Goal: Task Accomplishment & Management: Manage account settings

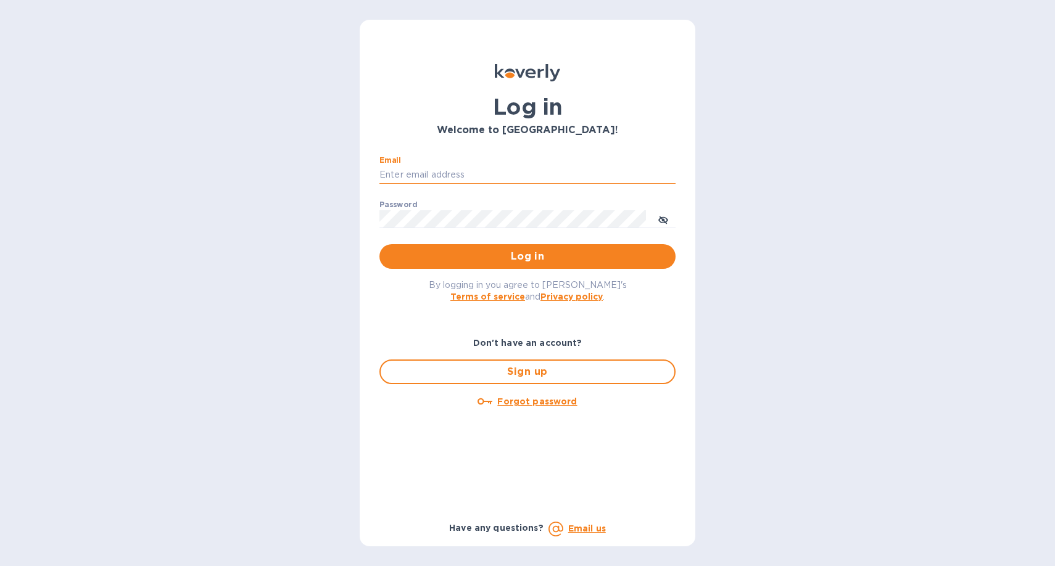
click at [478, 175] on input "Email" at bounding box center [528, 175] width 296 height 19
type input "[PERSON_NAME][EMAIL_ADDRESS][PERSON_NAME][DOMAIN_NAME]"
click at [520, 256] on span "Log in" at bounding box center [527, 256] width 276 height 15
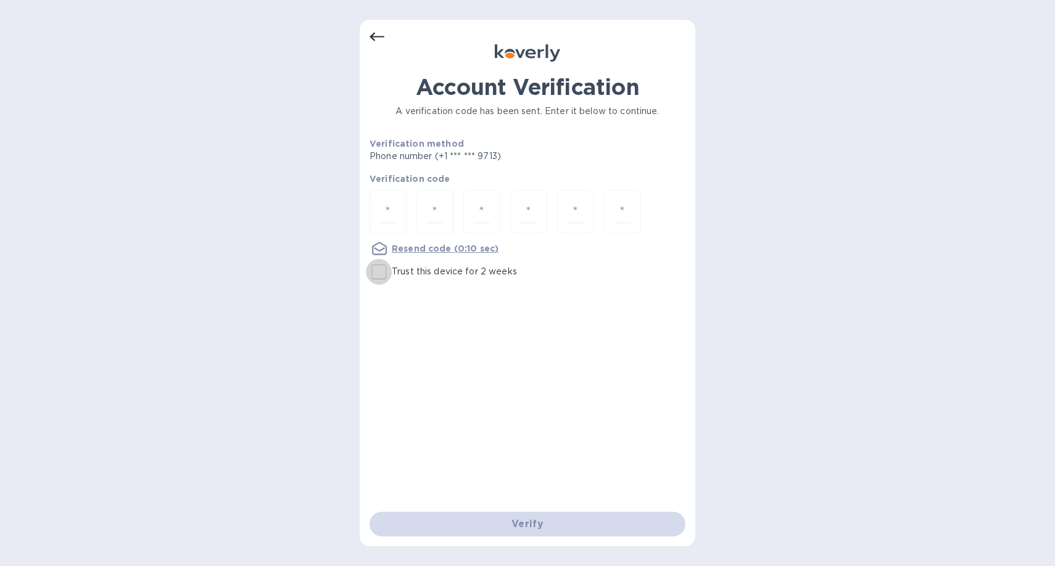
click at [386, 271] on input "Trust this device for 2 weeks" at bounding box center [379, 272] width 26 height 26
checkbox input "true"
click at [394, 220] on input "number" at bounding box center [388, 212] width 16 height 23
type input "4"
type input "7"
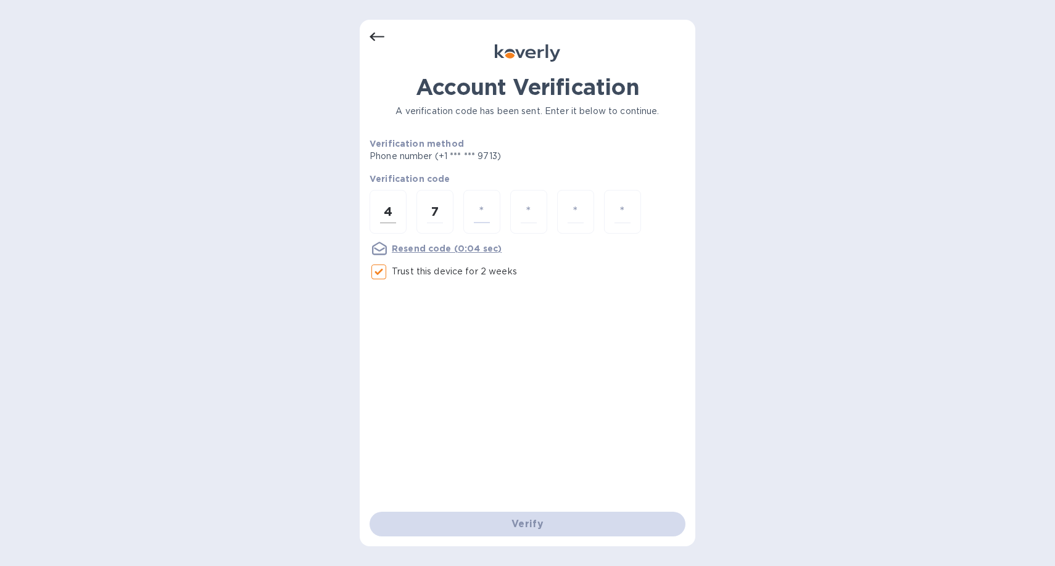
type input "3"
type input "1"
type input "7"
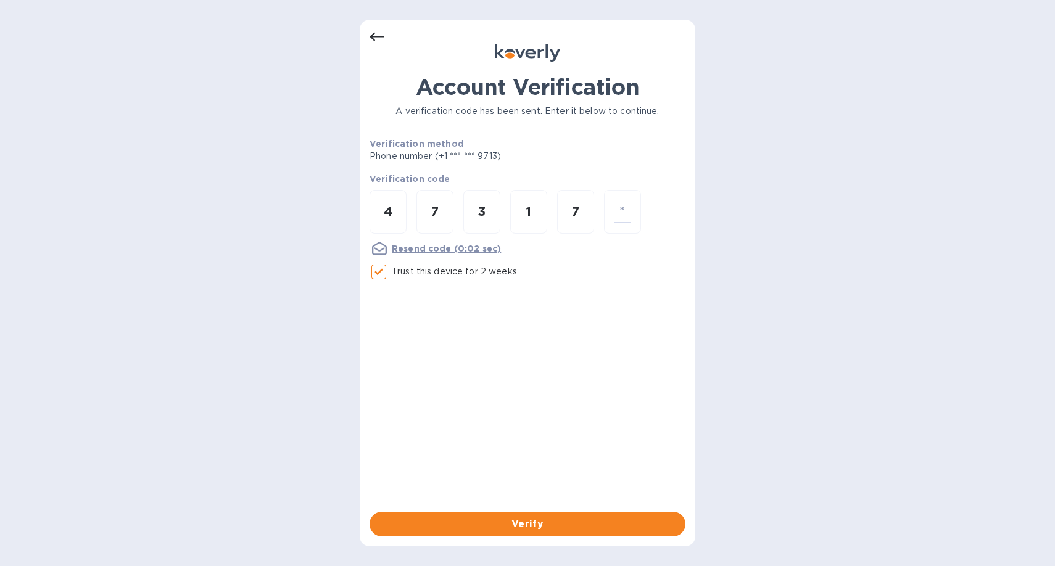
type input "2"
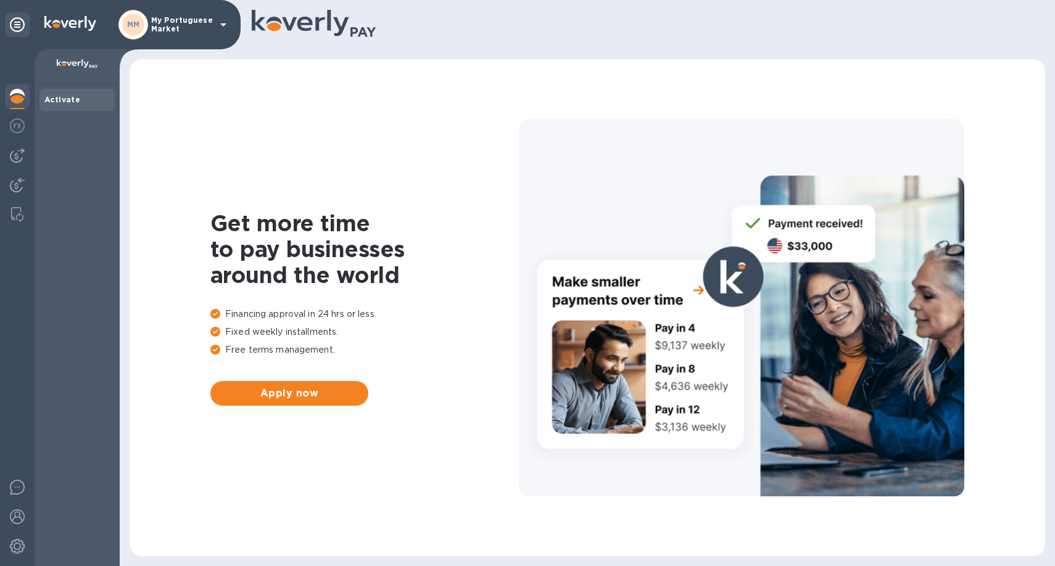
click at [216, 31] on icon at bounding box center [223, 24] width 15 height 15
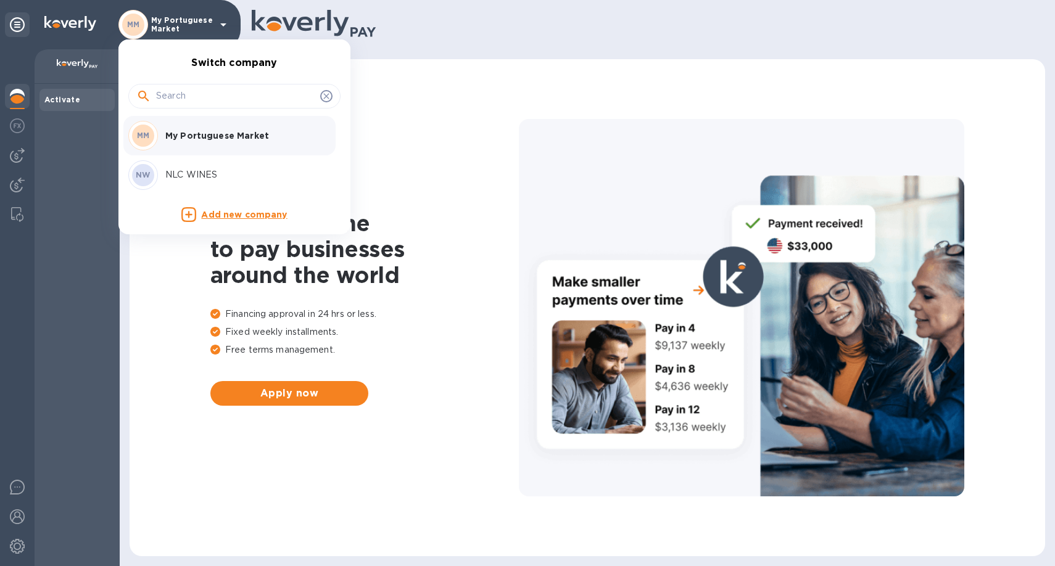
click at [181, 168] on p "NLC WINES" at bounding box center [243, 174] width 156 height 13
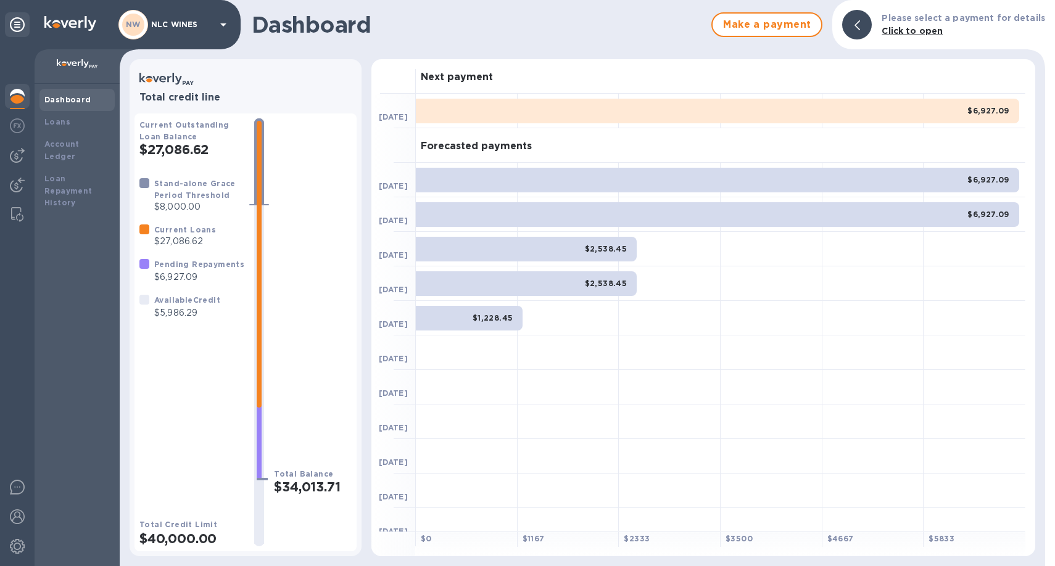
drag, startPoint x: 157, startPoint y: 279, endPoint x: 217, endPoint y: 281, distance: 60.5
click at [217, 281] on p "$6,927.09" at bounding box center [199, 277] width 90 height 13
click at [67, 146] on b "Account Ledger" at bounding box center [61, 150] width 35 height 22
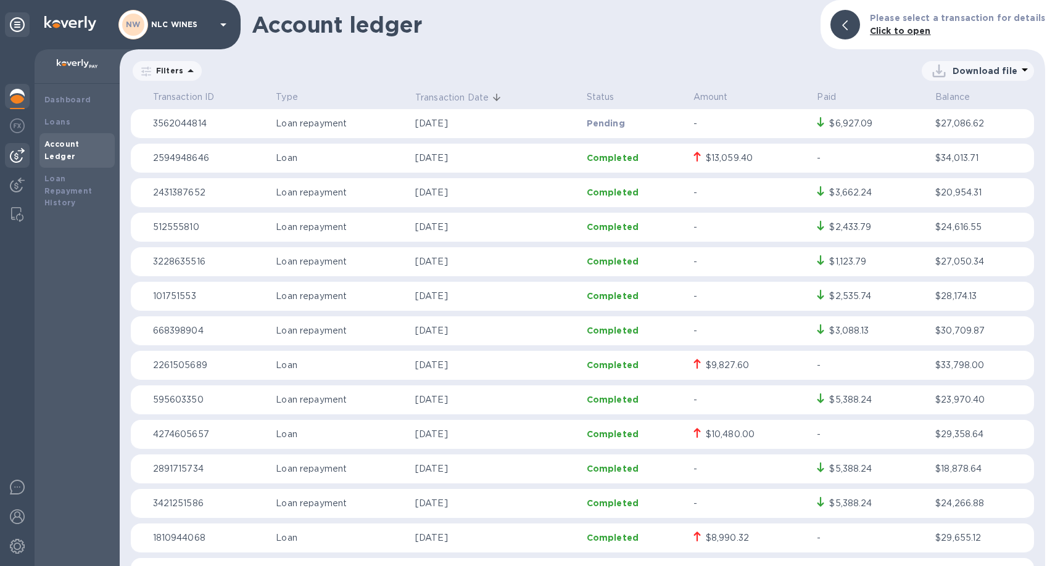
click at [19, 153] on img at bounding box center [17, 155] width 15 height 15
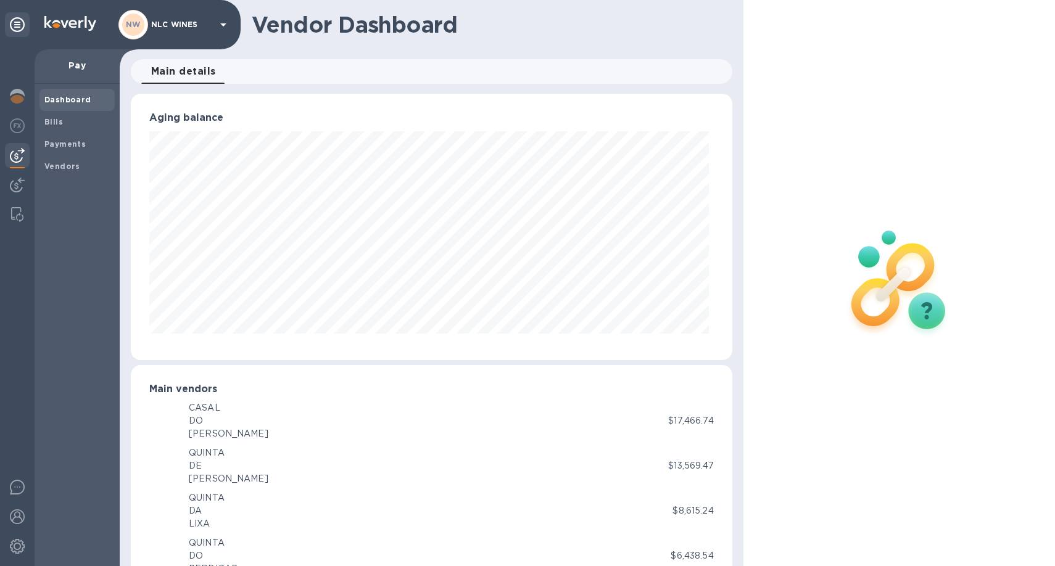
scroll to position [616824, 616494]
click at [54, 124] on b "Bills" at bounding box center [53, 121] width 19 height 9
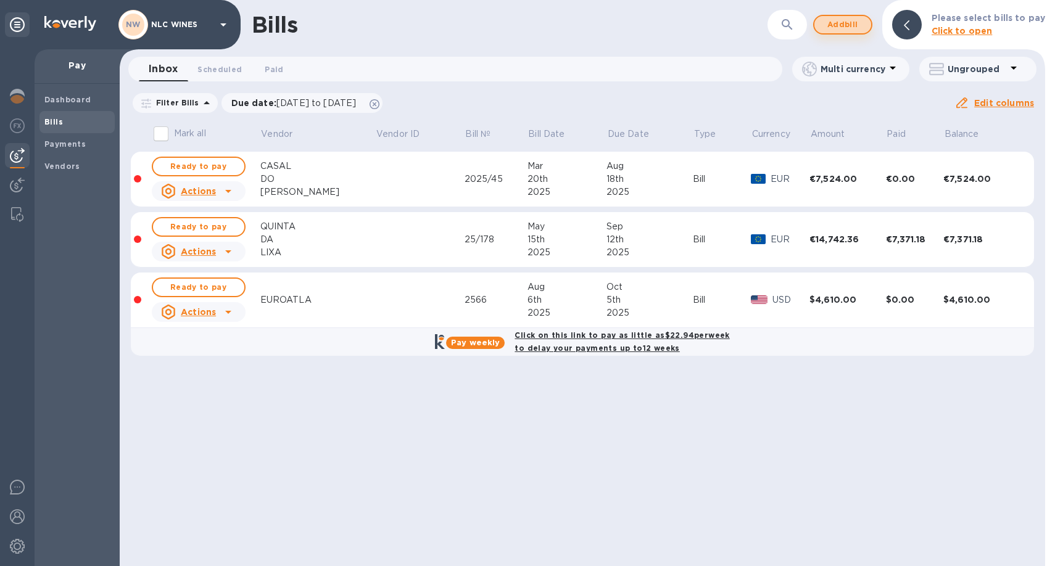
click at [855, 24] on span "Add bill" at bounding box center [842, 24] width 37 height 15
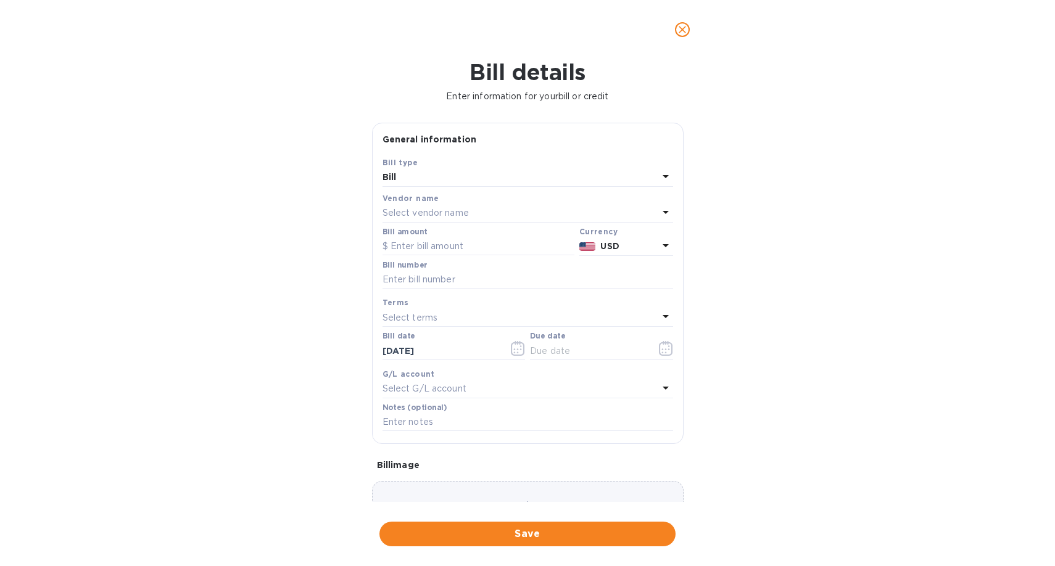
click at [410, 226] on div "Bill amount" at bounding box center [478, 241] width 197 height 33
click at [412, 214] on p "Select vendor name" at bounding box center [426, 213] width 86 height 13
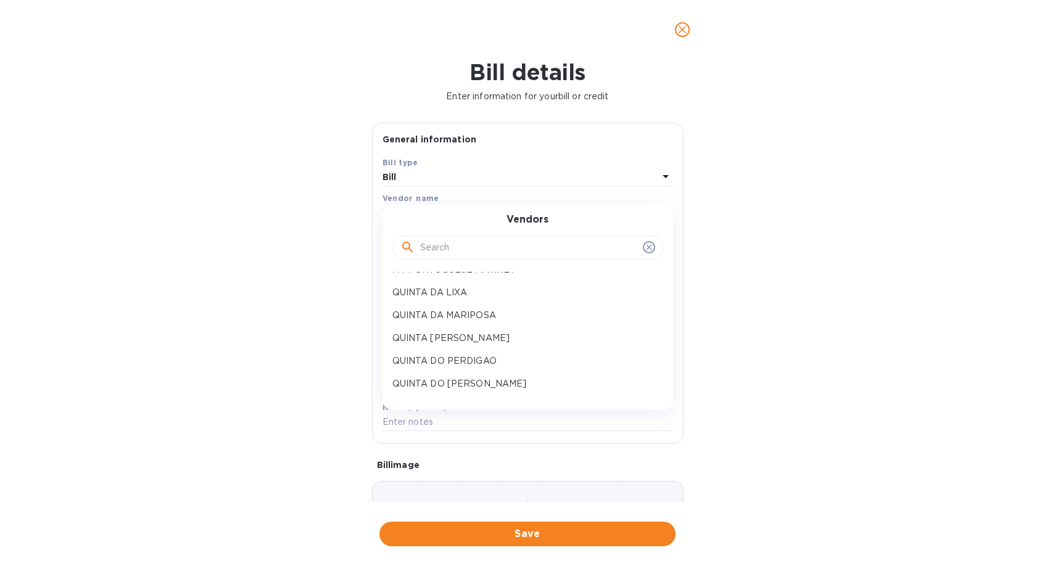
scroll to position [429, 0]
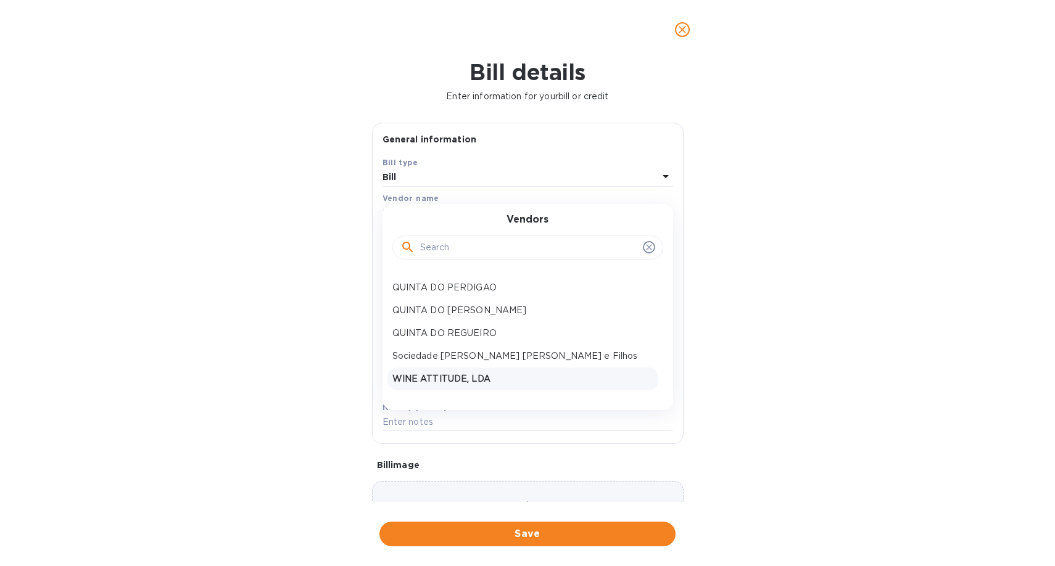
click at [471, 384] on p "WINE ATTITUDE, LDA" at bounding box center [522, 379] width 261 height 13
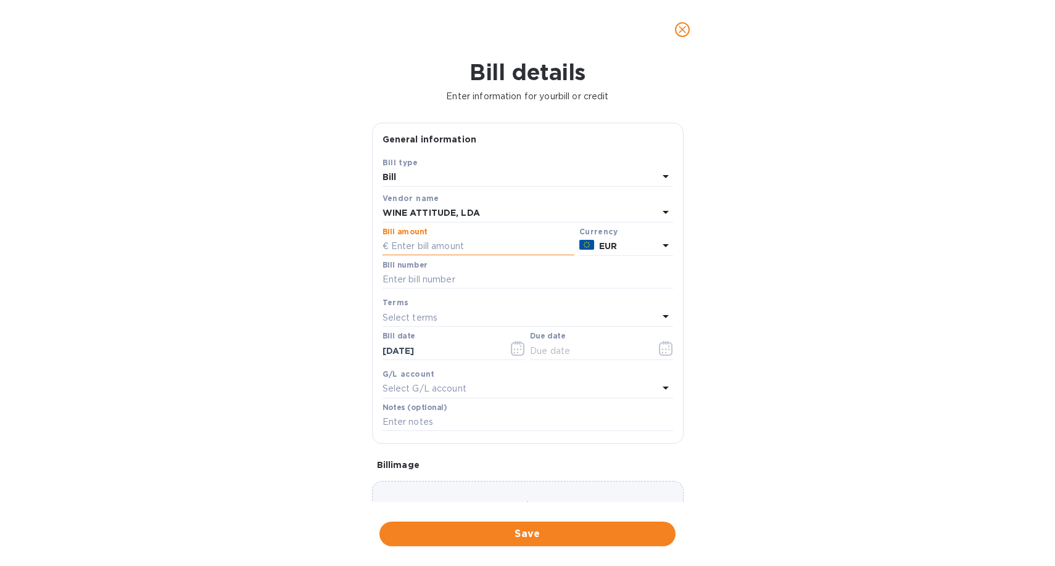
click at [428, 247] on input "text" at bounding box center [479, 247] width 192 height 19
click at [452, 246] on input "text" at bounding box center [479, 247] width 192 height 19
type input "4,823.53"
click at [418, 286] on input "text" at bounding box center [528, 280] width 291 height 19
type input "2025/64"
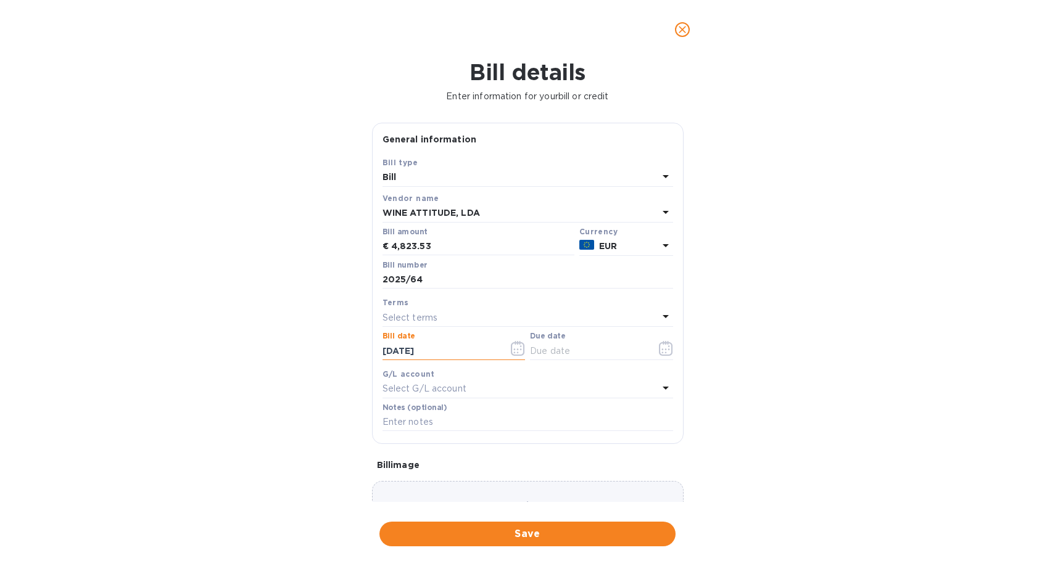
click at [421, 319] on p "Select terms" at bounding box center [411, 318] width 56 height 13
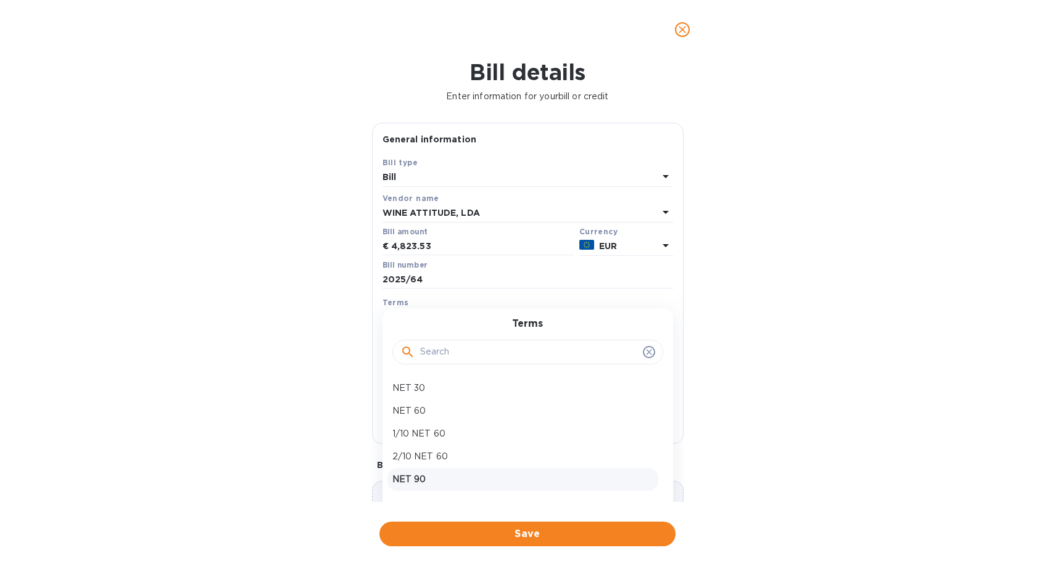
click at [428, 476] on p "NET 90" at bounding box center [522, 479] width 261 height 13
type input "01/07/2026"
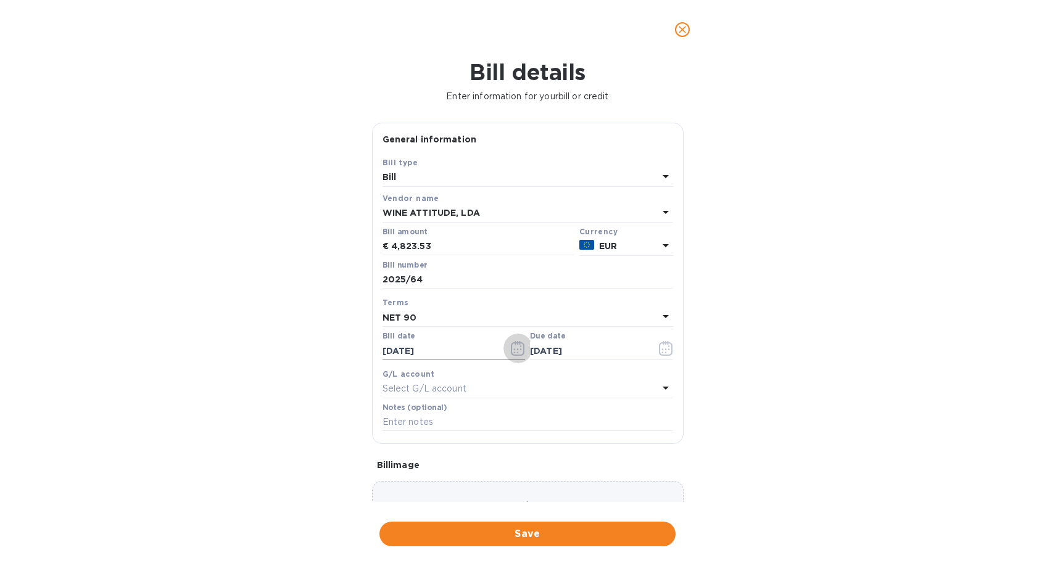
click at [520, 354] on icon "button" at bounding box center [518, 348] width 14 height 15
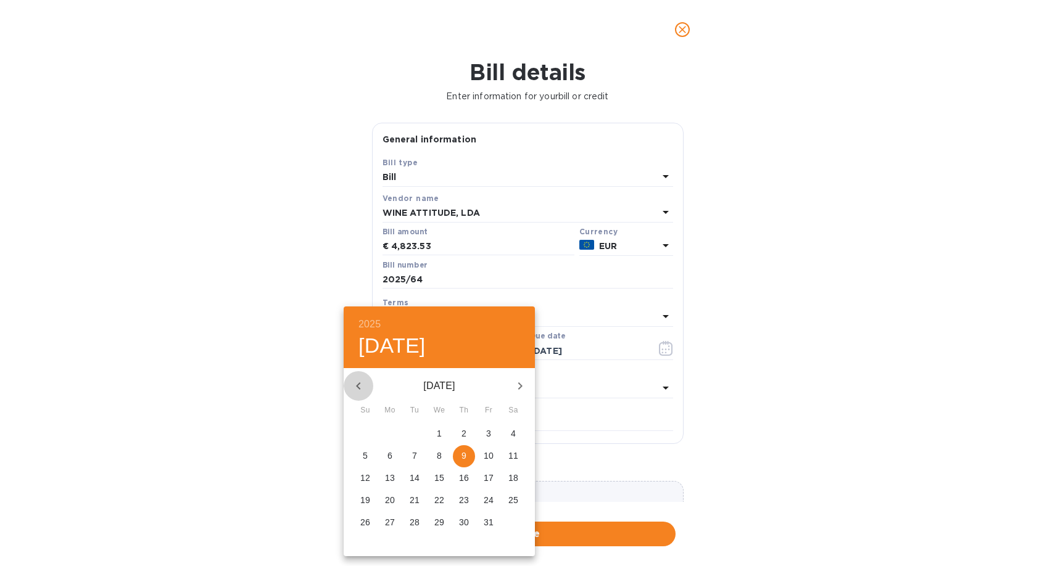
click at [363, 386] on icon "button" at bounding box center [358, 386] width 15 height 15
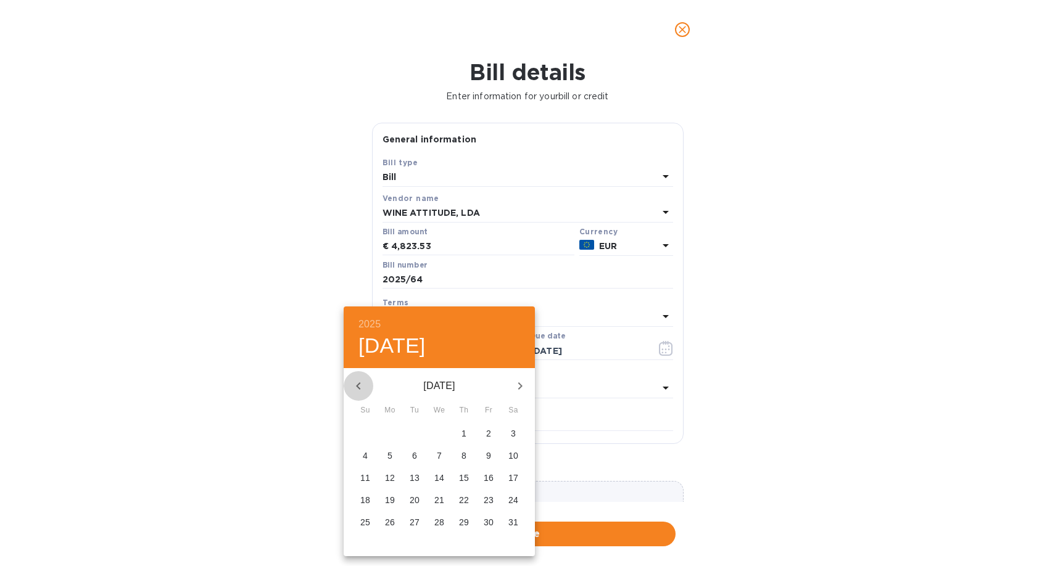
click at [363, 386] on icon "button" at bounding box center [358, 386] width 15 height 15
click at [395, 456] on span "3" at bounding box center [390, 456] width 22 height 12
type input "03/03/2025"
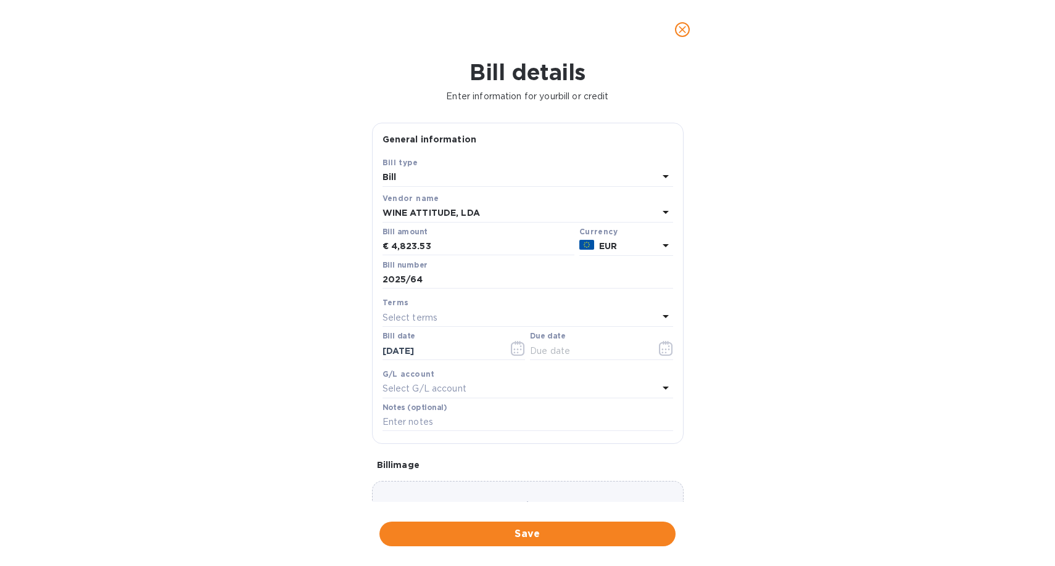
click at [450, 321] on div "Select terms" at bounding box center [521, 317] width 276 height 17
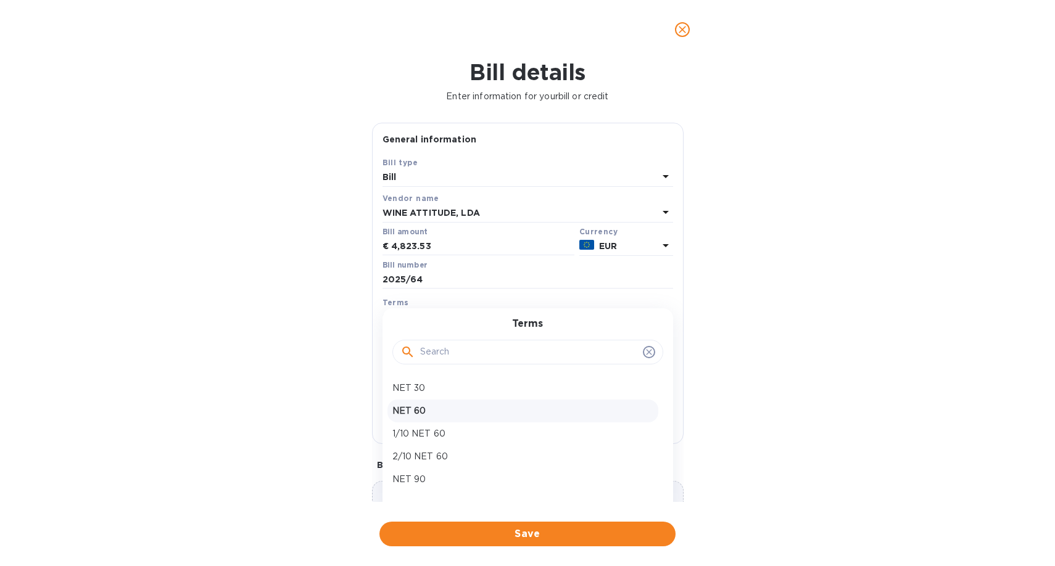
scroll to position [41, 0]
click at [415, 461] on p "NET 120" at bounding box center [522, 461] width 261 height 13
type input "07/01/2025"
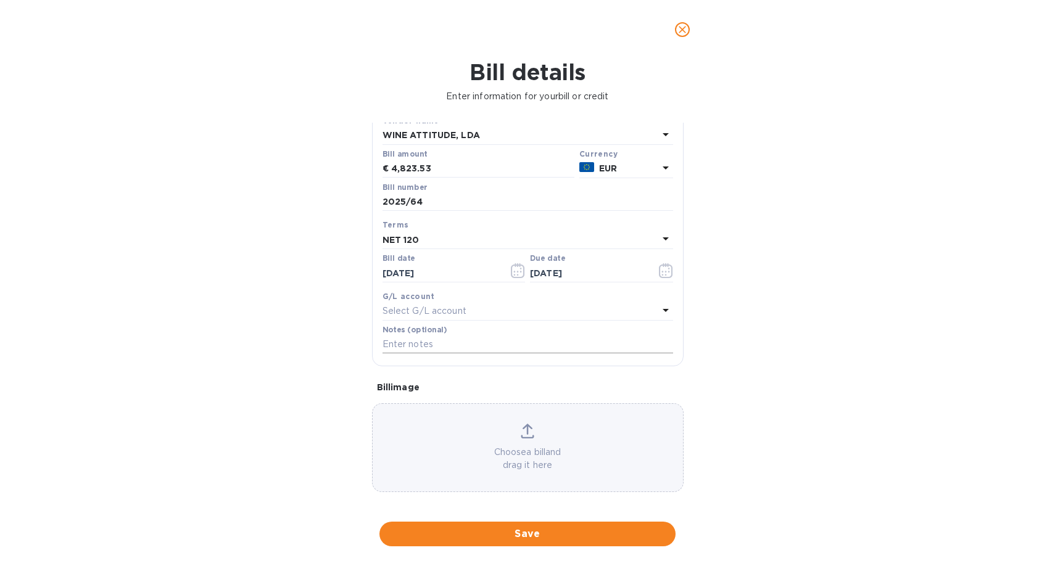
scroll to position [79, 0]
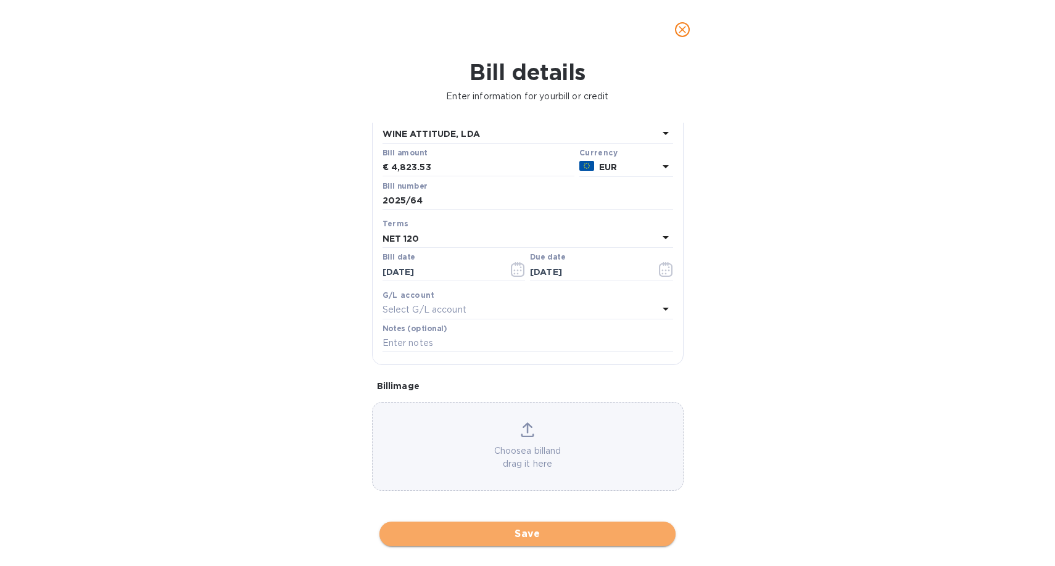
click at [545, 534] on span "Save" at bounding box center [527, 534] width 276 height 15
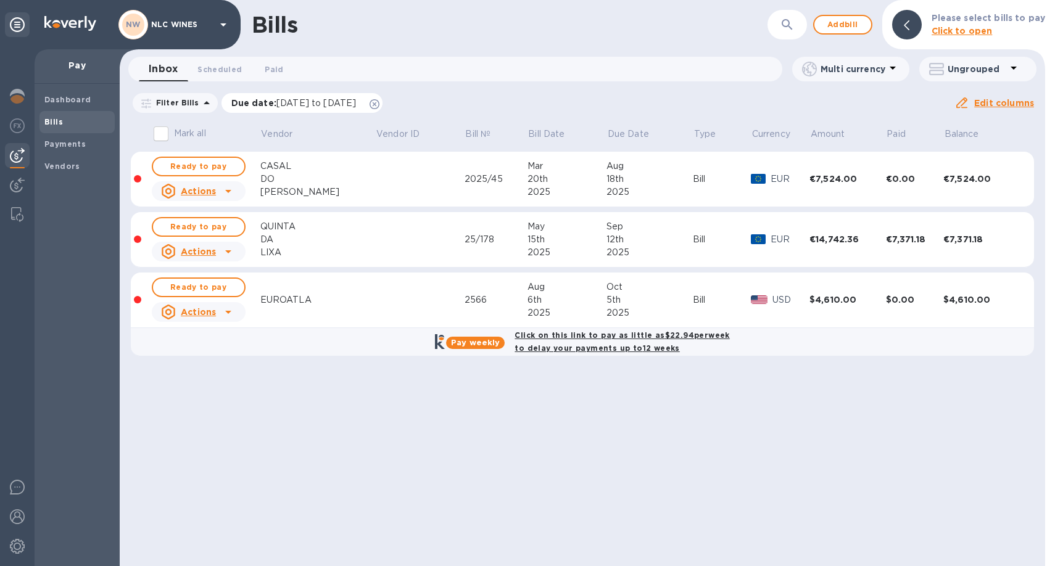
click at [380, 106] on icon at bounding box center [375, 104] width 10 height 10
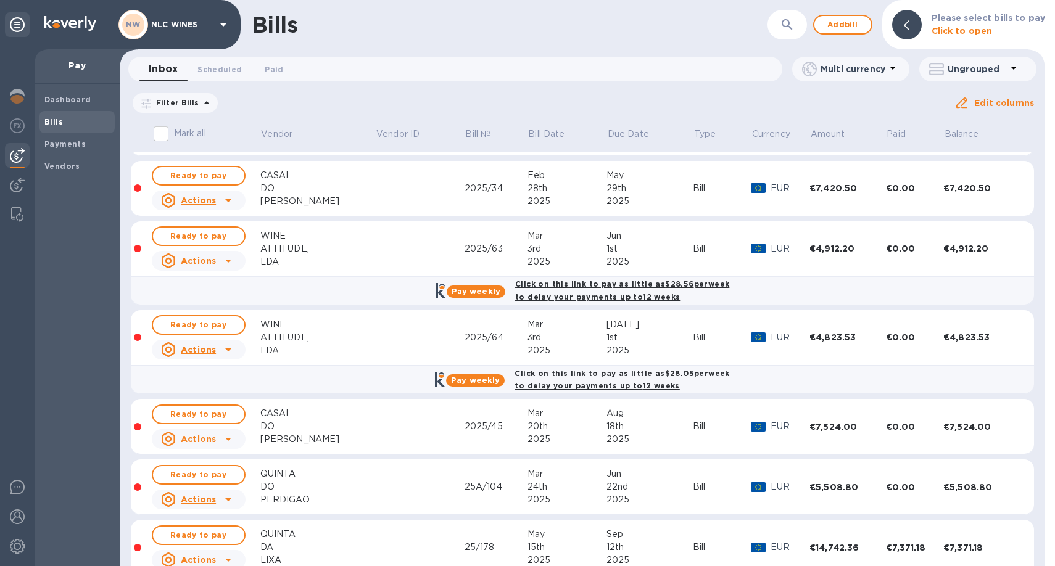
scroll to position [0, 0]
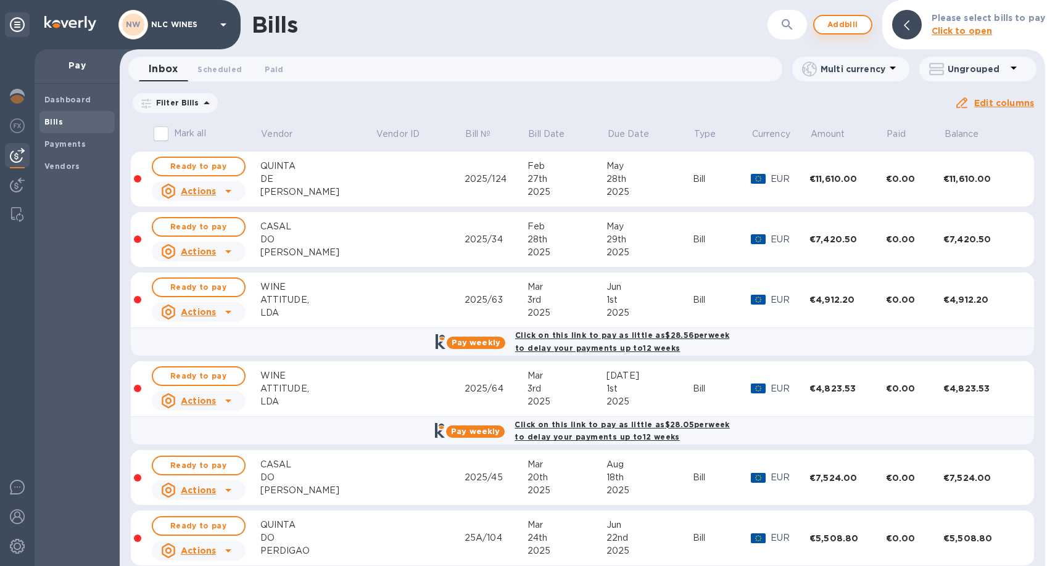
click at [849, 26] on span "Add bill" at bounding box center [842, 24] width 37 height 15
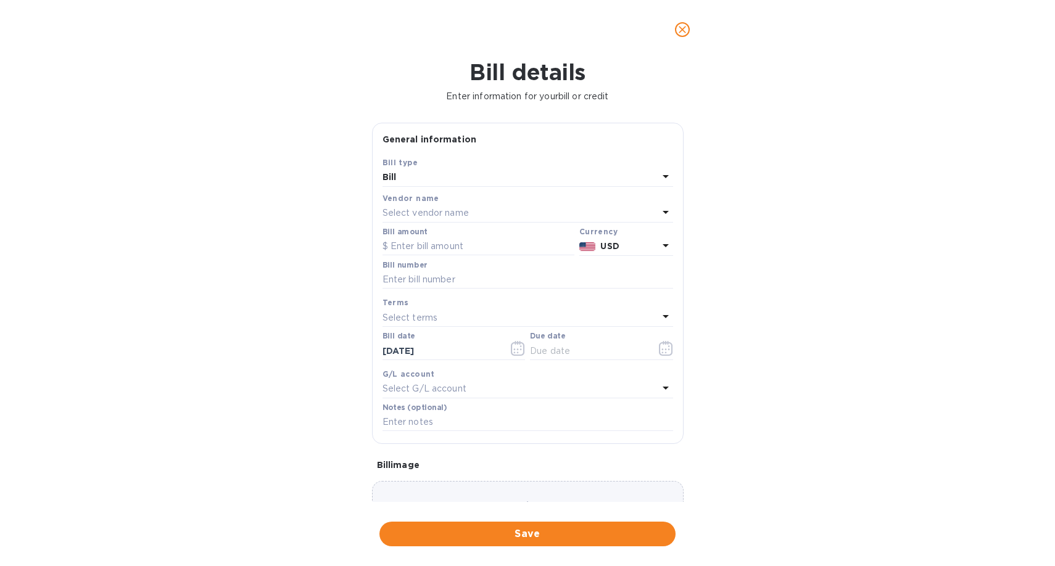
click at [420, 214] on p "Select vendor name" at bounding box center [426, 213] width 86 height 13
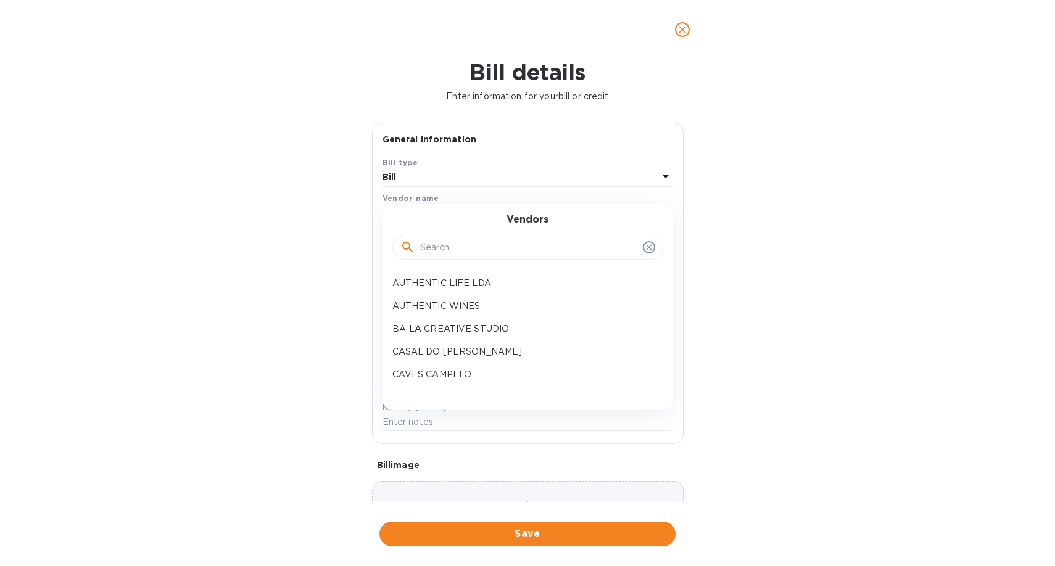
click at [482, 252] on input "text" at bounding box center [529, 248] width 218 height 19
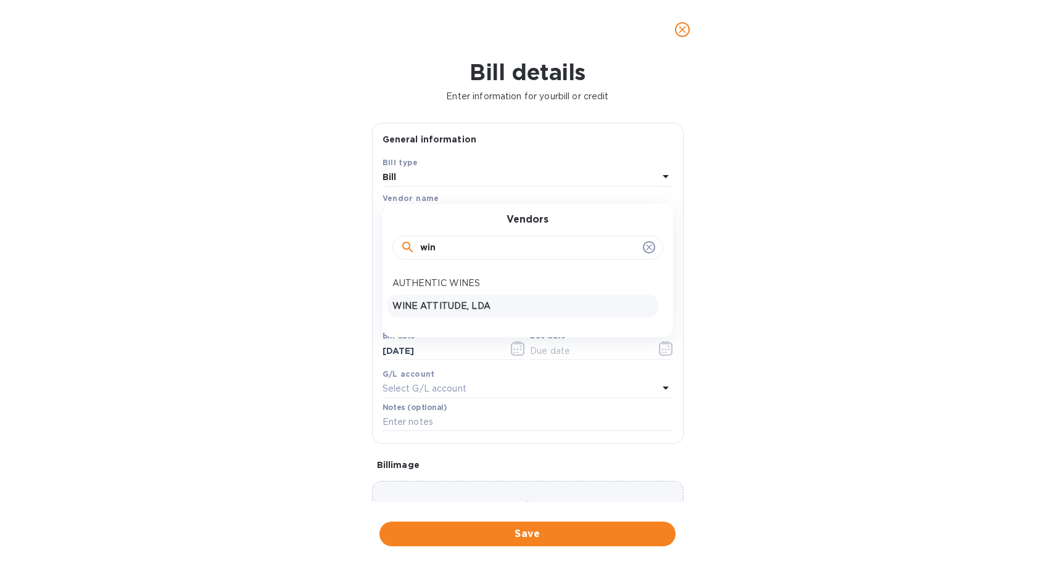
type input "win"
click at [468, 314] on div "WINE ATTITUDE, LDA" at bounding box center [523, 306] width 271 height 23
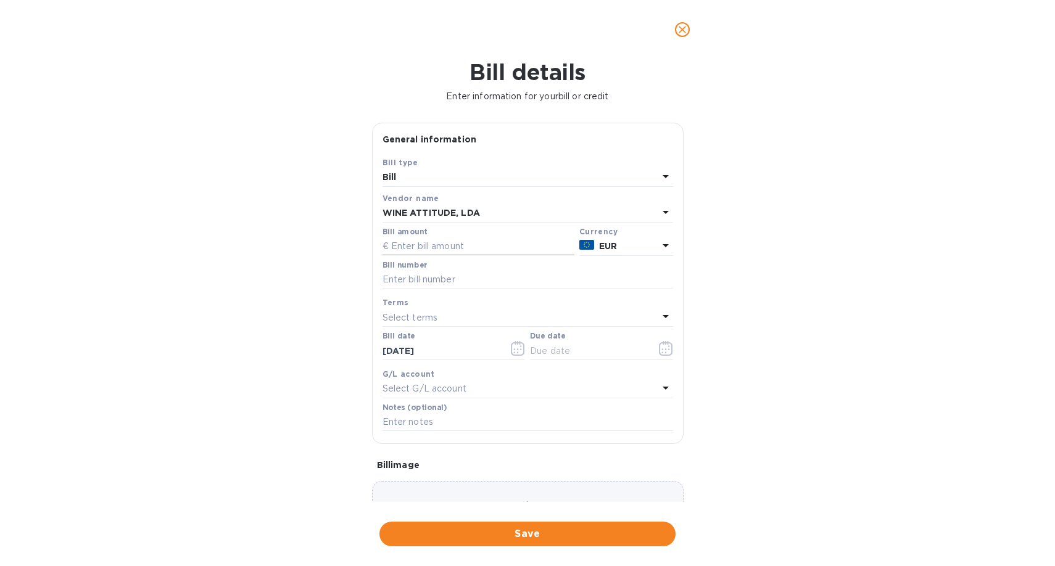
click at [455, 245] on input "text" at bounding box center [479, 247] width 192 height 19
type input "4,901.08"
click at [425, 281] on input "text" at bounding box center [528, 280] width 291 height 19
type input "2025/137"
click at [411, 320] on p "Select terms" at bounding box center [411, 318] width 56 height 13
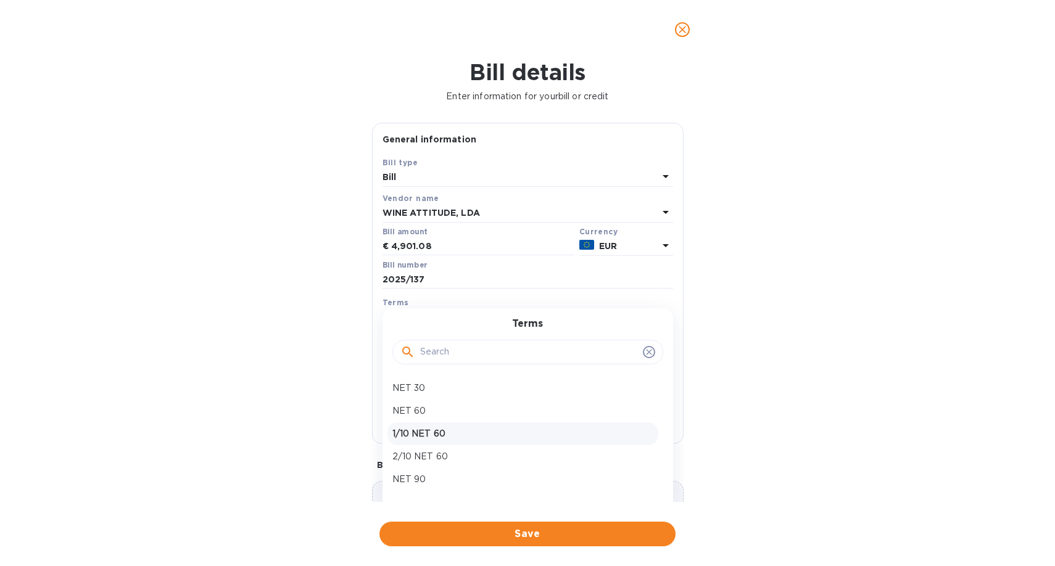
scroll to position [41, 0]
click at [427, 467] on p "NET 120" at bounding box center [522, 461] width 261 height 13
type input "02/06/2026"
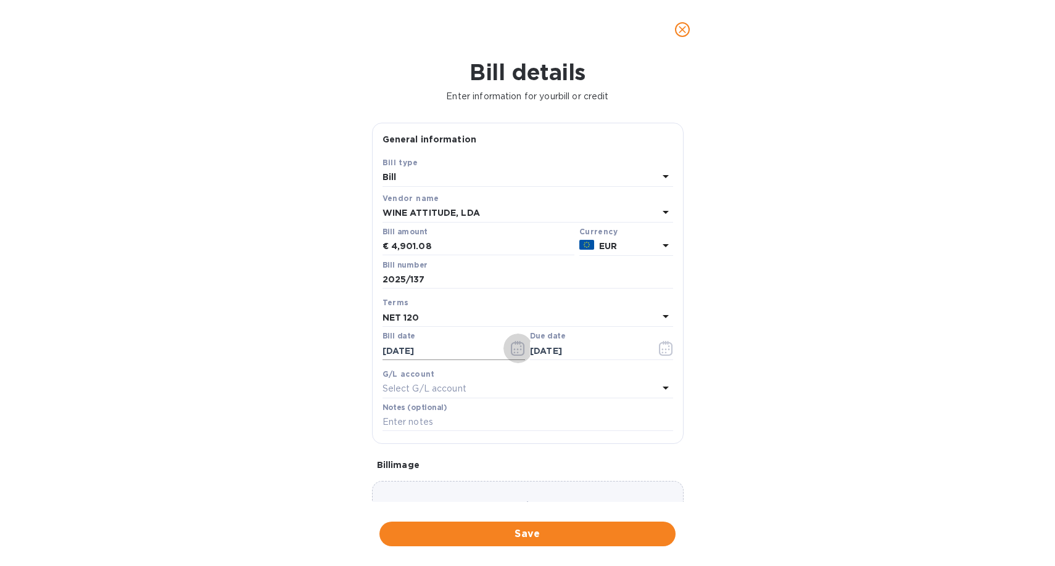
click at [519, 346] on icon "button" at bounding box center [518, 348] width 14 height 15
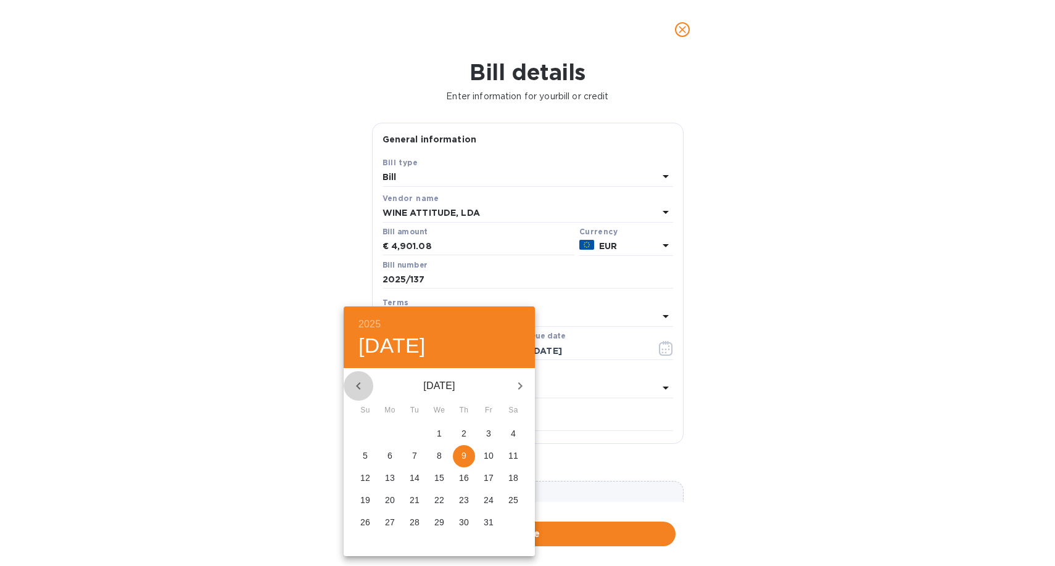
click at [361, 388] on icon "button" at bounding box center [358, 386] width 15 height 15
click at [417, 436] on p "3" at bounding box center [414, 434] width 5 height 12
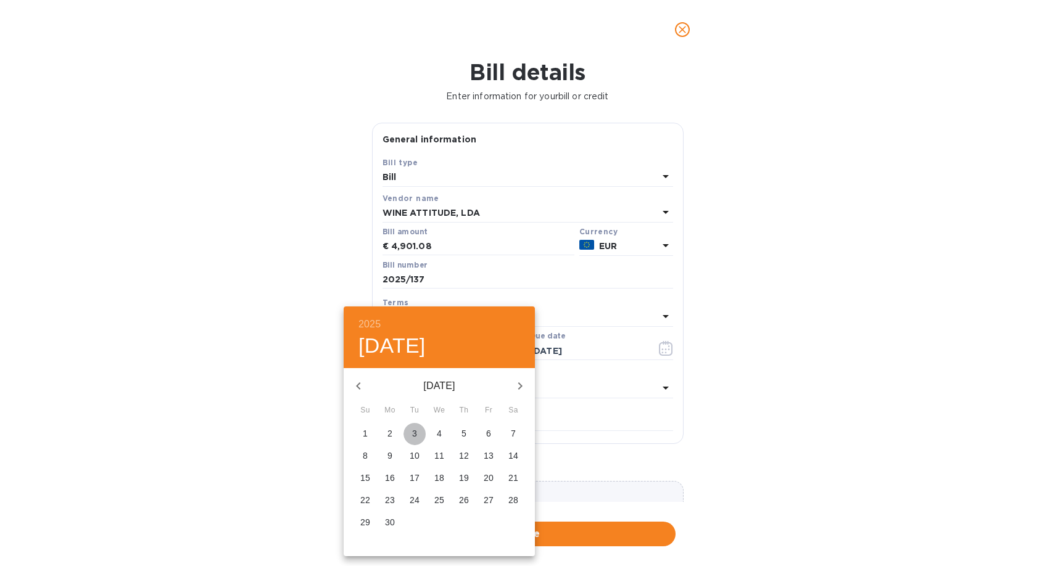
type input "06/03/2025"
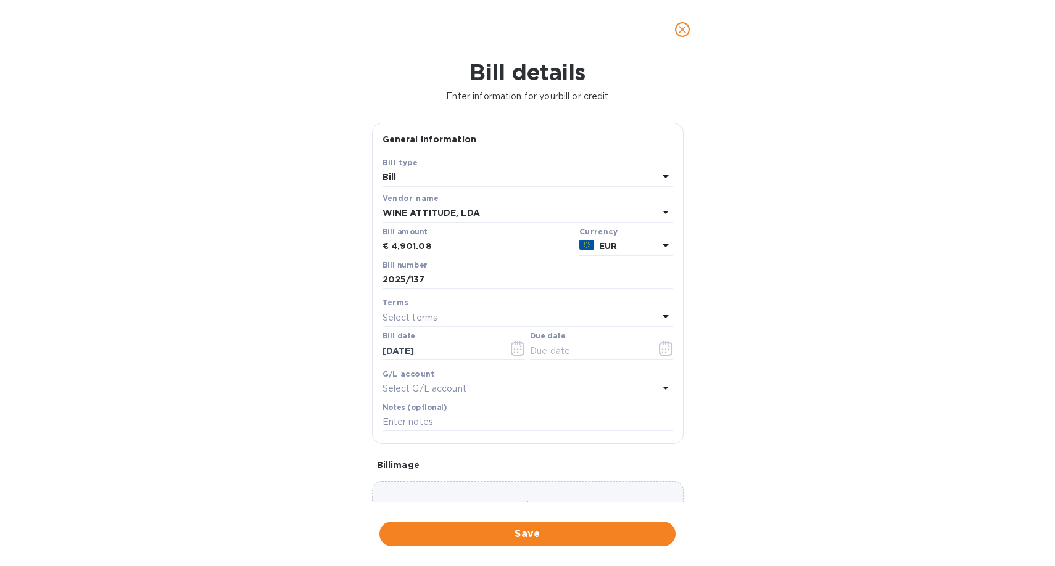
click at [474, 320] on div "Select terms" at bounding box center [521, 317] width 276 height 17
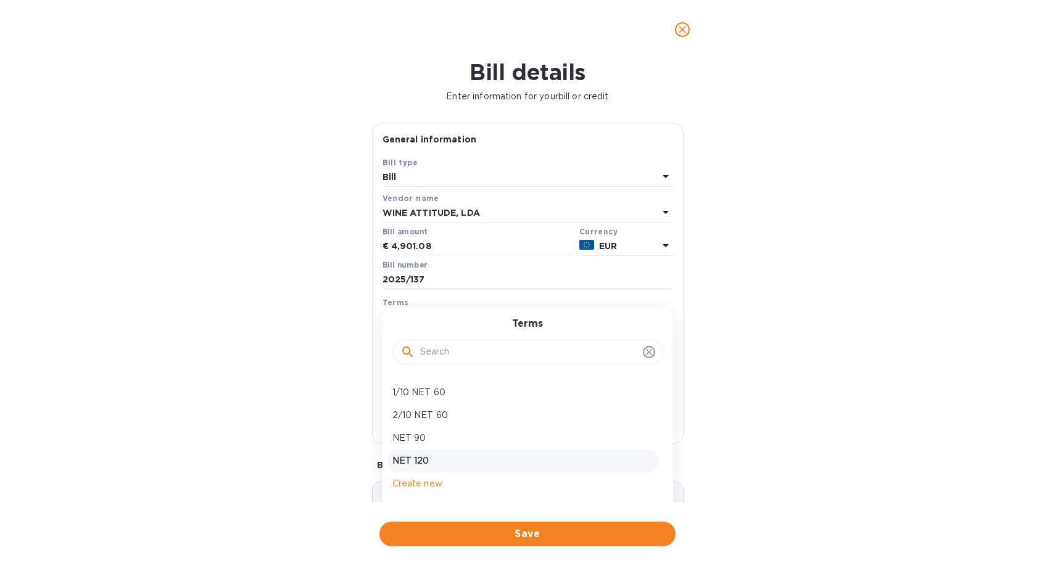
click at [421, 459] on p "NET 120" at bounding box center [522, 461] width 261 height 13
type input "10/01/2025"
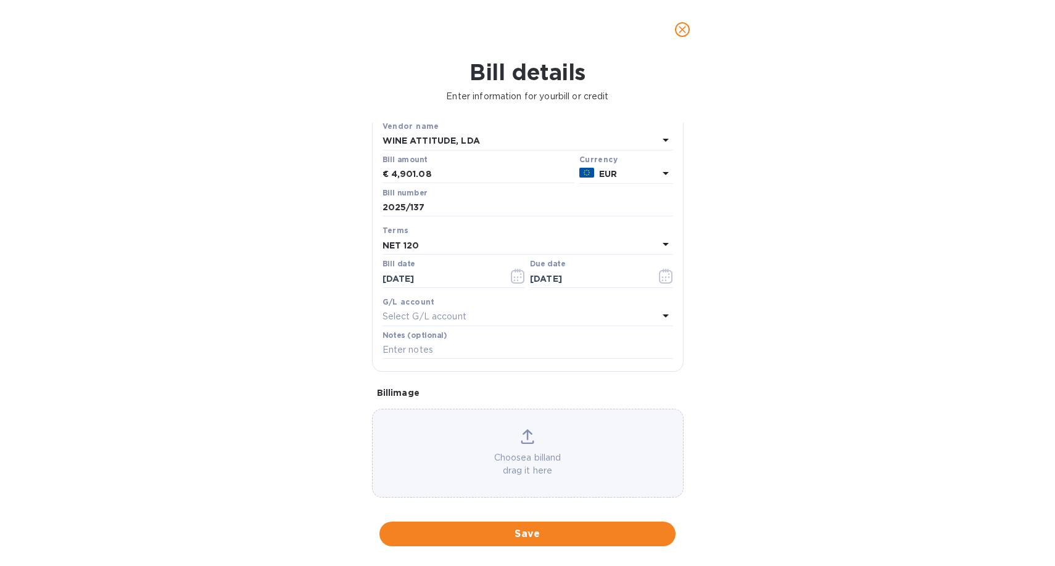
scroll to position [77, 0]
click at [438, 347] on input "text" at bounding box center [528, 346] width 291 height 19
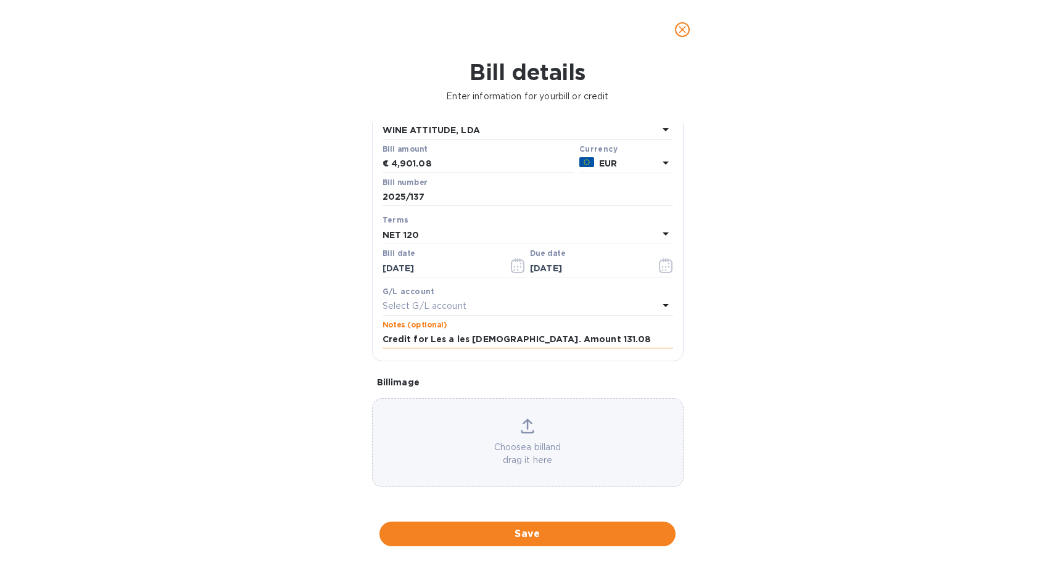
scroll to position [84, 0]
click at [499, 340] on input "Credit for Les a les Avesso. Amount 131.08" at bounding box center [528, 340] width 291 height 19
type input "Credit for Les a les Avesso (incorrect price). Amount 131.08"
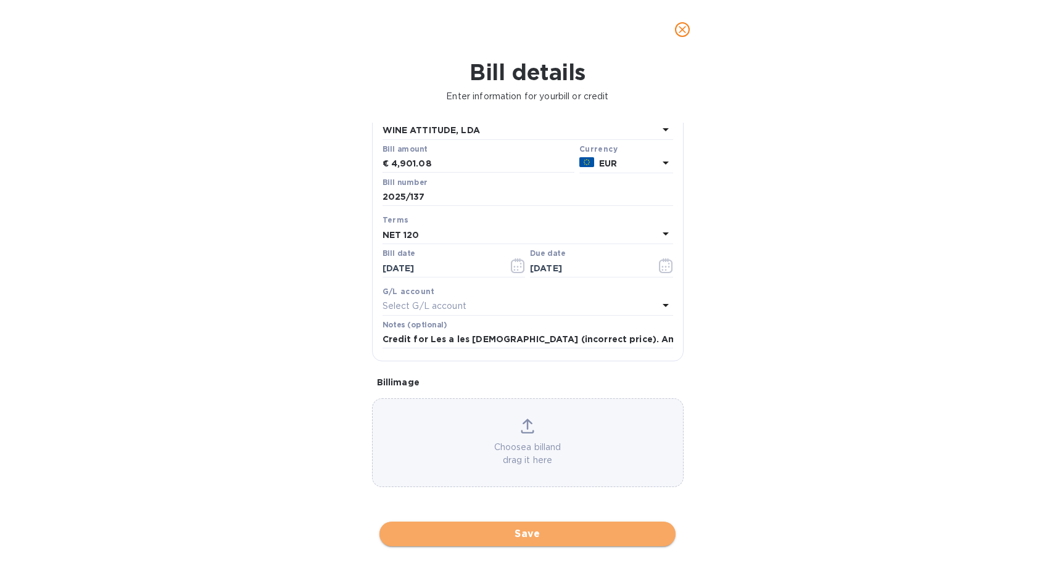
click at [544, 536] on span "Save" at bounding box center [527, 534] width 276 height 15
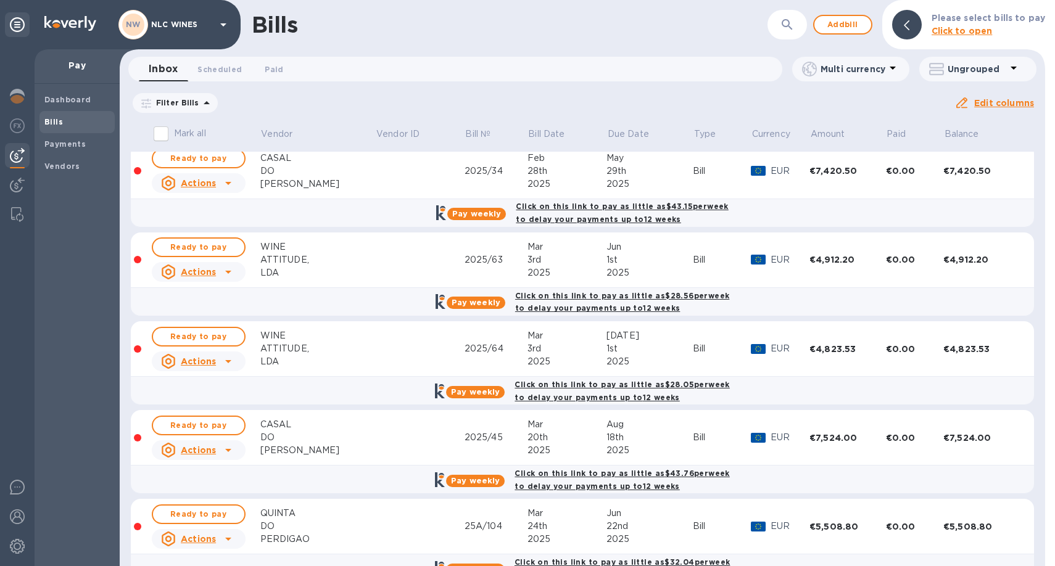
scroll to position [79, 0]
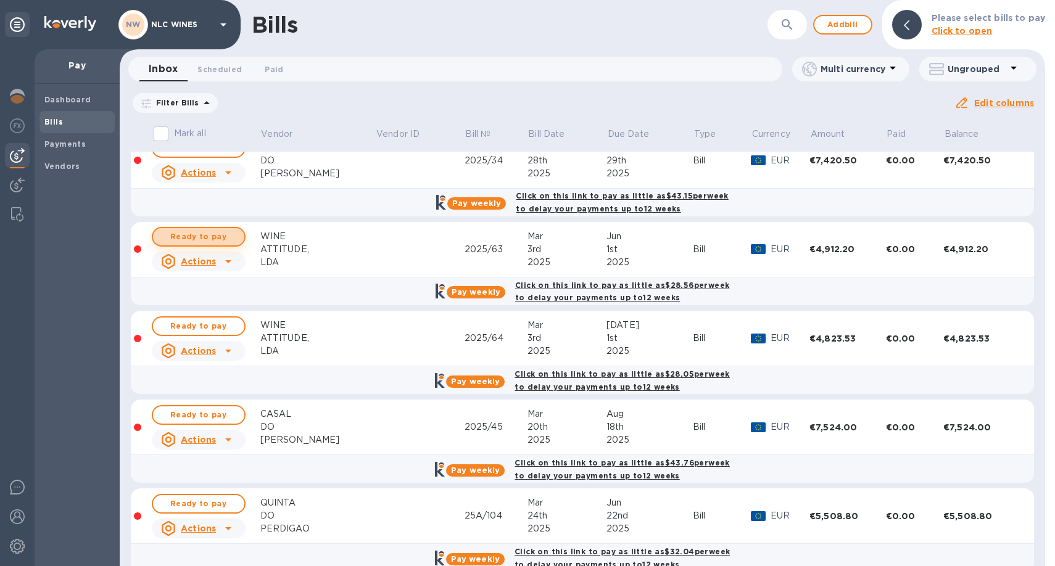
click at [182, 234] on span "Ready to pay" at bounding box center [199, 237] width 72 height 15
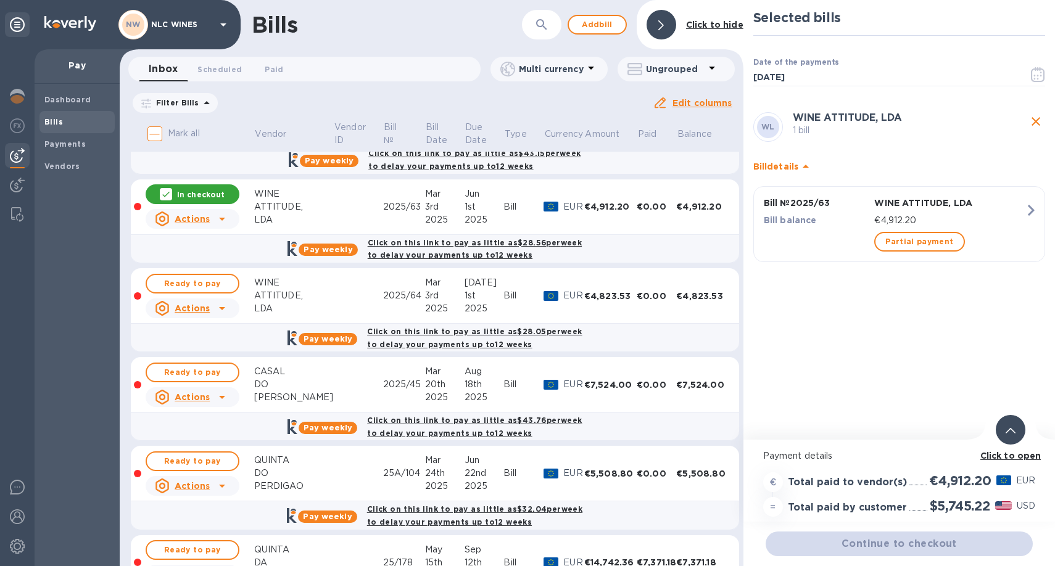
scroll to position [127, 0]
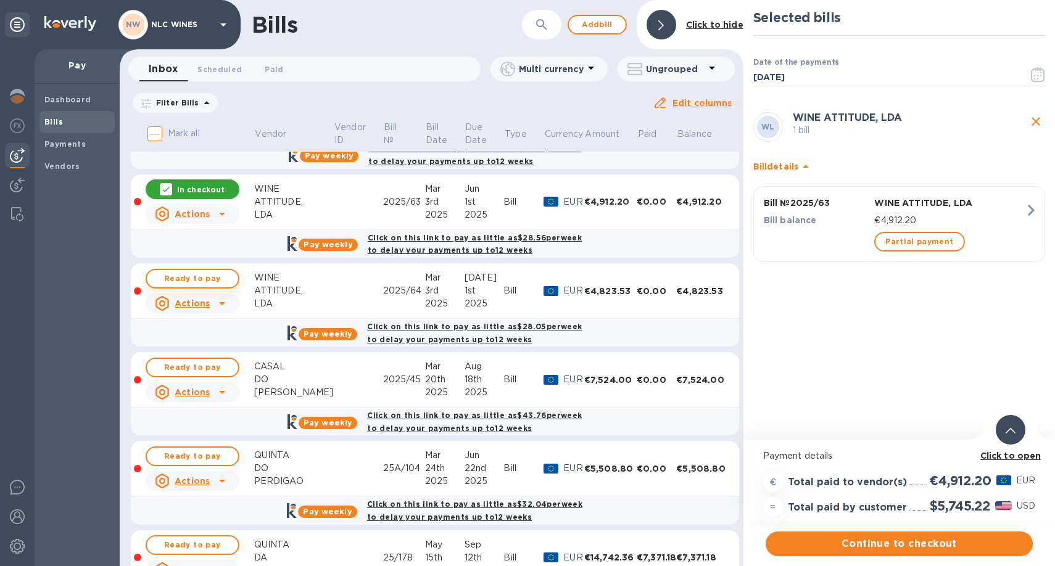
click at [217, 279] on span "Ready to pay" at bounding box center [193, 279] width 72 height 15
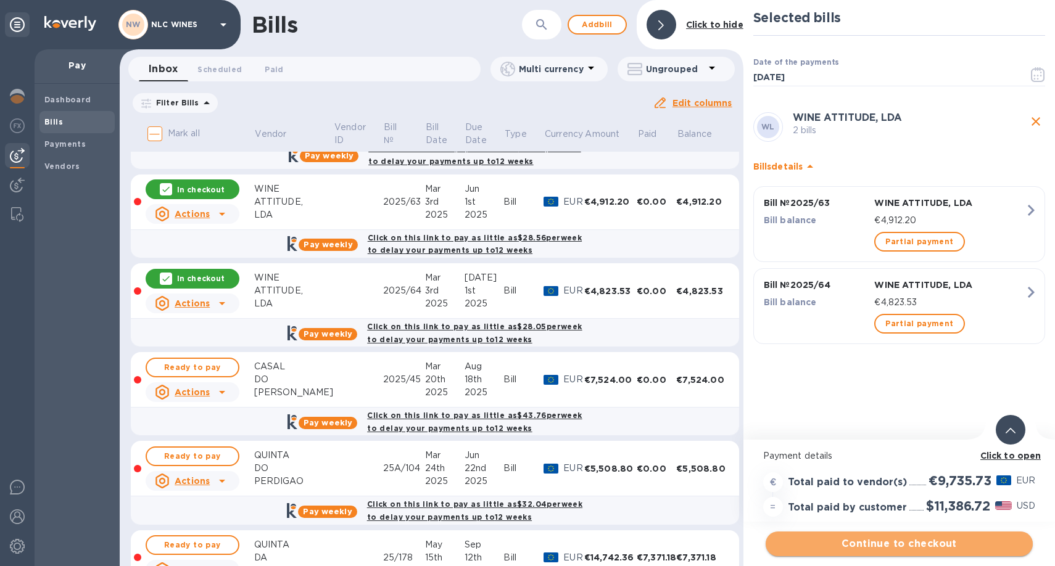
click at [889, 543] on span "Continue to checkout" at bounding box center [899, 544] width 247 height 15
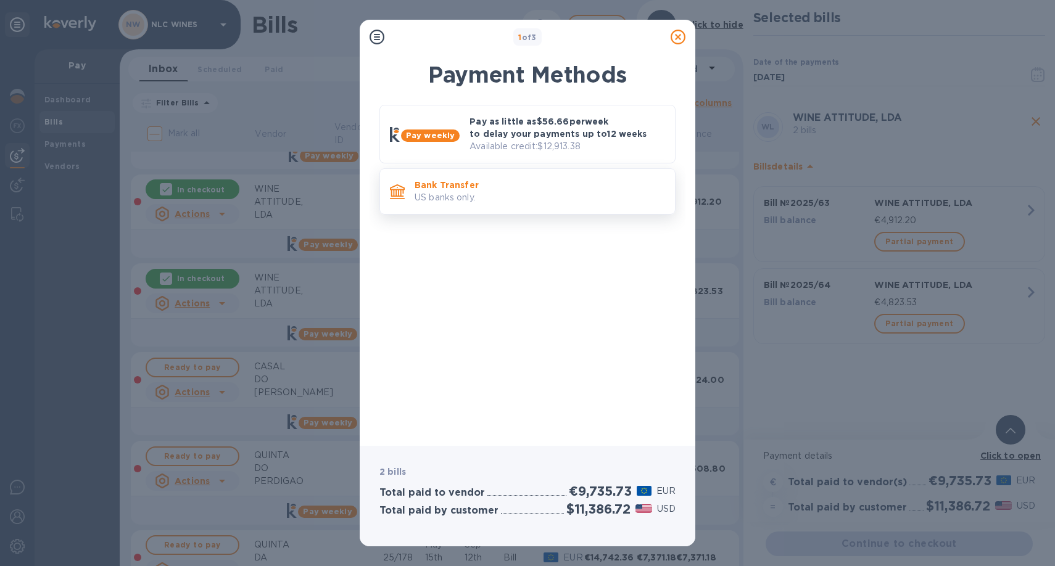
click at [508, 190] on p "Bank Transfer" at bounding box center [540, 185] width 251 height 12
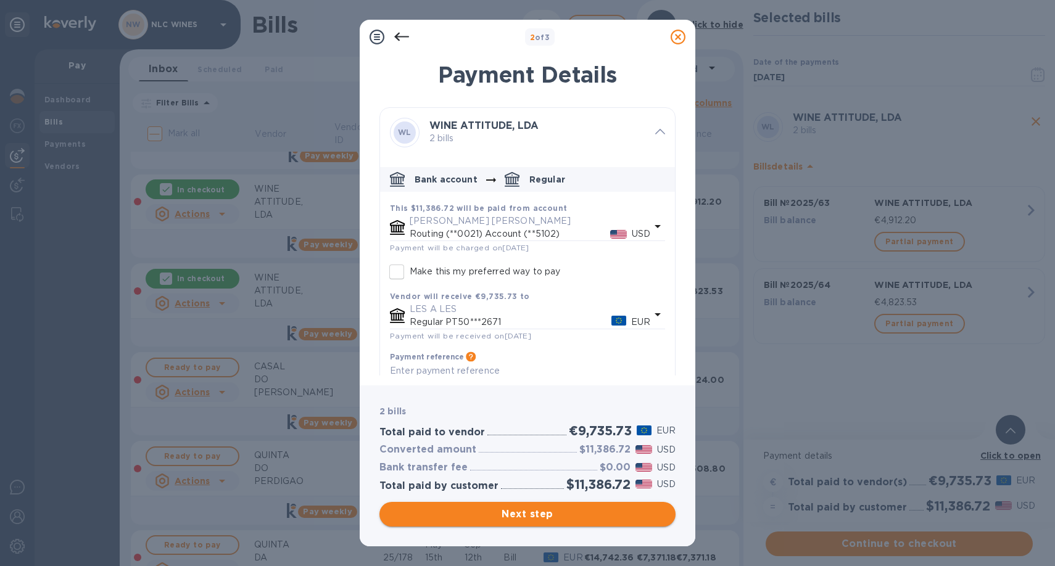
click at [542, 513] on span "Next step" at bounding box center [527, 514] width 276 height 15
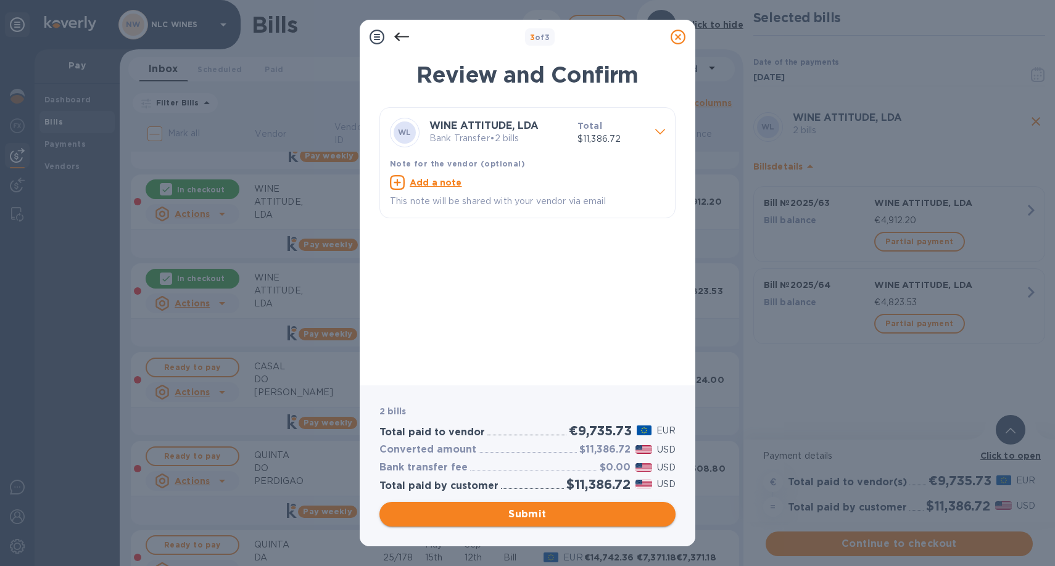
click at [542, 513] on span "Submit" at bounding box center [527, 514] width 276 height 15
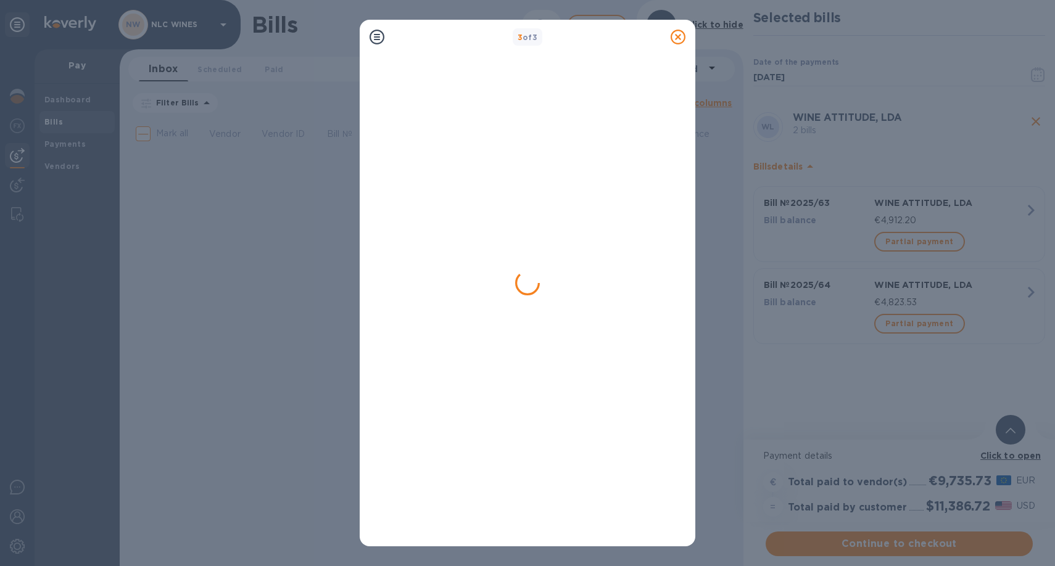
scroll to position [0, 0]
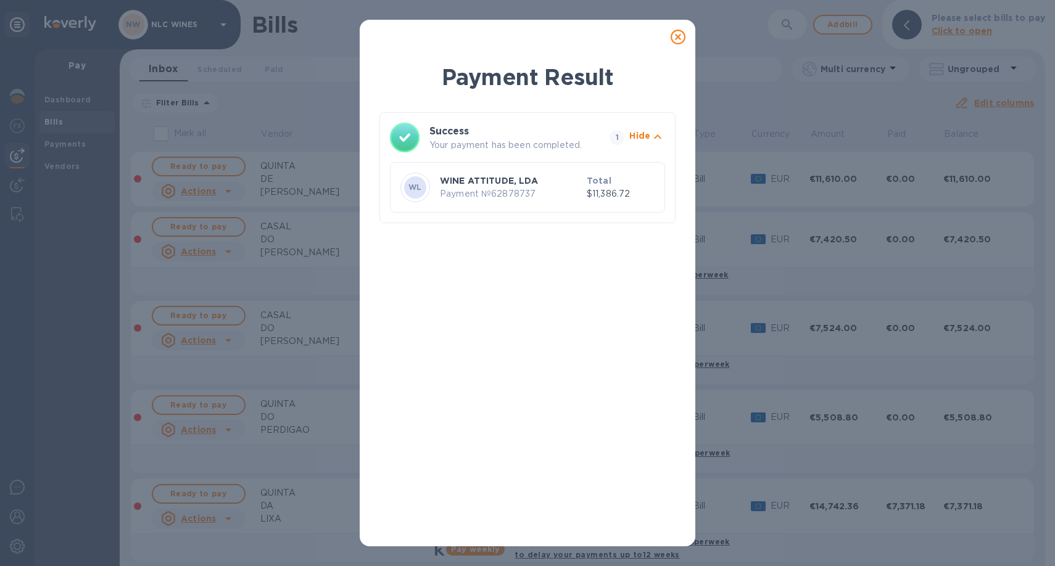
click at [676, 36] on icon at bounding box center [678, 37] width 15 height 15
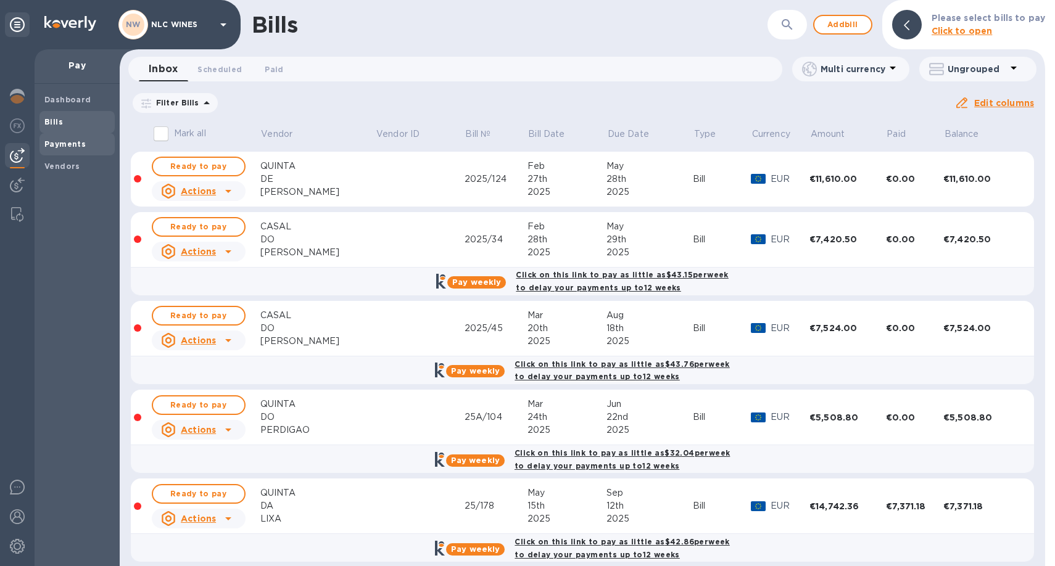
click at [67, 145] on b "Payments" at bounding box center [64, 143] width 41 height 9
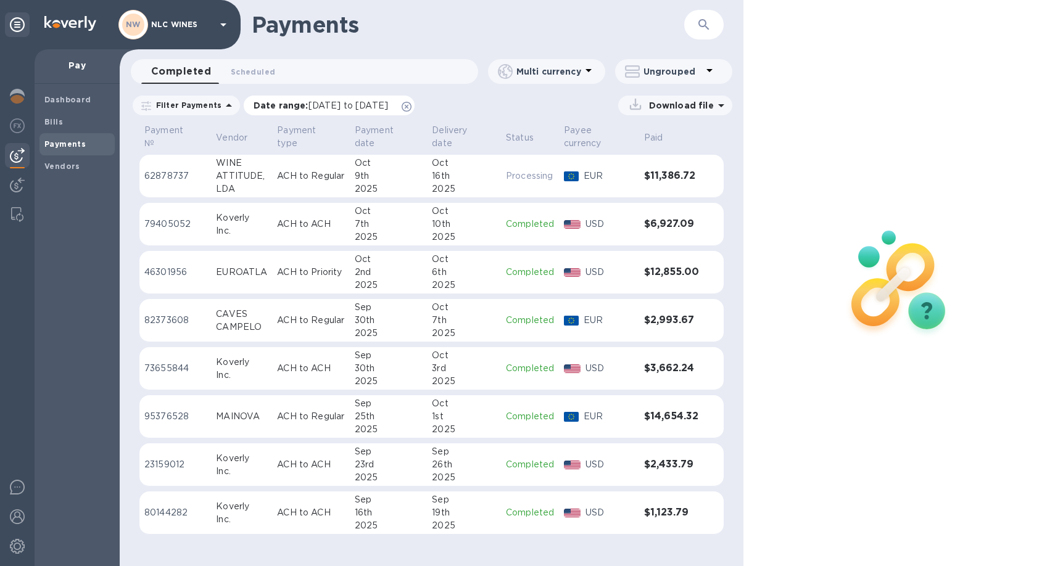
click at [412, 109] on icon at bounding box center [407, 107] width 10 height 10
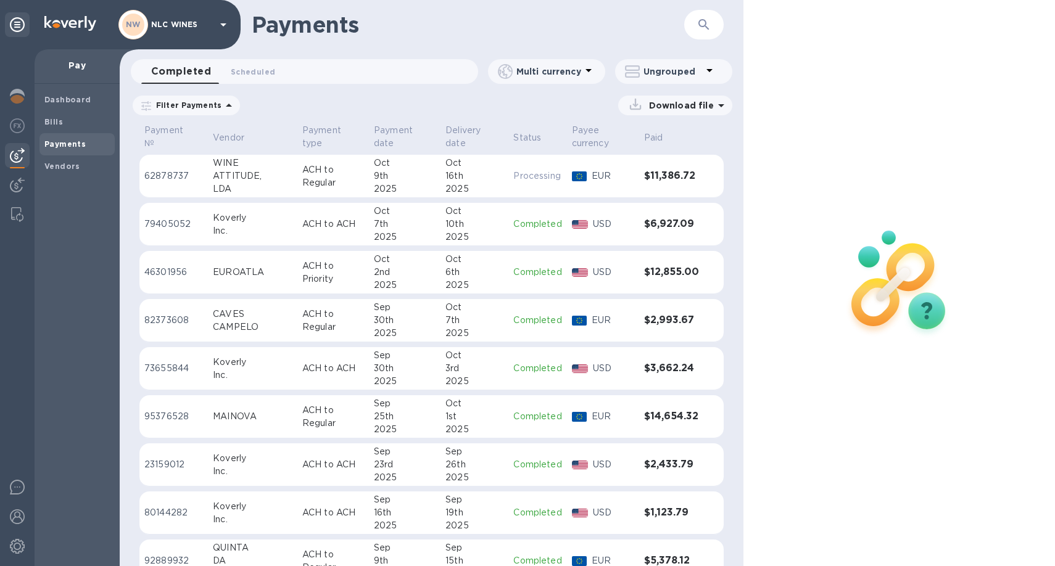
click at [302, 176] on p "ACH to Regular" at bounding box center [333, 177] width 62 height 26
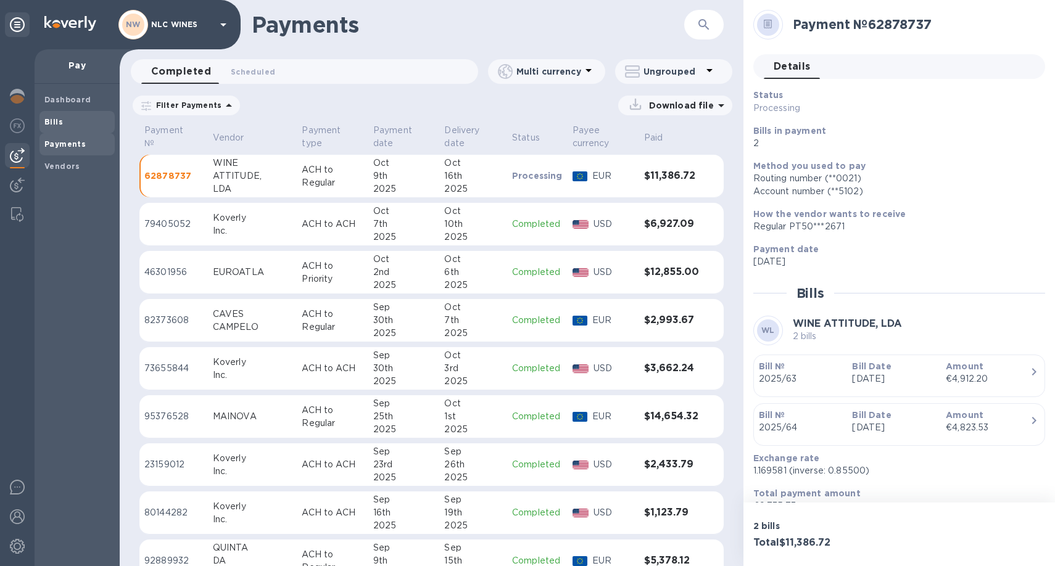
click at [52, 120] on b "Bills" at bounding box center [53, 121] width 19 height 9
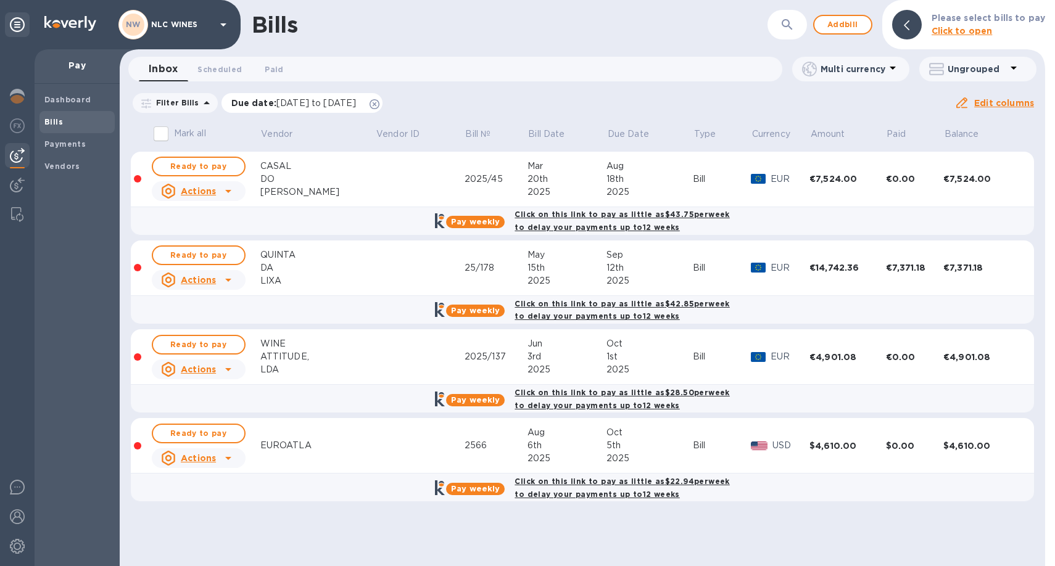
click at [380, 107] on icon at bounding box center [375, 104] width 10 height 10
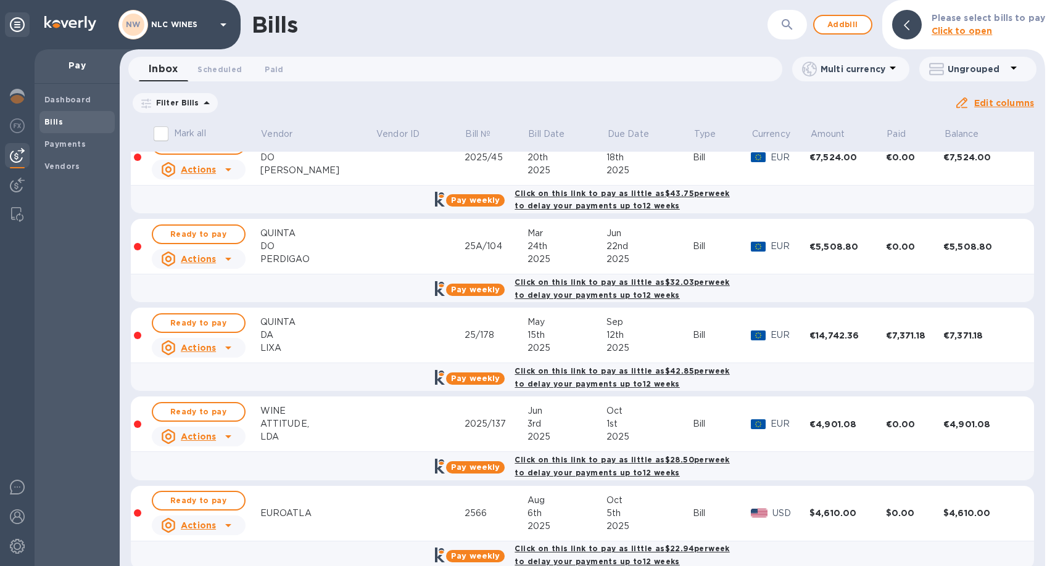
scroll to position [176, 0]
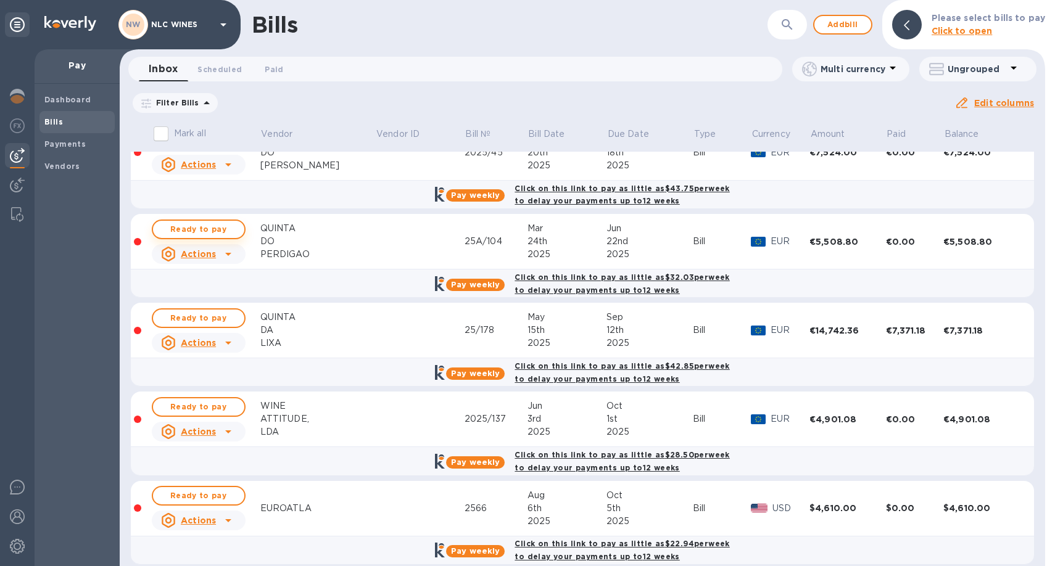
click at [220, 225] on span "Ready to pay" at bounding box center [199, 229] width 72 height 15
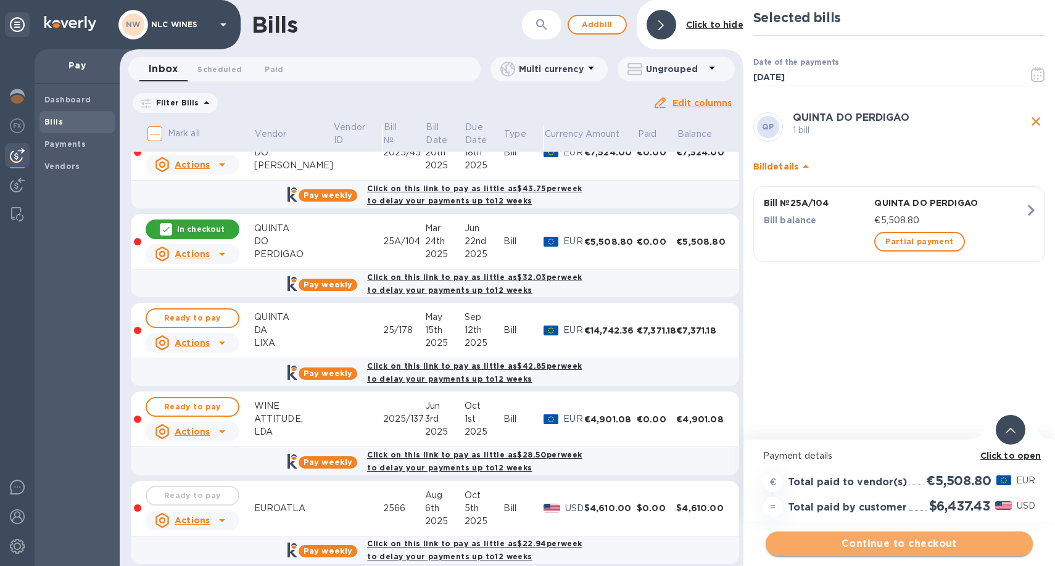
click at [892, 542] on span "Continue to checkout" at bounding box center [899, 544] width 247 height 15
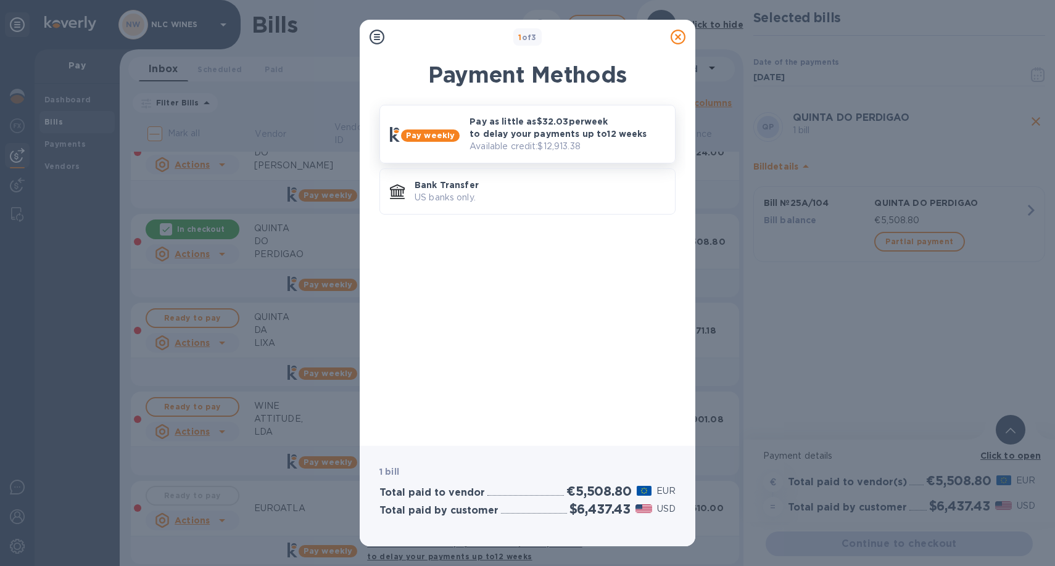
click at [506, 150] on p "Available credit: $12,913.38" at bounding box center [568, 146] width 196 height 13
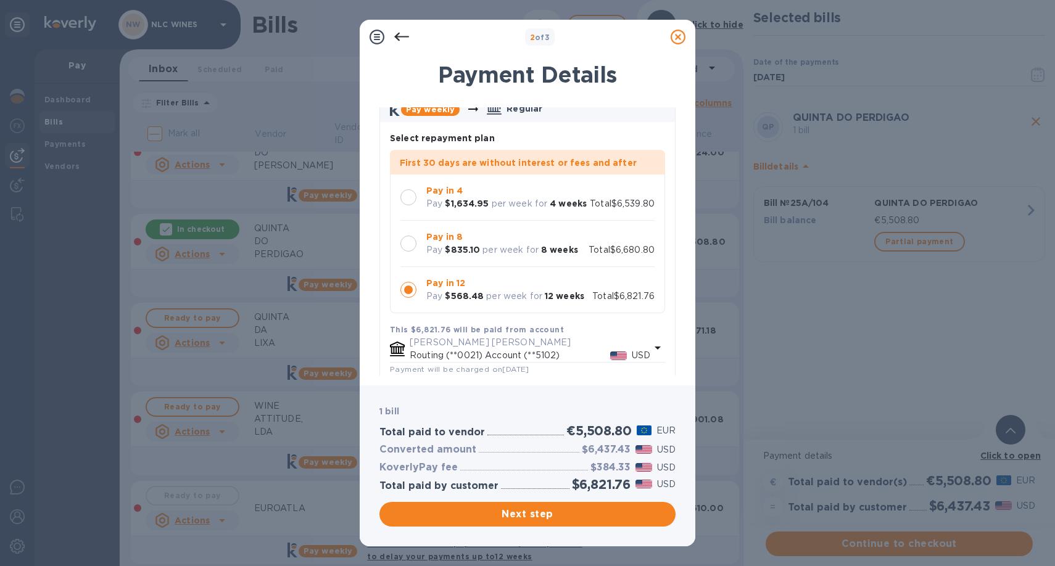
scroll to position [57, 0]
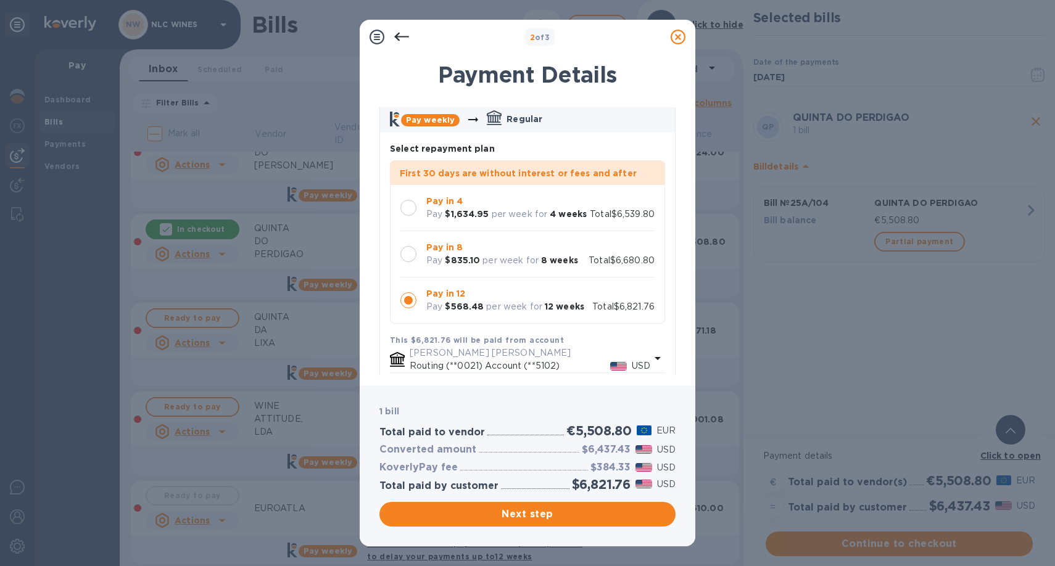
click at [409, 200] on div at bounding box center [408, 208] width 16 height 16
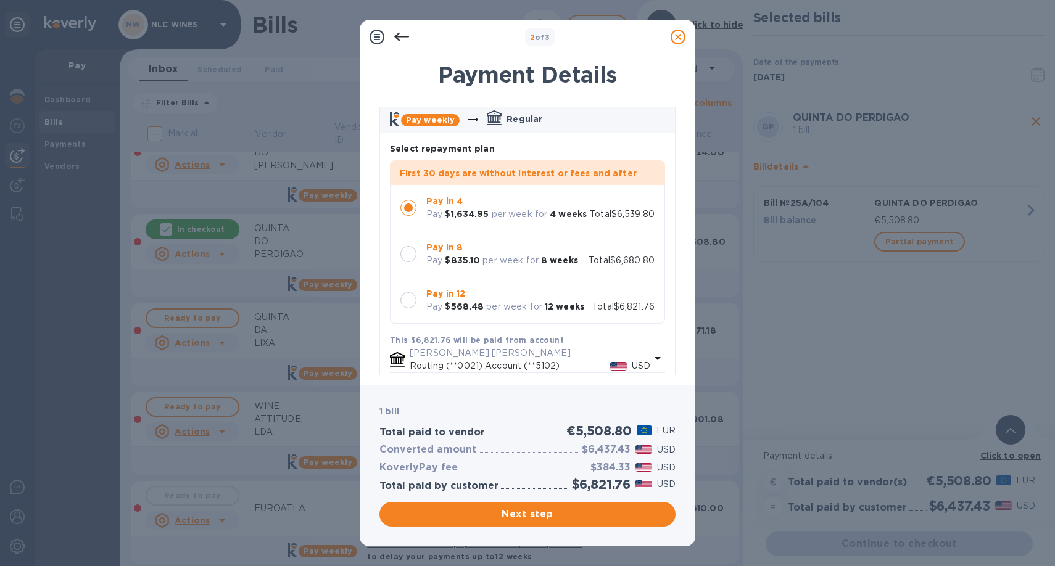
scroll to position [0, 0]
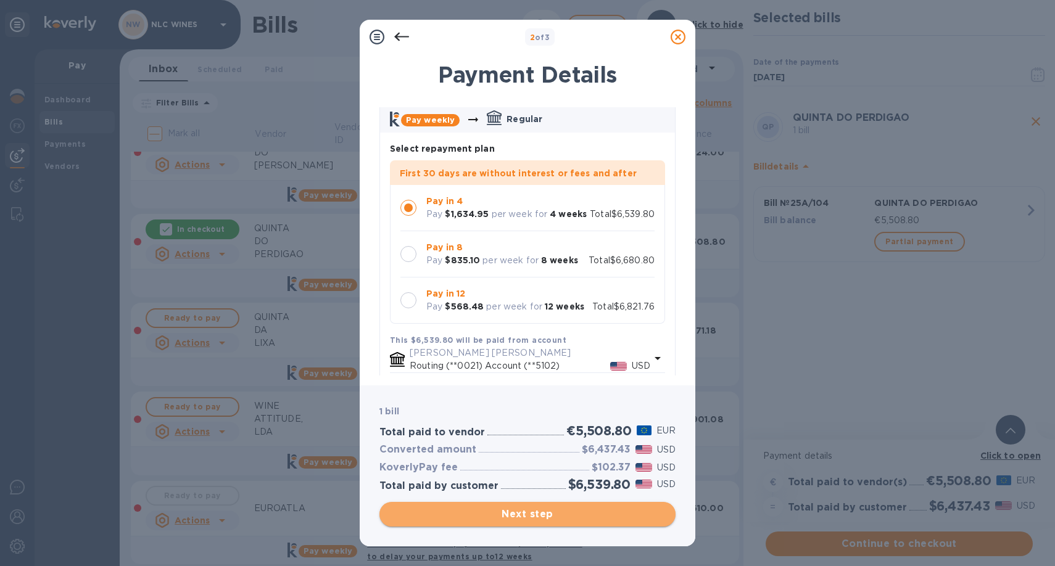
click at [541, 512] on span "Next step" at bounding box center [527, 514] width 276 height 15
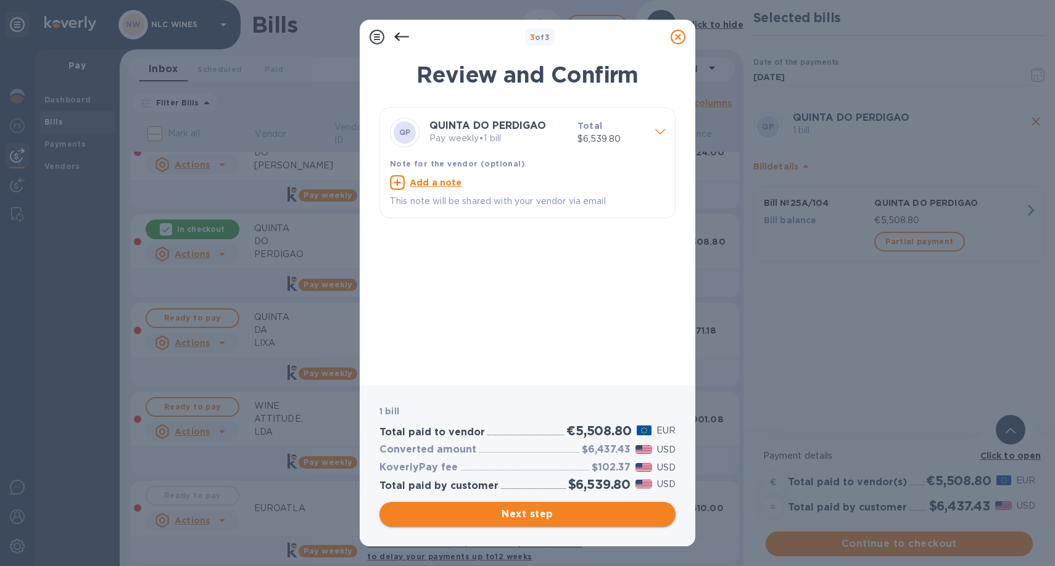
click at [541, 512] on span "Next step" at bounding box center [527, 514] width 276 height 15
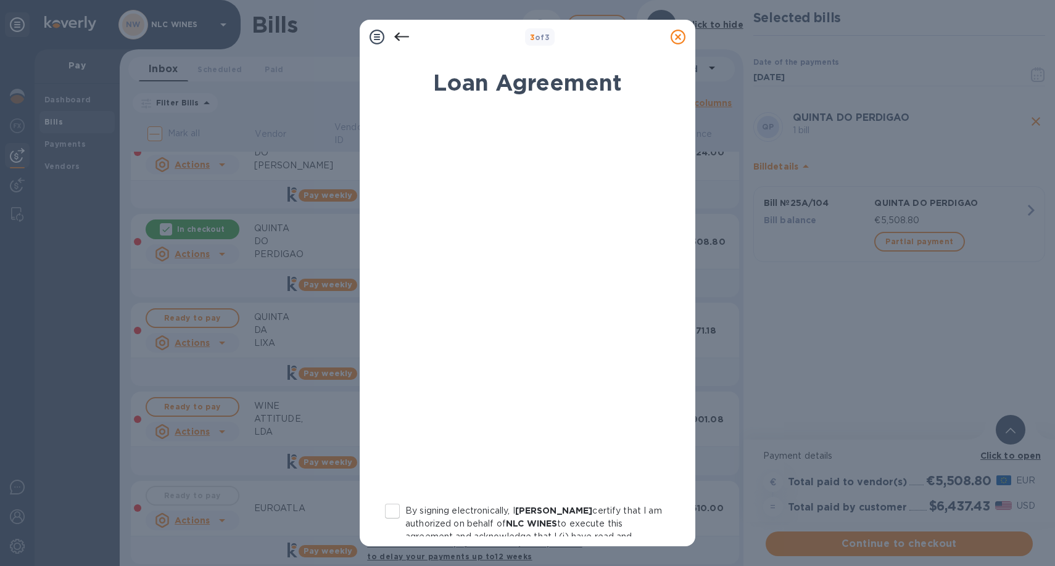
click at [395, 512] on input "By signing electronically, I Luis Correia certify that I am authorized on behal…" at bounding box center [393, 512] width 26 height 26
checkbox input "true"
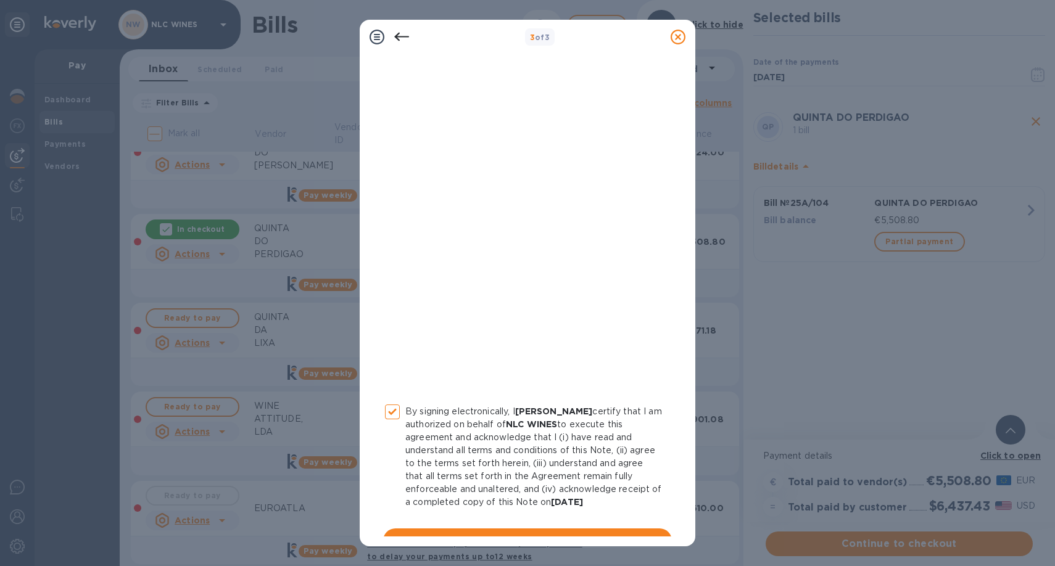
scroll to position [123, 0]
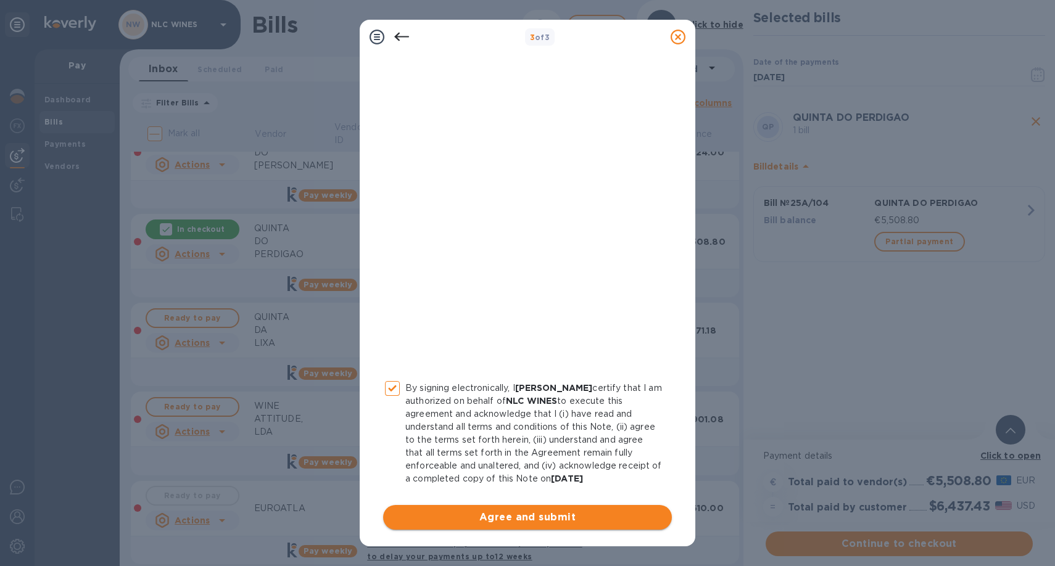
click at [523, 512] on span "Agree and submit" at bounding box center [527, 517] width 269 height 15
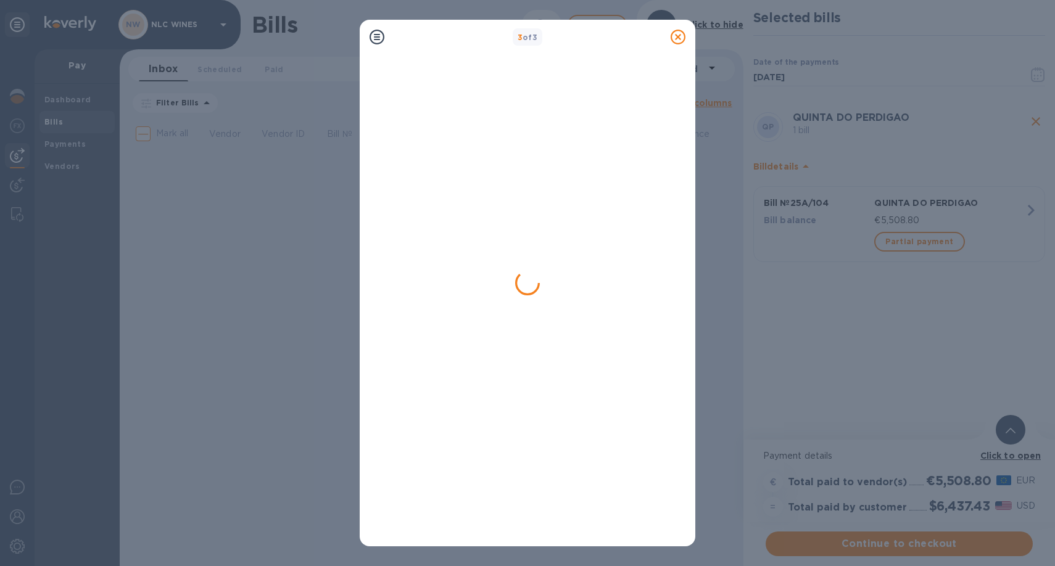
scroll to position [0, 0]
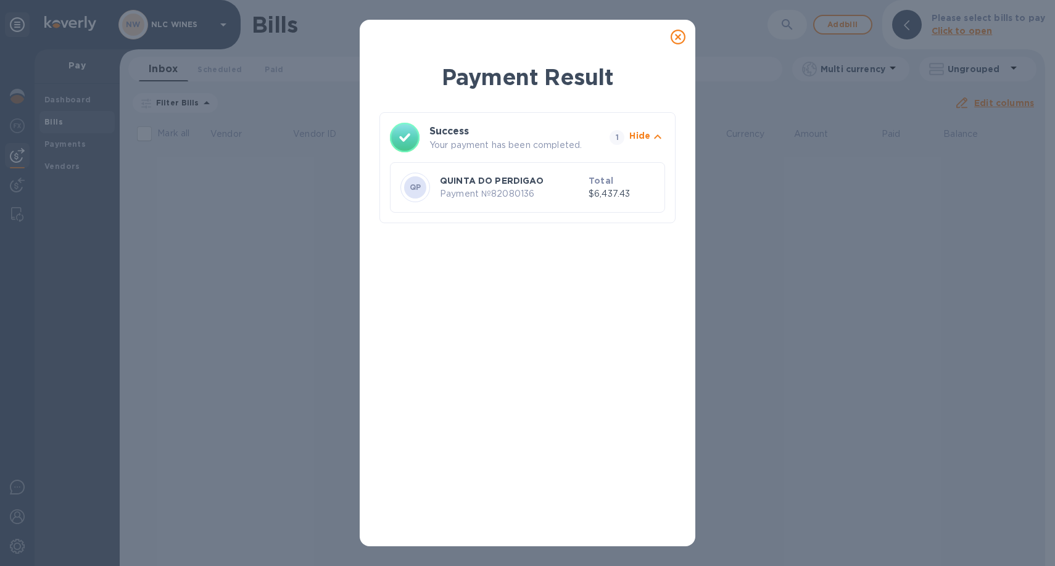
click at [677, 36] on icon at bounding box center [678, 37] width 15 height 15
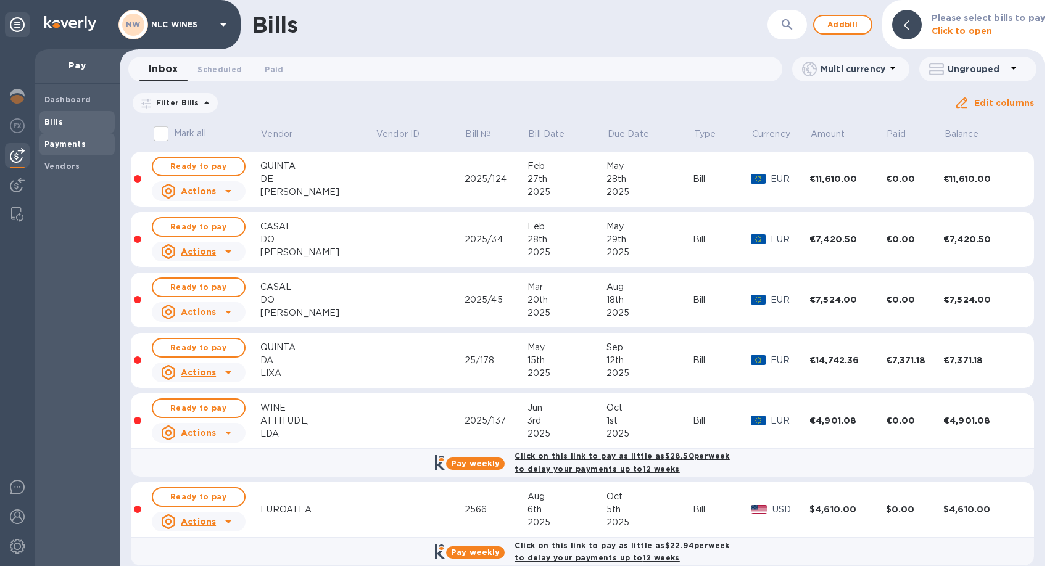
click at [71, 147] on b "Payments" at bounding box center [64, 143] width 41 height 9
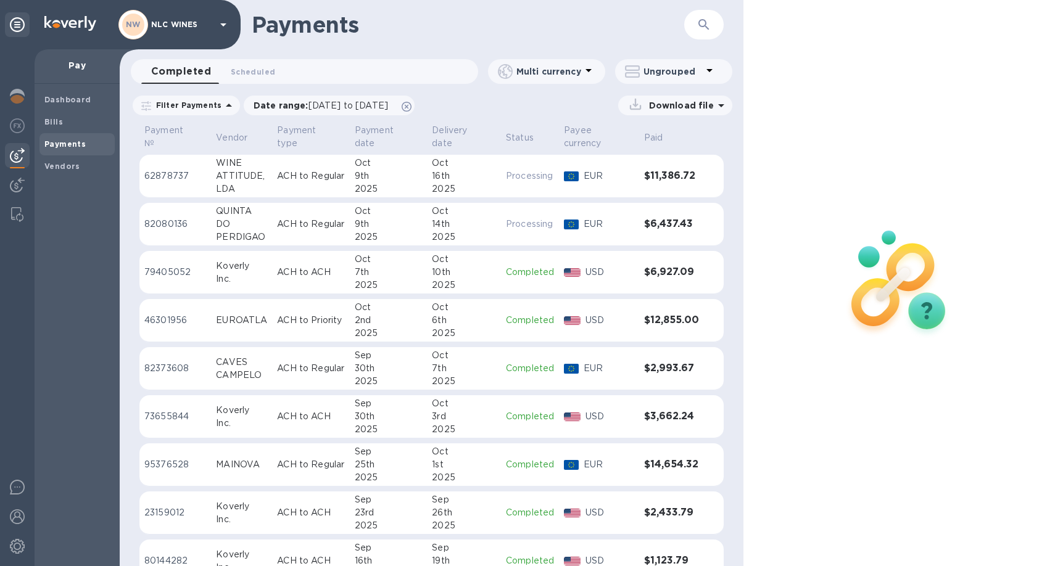
click at [289, 179] on p "ACH to Regular" at bounding box center [311, 176] width 68 height 13
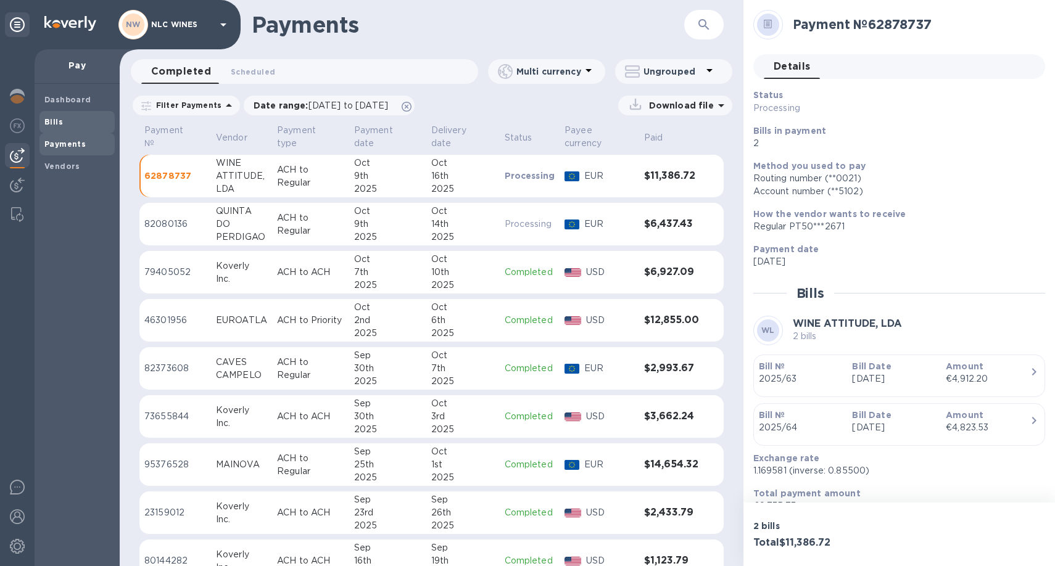
click at [51, 125] on b "Bills" at bounding box center [53, 121] width 19 height 9
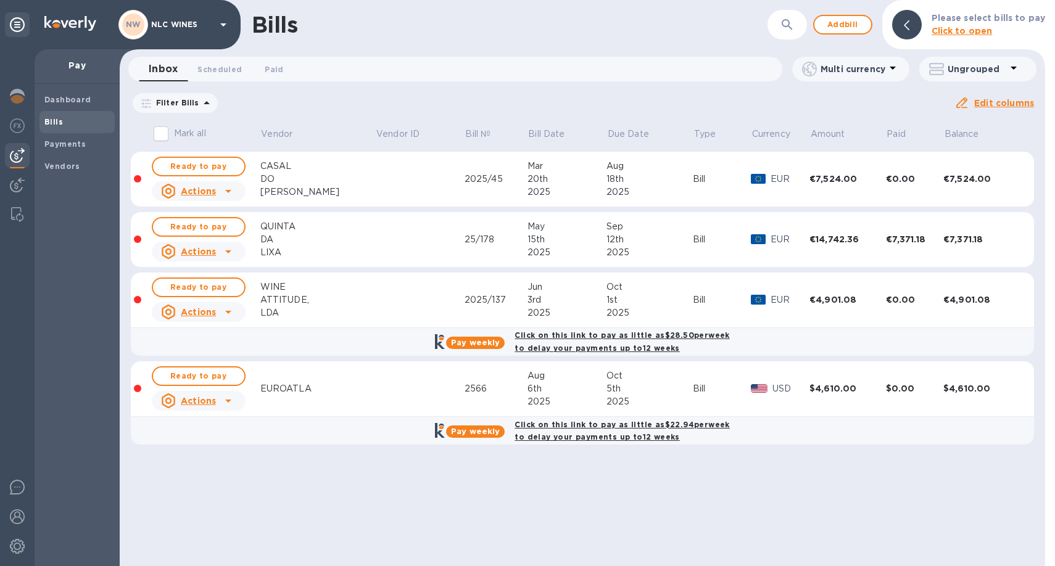
click at [0, 0] on icon at bounding box center [0, 0] width 0 height 0
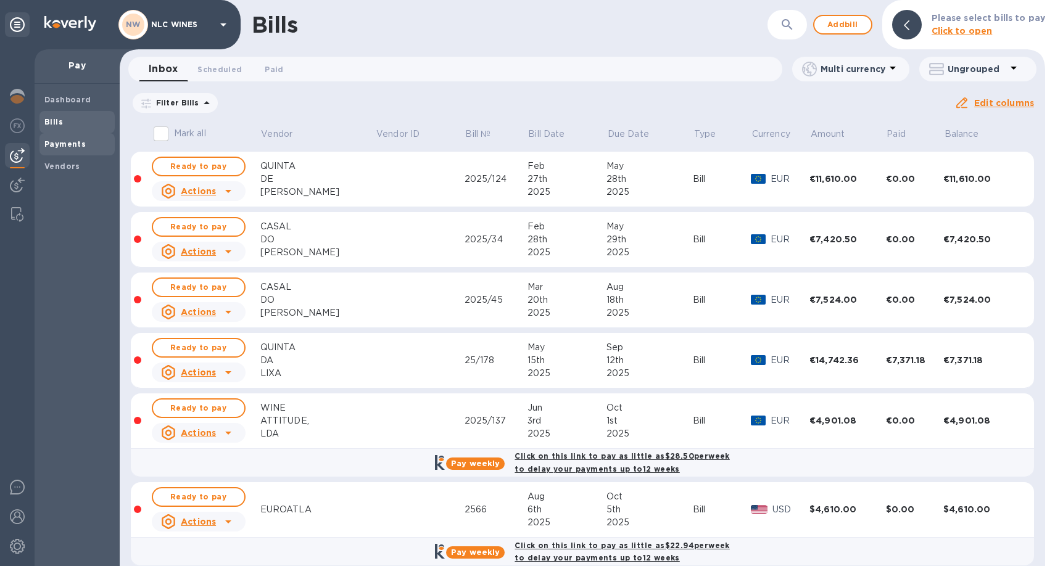
click at [72, 141] on b "Payments" at bounding box center [64, 143] width 41 height 9
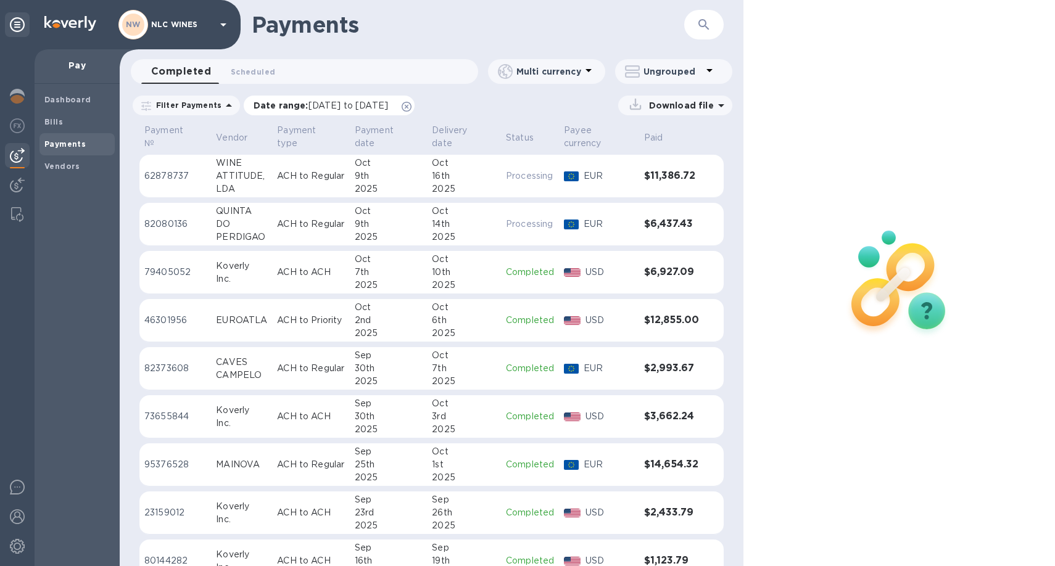
click at [412, 107] on icon at bounding box center [407, 107] width 10 height 10
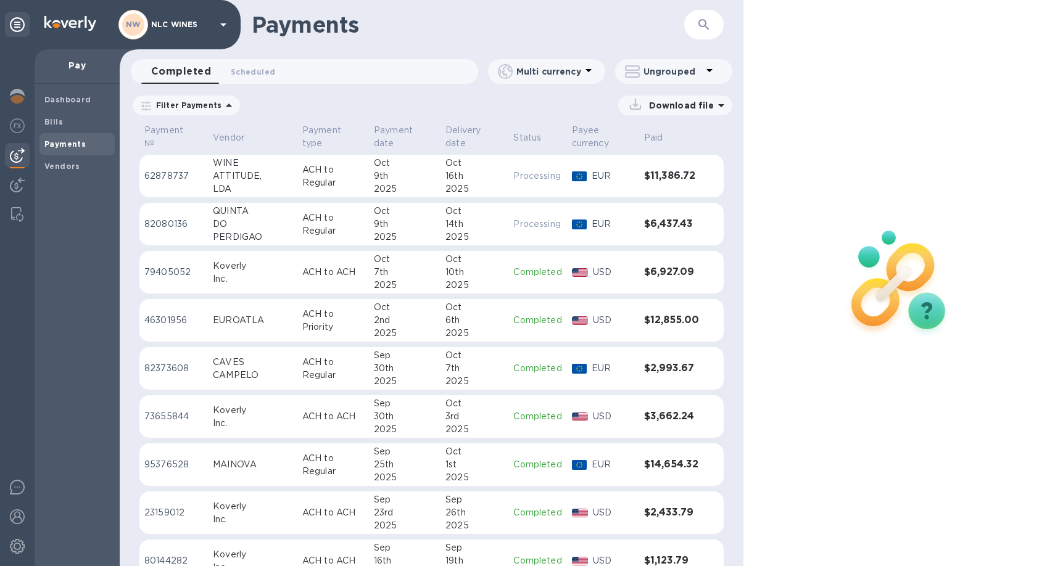
click at [302, 168] on p "ACH to Regular" at bounding box center [333, 177] width 62 height 26
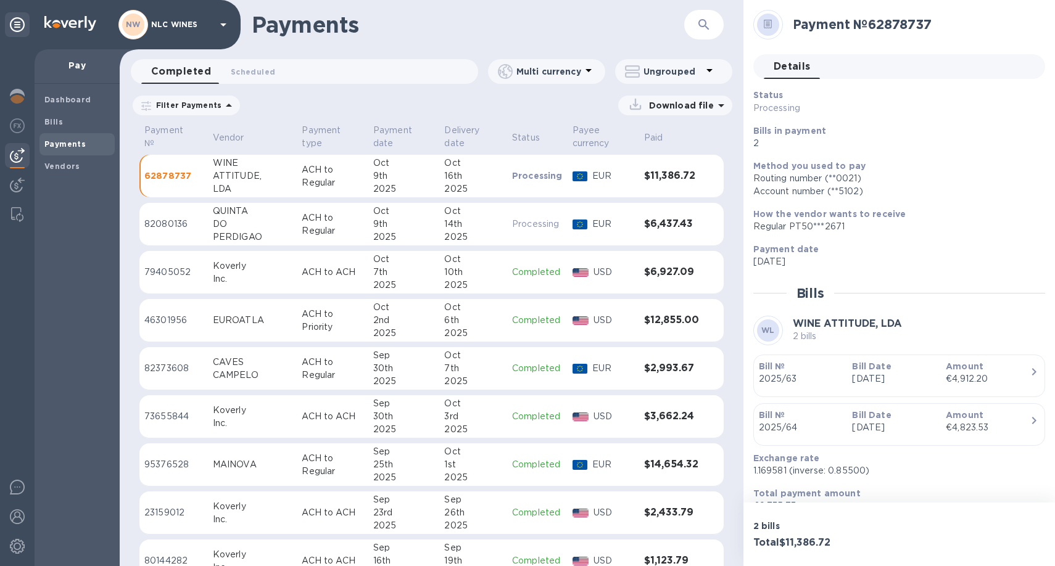
scroll to position [55, 0]
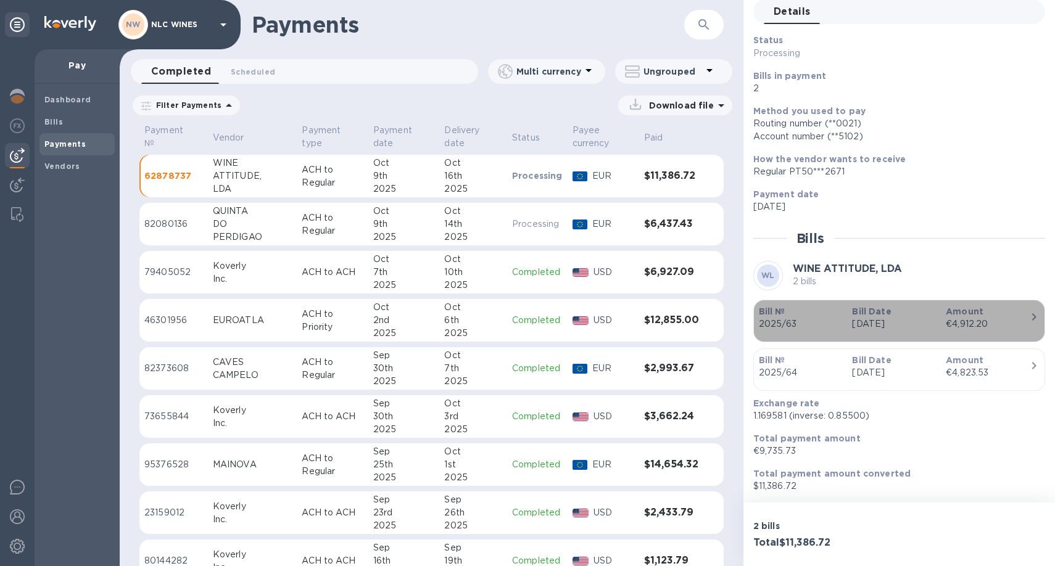
click at [902, 324] on p "Mar 3rd 2025" at bounding box center [894, 324] width 84 height 13
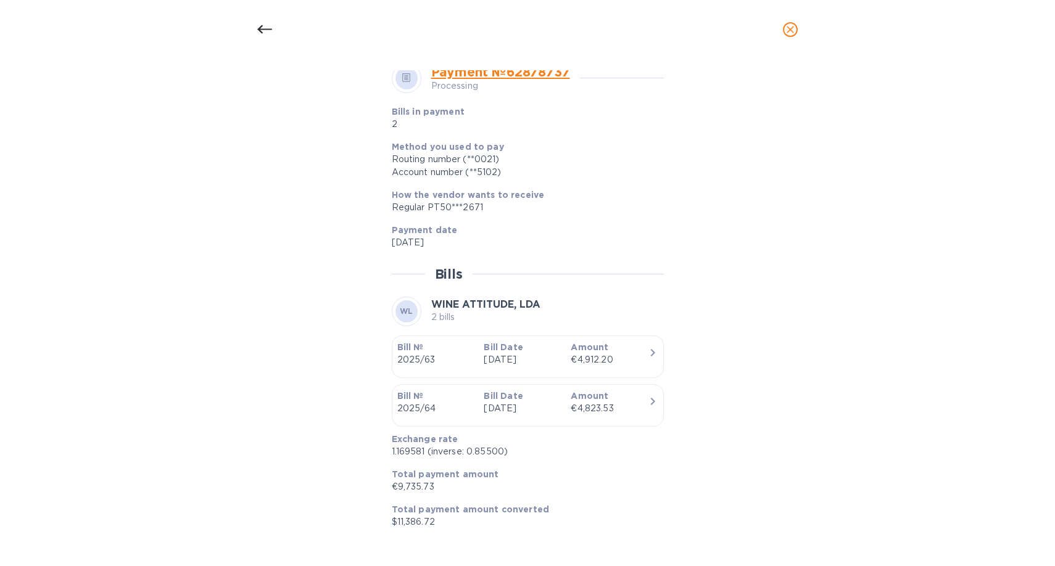
scroll to position [0, 0]
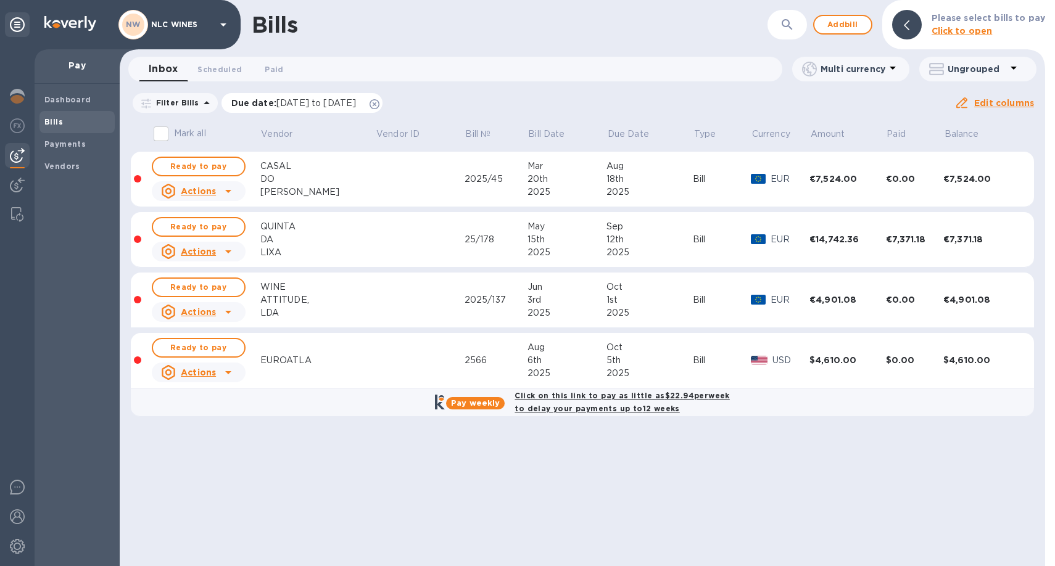
click at [380, 101] on icon at bounding box center [375, 104] width 10 height 10
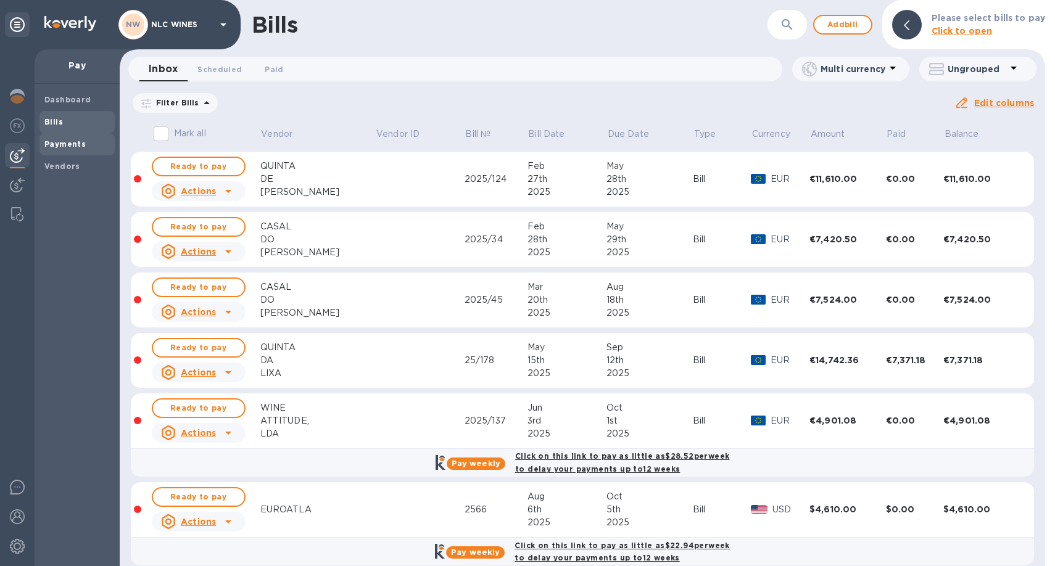
click at [67, 143] on b "Payments" at bounding box center [64, 143] width 41 height 9
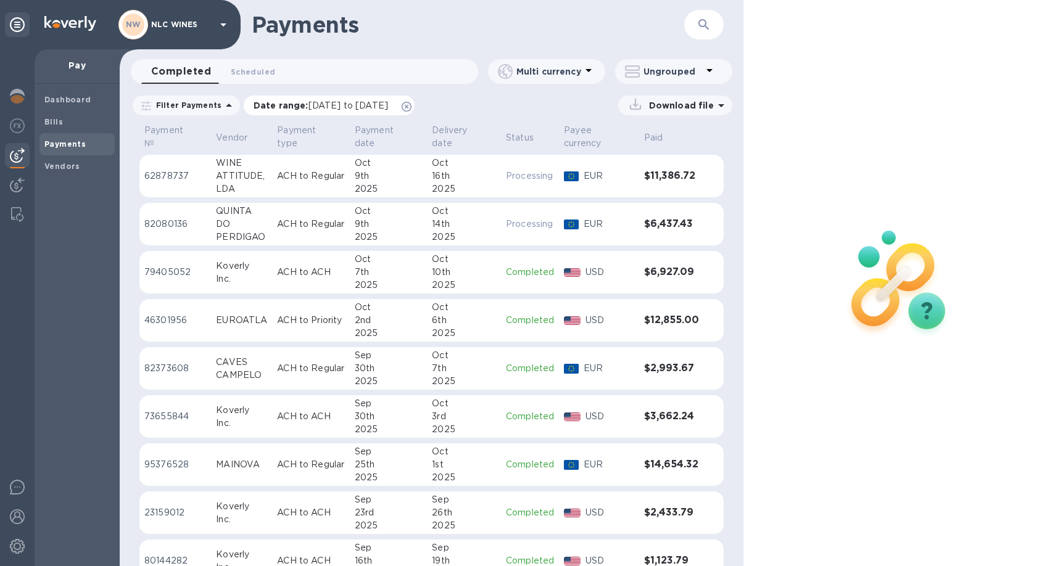
click at [412, 104] on icon at bounding box center [407, 107] width 10 height 10
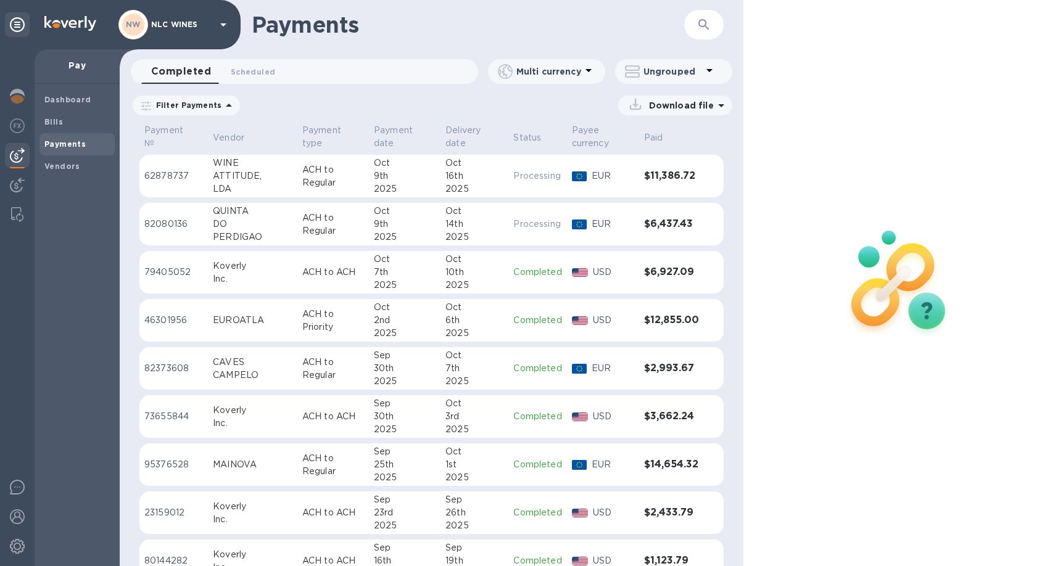
click at [268, 168] on td "WINE ATTITUDE, LDA" at bounding box center [252, 176] width 89 height 43
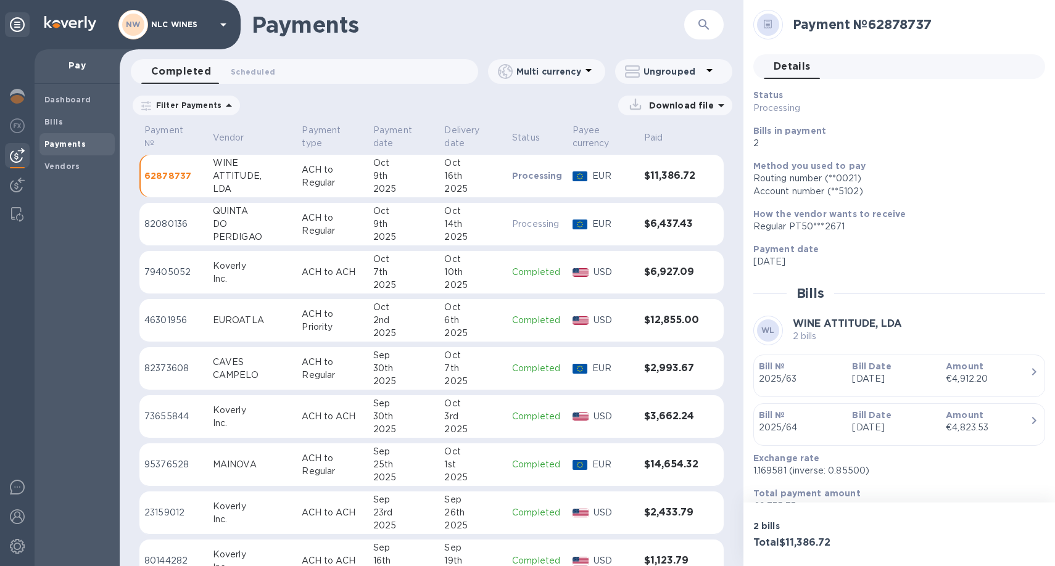
click at [898, 425] on p "Mar 3rd 2025" at bounding box center [894, 427] width 84 height 13
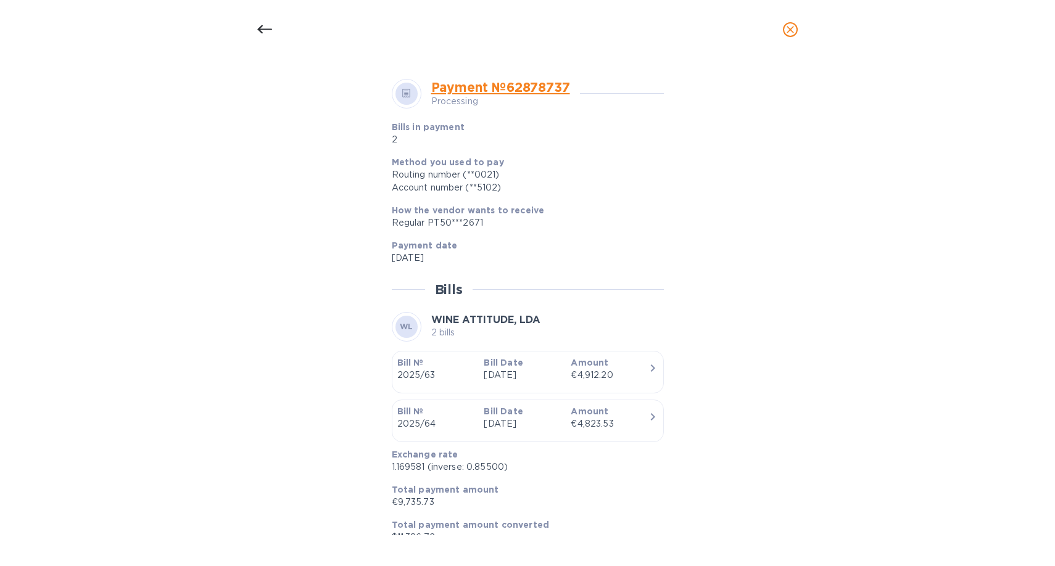
scroll to position [447, 0]
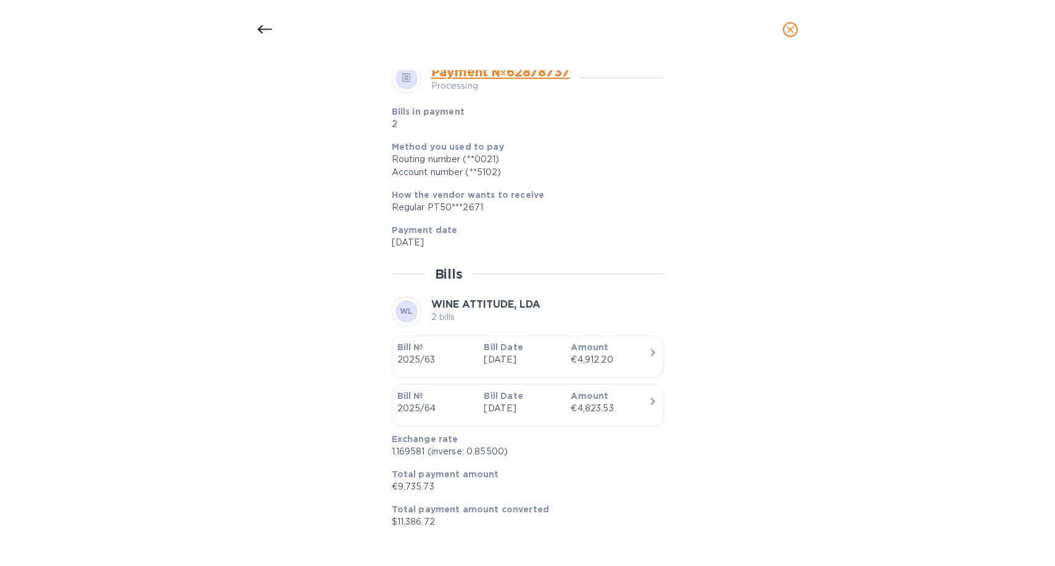
click at [262, 29] on icon at bounding box center [264, 29] width 15 height 9
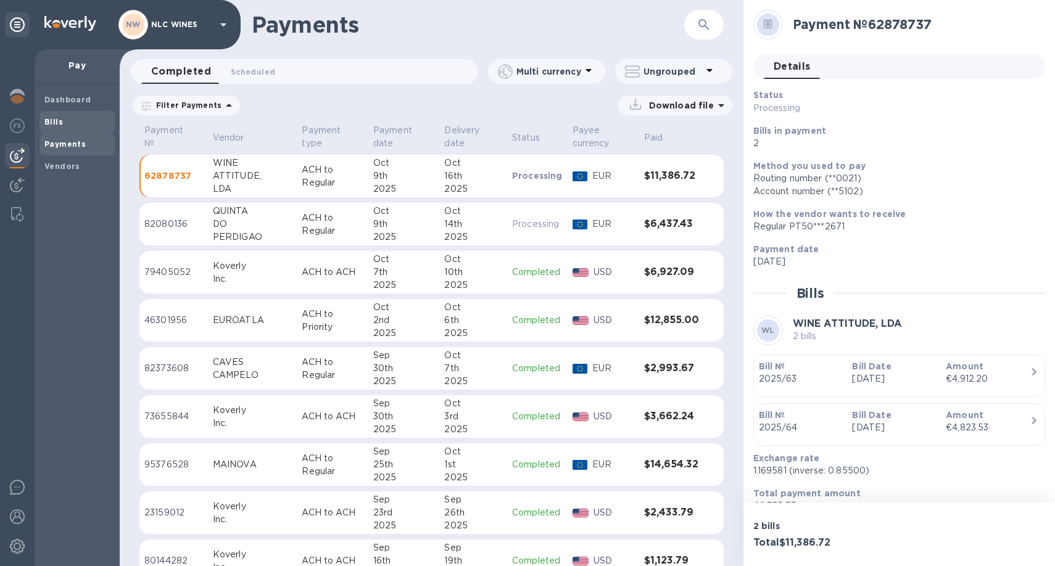
click at [62, 122] on span "Bills" at bounding box center [76, 122] width 65 height 12
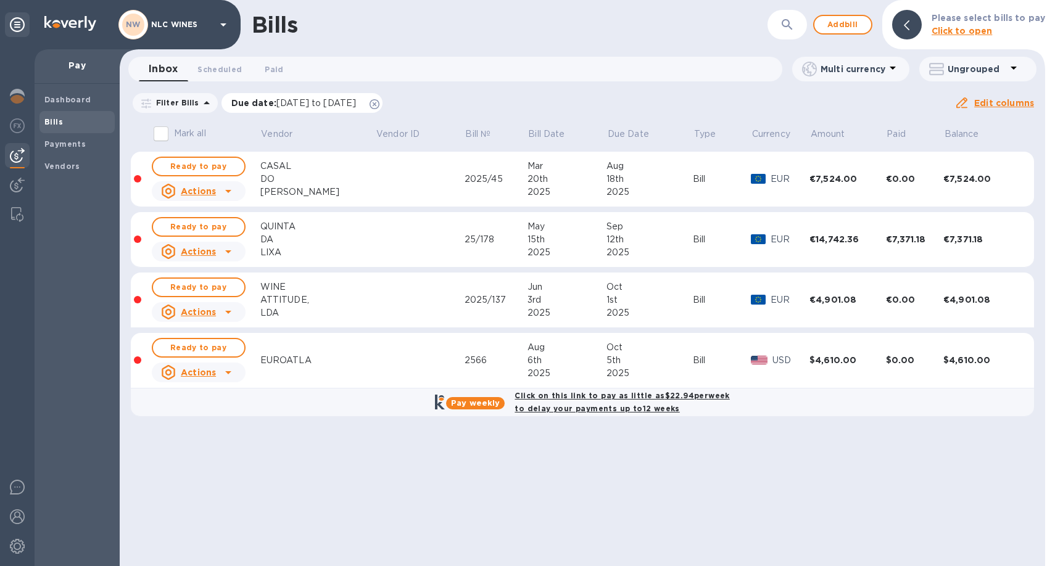
click at [380, 103] on icon at bounding box center [375, 104] width 10 height 10
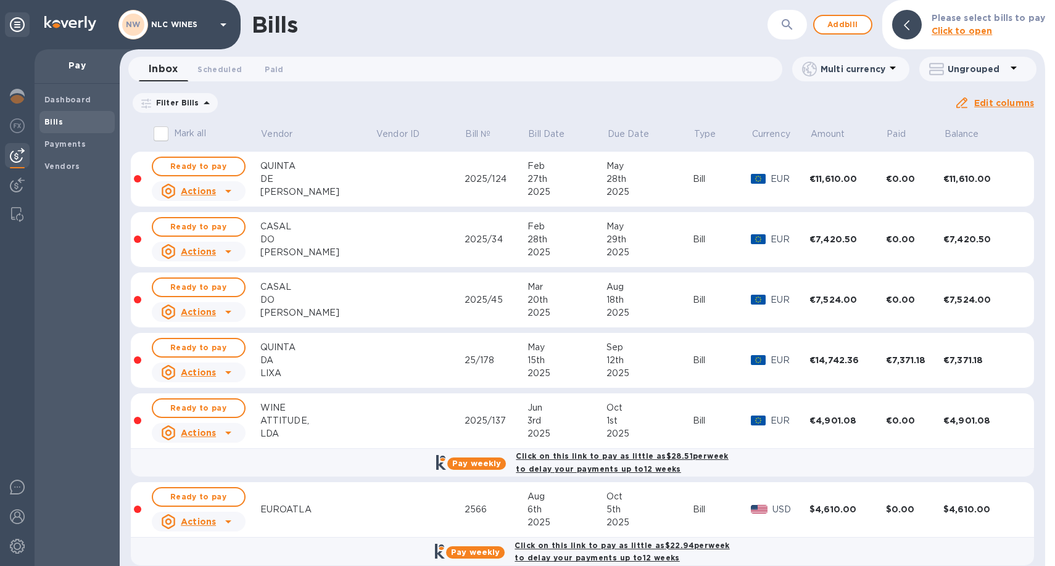
click at [236, 433] on div at bounding box center [228, 433] width 20 height 20
click at [207, 514] on b "Delete" at bounding box center [202, 513] width 31 height 10
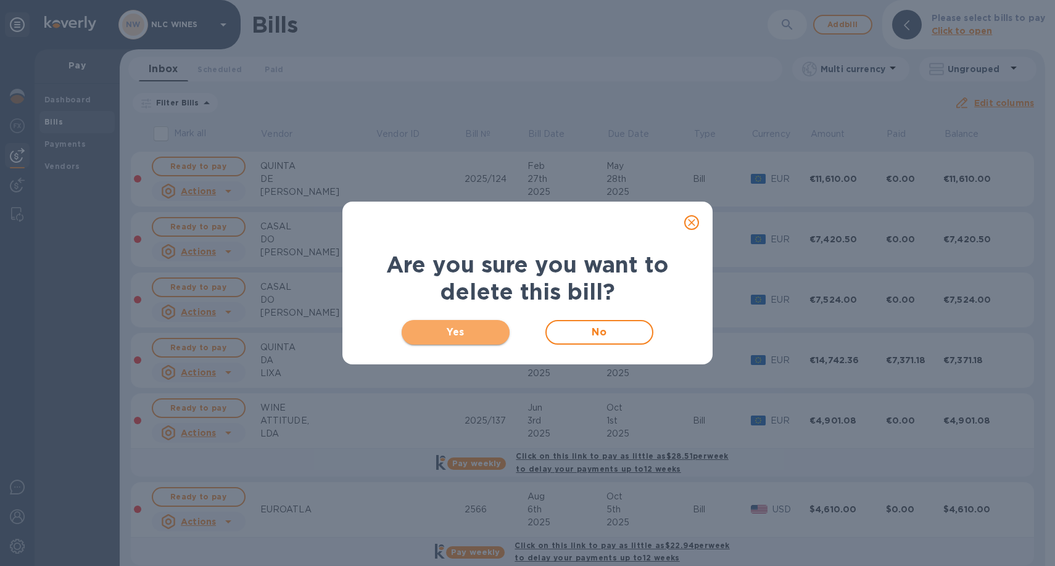
click at [483, 326] on span "Yes" at bounding box center [456, 332] width 88 height 15
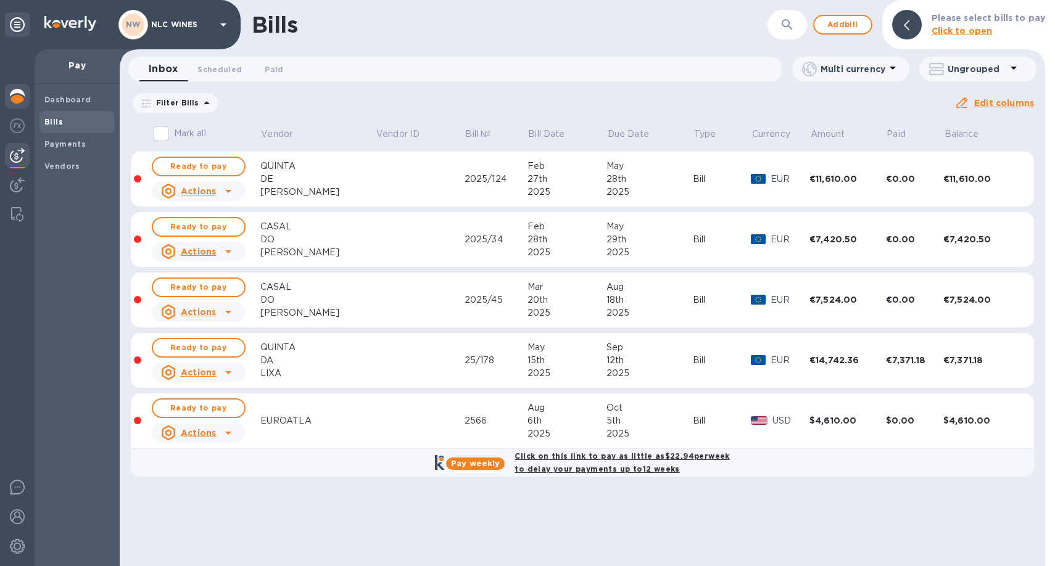
click at [17, 97] on img at bounding box center [17, 96] width 15 height 15
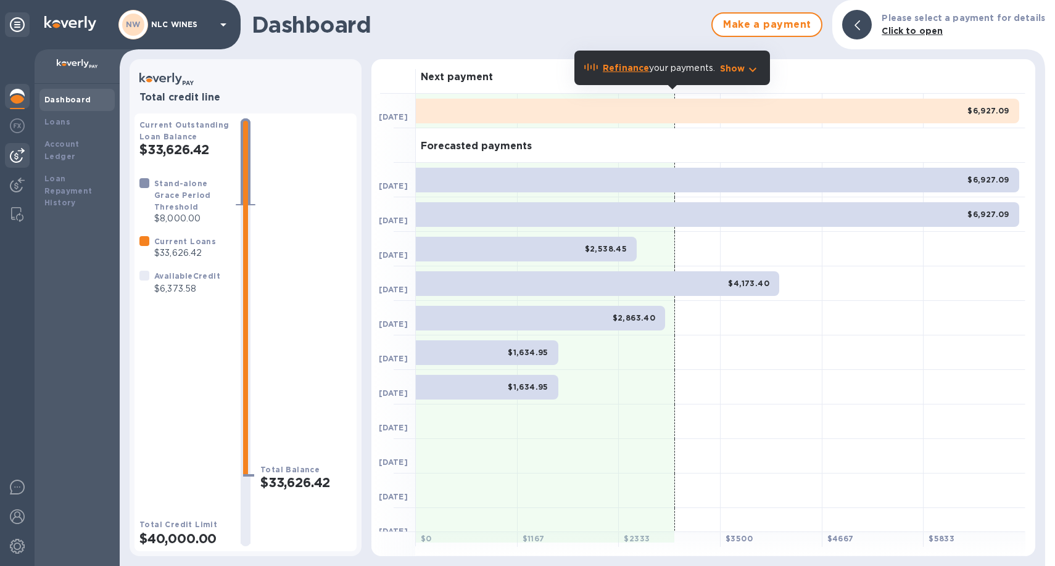
click at [15, 156] on img at bounding box center [17, 155] width 15 height 15
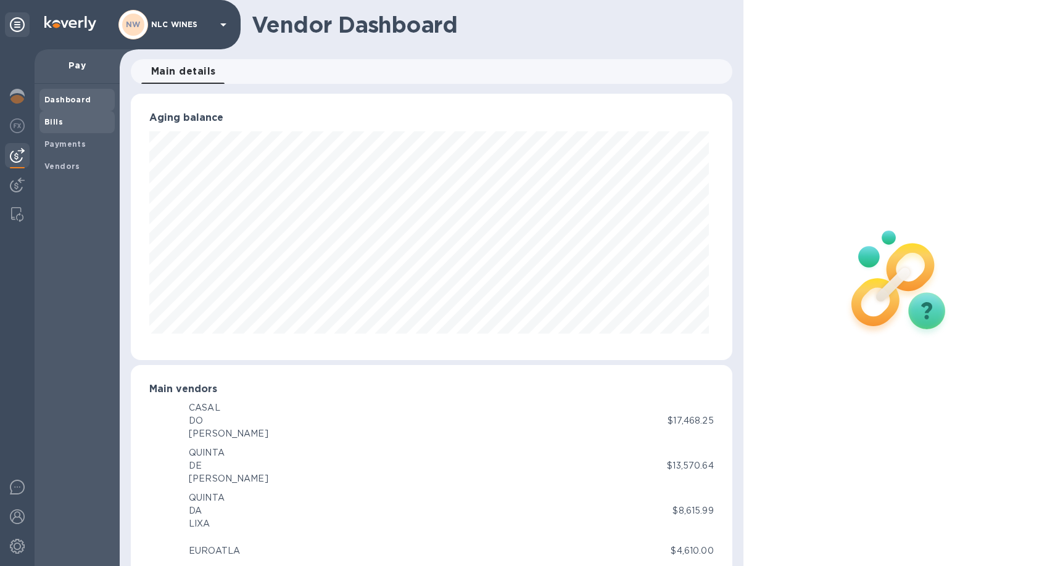
scroll to position [616824, 616494]
click at [57, 122] on b "Bills" at bounding box center [53, 121] width 19 height 9
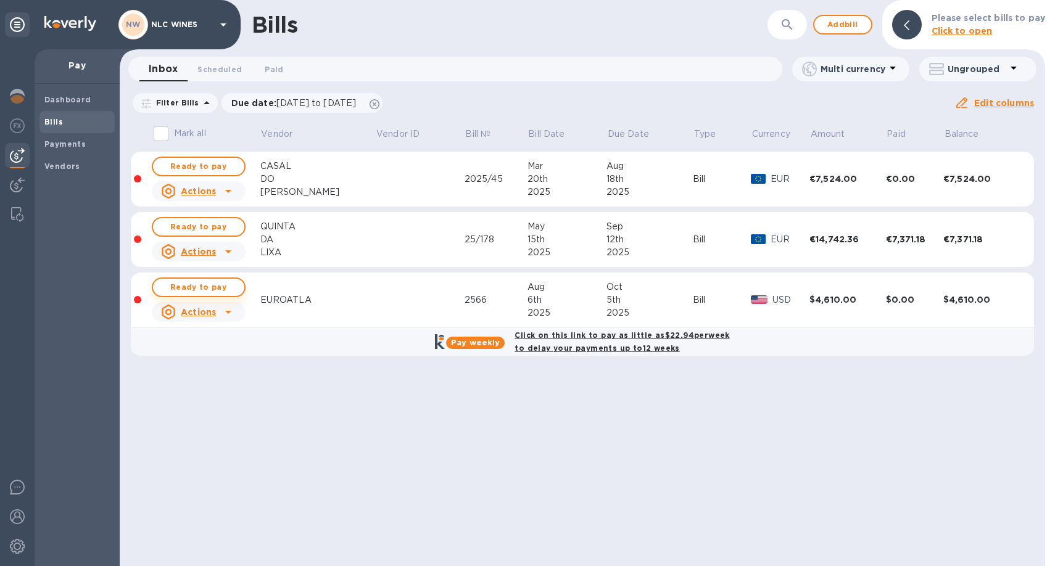
click at [217, 286] on span "Ready to pay" at bounding box center [199, 287] width 72 height 15
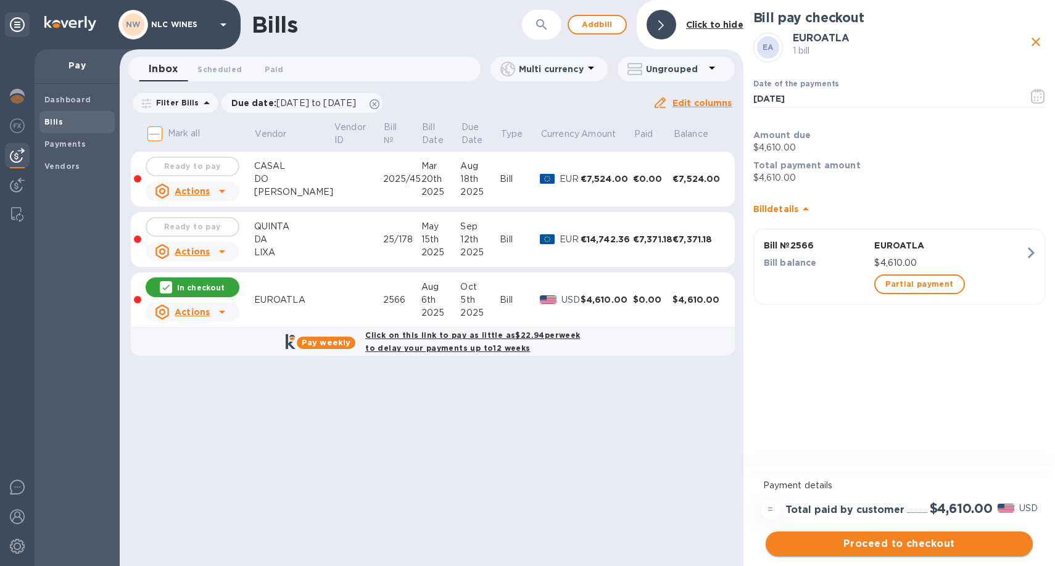
click at [900, 547] on span "Proceed to checkout" at bounding box center [899, 544] width 247 height 15
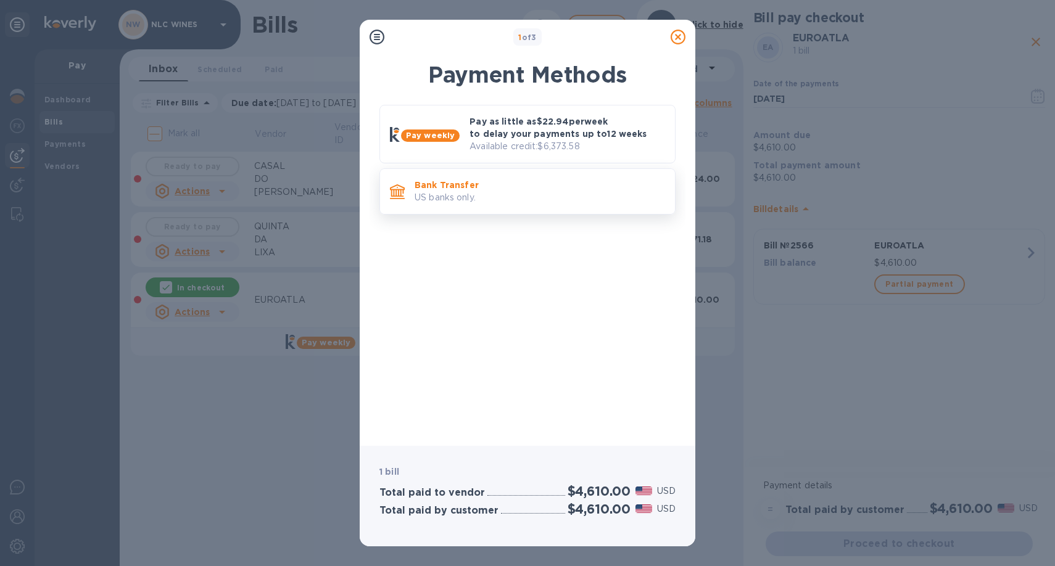
click at [504, 203] on p "US banks only." at bounding box center [540, 197] width 251 height 13
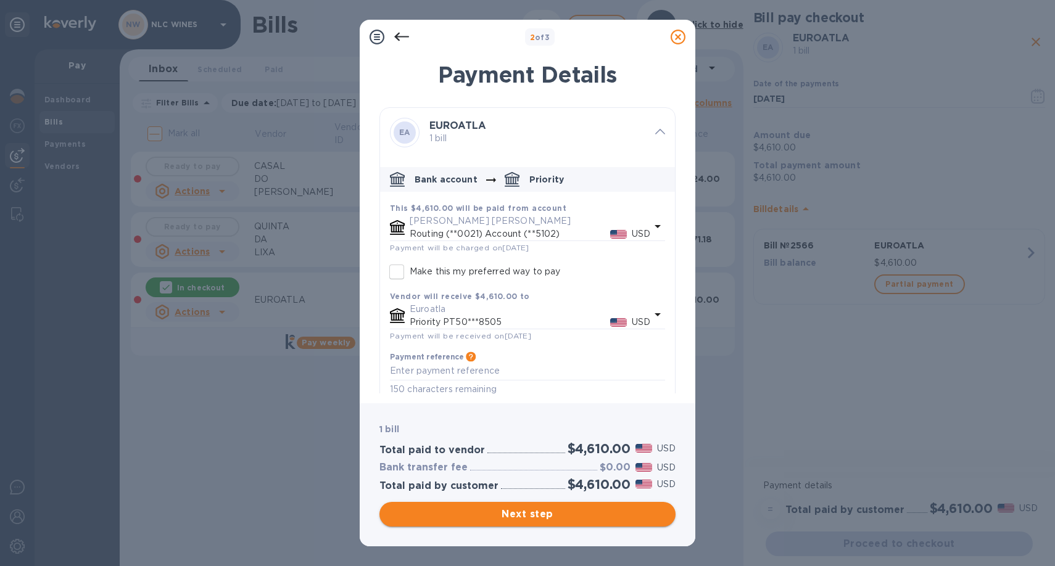
click at [519, 517] on span "Next step" at bounding box center [527, 514] width 276 height 15
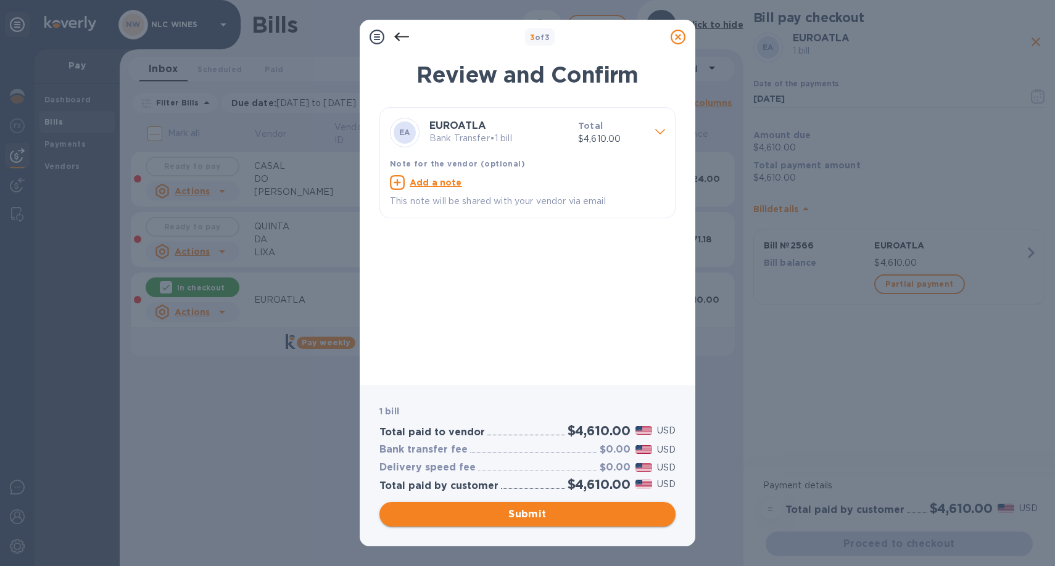
click at [528, 513] on span "Submit" at bounding box center [527, 514] width 276 height 15
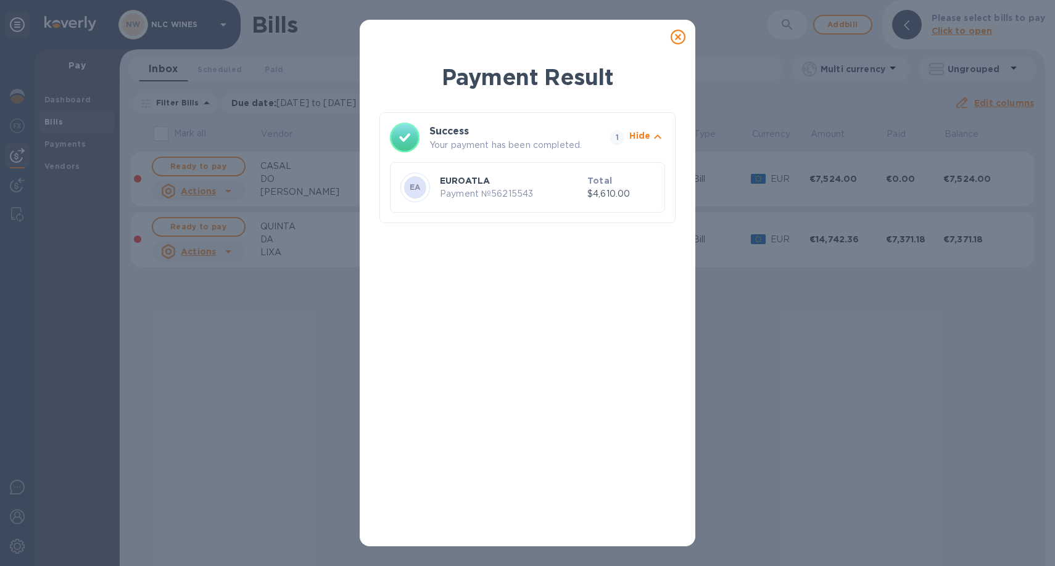
click at [679, 37] on icon at bounding box center [678, 37] width 15 height 15
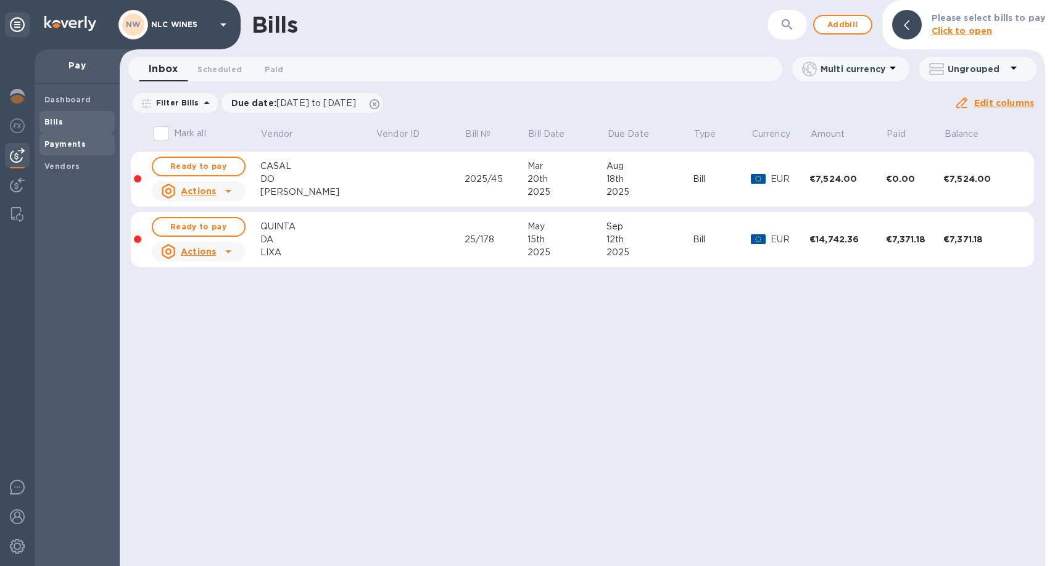
click at [69, 149] on span "Payments" at bounding box center [64, 144] width 41 height 12
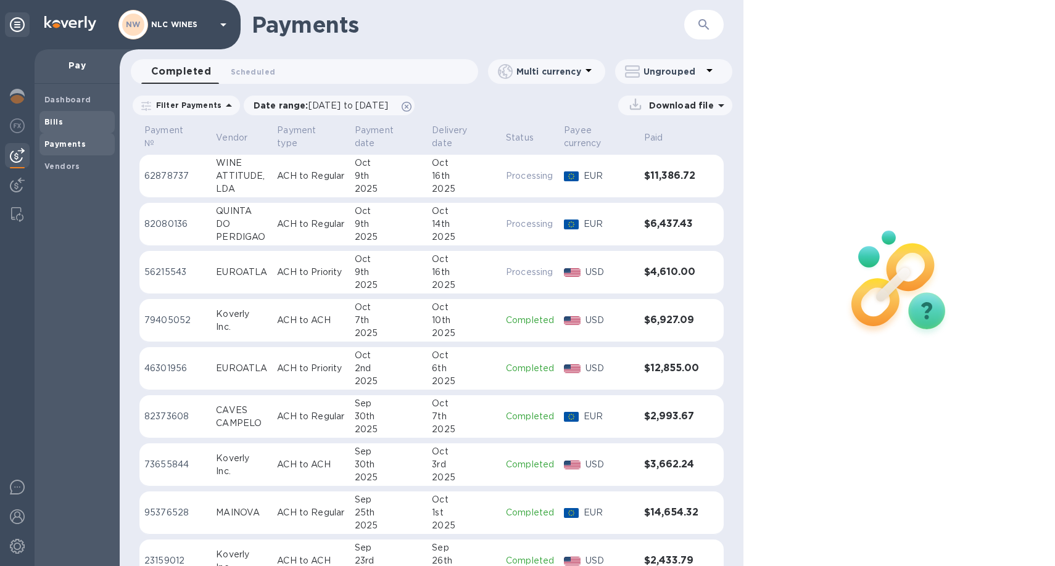
click at [56, 119] on b "Bills" at bounding box center [53, 121] width 19 height 9
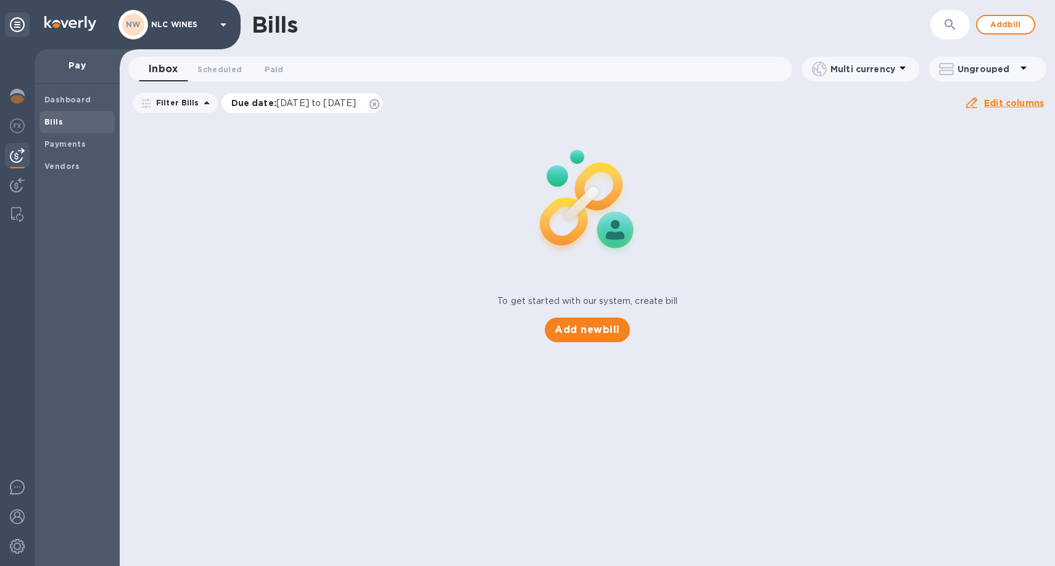
click at [383, 101] on div "Due date : 08/10/2025 to 12/08/2025" at bounding box center [303, 103] width 162 height 20
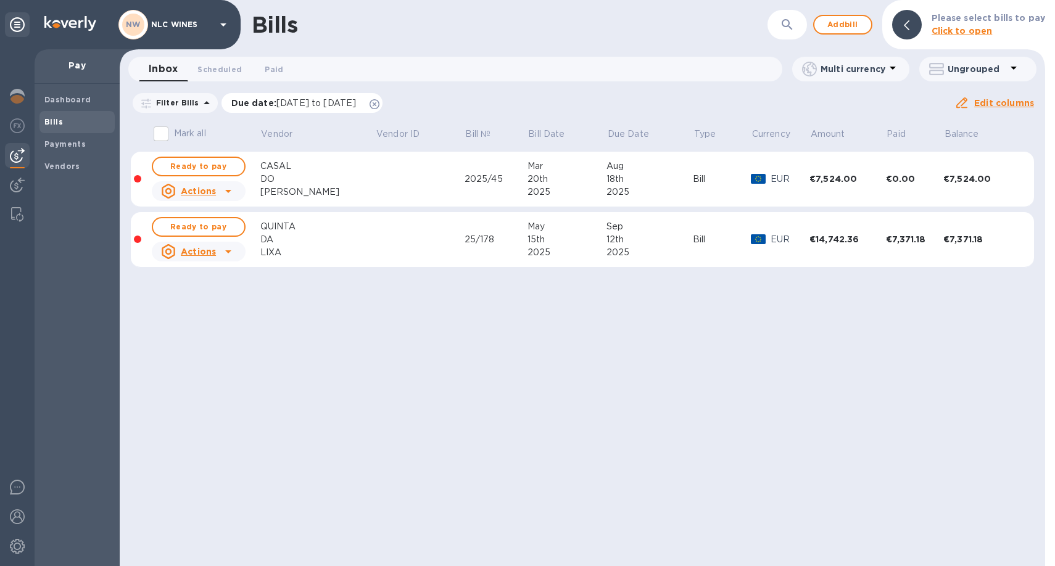
click at [380, 101] on icon at bounding box center [375, 104] width 10 height 10
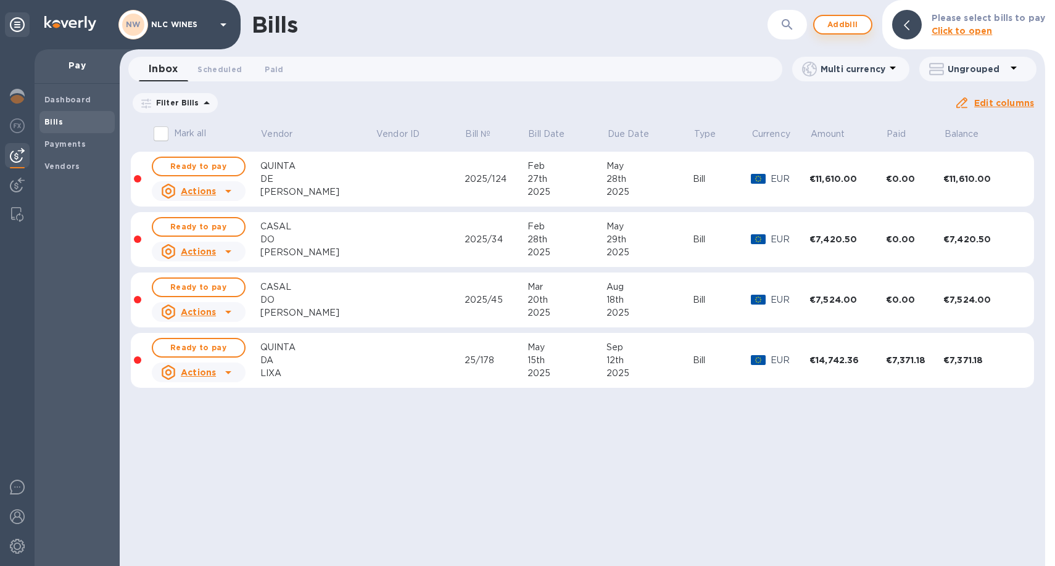
click at [850, 27] on span "Add bill" at bounding box center [842, 24] width 37 height 15
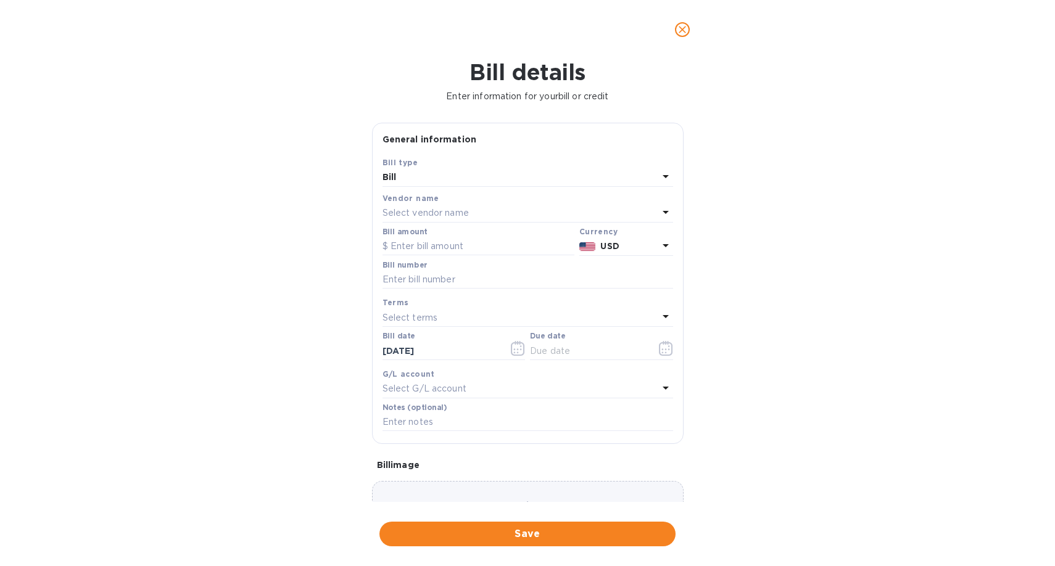
click at [411, 217] on p "Select vendor name" at bounding box center [426, 213] width 86 height 13
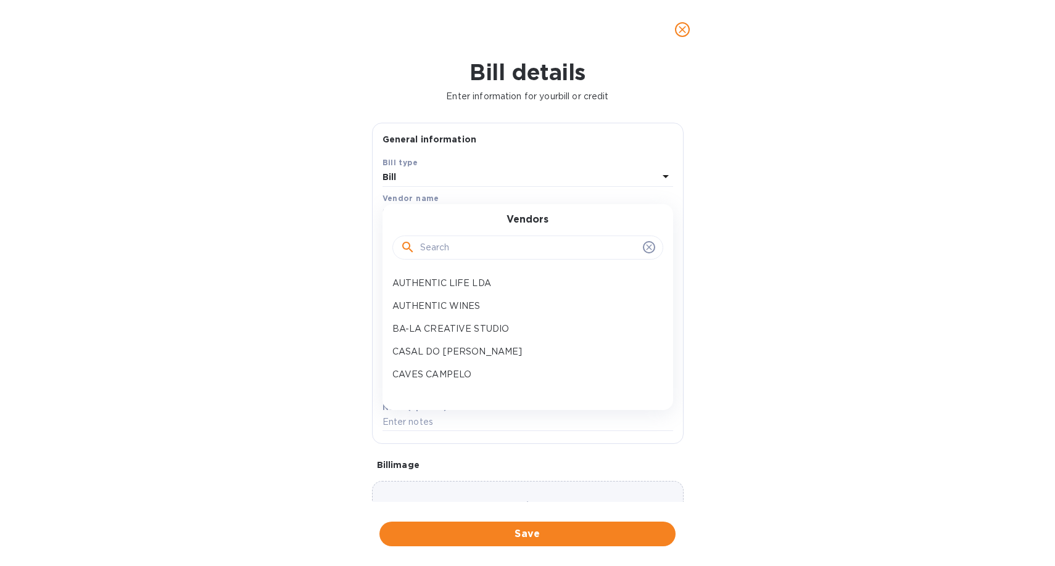
click at [468, 247] on input "text" at bounding box center [529, 248] width 218 height 19
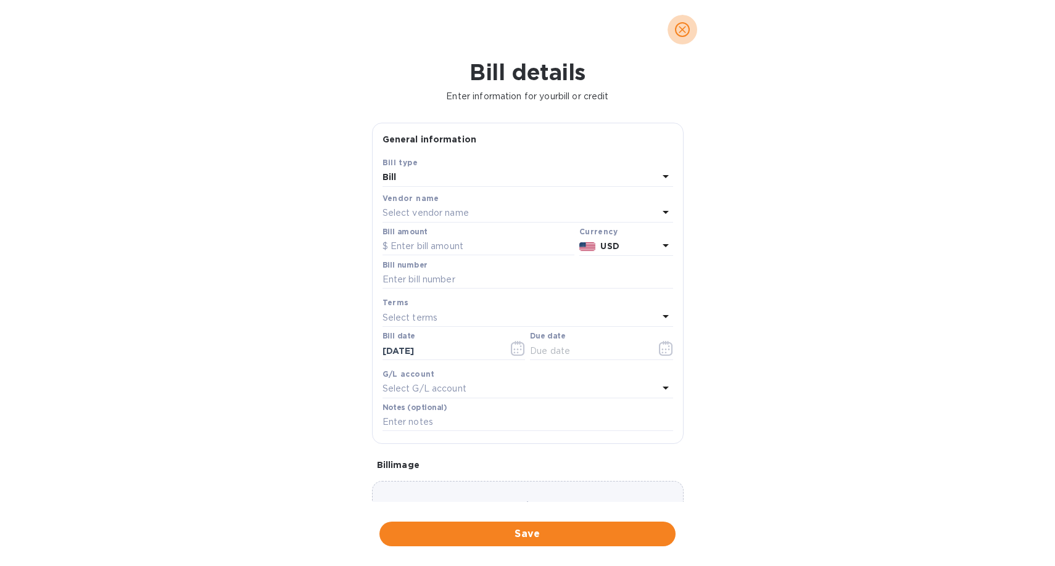
click at [687, 30] on icon "close" at bounding box center [682, 29] width 12 height 12
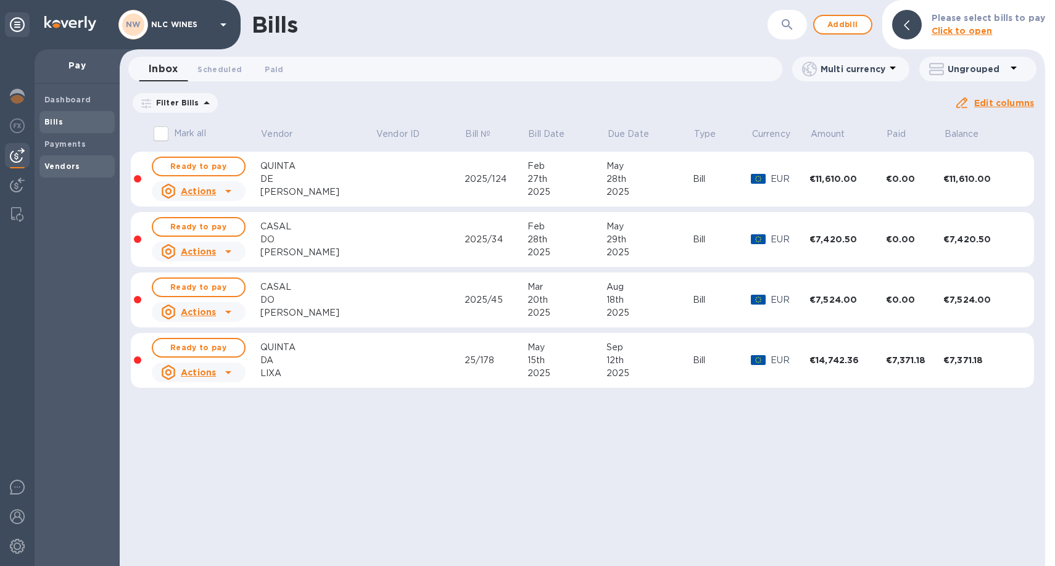
click at [70, 163] on b "Vendors" at bounding box center [62, 166] width 36 height 9
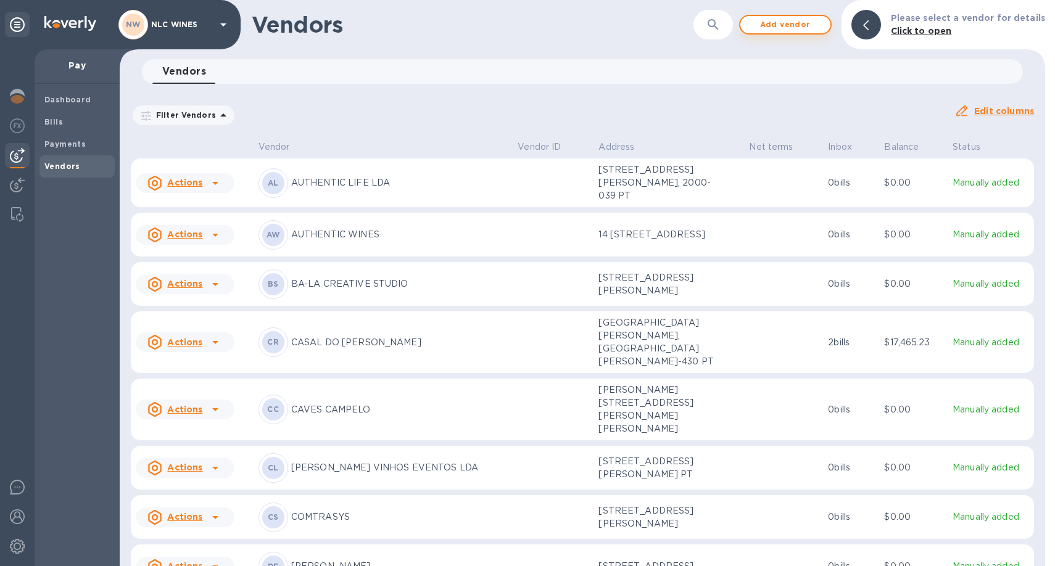
click at [802, 30] on span "Add vendor" at bounding box center [785, 24] width 70 height 15
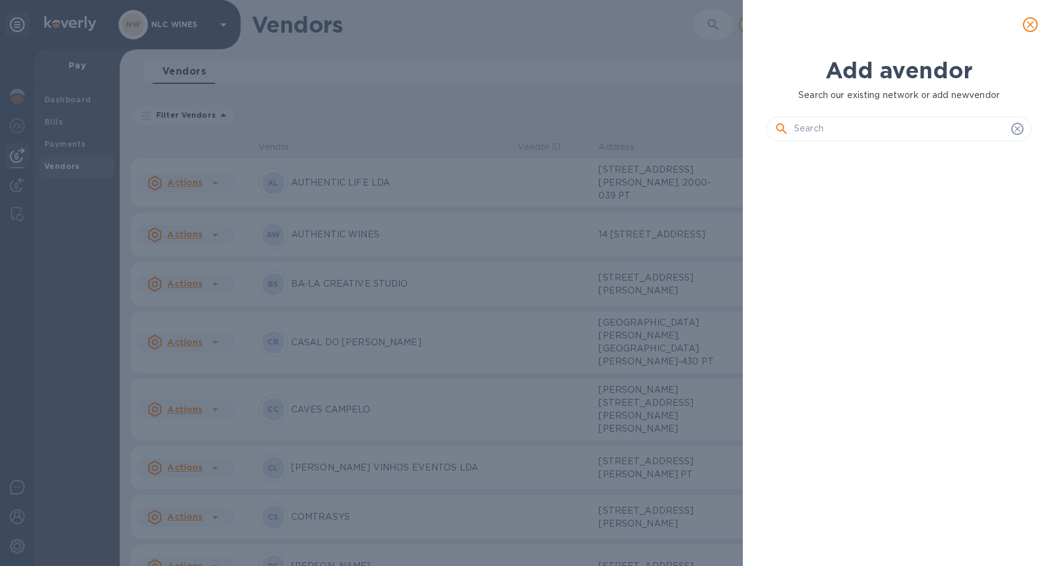
scroll to position [373, 270]
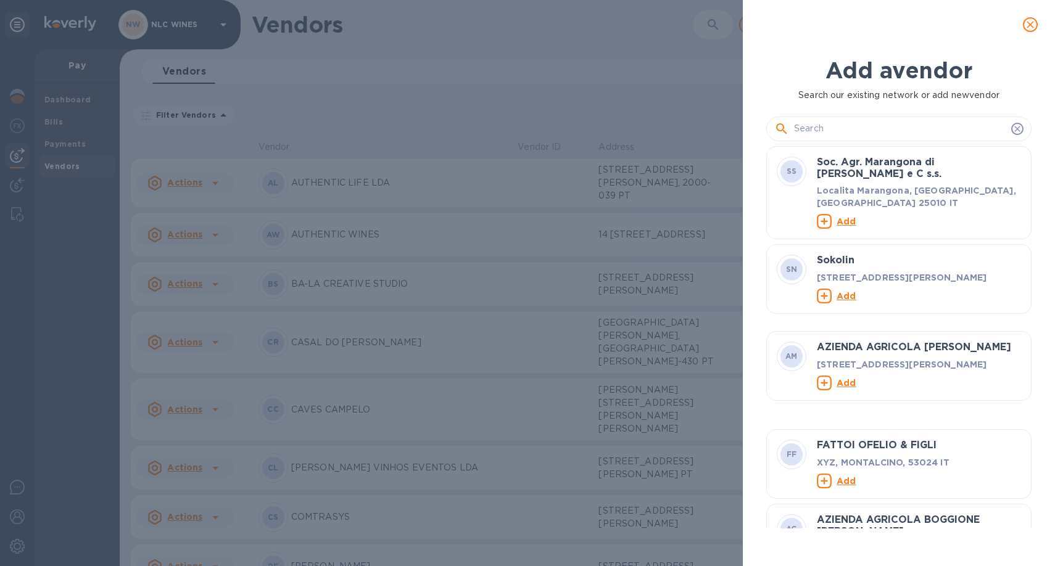
click at [848, 125] on input "text" at bounding box center [900, 129] width 212 height 19
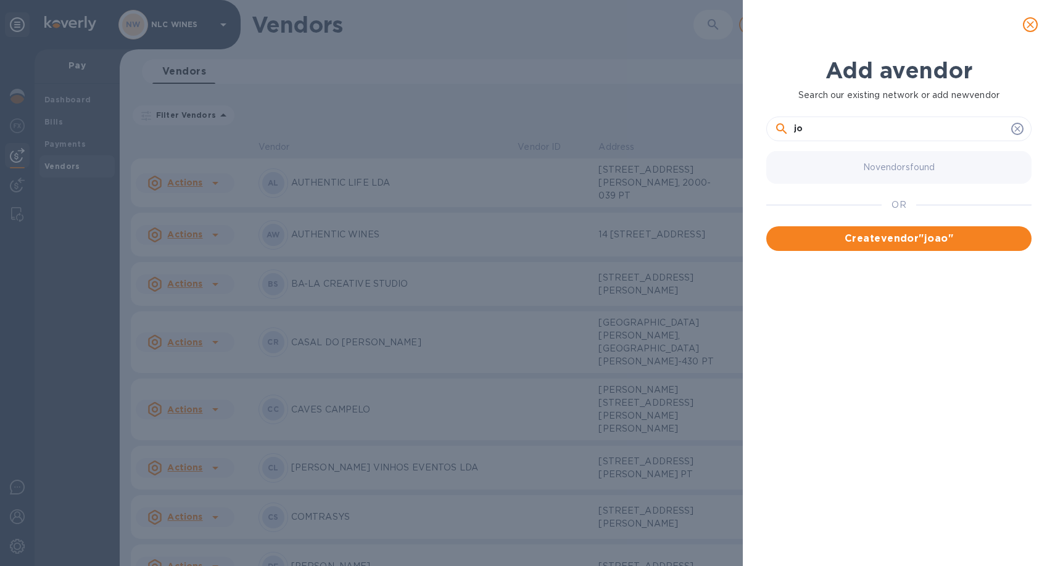
type input "j"
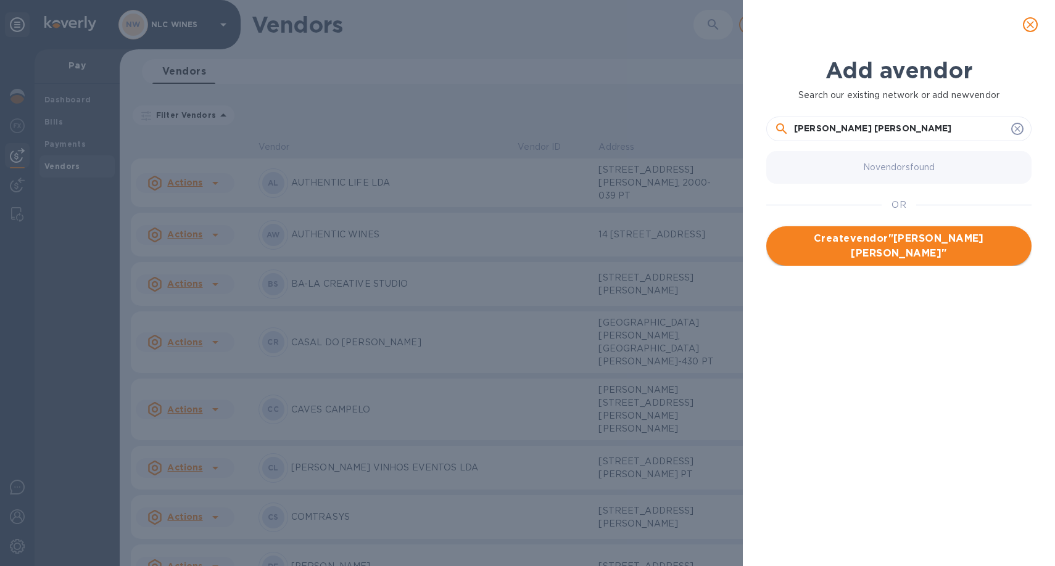
type input "JOAO SAMUEL NETO TERESO"
click at [884, 250] on span "Create vendor " JOAO SAMUEL NETO TERESO "" at bounding box center [899, 246] width 246 height 30
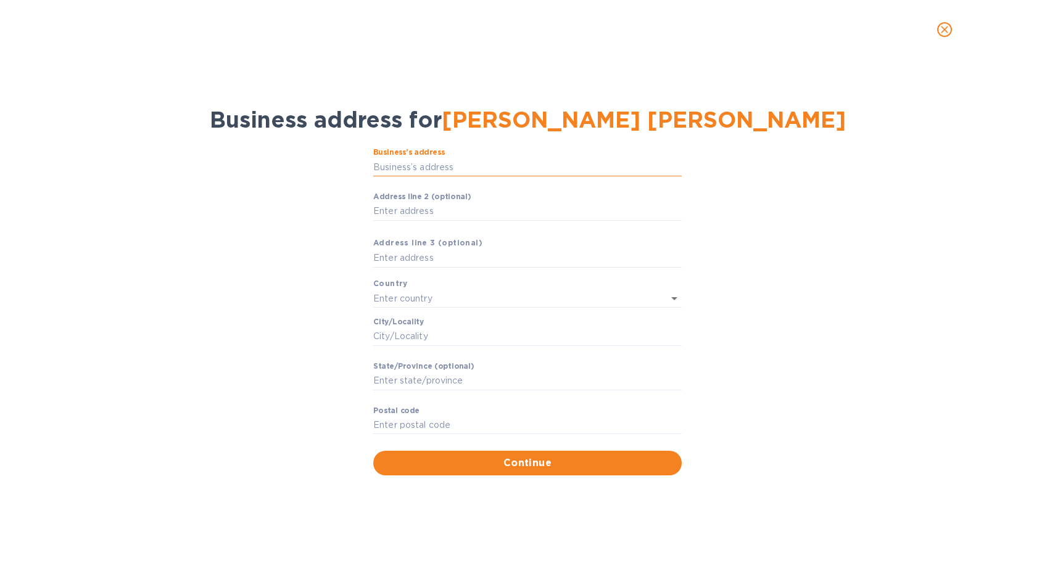
click at [442, 171] on input "Business’s аddress" at bounding box center [527, 167] width 309 height 19
type input "46 Rua de Pedralhos"
type input "Portugal"
type input "Leiria"
type input "2460"
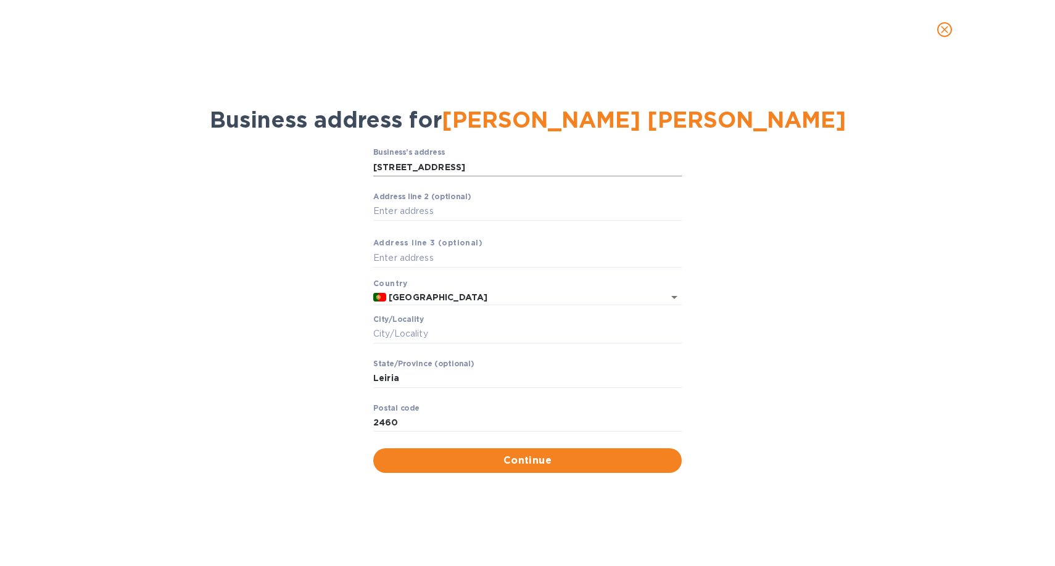
click at [405, 169] on input "46 Rua de Pedralhos" at bounding box center [527, 167] width 309 height 19
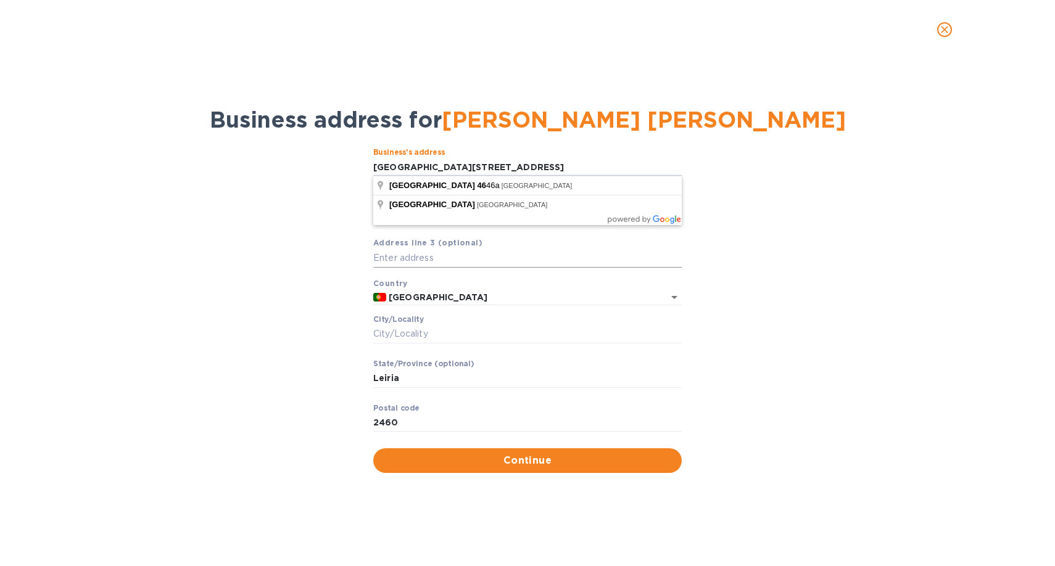
type input "46 Rua de PEdralhos 46A"
click at [475, 260] on input "text" at bounding box center [527, 258] width 309 height 19
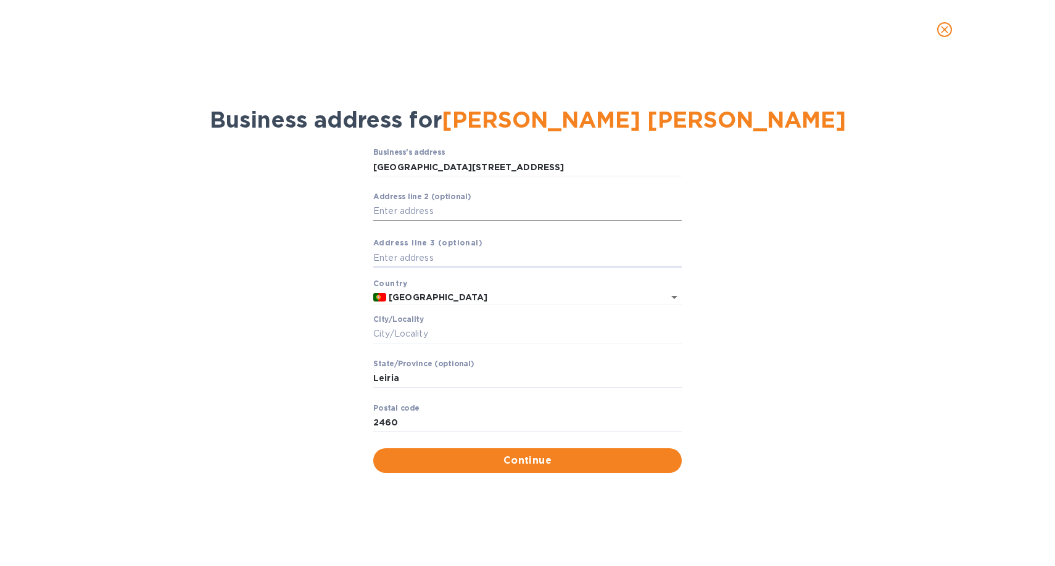
click at [400, 209] on input "Аddress line 2 (optional)" at bounding box center [527, 211] width 309 height 19
type input "Valbom"
click at [414, 334] on input "Сity/Locаlity" at bounding box center [527, 334] width 309 height 19
type input "Barrio - Alcobaca"
click at [421, 422] on input "2460" at bounding box center [527, 423] width 309 height 19
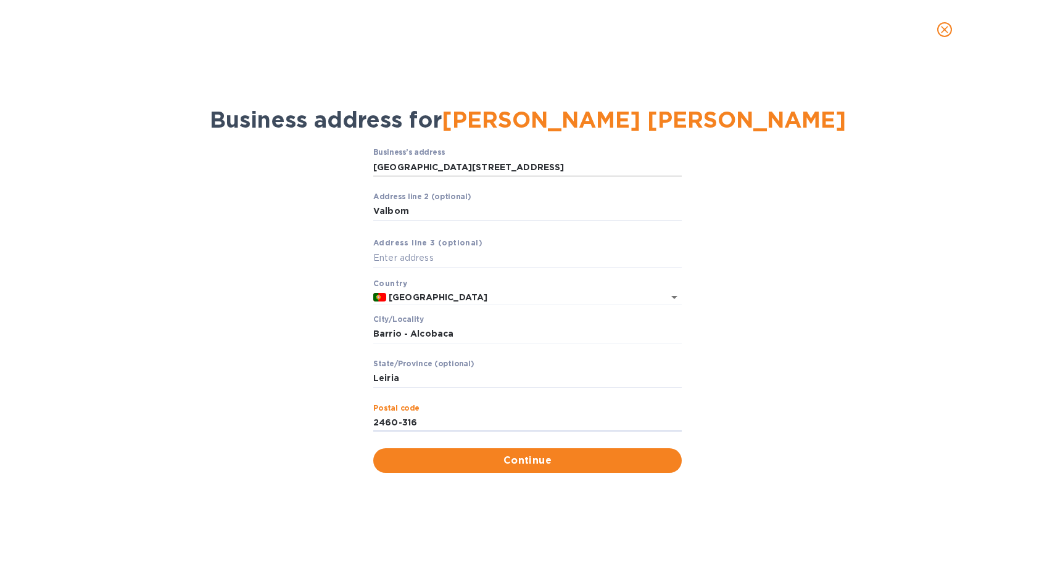
type input "2460-316"
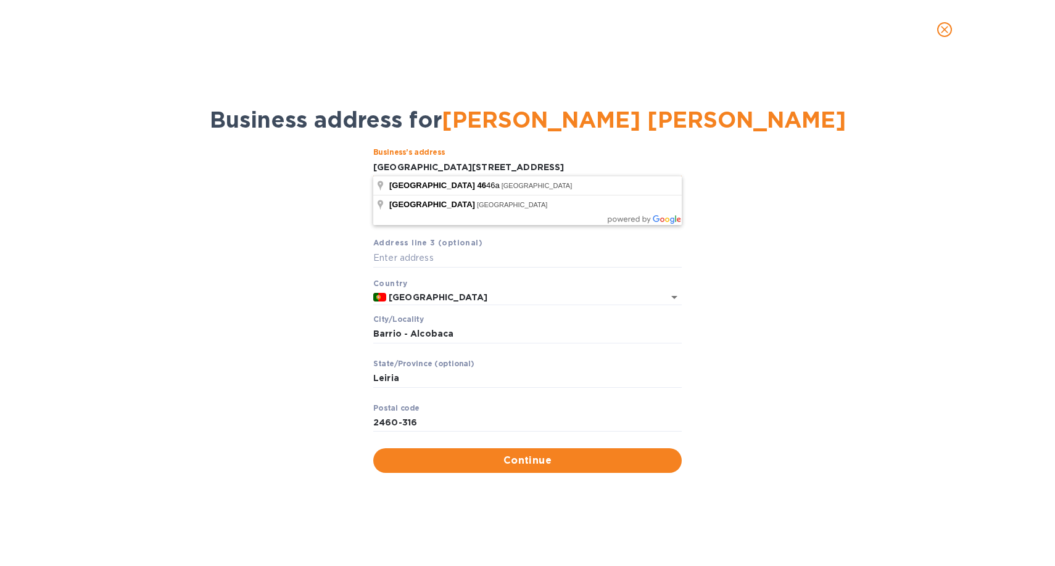
click at [434, 167] on input "46 Rua de PEdralhos 46A" at bounding box center [527, 167] width 309 height 19
click at [426, 170] on input "46 Rua de Pdralhos 46A" at bounding box center [527, 167] width 309 height 19
type input "46 Rua de Pedralhos 46A"
click at [521, 292] on input "Portugal" at bounding box center [516, 296] width 261 height 15
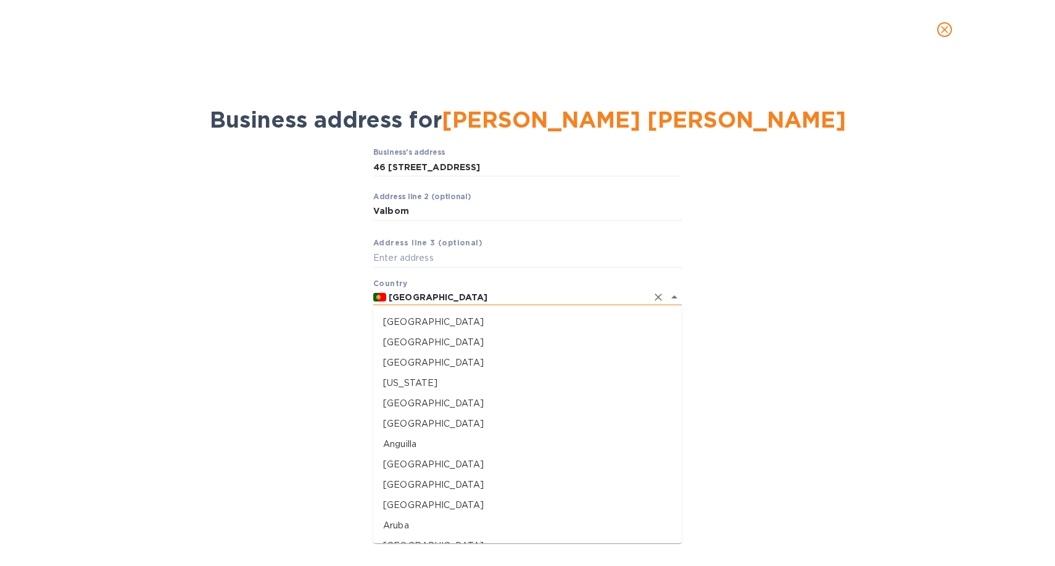
scroll to position [2907, 0]
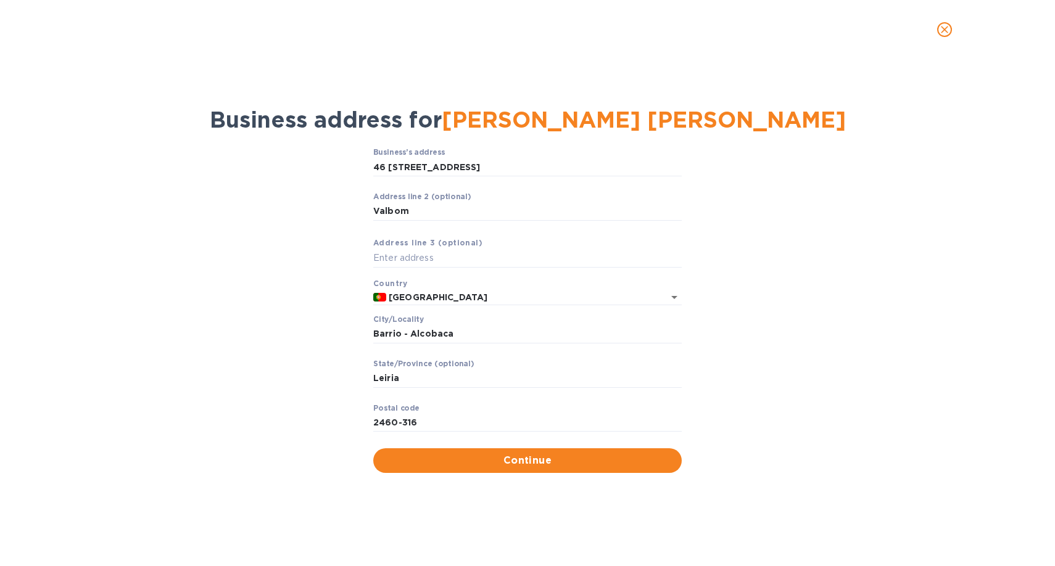
click at [766, 275] on div "Business’s аddress 46 Rua de Pedralhos 46A ​ Аddress line 2 (optional) Valbom ​…" at bounding box center [527, 310] width 1023 height 339
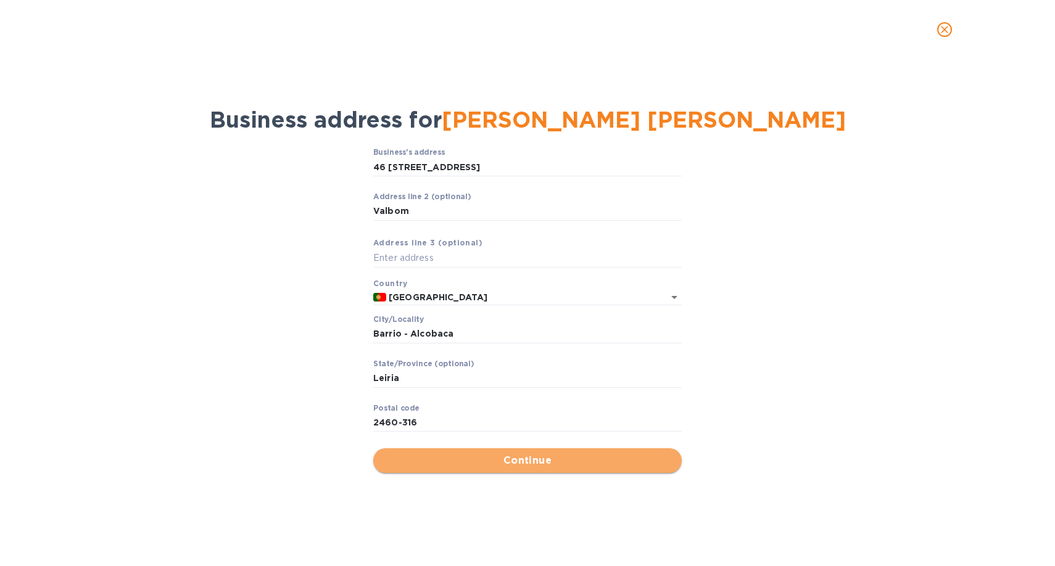
click at [535, 463] on span "Continue" at bounding box center [527, 461] width 289 height 15
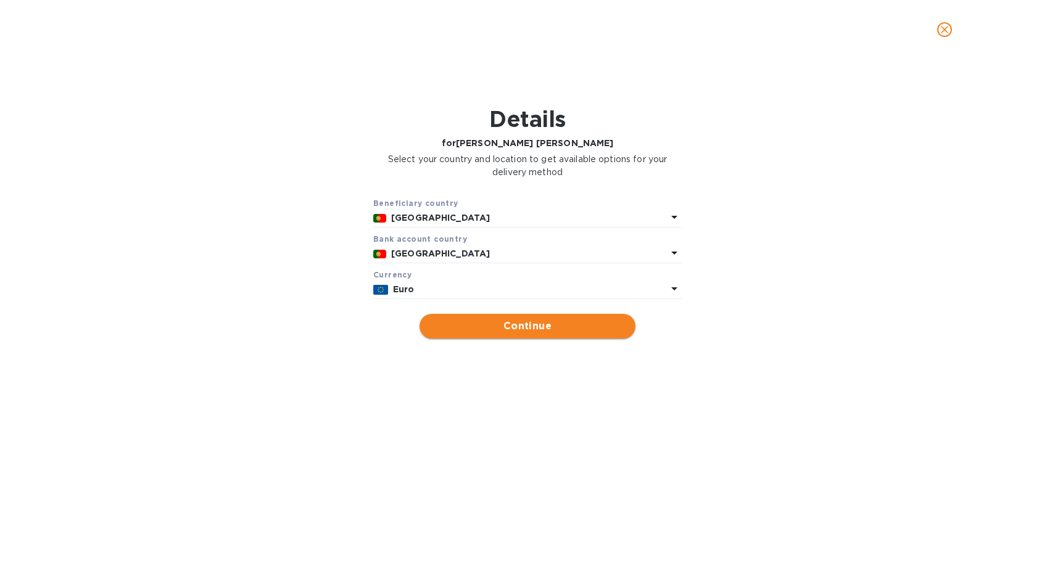
click at [507, 331] on span "Continue" at bounding box center [527, 326] width 196 height 15
type input "JOAO SAMUEL NETO TERESO"
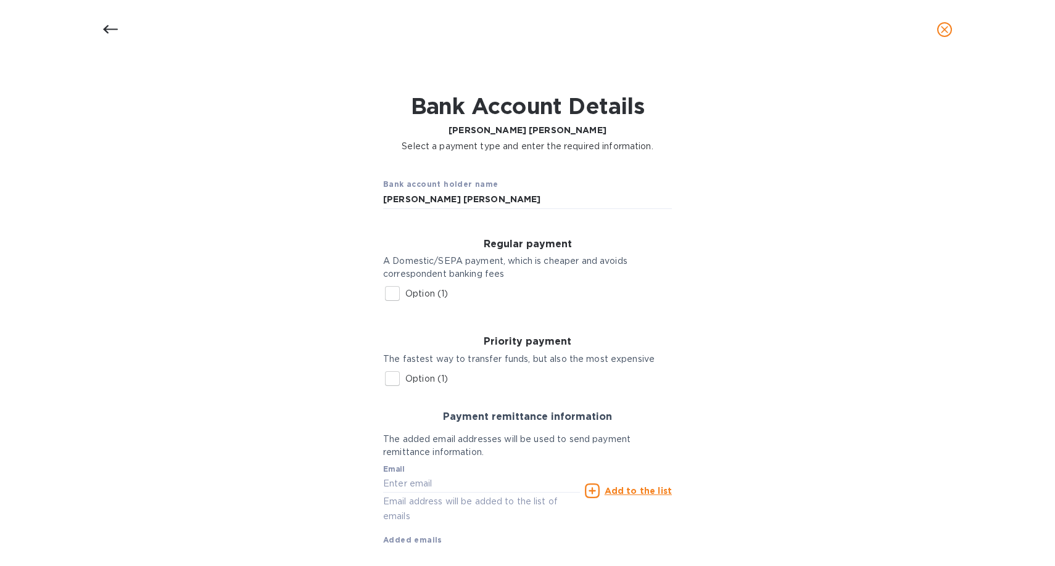
scroll to position [76, 0]
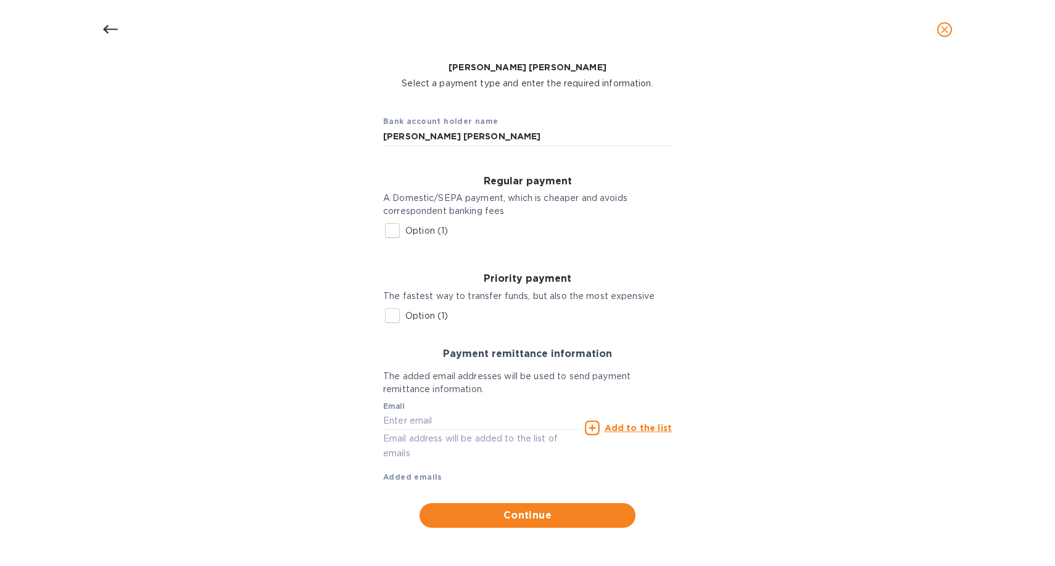
click at [389, 232] on input "Option (1)" at bounding box center [393, 231] width 26 height 26
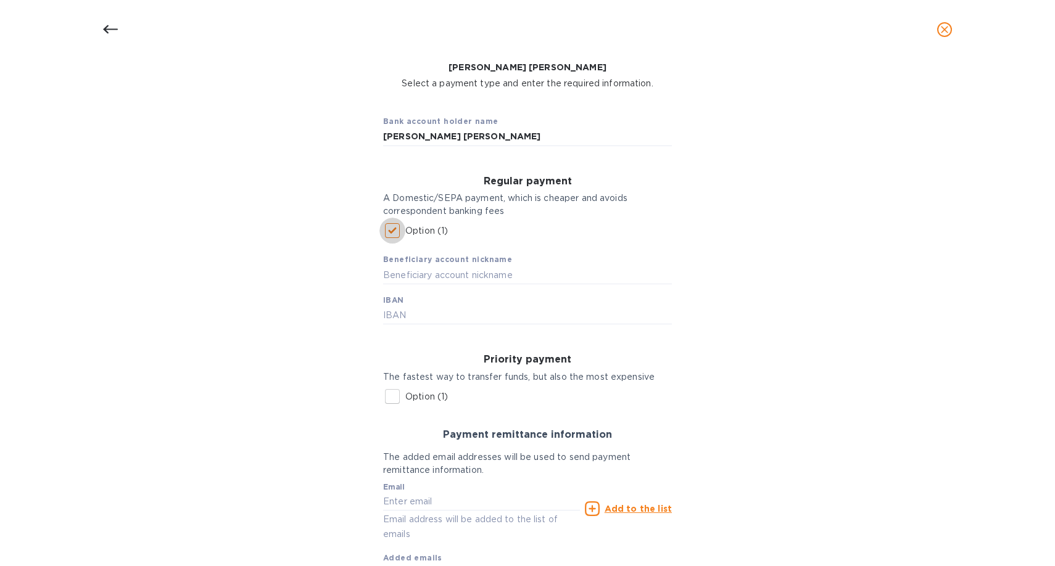
click at [394, 227] on input "Option (1)" at bounding box center [393, 231] width 26 height 26
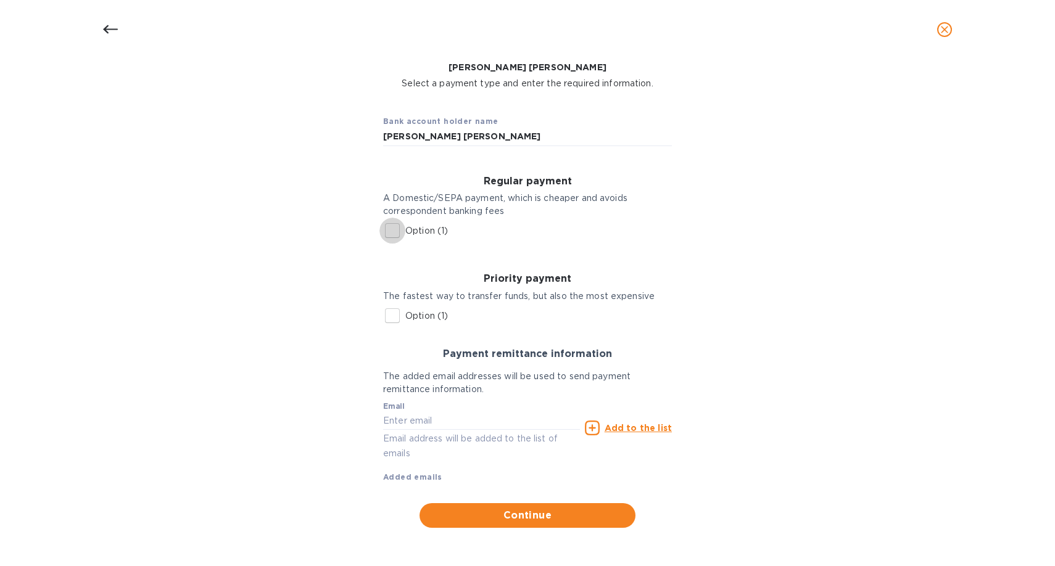
click at [391, 233] on input "Option (1)" at bounding box center [393, 231] width 26 height 26
checkbox input "true"
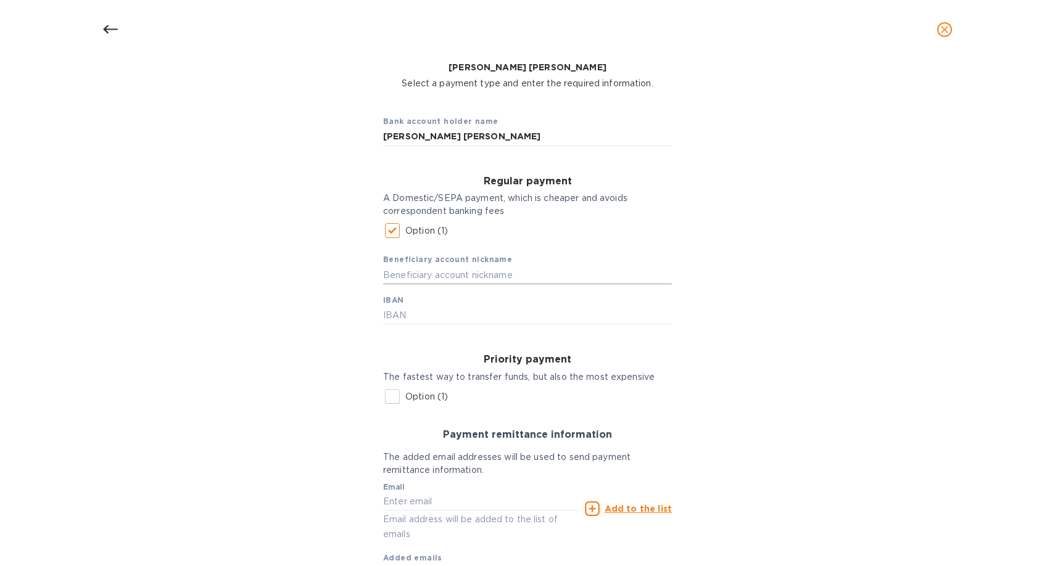
click at [417, 275] on input "text" at bounding box center [527, 275] width 289 height 19
type input "j"
type input "JOAO SAMUEL NETO TERESO"
click at [409, 314] on input "text" at bounding box center [527, 316] width 289 height 19
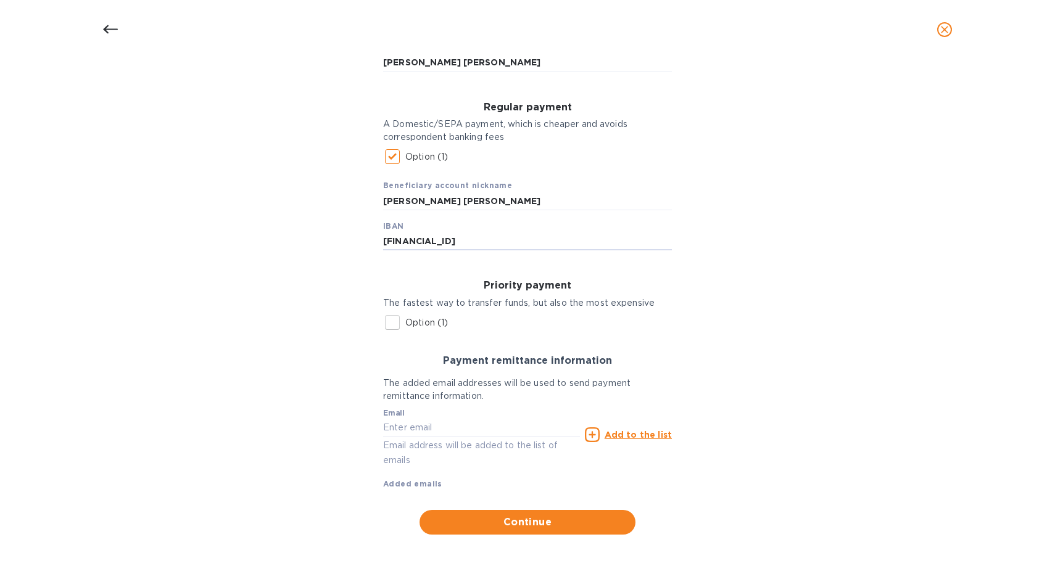
scroll to position [157, 0]
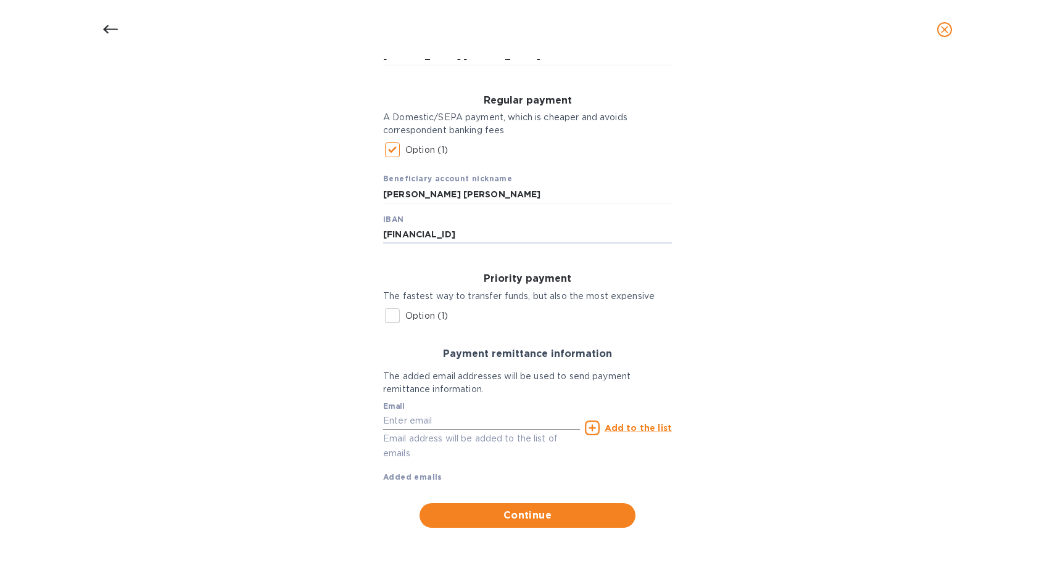
type input "PT50003500300003844993055"
click at [396, 418] on input "text" at bounding box center [481, 421] width 197 height 19
type input "J"
type input "joao@vinhochinado.com"
click at [623, 429] on u "Add to the list" at bounding box center [638, 428] width 67 height 10
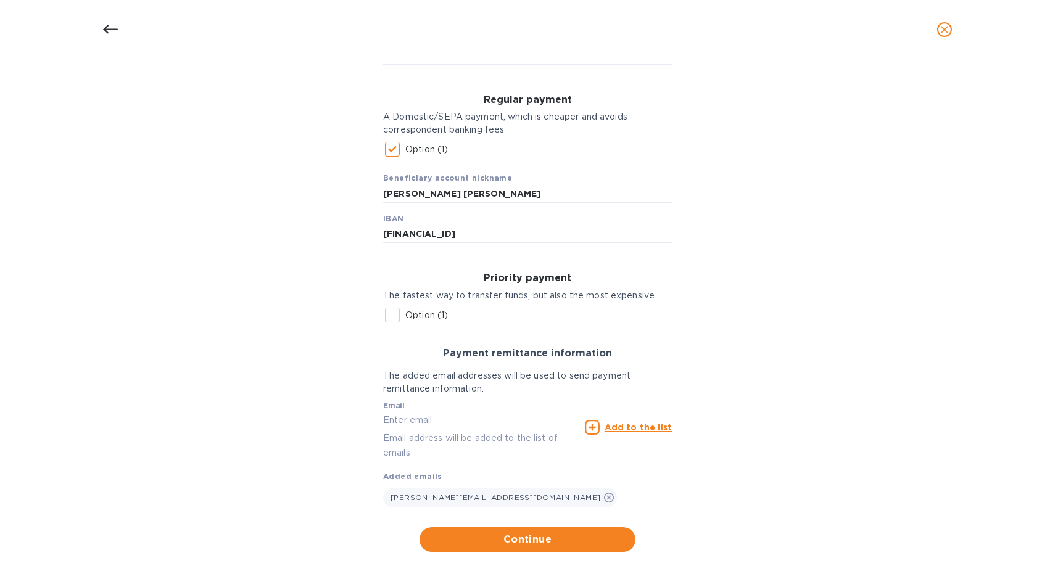
scroll to position [182, 0]
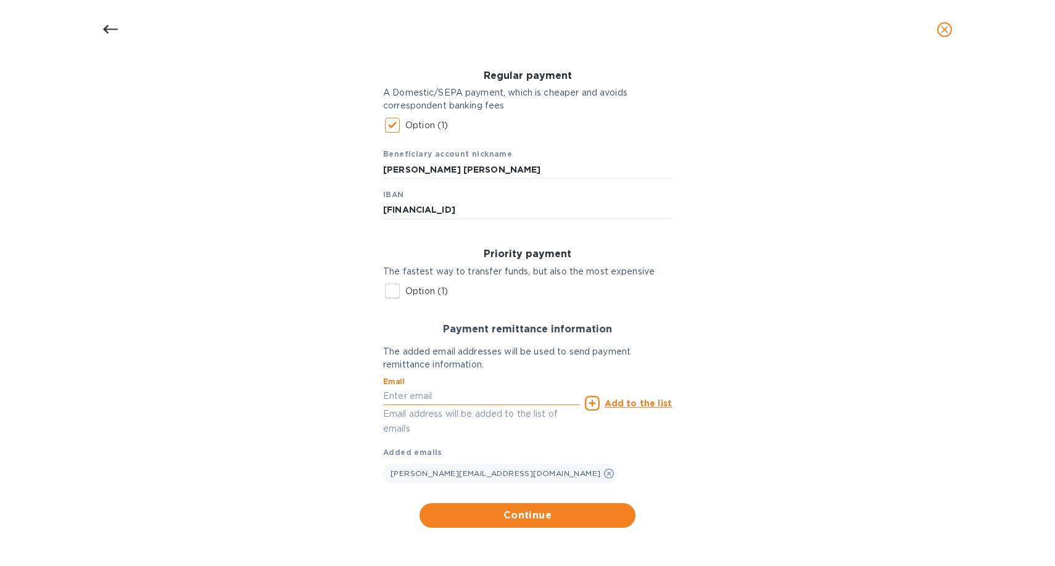
click at [426, 398] on input "text" at bounding box center [481, 397] width 197 height 19
type input "o"
click at [442, 435] on p "Email address will be added to the list of emails" at bounding box center [481, 421] width 197 height 28
drag, startPoint x: 504, startPoint y: 396, endPoint x: 382, endPoint y: 397, distance: 121.6
click at [383, 397] on input "joao@vinhochinado.com" at bounding box center [481, 397] width 197 height 19
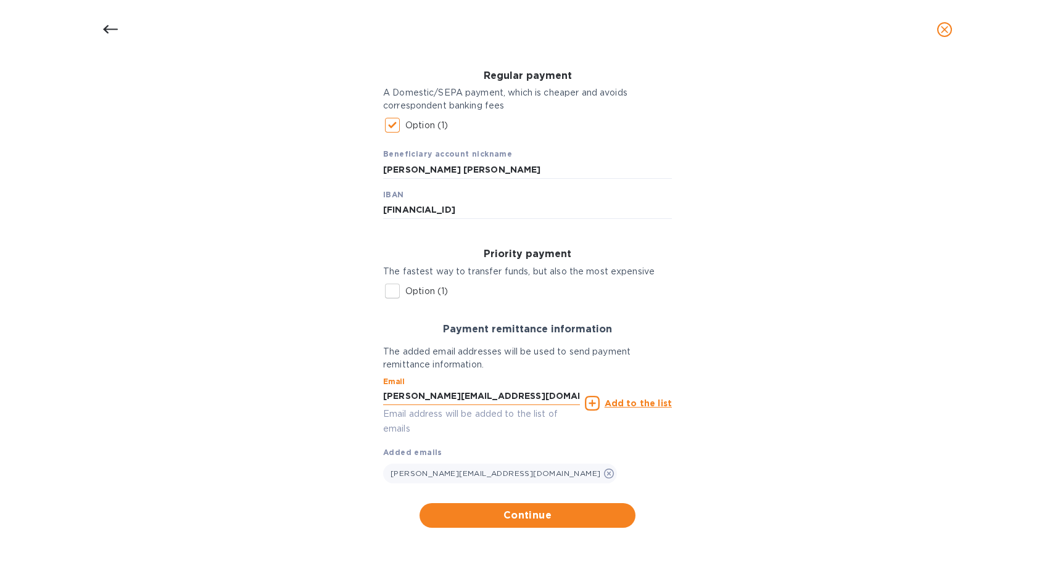
type input "j"
click at [334, 438] on div "Bank account holder name JOAO SAMUEL NETO TERESO Regular payment A Domestic/SEP…" at bounding box center [527, 264] width 1023 height 544
click at [463, 398] on input "text" at bounding box center [481, 397] width 197 height 19
type input "luis.m.correia@nlcwines.com"
type input "109 Bouton Road"
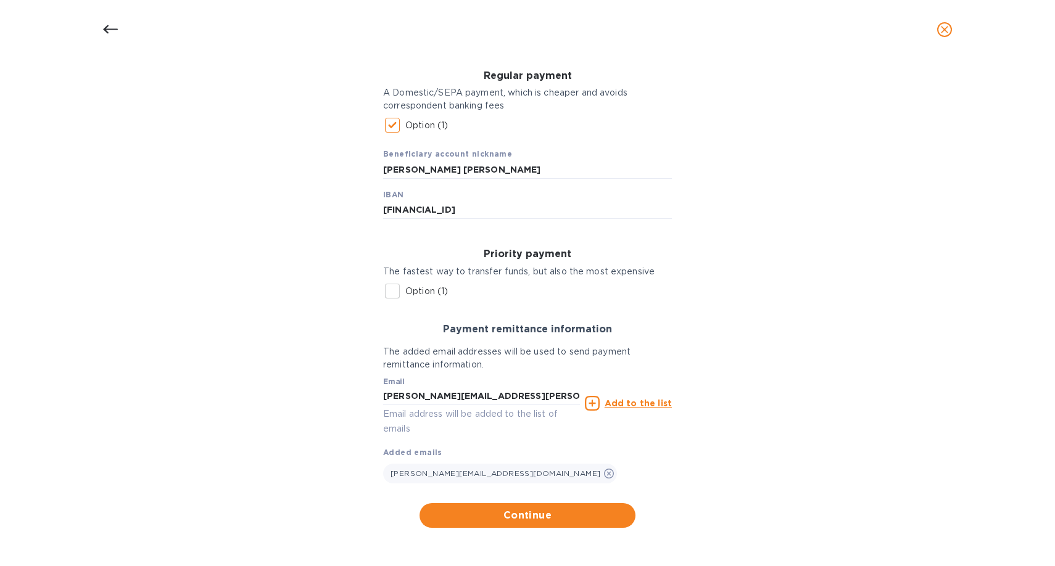
click at [583, 446] on div "Email luis.m.correia@nlcwines.com Email address will be added to the list of em…" at bounding box center [527, 427] width 289 height 112
click at [595, 409] on icon at bounding box center [592, 403] width 15 height 15
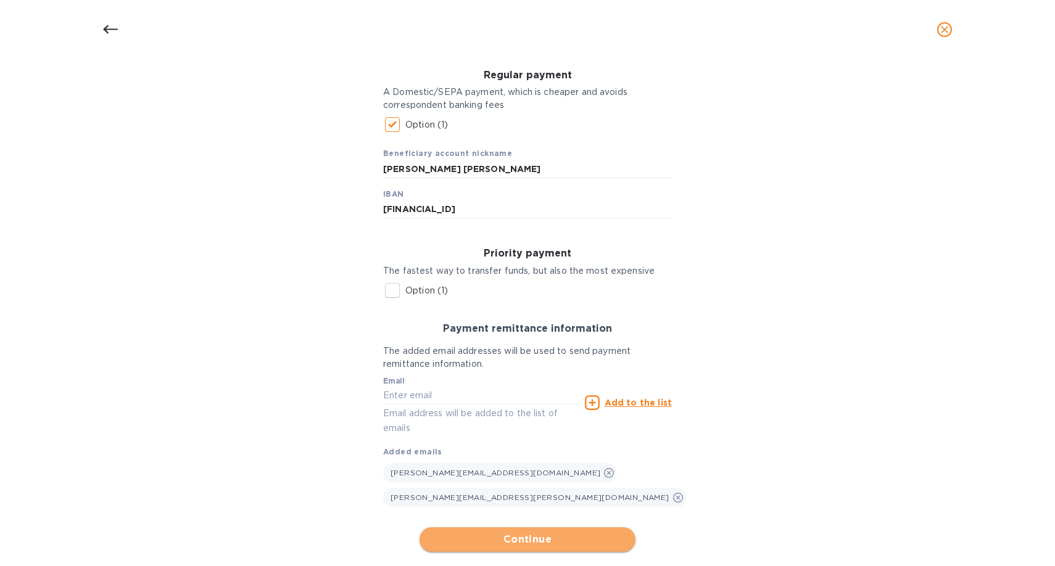
click at [525, 533] on span "Continue" at bounding box center [527, 540] width 196 height 15
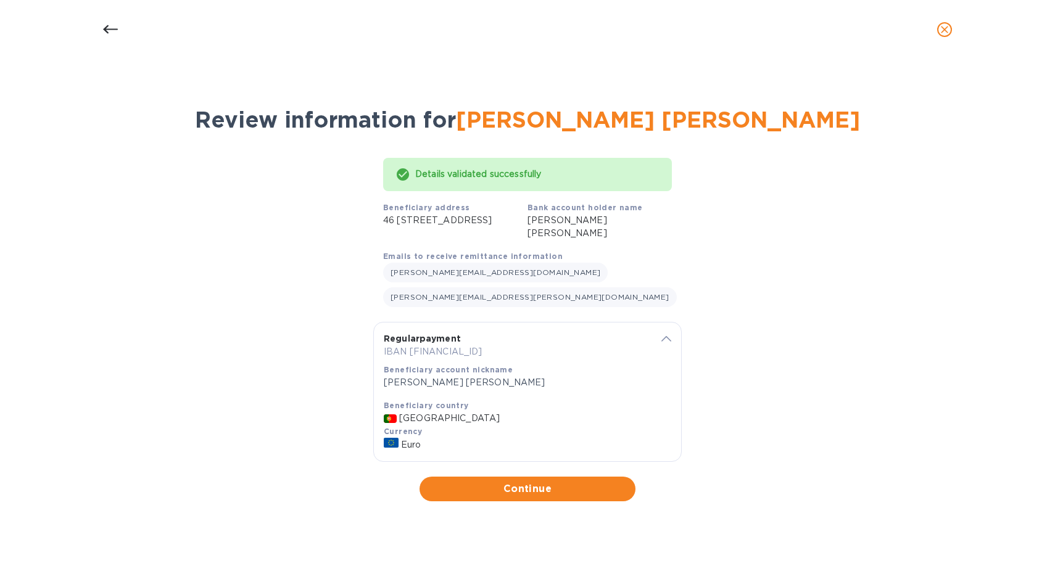
scroll to position [0, 0]
click at [517, 482] on span "Continue" at bounding box center [527, 489] width 196 height 15
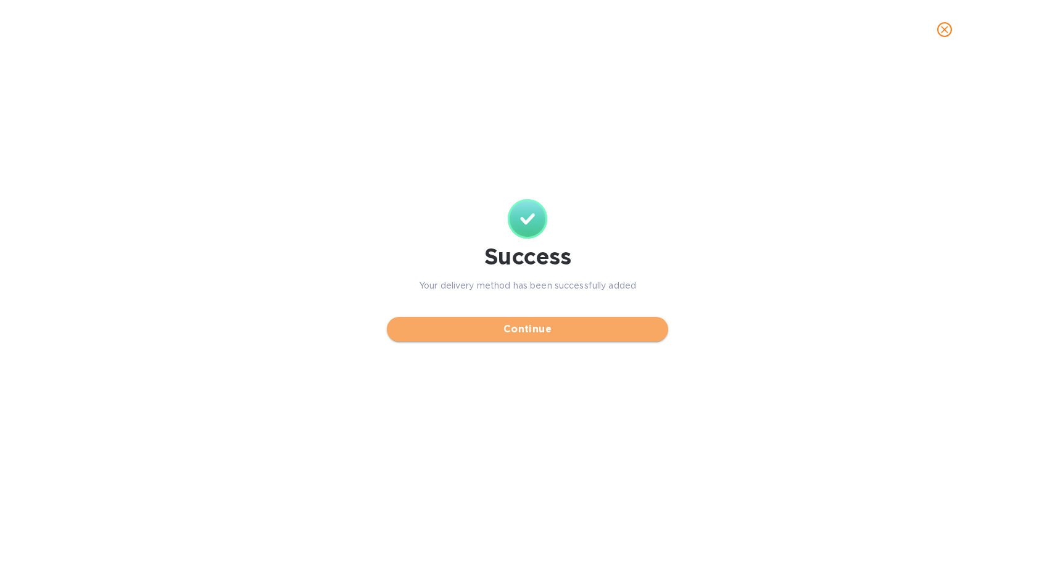
click at [540, 333] on span "Continue" at bounding box center [528, 329] width 262 height 15
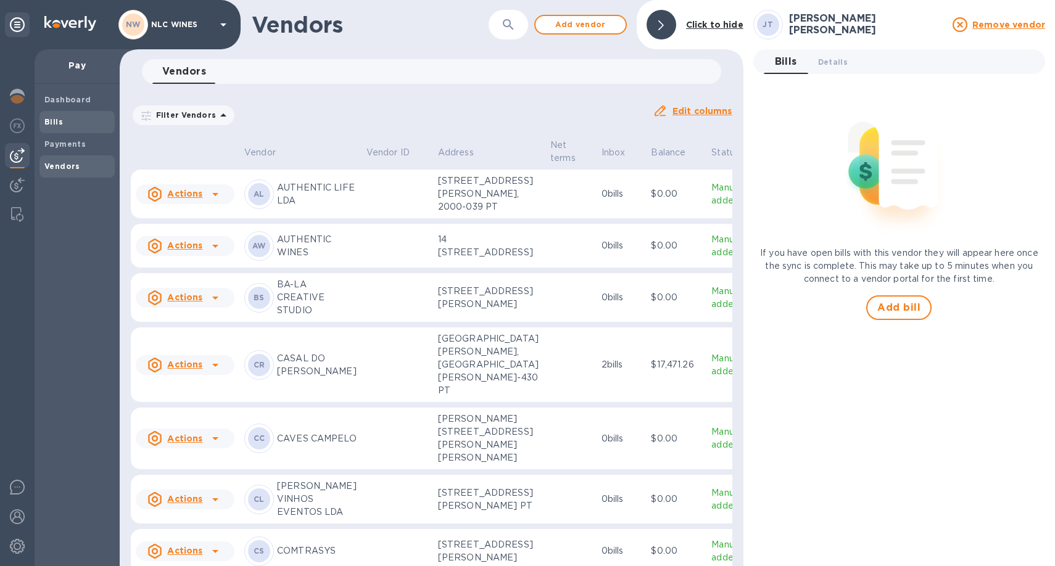
click at [54, 120] on b "Bills" at bounding box center [53, 121] width 19 height 9
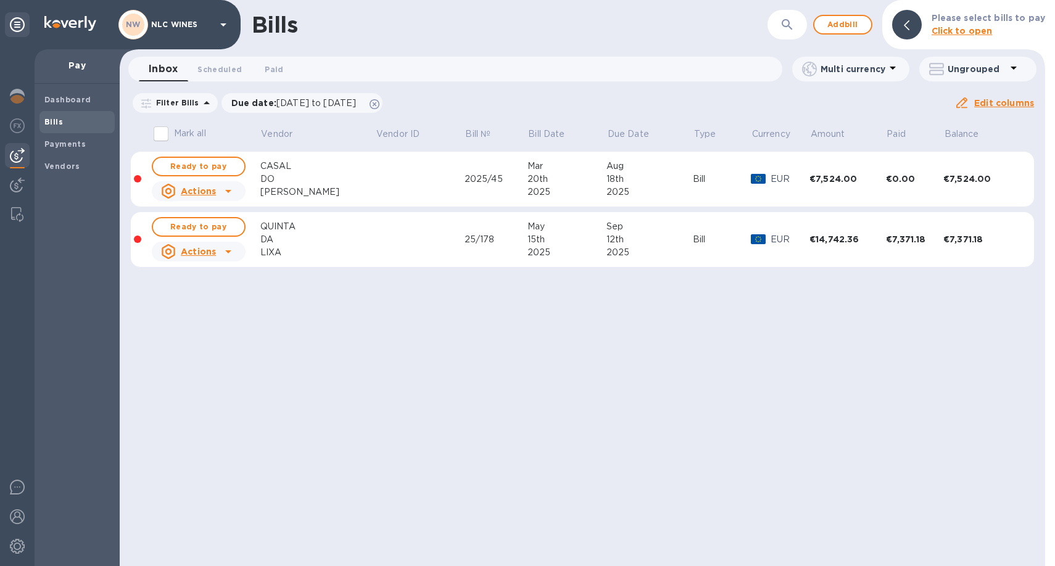
click at [1024, 29] on p "Click to open" at bounding box center [989, 31] width 114 height 13
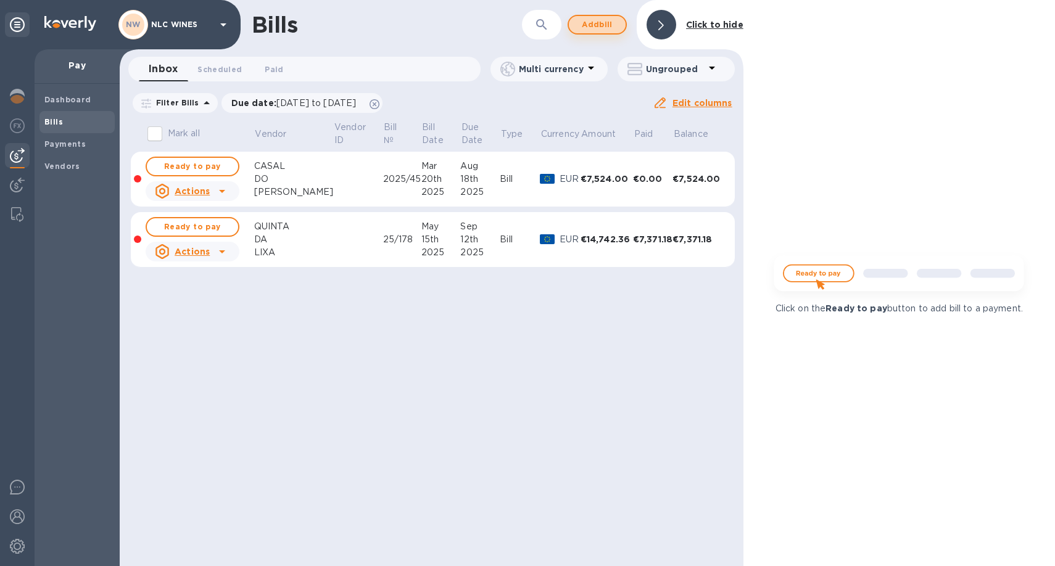
click at [610, 25] on span "Add bill" at bounding box center [597, 24] width 37 height 15
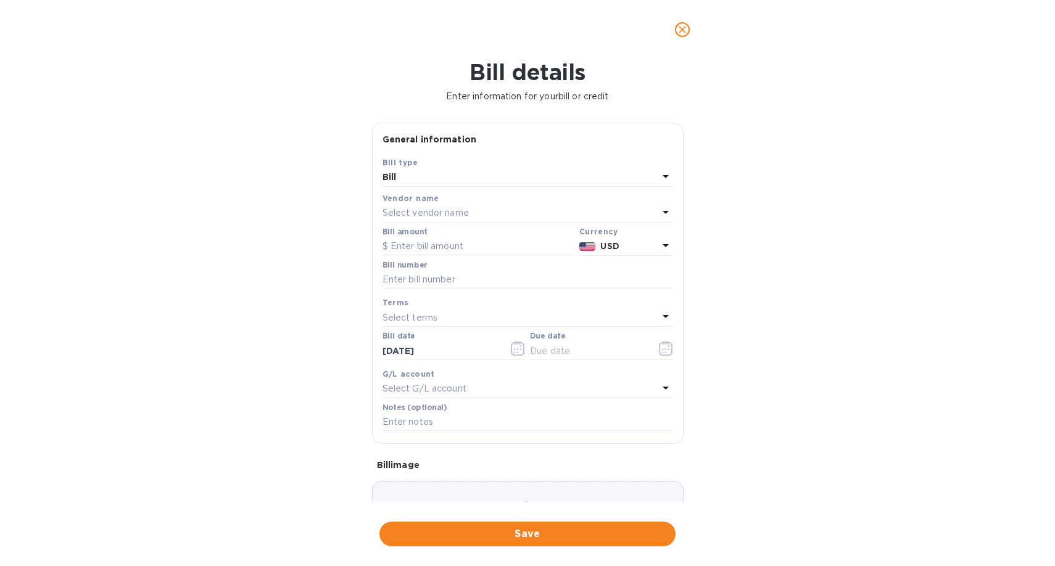
click at [446, 209] on p "Select vendor name" at bounding box center [426, 213] width 86 height 13
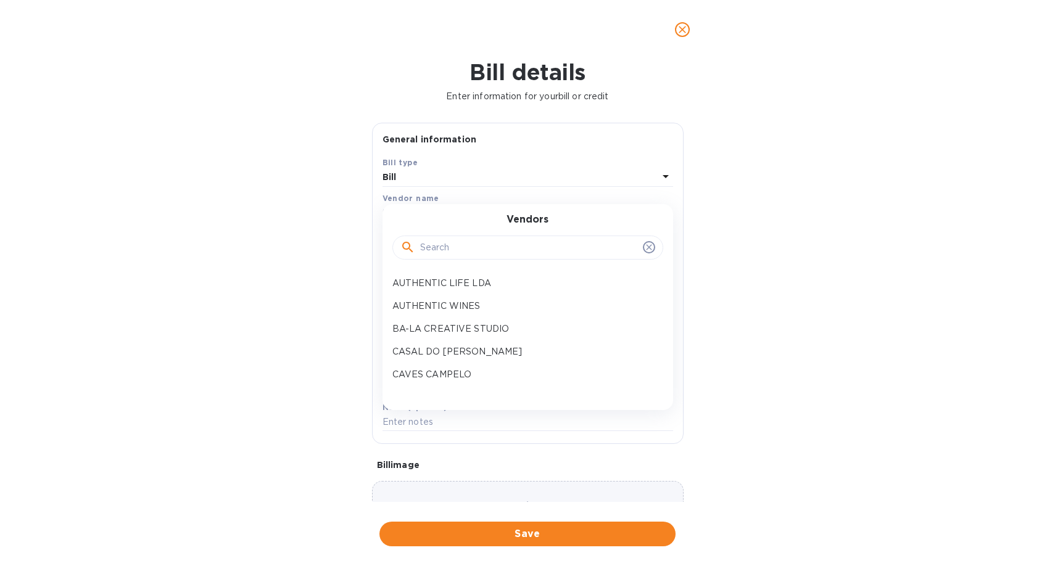
click at [449, 244] on input "text" at bounding box center [529, 248] width 218 height 19
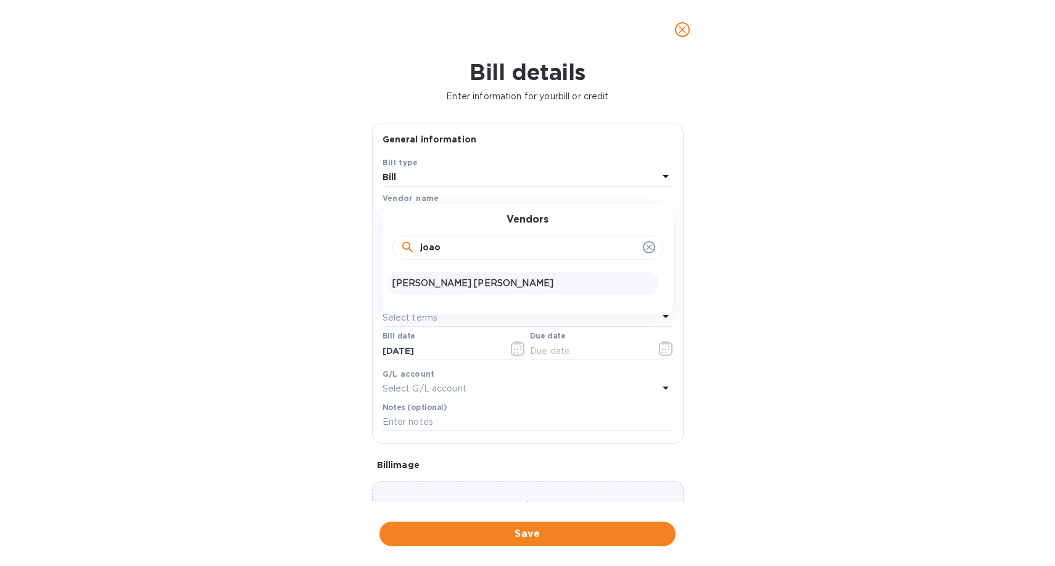
type input "joao"
click at [452, 284] on p "JOAO SAMUEL NETO TERESO" at bounding box center [522, 283] width 261 height 13
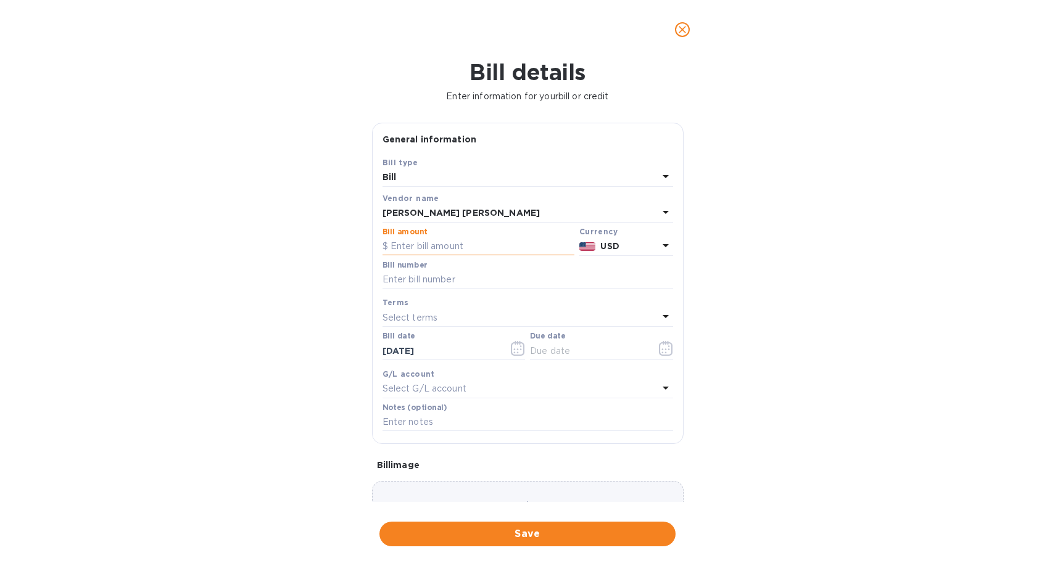
click at [426, 247] on input "text" at bounding box center [479, 247] width 192 height 19
type input "5,441.7"
click at [401, 279] on input "text" at bounding box center [528, 280] width 291 height 19
type input "2025/40"
click at [418, 316] on p "Select terms" at bounding box center [411, 318] width 56 height 13
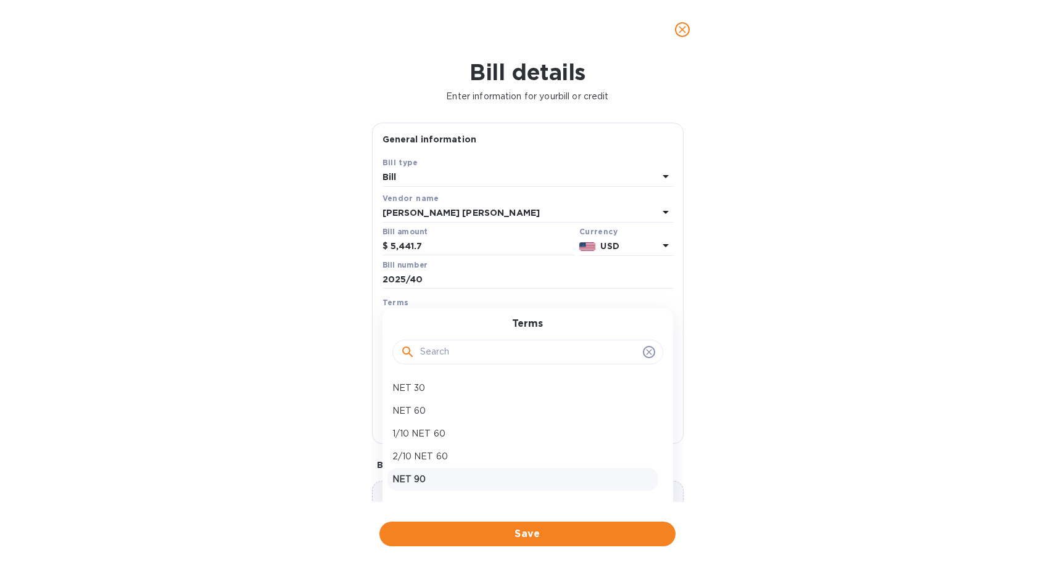
click at [431, 483] on p "NET 90" at bounding box center [522, 479] width 261 height 13
type input "01/07/2026"
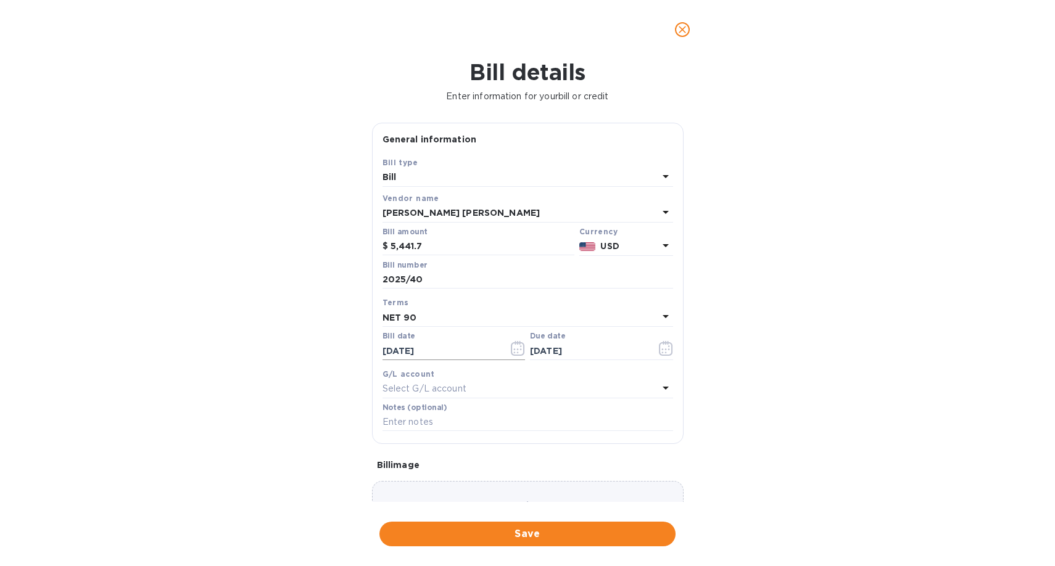
click at [513, 346] on icon "button" at bounding box center [518, 348] width 14 height 15
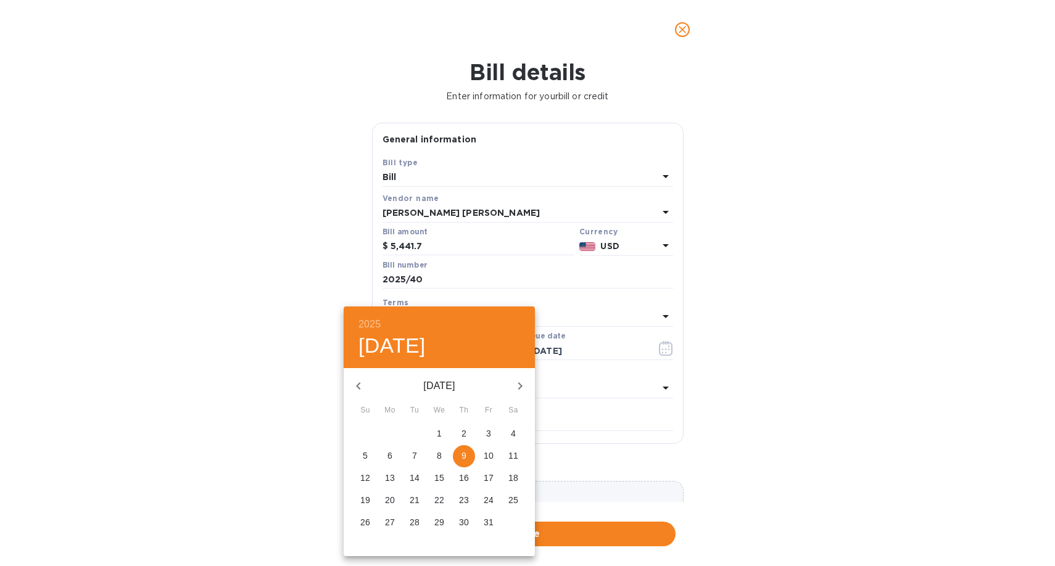
click at [362, 385] on icon "button" at bounding box center [358, 386] width 15 height 15
click at [462, 437] on p "5" at bounding box center [464, 434] width 5 height 12
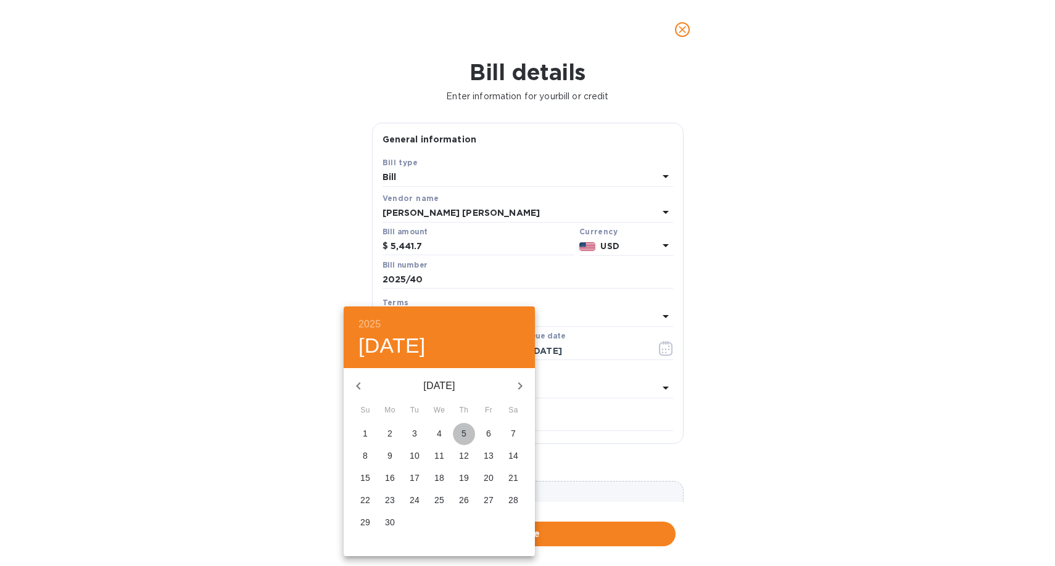
type input "06/05/2025"
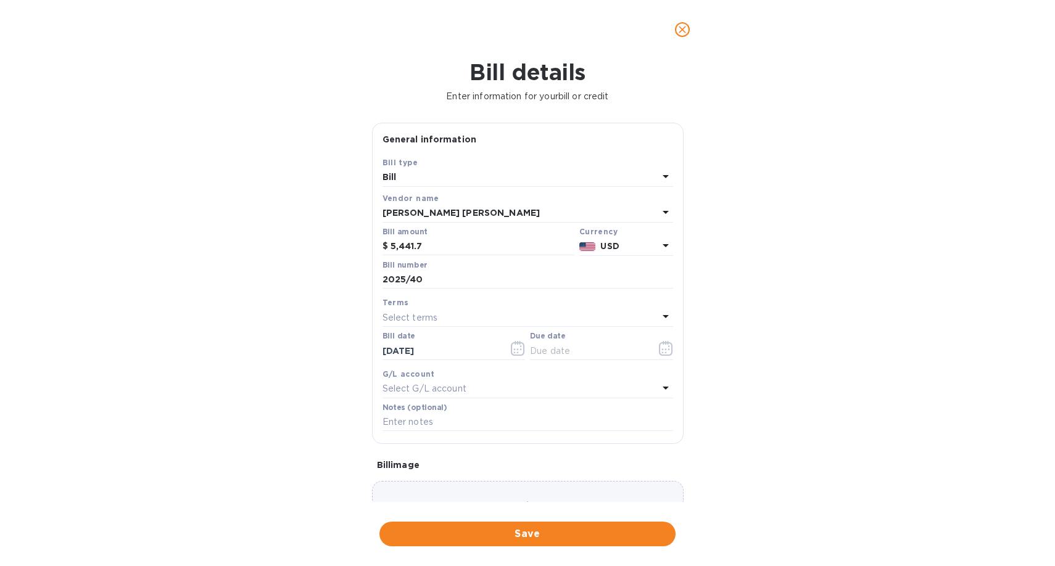
click at [510, 325] on div "Select terms" at bounding box center [521, 317] width 276 height 17
click at [431, 483] on p "NET 90" at bounding box center [522, 479] width 261 height 13
type input "09/03/2025"
click at [405, 429] on input "text" at bounding box center [528, 422] width 291 height 19
type input "Credit note 3"
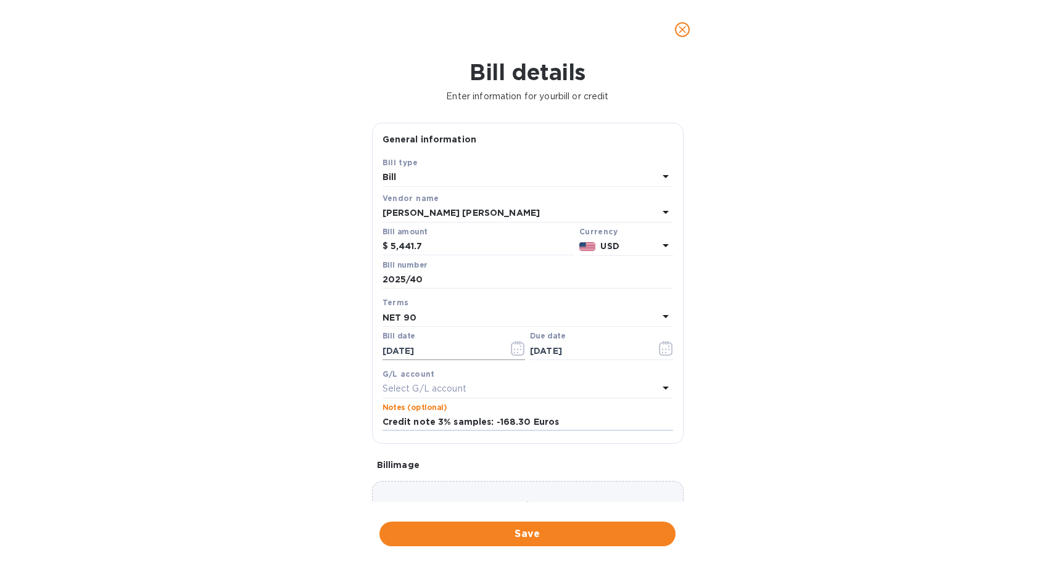
scroll to position [85, 0]
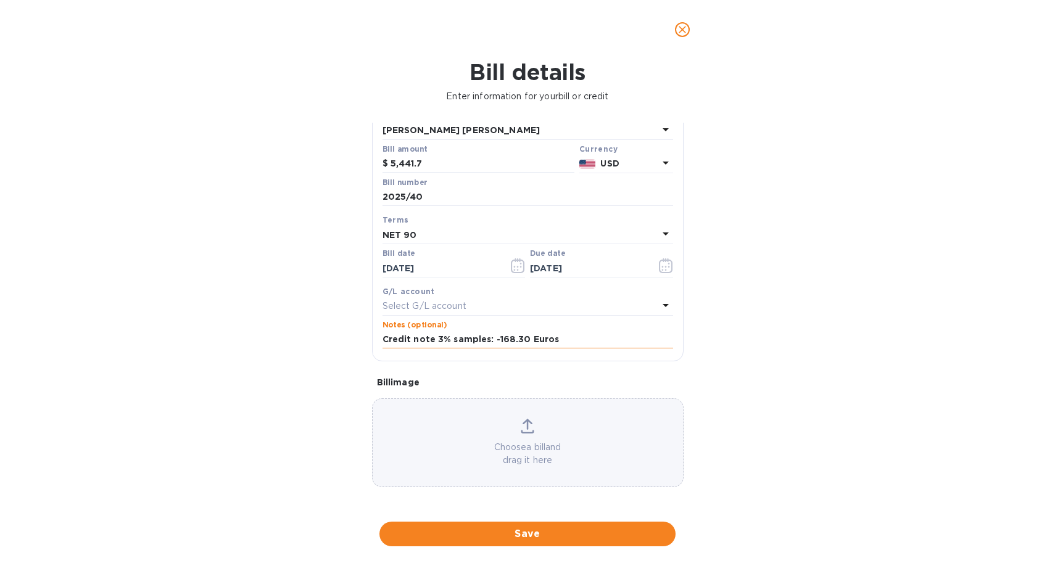
click at [417, 341] on input "Credit note 3% samples: -168.30 Euros" at bounding box center [528, 340] width 291 height 19
type input "Credit Note 3% samples: -168.30 Euros"
click at [537, 539] on span "Save" at bounding box center [527, 534] width 276 height 15
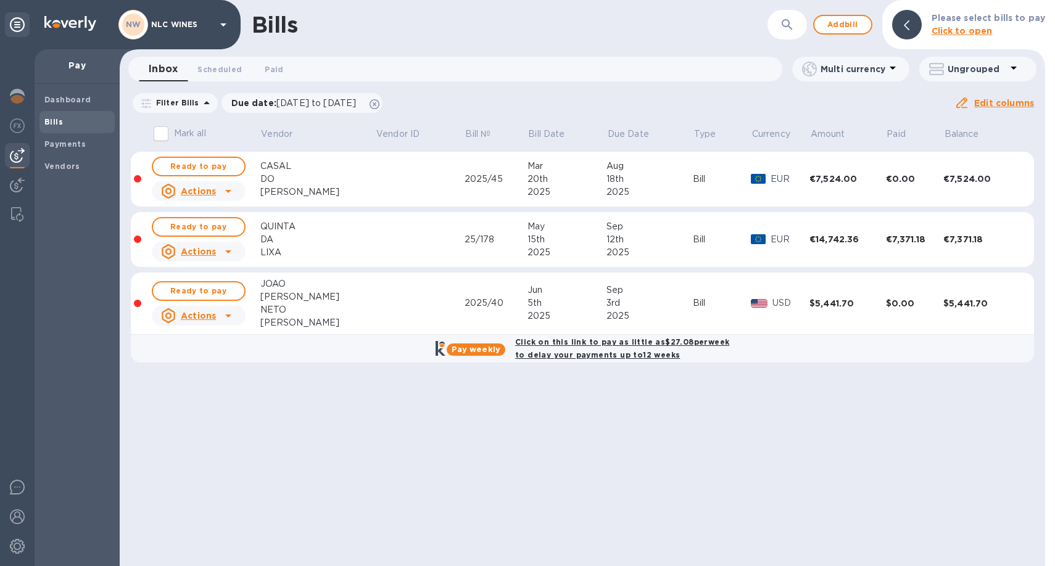
click at [212, 290] on span "Ready to pay" at bounding box center [199, 291] width 72 height 15
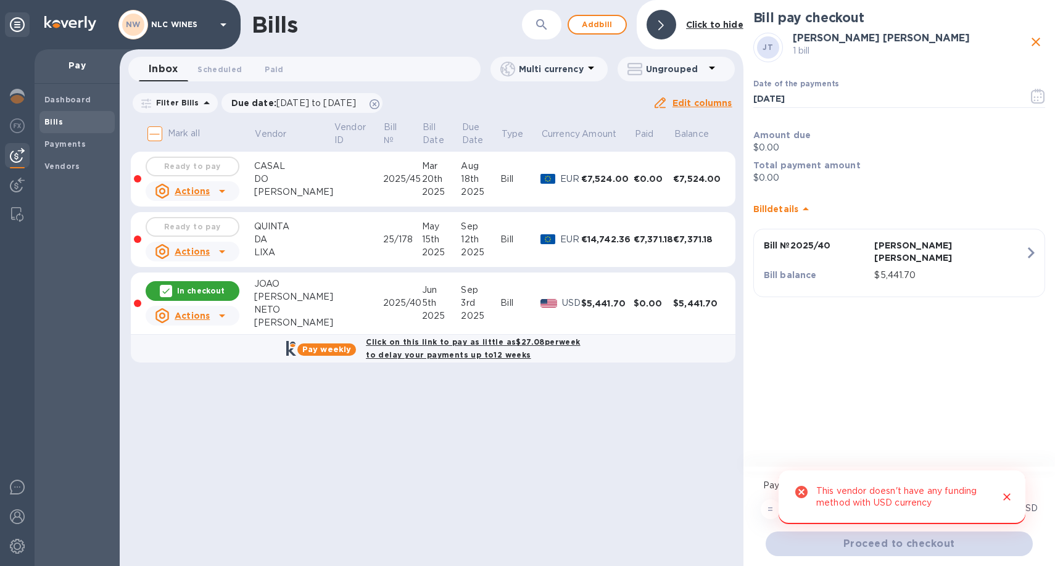
click at [911, 497] on div "This vendor doesn't have any funding method with USD currency" at bounding box center [902, 498] width 173 height 34
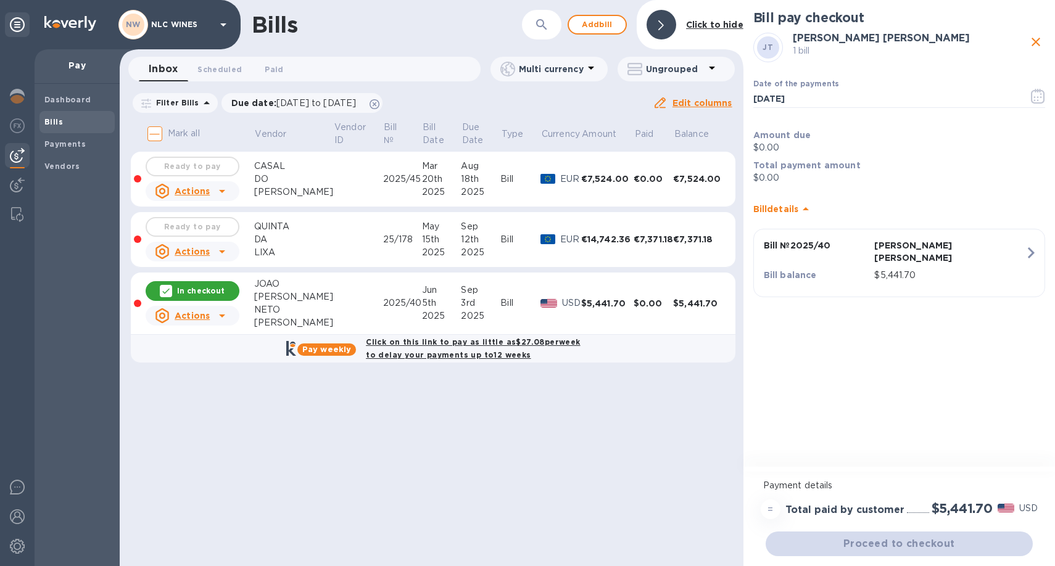
click at [879, 35] on b "JOAO SAMUEL NETO TERESO" at bounding box center [881, 38] width 177 height 12
click at [297, 404] on div "Bills ​ Add bill Click to hide Inbox 0 Scheduled 0 Paid 0 Multi currency Ungrou…" at bounding box center [432, 283] width 624 height 566
click at [60, 175] on div "Vendors" at bounding box center [76, 167] width 75 height 22
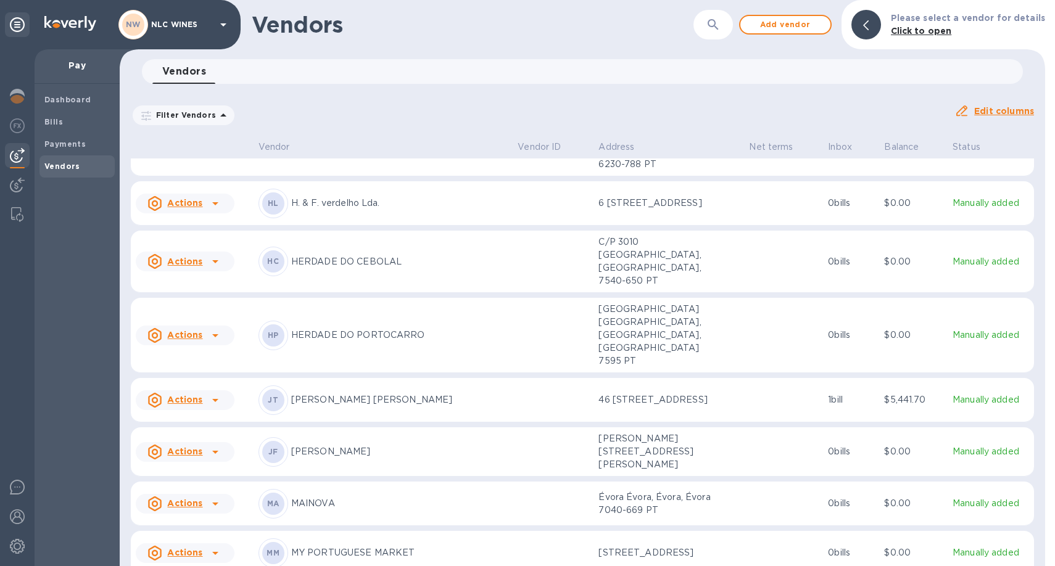
scroll to position [588, 0]
click at [375, 392] on p "JOAO SAMUEL NETO TERESO" at bounding box center [399, 398] width 217 height 13
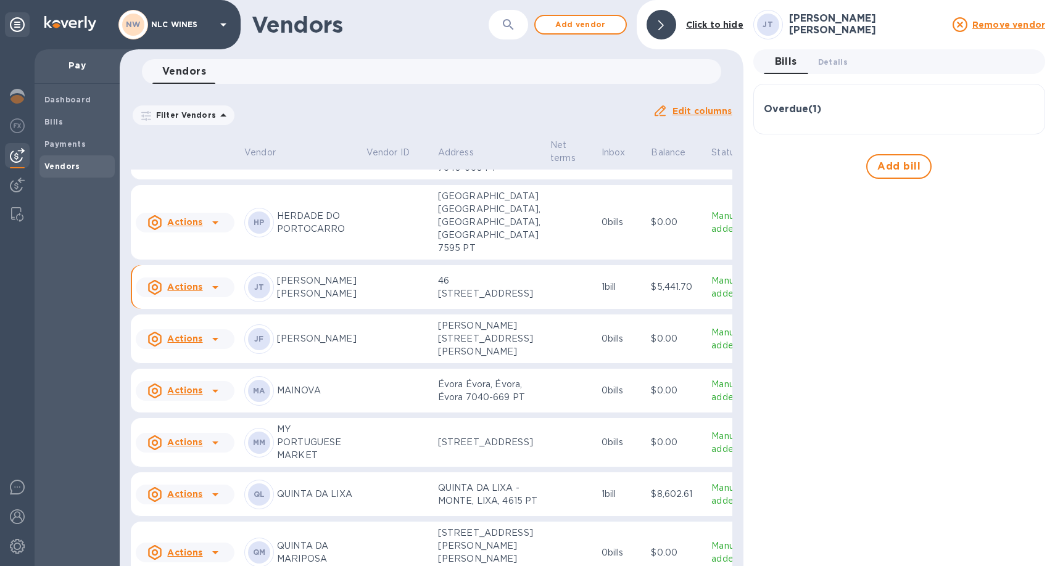
click at [376, 310] on td at bounding box center [398, 287] width 72 height 44
click at [321, 301] on p "JOAO SAMUEL NETO TERESO" at bounding box center [317, 288] width 80 height 26
click at [262, 292] on b "JT" at bounding box center [259, 287] width 10 height 9
click at [835, 65] on span "Details 0" at bounding box center [833, 62] width 30 height 13
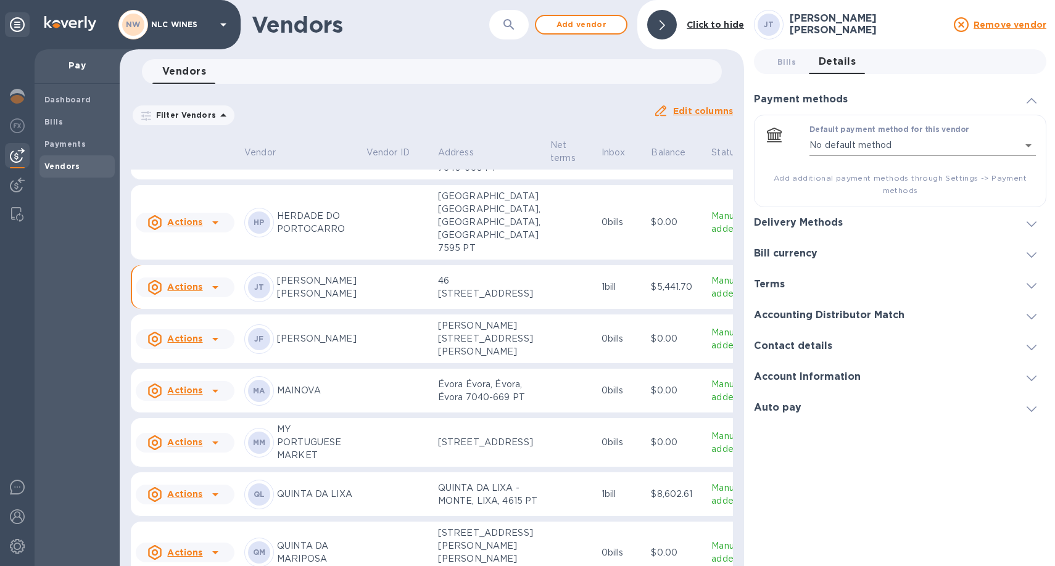
click at [1029, 143] on body "NW NLC WINES Pay Dashboard Bills Payments Vendors Vendors ​ Add vendor Click to…" at bounding box center [527, 283] width 1055 height 566
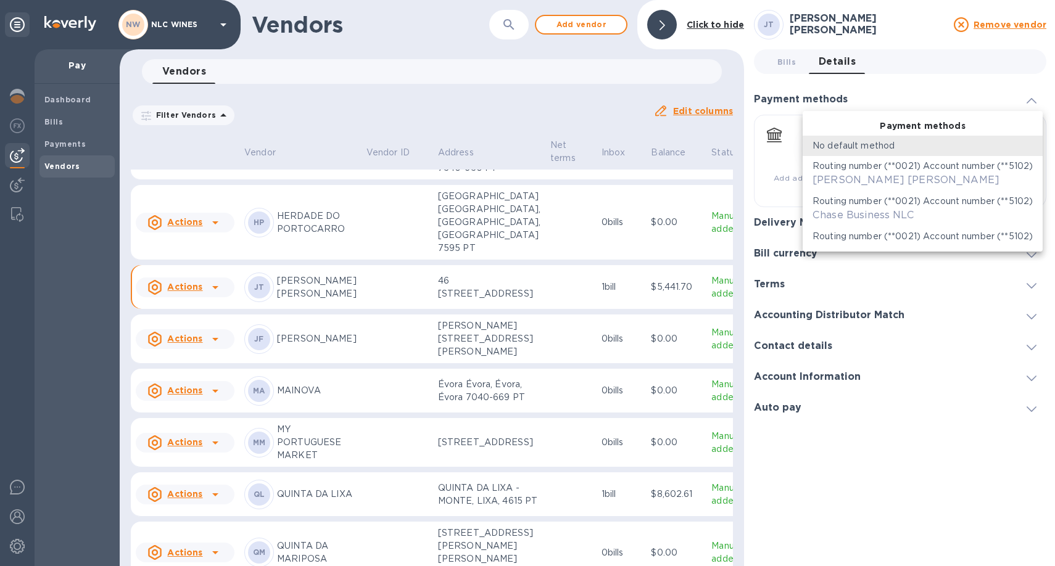
click at [984, 88] on div at bounding box center [527, 283] width 1055 height 566
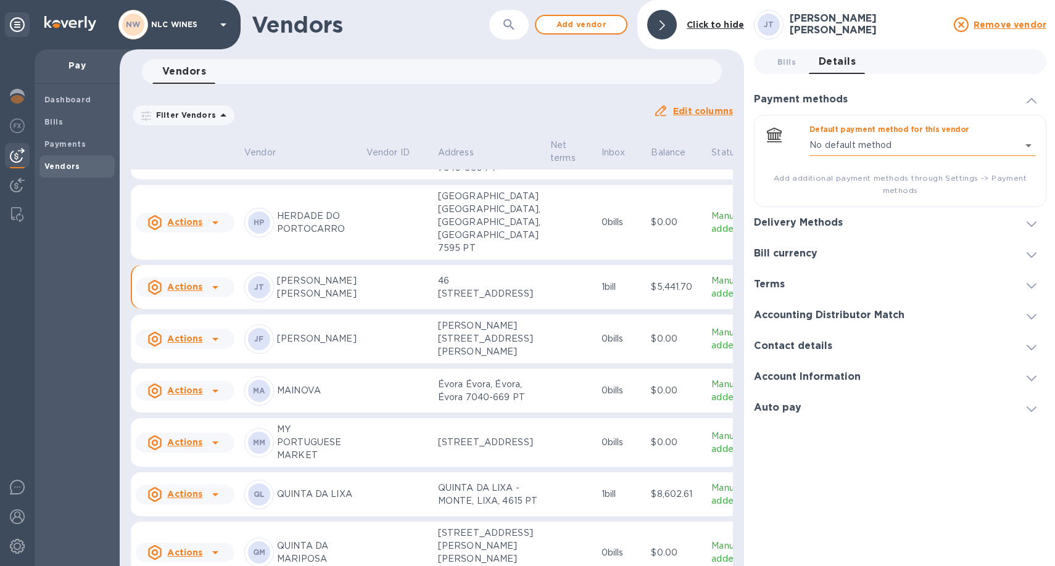
click at [1027, 144] on body "NW NLC WINES Pay Dashboard Bills Payments Vendors Vendors ​ Add vendor Click to…" at bounding box center [527, 283] width 1055 height 566
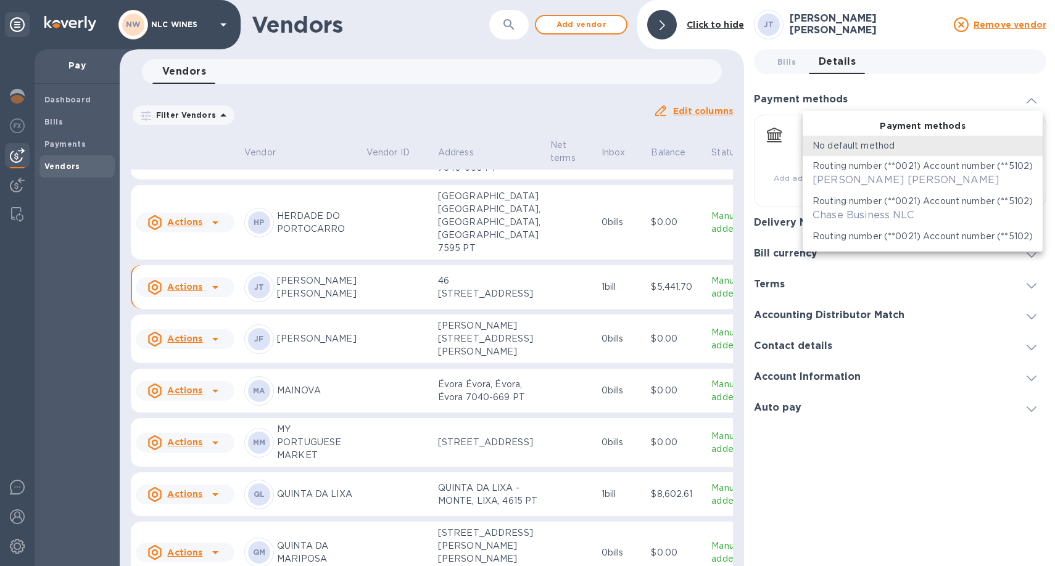
click at [1024, 165] on p "Routing number (**0021) Account number (**5102)" at bounding box center [923, 166] width 220 height 13
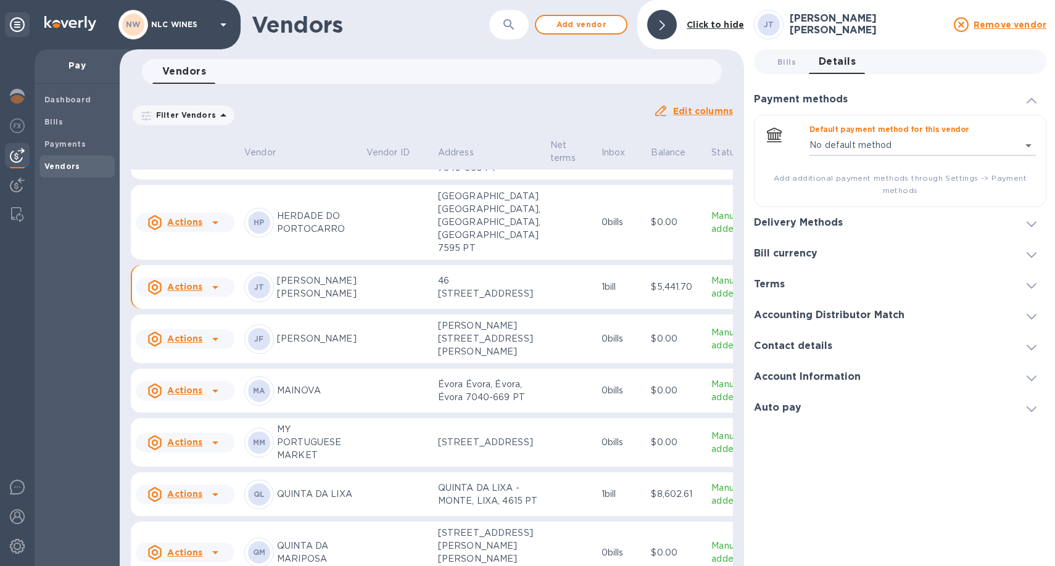
type input "7947015596562342181209766337100016"
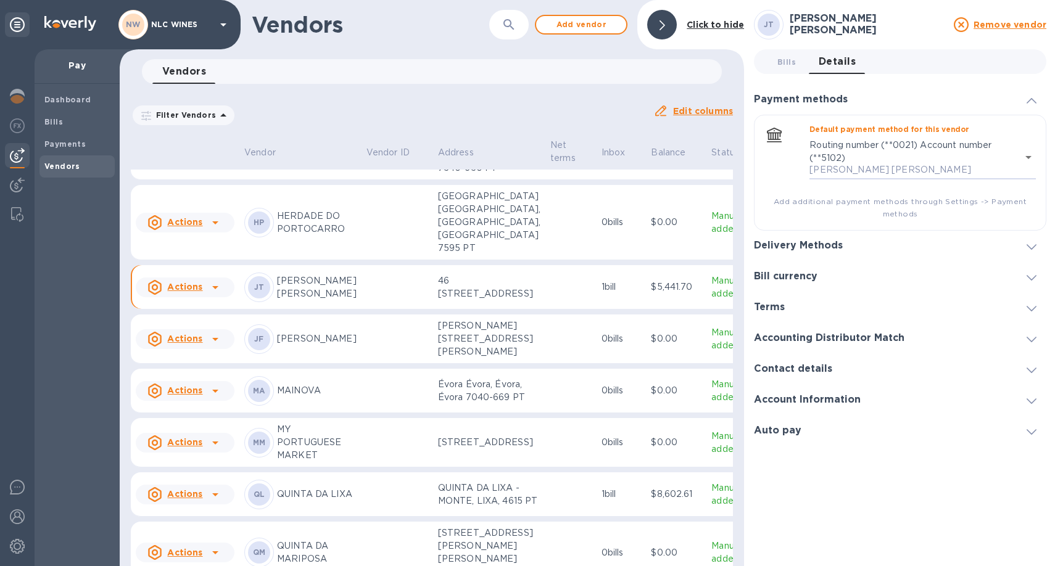
click at [813, 276] on h3 "Bill currency" at bounding box center [786, 277] width 64 height 12
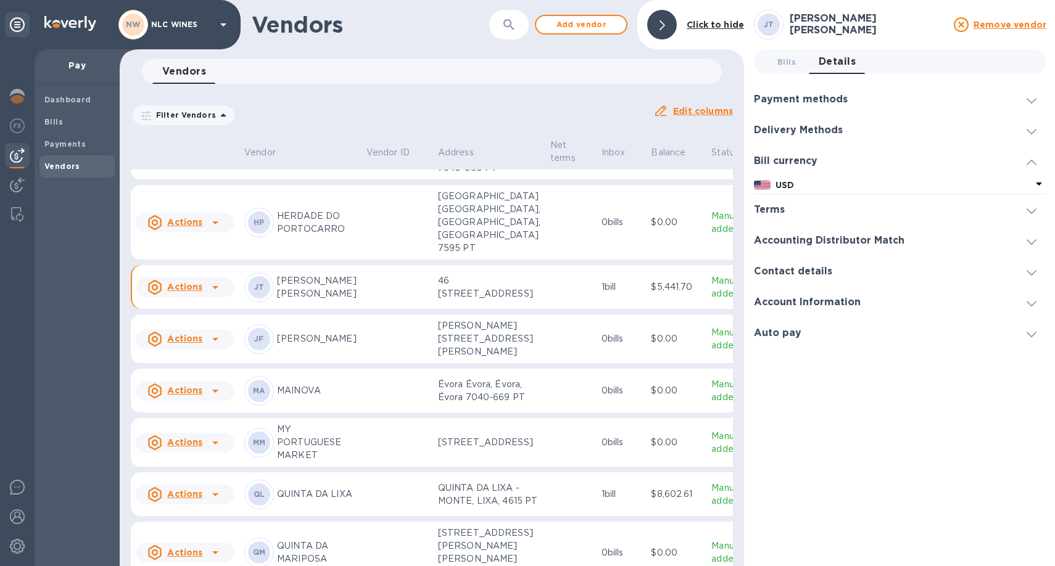
click at [778, 217] on div "Terms" at bounding box center [900, 209] width 293 height 31
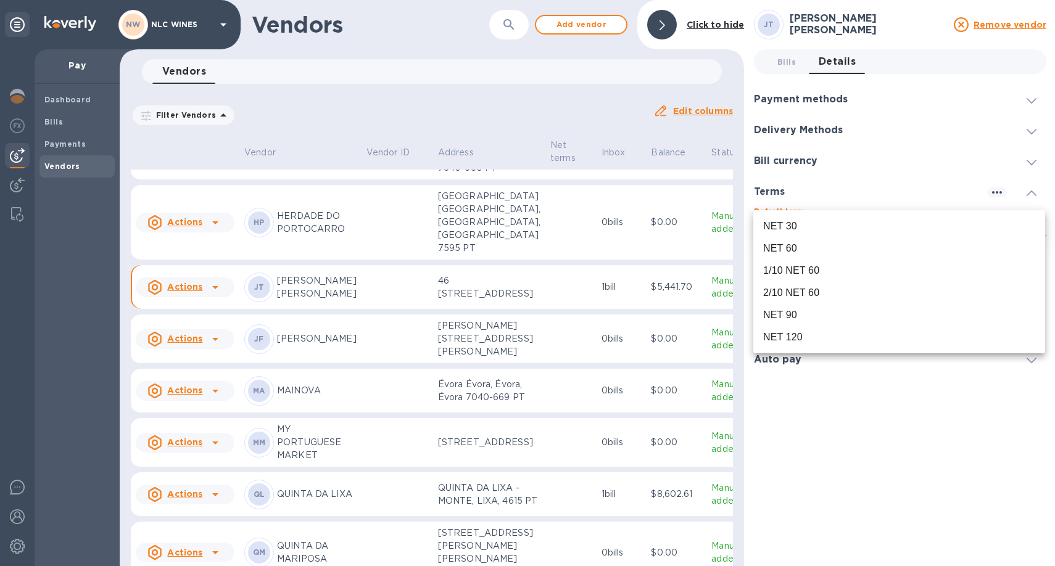
click at [1036, 224] on body "NW NLC WINES Pay Dashboard Bills Payments Vendors Vendors ​ Add vendor Click to…" at bounding box center [527, 283] width 1055 height 566
click at [803, 339] on div "NET 120" at bounding box center [899, 337] width 272 height 15
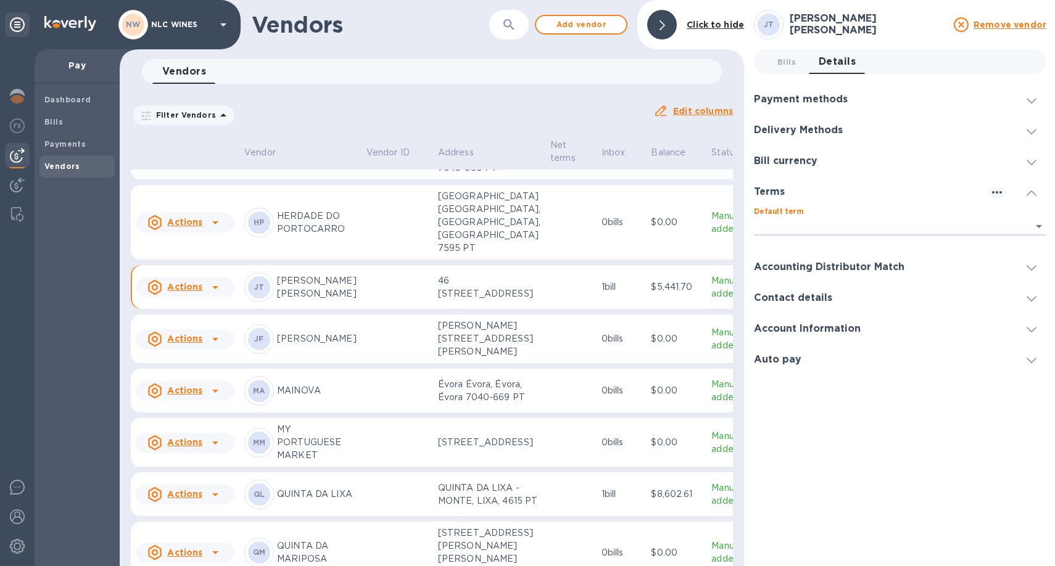
type input "ebe56ba2-39ce-4939-bee8-1f6e889f8c33"
click at [1034, 267] on icon at bounding box center [1032, 269] width 10 height 6
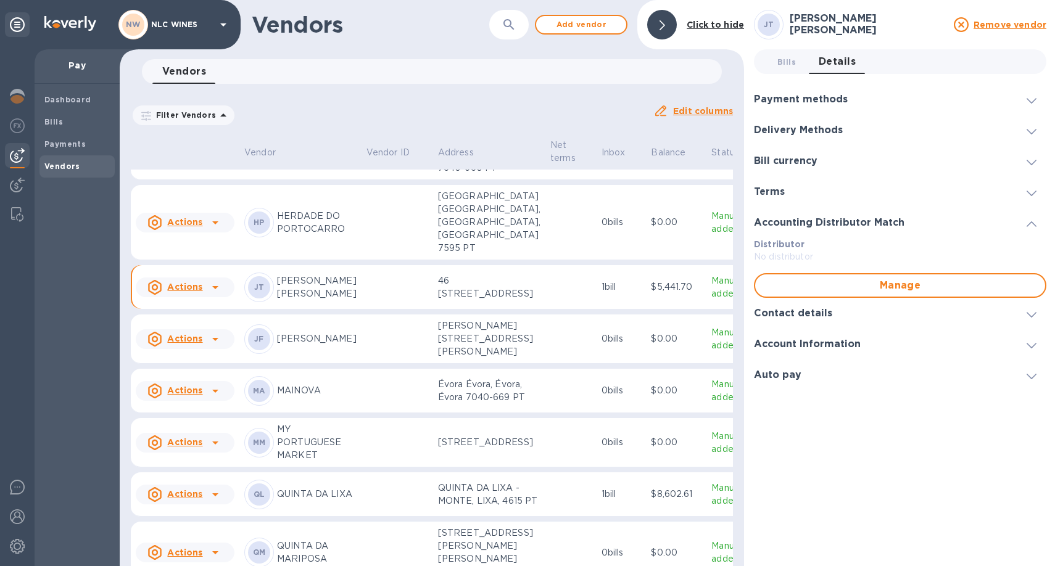
click at [879, 242] on p "Distributor" at bounding box center [900, 244] width 293 height 12
click at [871, 317] on div "Contact details" at bounding box center [900, 313] width 293 height 31
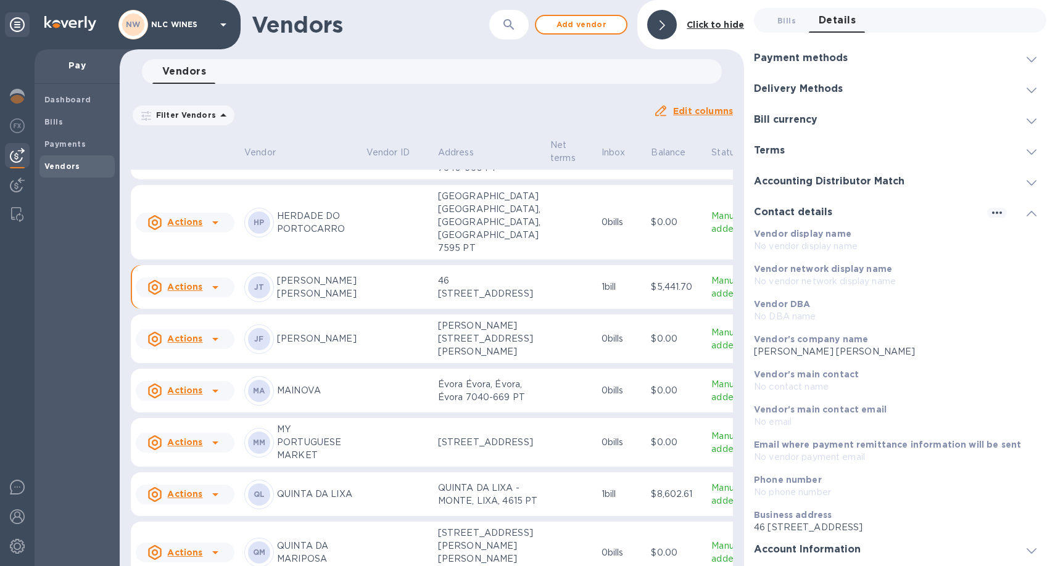
scroll to position [10, 0]
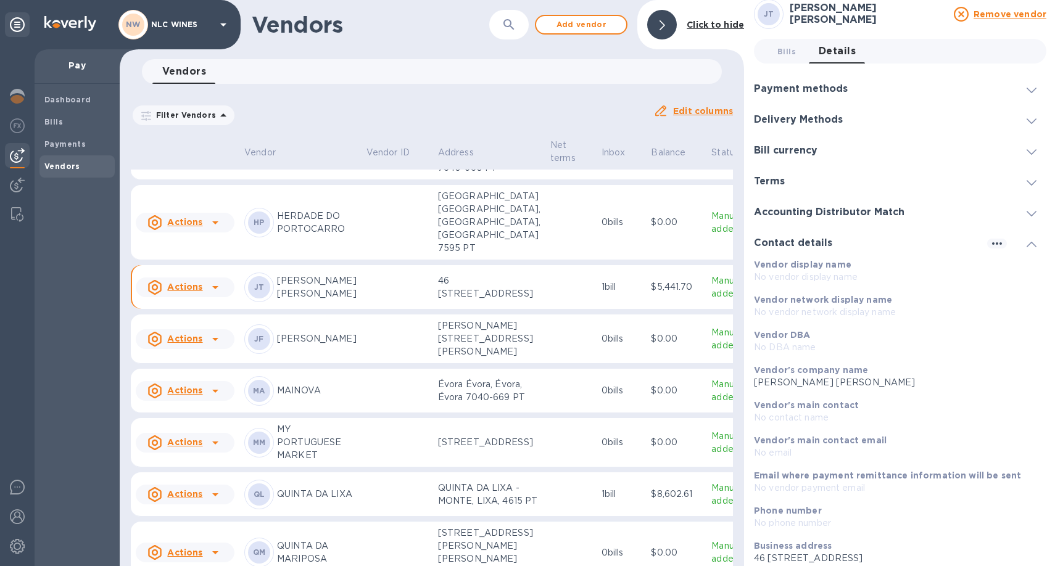
click at [1027, 243] on icon at bounding box center [1032, 245] width 10 height 6
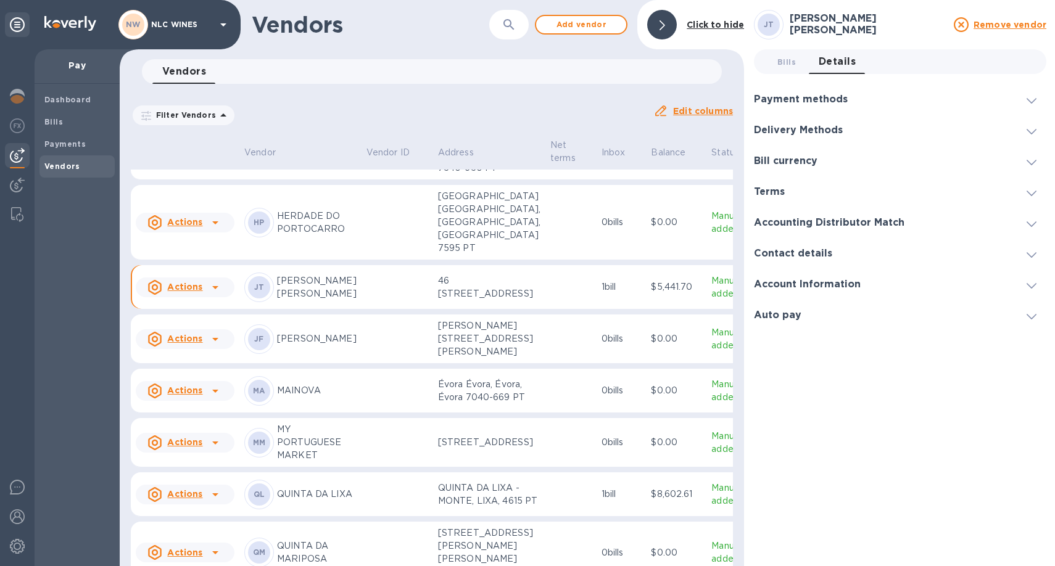
click at [1032, 286] on icon at bounding box center [1032, 286] width 10 height 6
click at [1032, 413] on icon at bounding box center [1032, 413] width 10 height 6
click at [816, 254] on h3 "Contact details" at bounding box center [793, 254] width 78 height 12
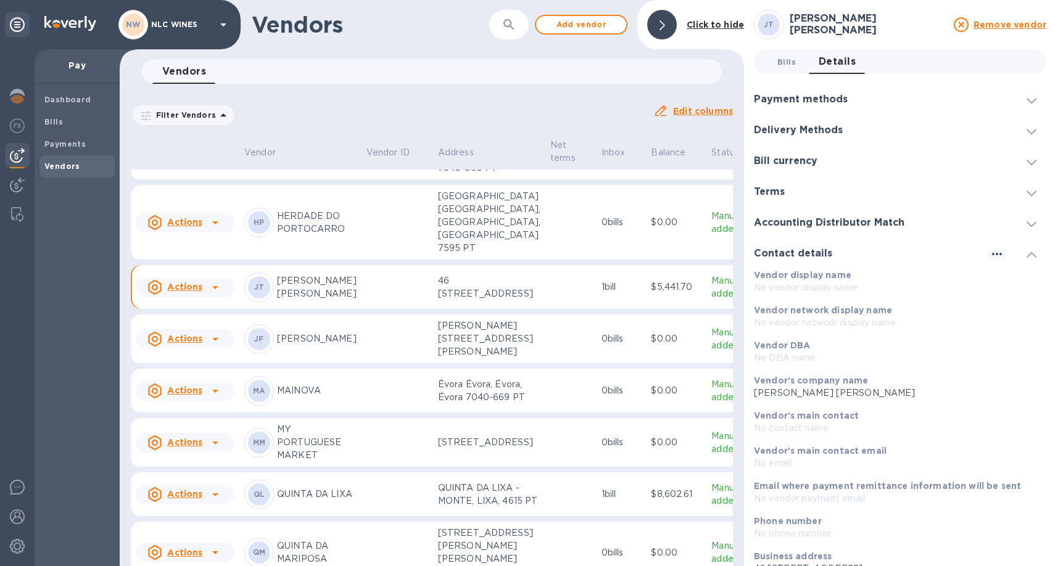
click at [789, 59] on span "Bills 0" at bounding box center [787, 62] width 19 height 13
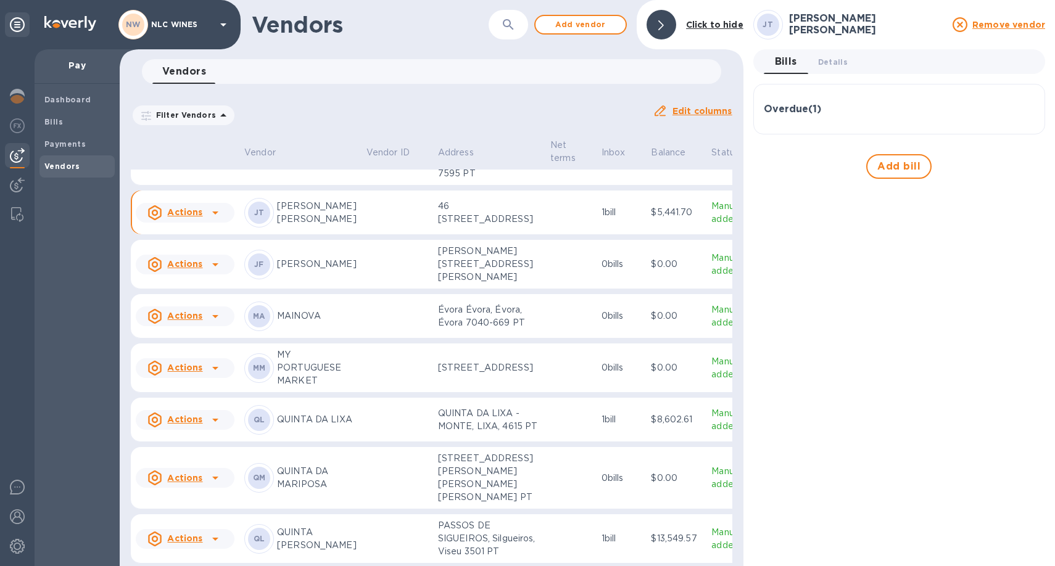
scroll to position [828, 0]
click at [60, 126] on b "Bills" at bounding box center [53, 121] width 19 height 9
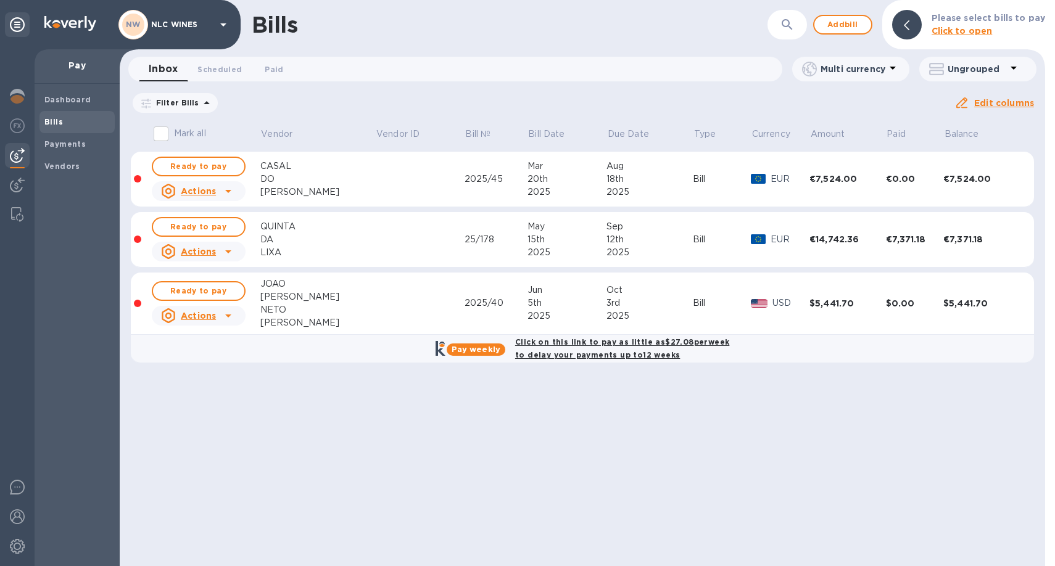
click at [0, 0] on icon at bounding box center [0, 0] width 0 height 0
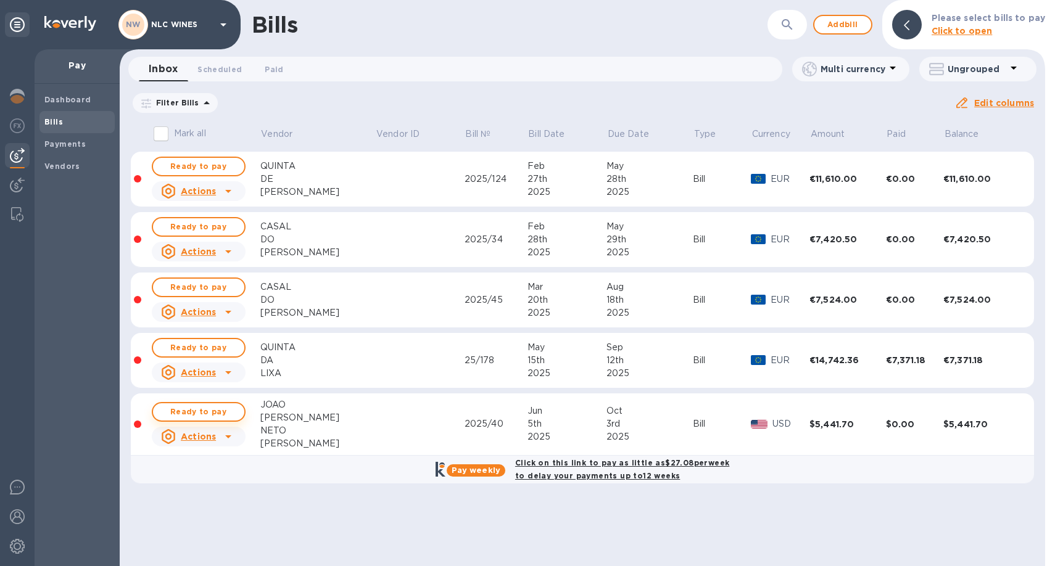
click at [220, 412] on span "Ready to pay" at bounding box center [199, 412] width 72 height 15
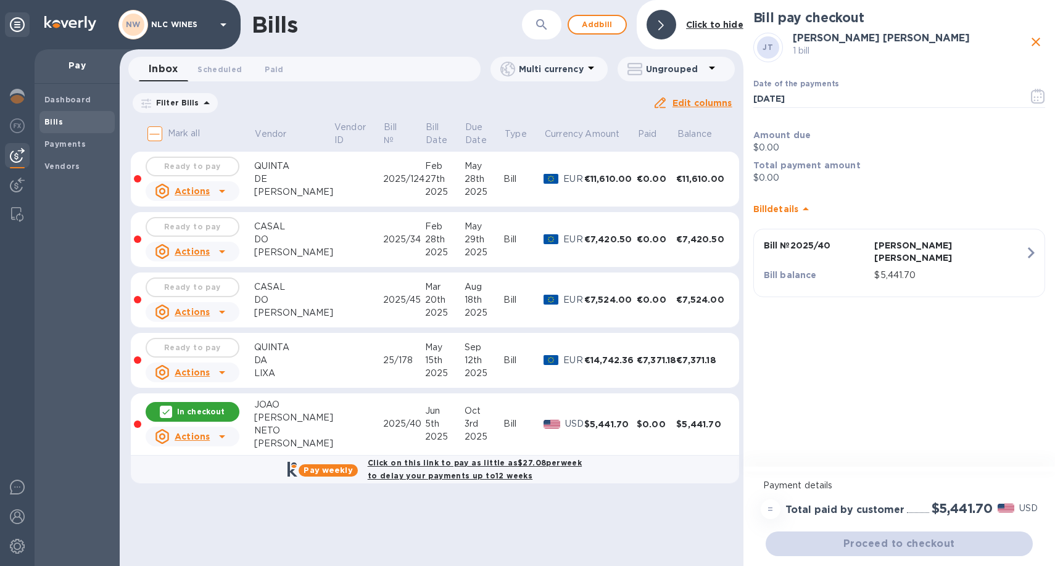
click at [923, 269] on p "$5,441.70" at bounding box center [949, 275] width 151 height 13
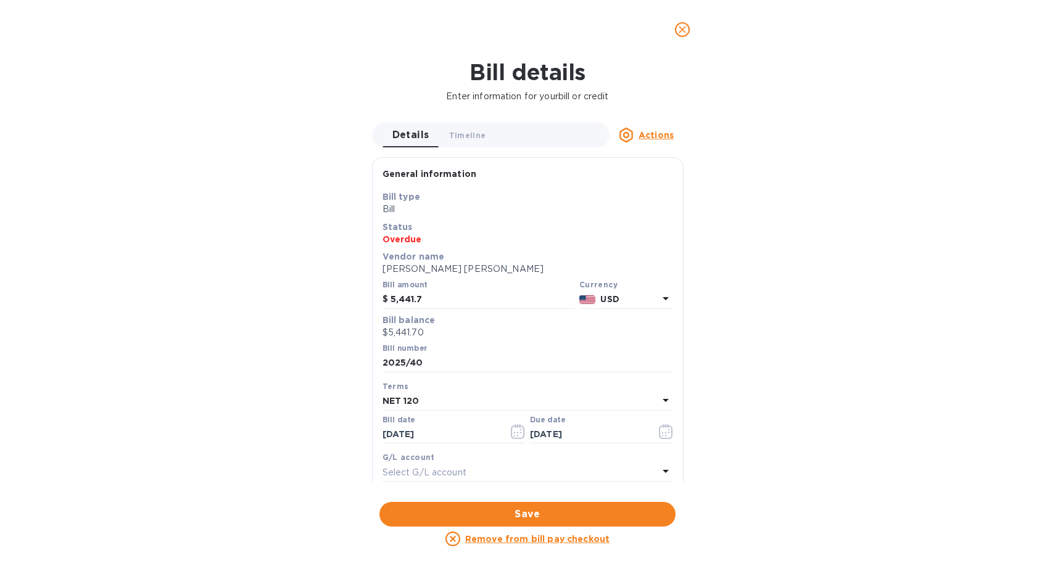
click at [659, 295] on icon at bounding box center [665, 298] width 15 height 15
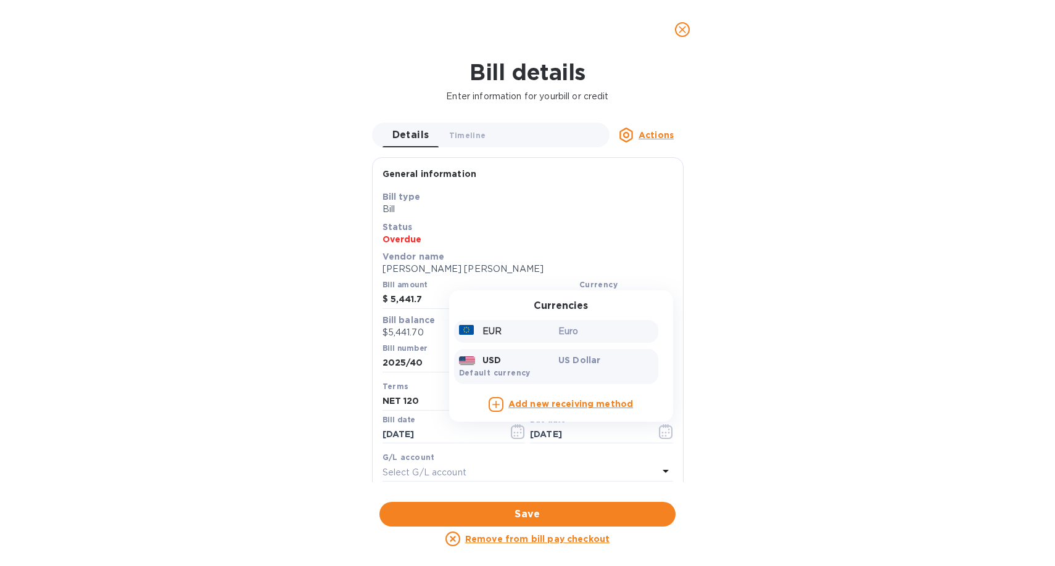
click at [509, 334] on div "EUR" at bounding box center [507, 332] width 100 height 18
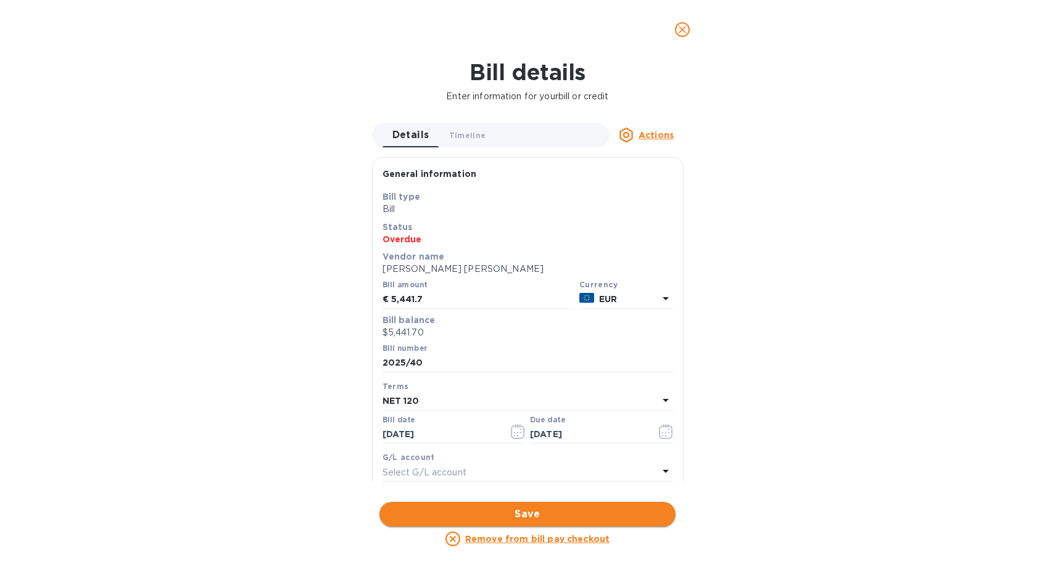
click at [533, 519] on span "Save" at bounding box center [527, 514] width 276 height 15
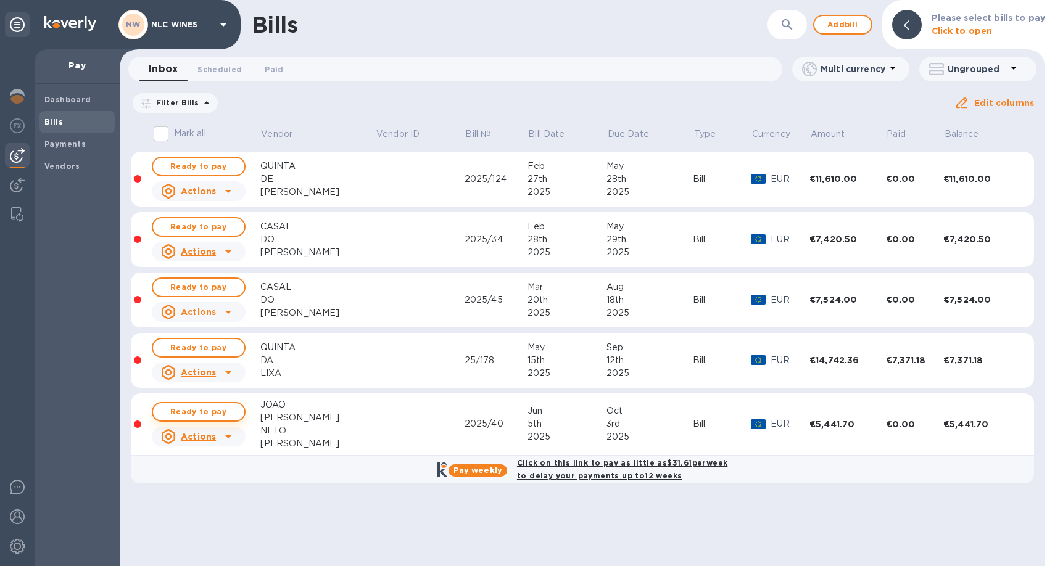
click at [231, 412] on span "Ready to pay" at bounding box center [199, 412] width 72 height 15
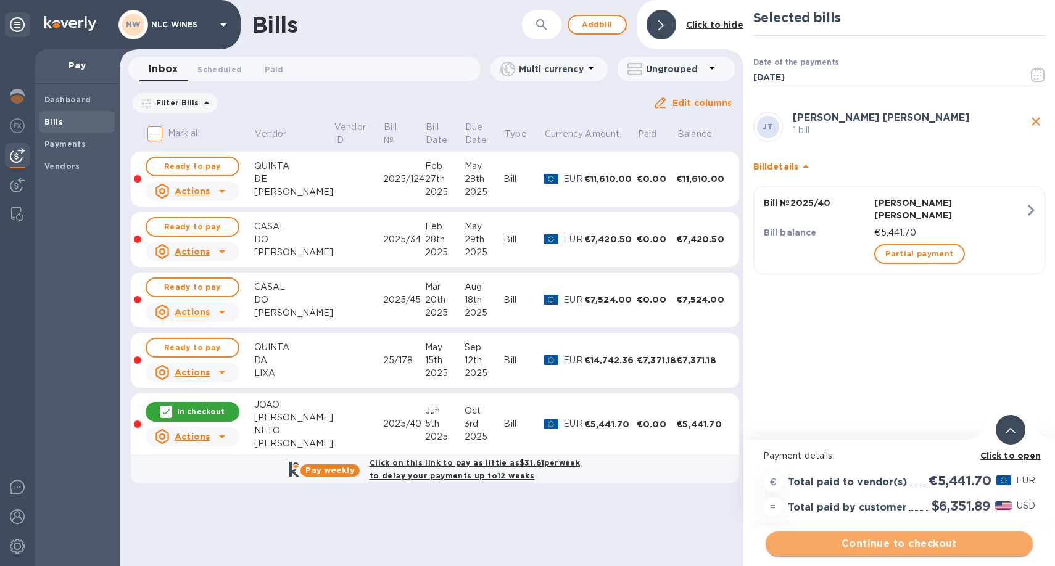
click at [913, 544] on span "Continue to checkout" at bounding box center [899, 544] width 247 height 15
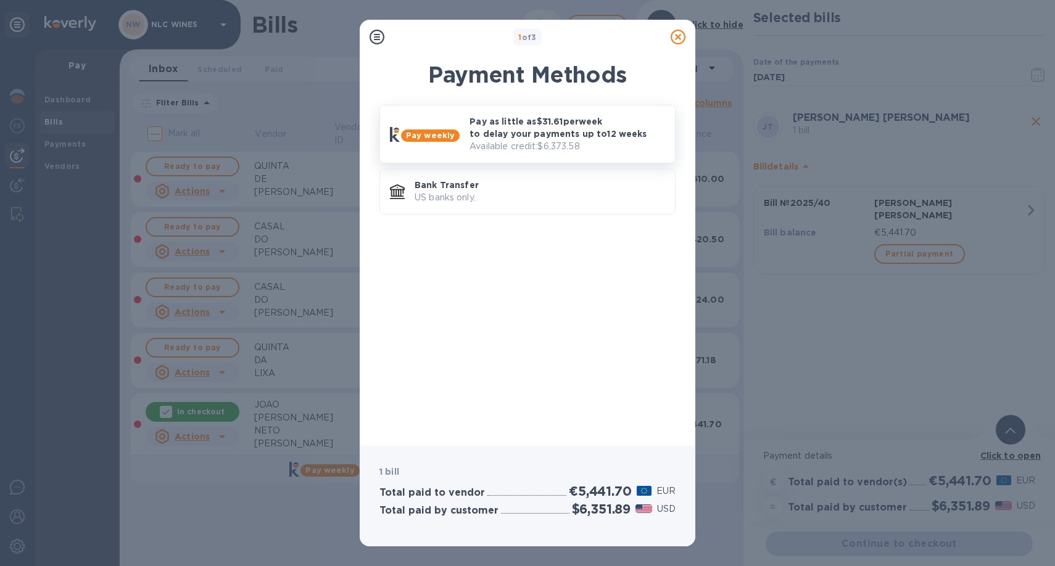
click at [530, 136] on p "Pay as little as $31.61 per week to delay your payments up to 12 weeks" at bounding box center [568, 127] width 196 height 25
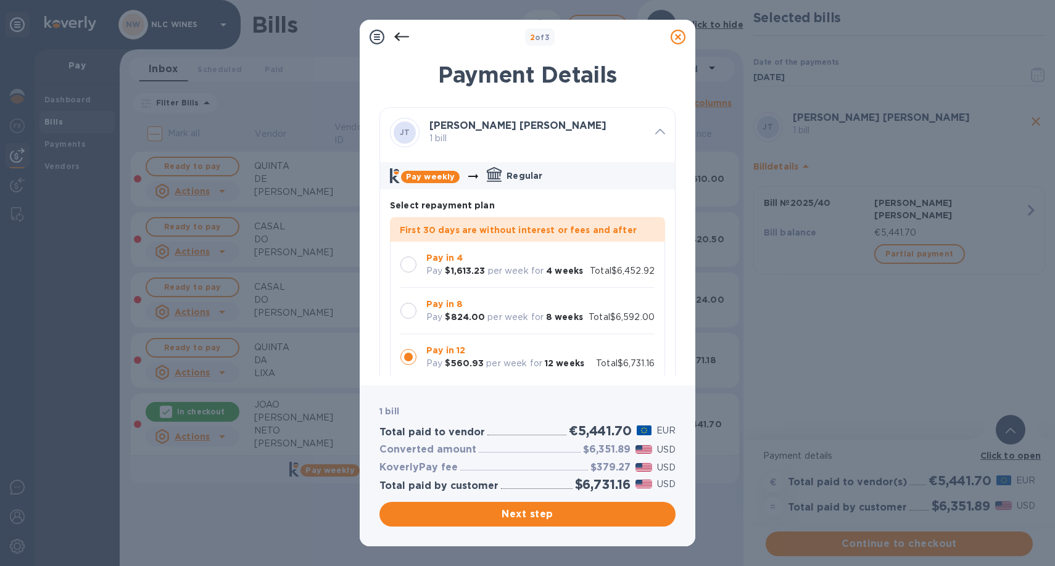
click at [410, 265] on div at bounding box center [408, 265] width 16 height 16
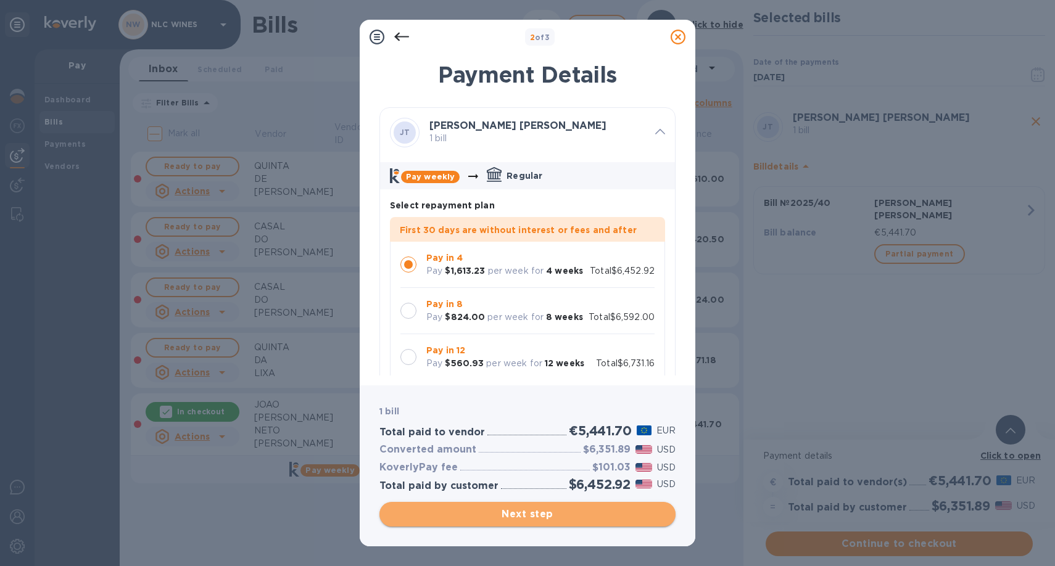
click at [554, 523] on button "Next step" at bounding box center [528, 514] width 296 height 25
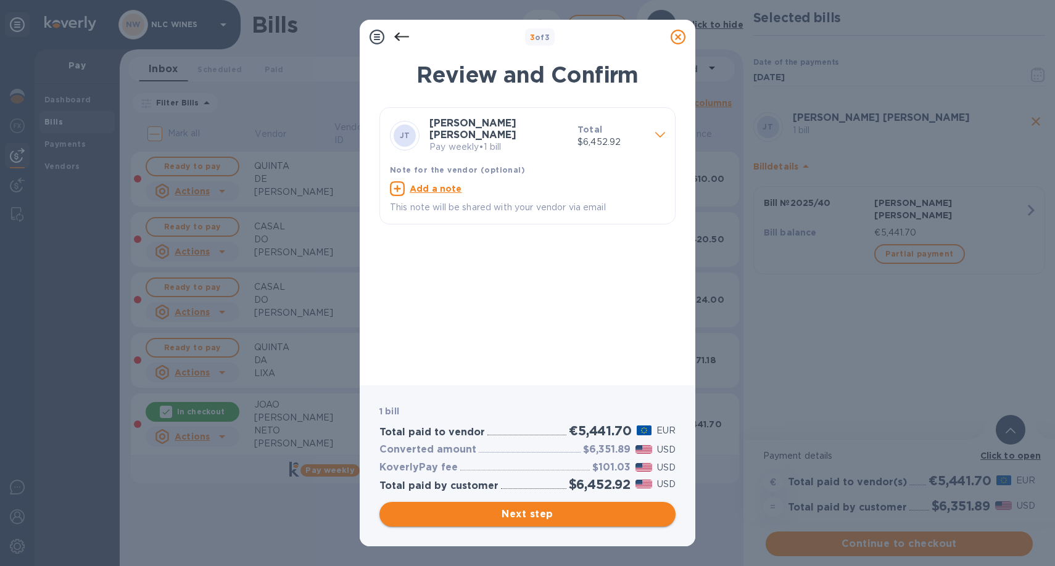
click at [537, 513] on span "Next step" at bounding box center [527, 514] width 276 height 15
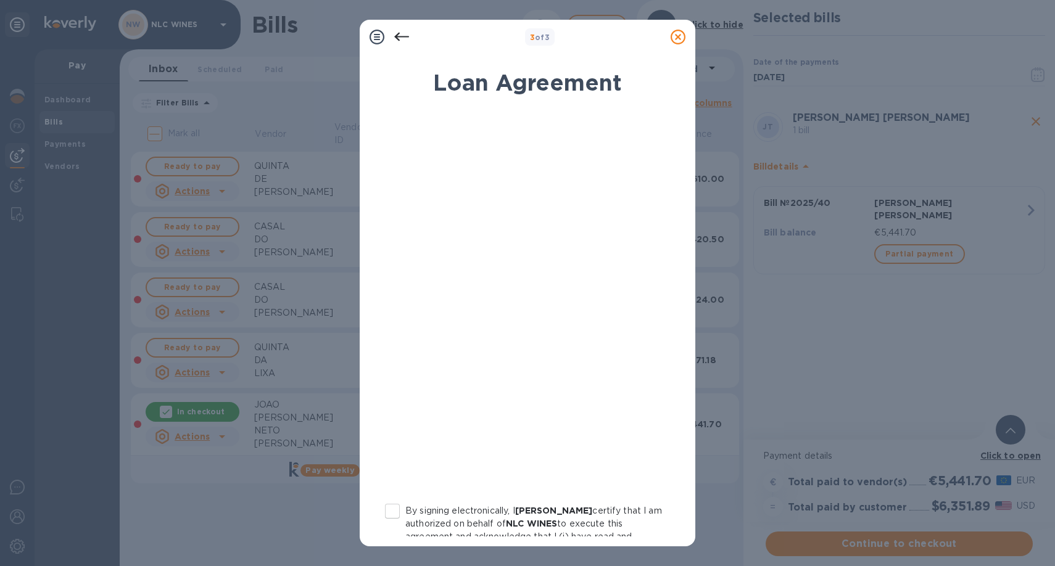
click at [396, 507] on input "By signing electronically, I Luis Correia certify that I am authorized on behal…" at bounding box center [393, 512] width 26 height 26
checkbox input "true"
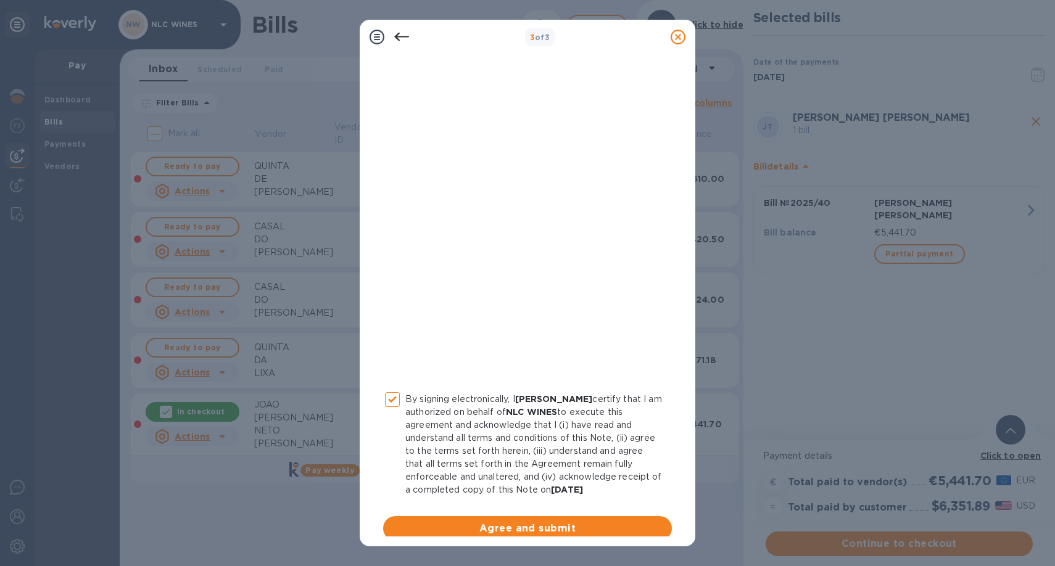
scroll to position [123, 0]
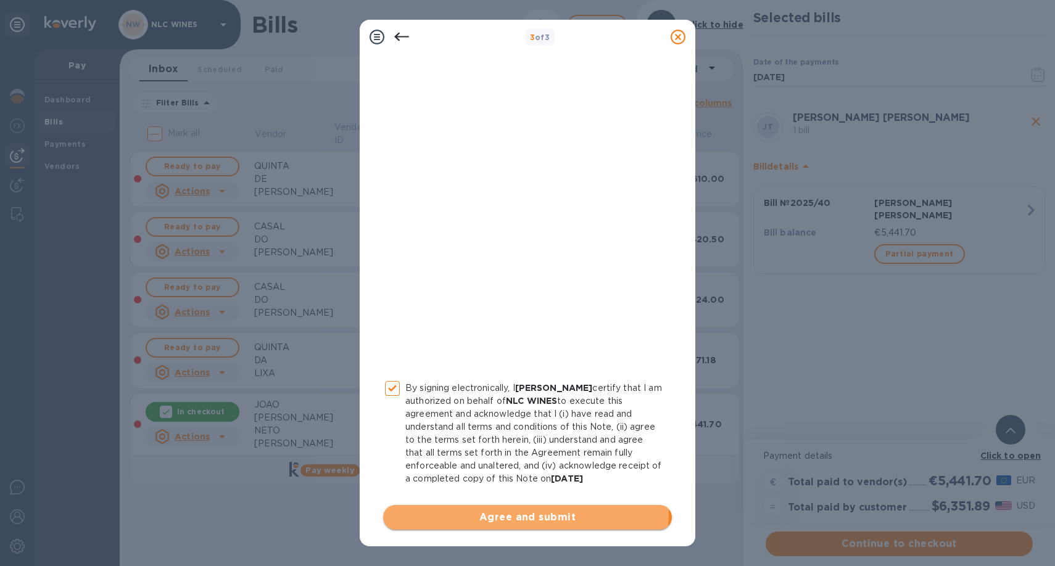
click at [522, 512] on span "Agree and submit" at bounding box center [527, 517] width 269 height 15
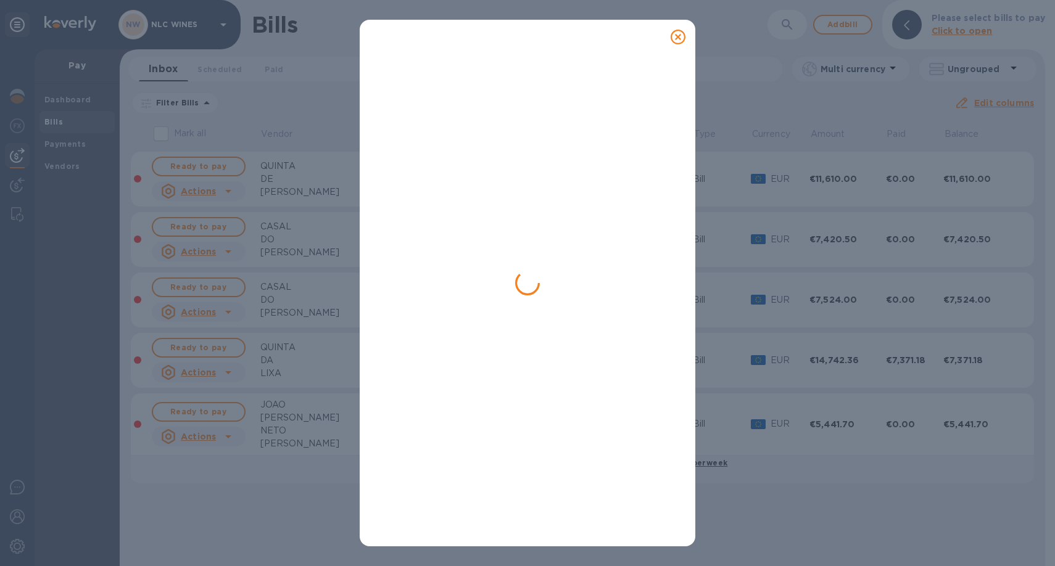
click at [677, 36] on icon at bounding box center [678, 37] width 15 height 15
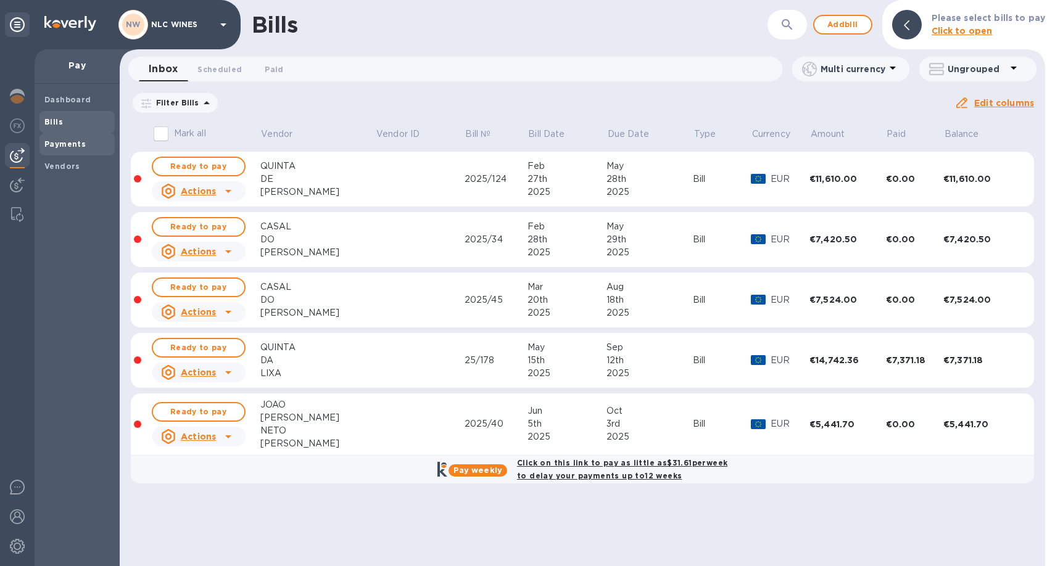
click at [70, 146] on b "Payments" at bounding box center [64, 143] width 41 height 9
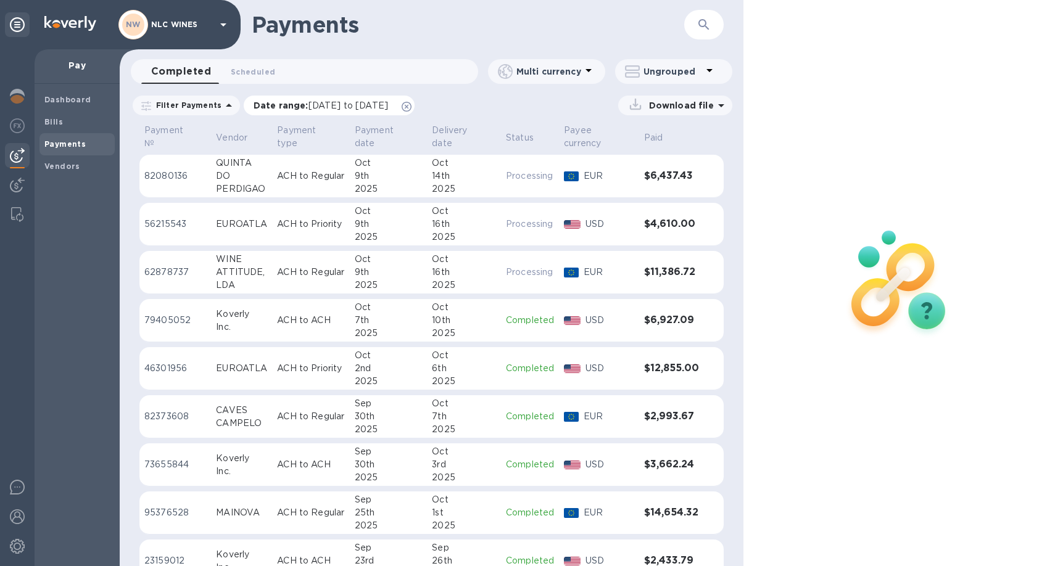
click at [412, 106] on icon at bounding box center [407, 107] width 10 height 10
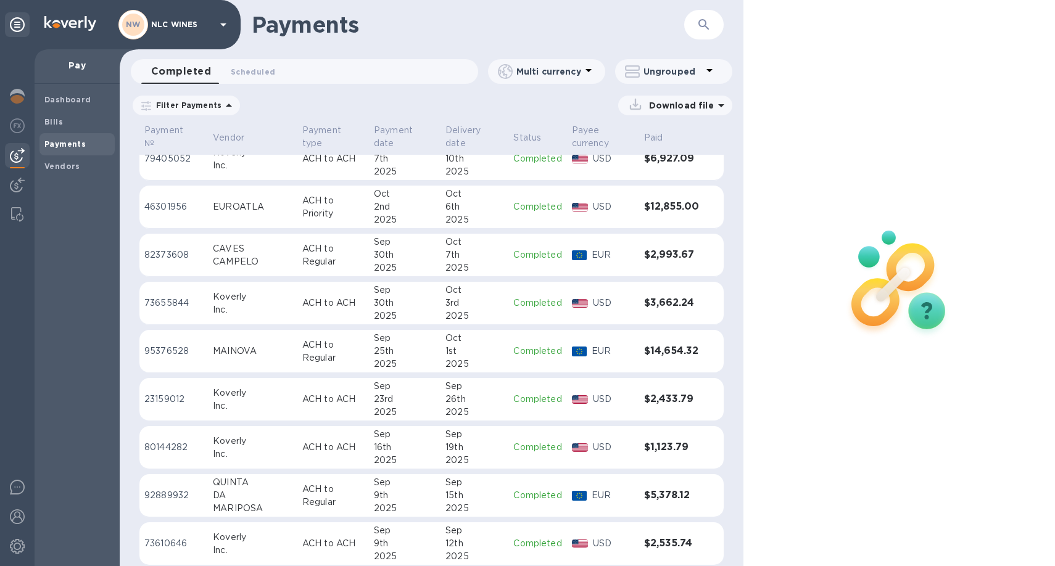
scroll to position [164, 0]
click at [302, 362] on p "ACH to Regular" at bounding box center [333, 350] width 62 height 26
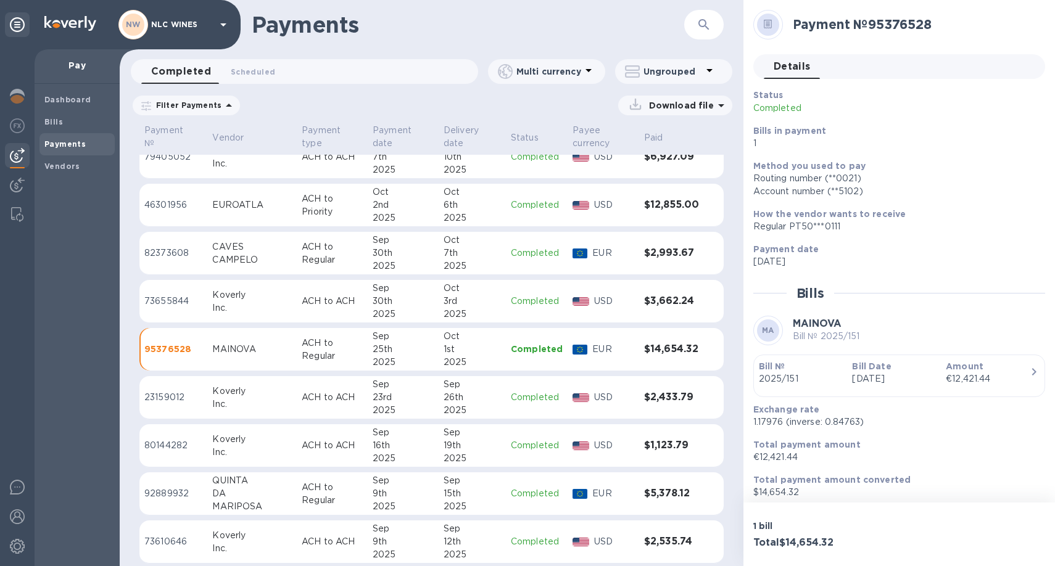
scroll to position [6, 0]
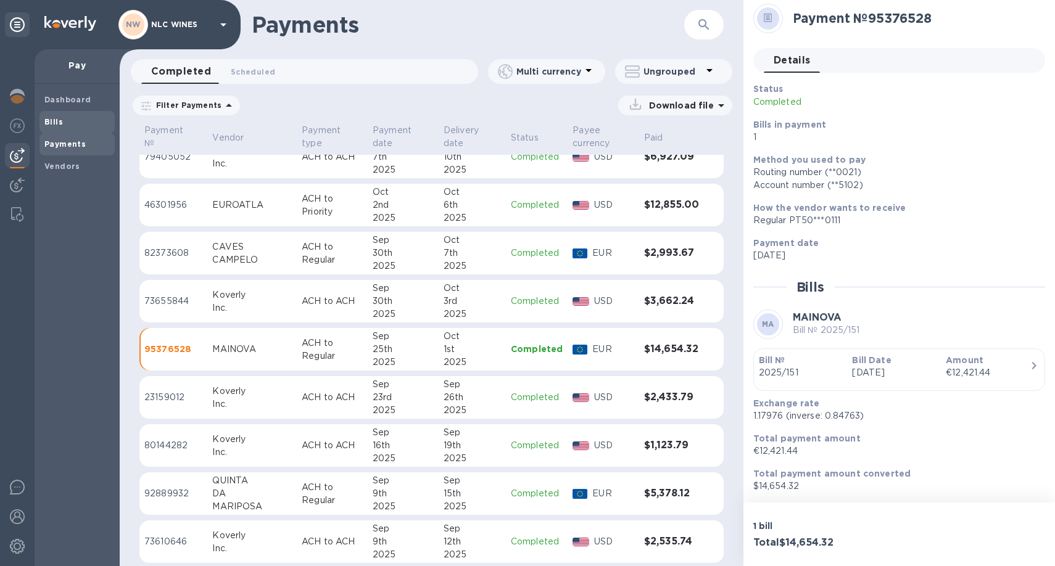
click at [61, 122] on span "Bills" at bounding box center [76, 122] width 65 height 12
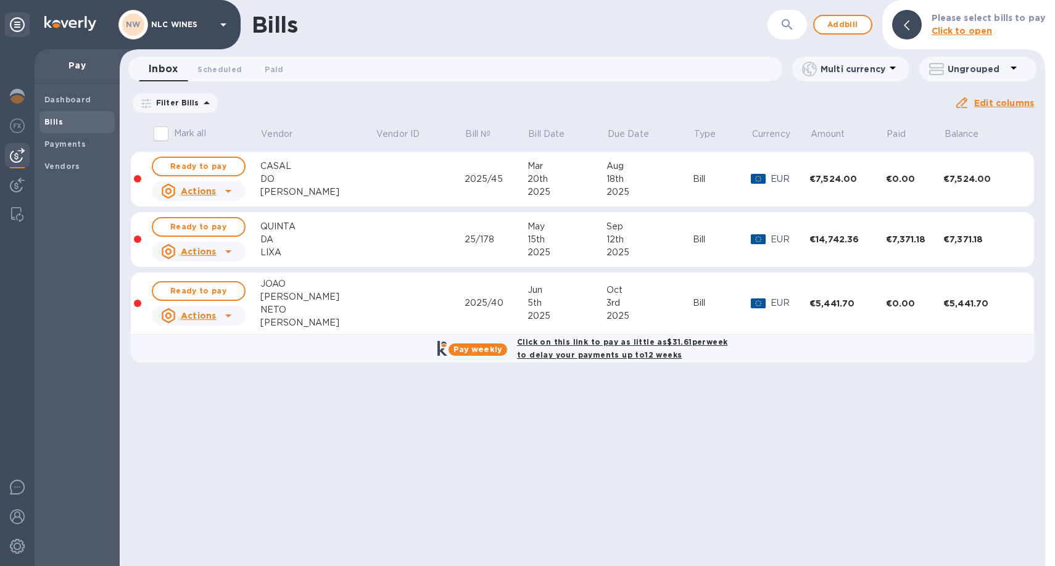
click at [0, 0] on icon at bounding box center [0, 0] width 0 height 0
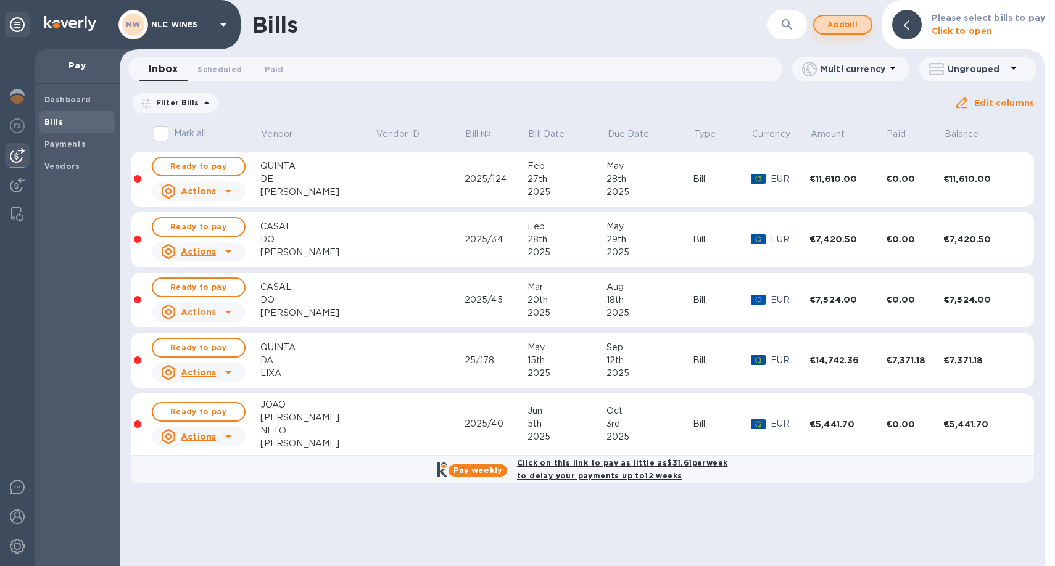
click at [854, 27] on span "Add bill" at bounding box center [842, 24] width 37 height 15
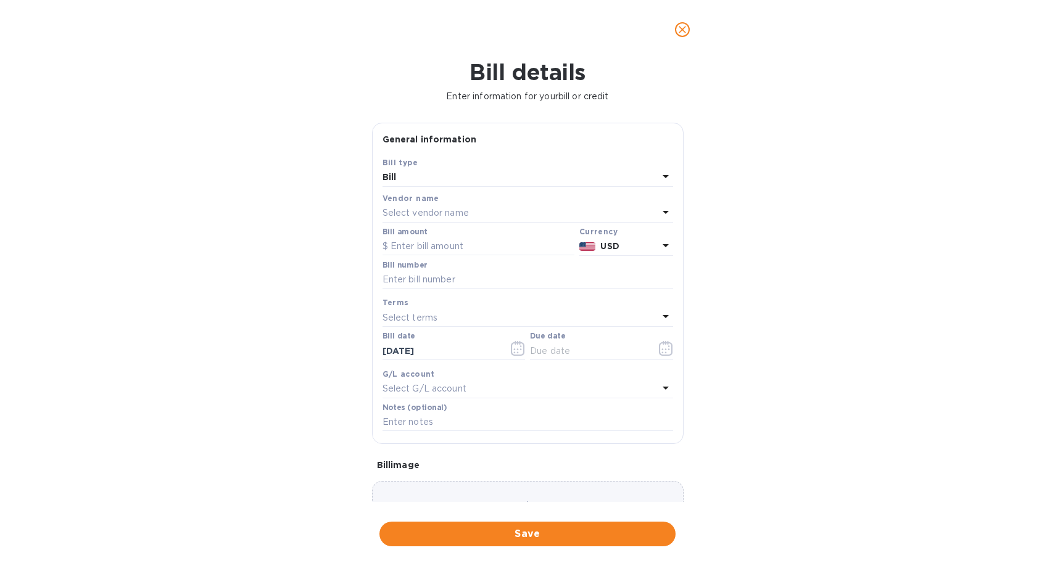
click at [420, 211] on p "Select vendor name" at bounding box center [426, 213] width 86 height 13
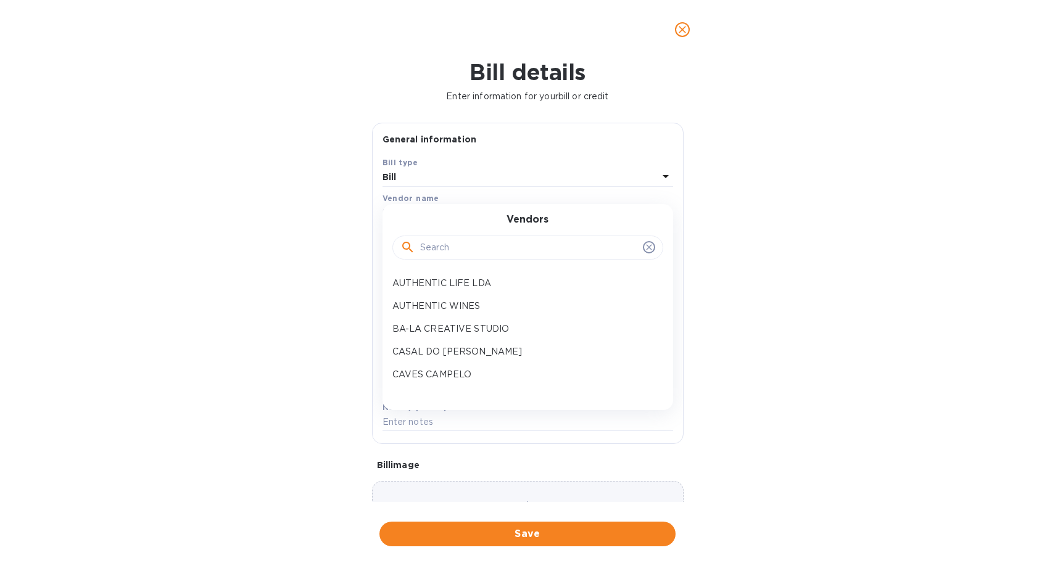
click at [440, 251] on input "text" at bounding box center [529, 248] width 218 height 19
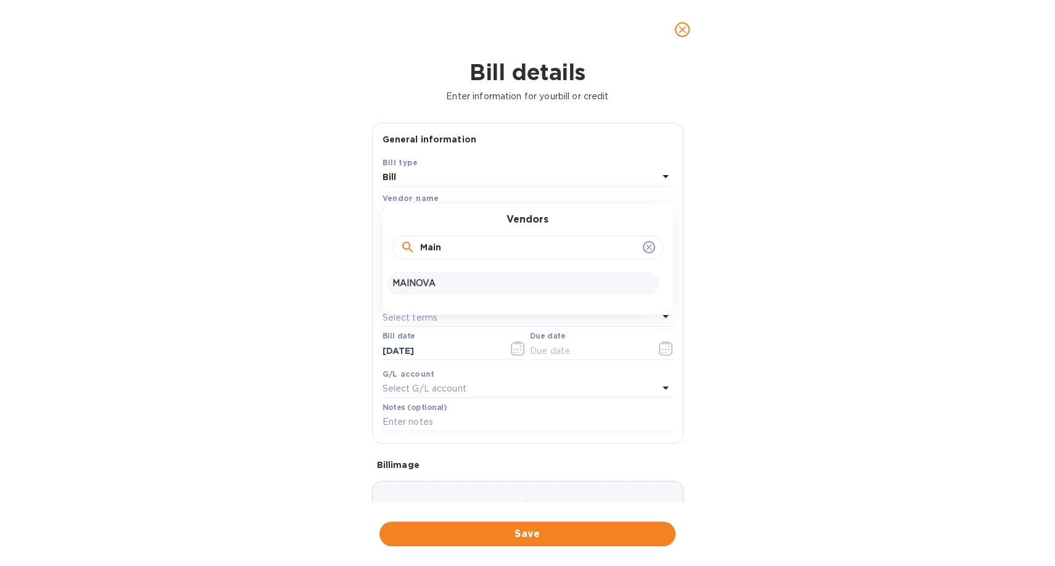
type input "Main"
click at [423, 288] on p "MAINOVA" at bounding box center [522, 283] width 261 height 13
click at [458, 249] on input "text" at bounding box center [479, 247] width 192 height 19
type input "5,378.40"
type input "2025/170"
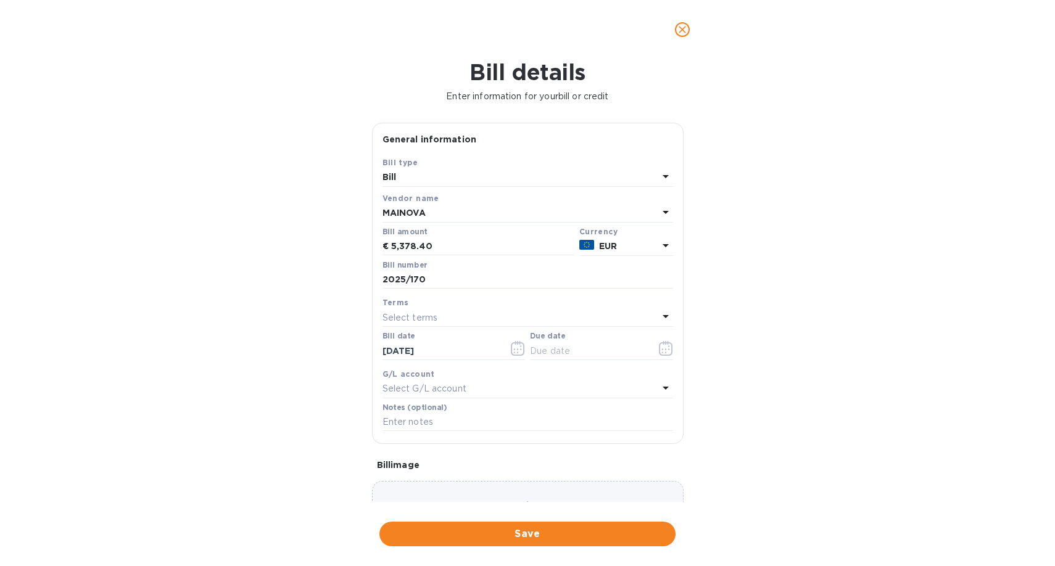
click at [414, 323] on p "Select terms" at bounding box center [411, 318] width 56 height 13
click at [392, 322] on div "Terms" at bounding box center [528, 344] width 291 height 53
click at [504, 297] on div "Terms" at bounding box center [528, 302] width 291 height 13
click at [515, 349] on icon "button" at bounding box center [518, 348] width 14 height 15
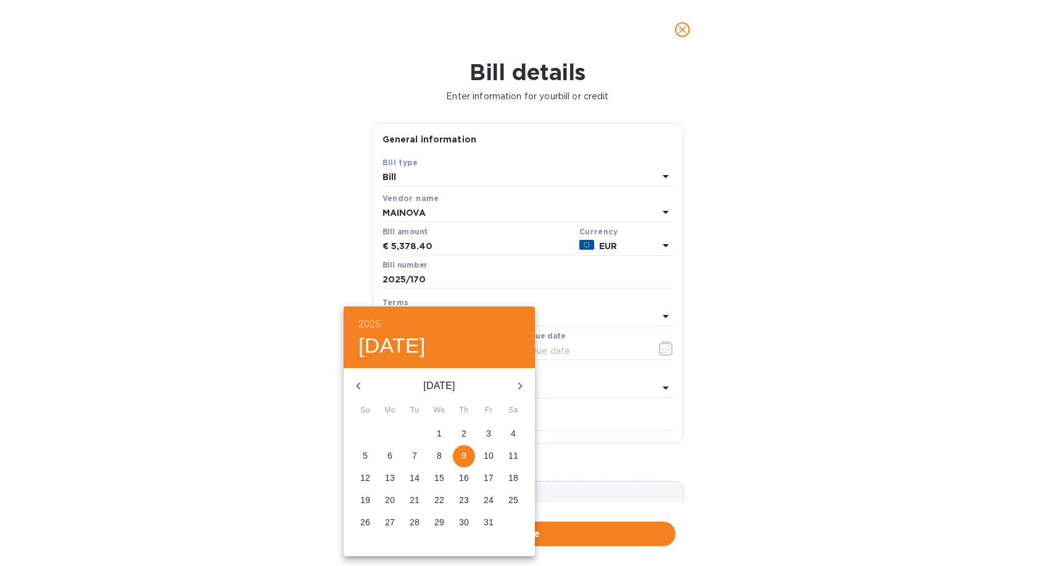
click at [361, 389] on icon "button" at bounding box center [358, 386] width 15 height 15
click at [361, 390] on icon "button" at bounding box center [358, 386] width 15 height 15
click at [413, 439] on p "3" at bounding box center [414, 434] width 5 height 12
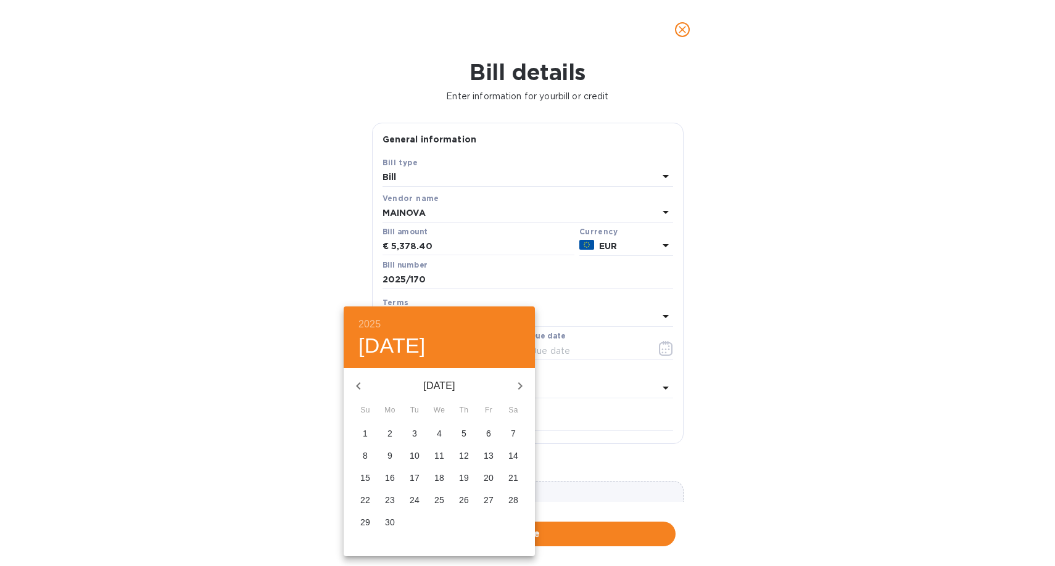
type input "06/03/2025"
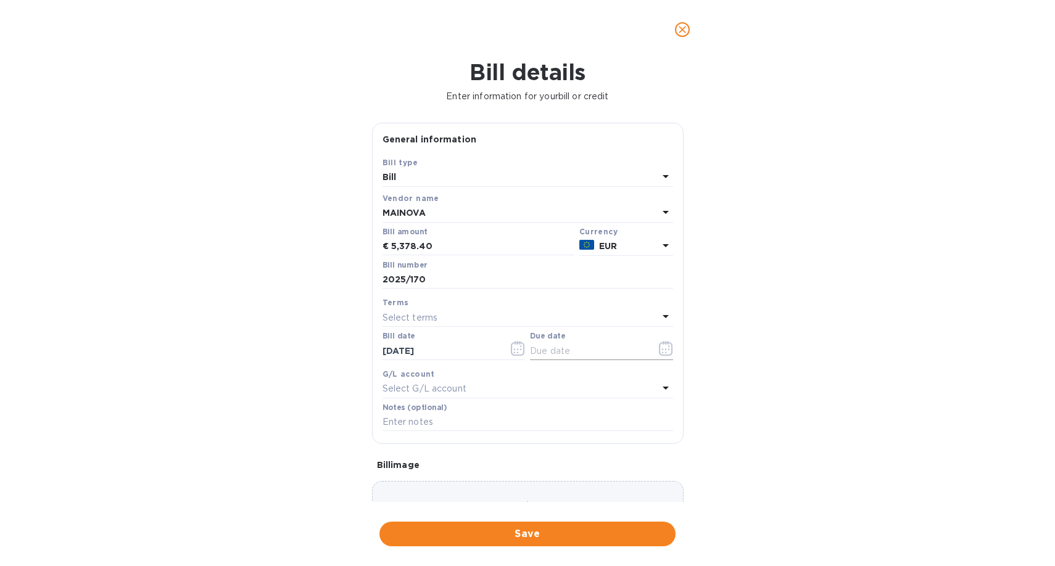
click at [667, 351] on icon "button" at bounding box center [666, 348] width 14 height 15
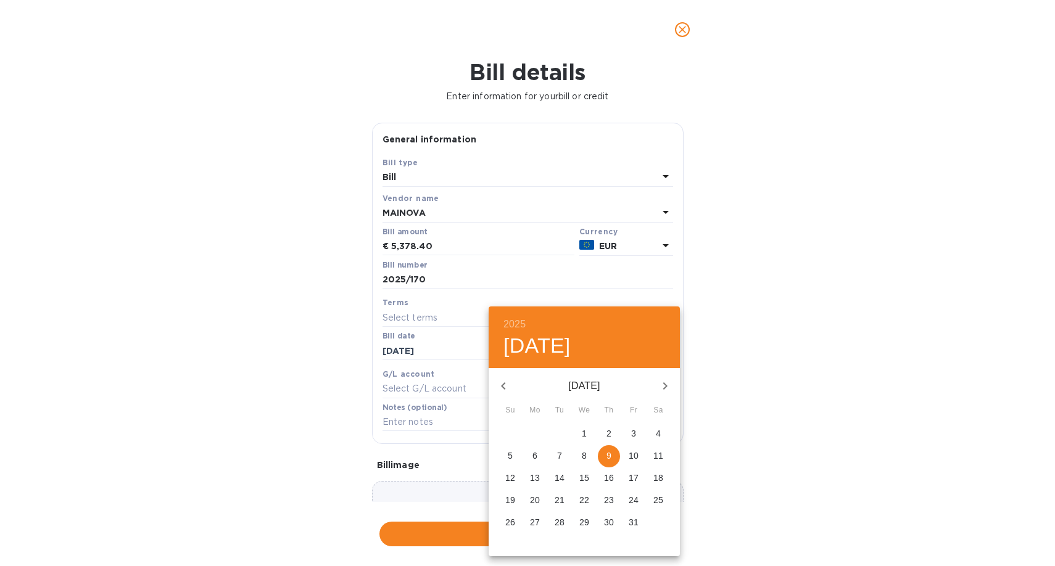
click at [524, 286] on div at bounding box center [527, 283] width 1055 height 566
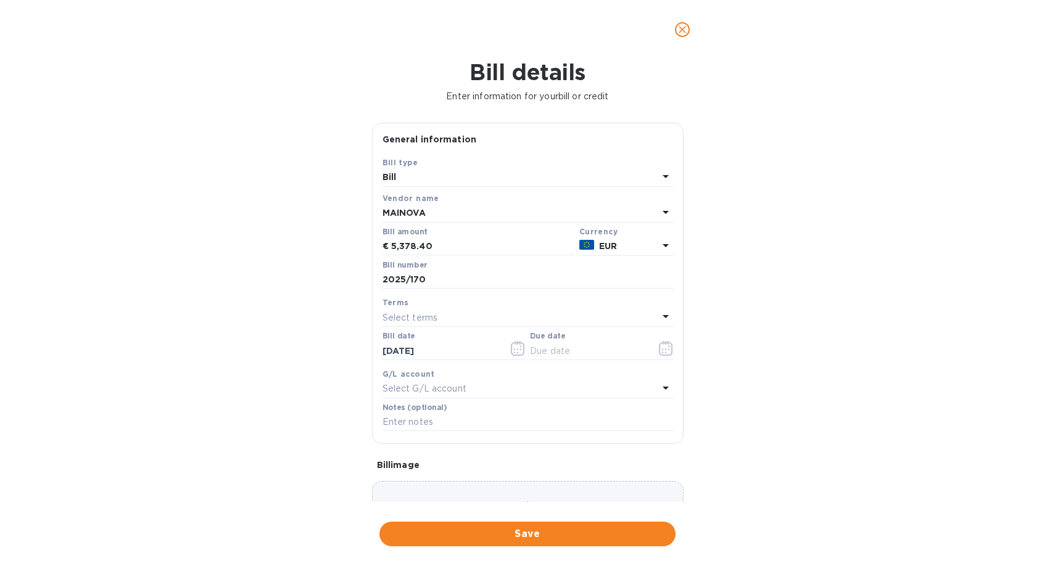
click at [435, 315] on p "Select terms" at bounding box center [411, 318] width 56 height 13
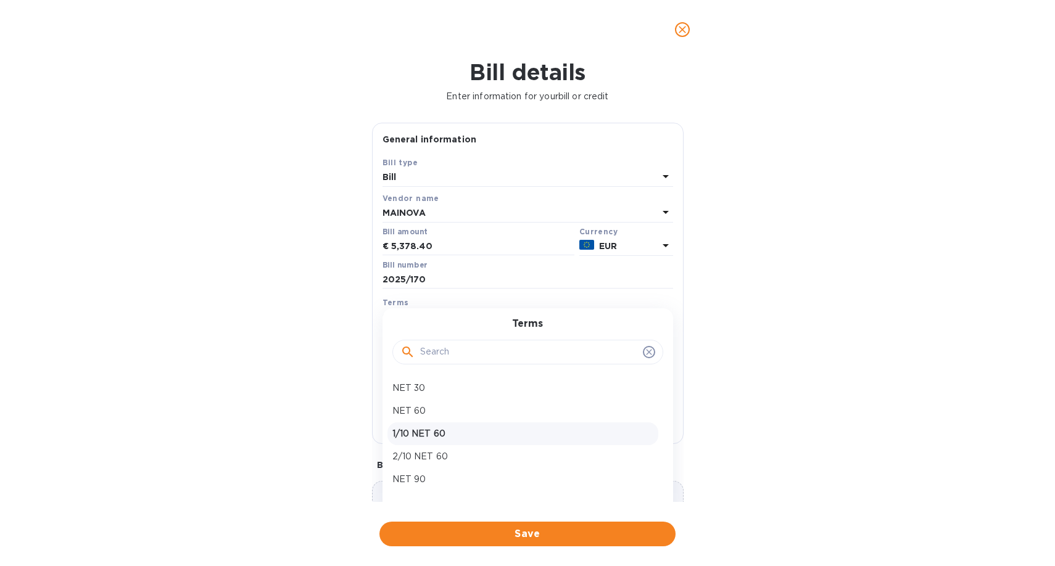
scroll to position [41, 0]
click at [423, 460] on p "NET 120" at bounding box center [522, 461] width 261 height 13
type input "10/01/2025"
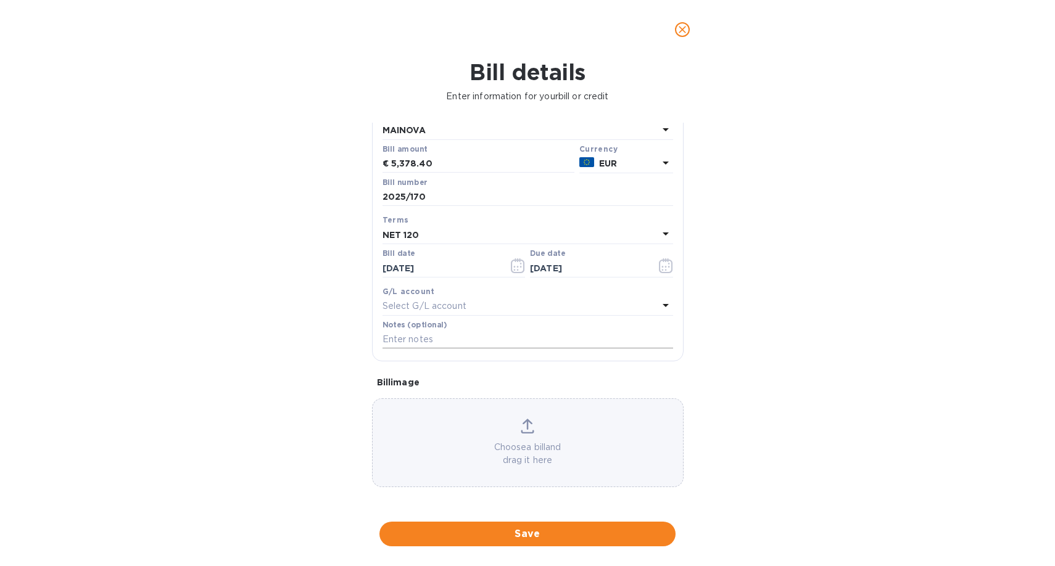
scroll to position [0, 0]
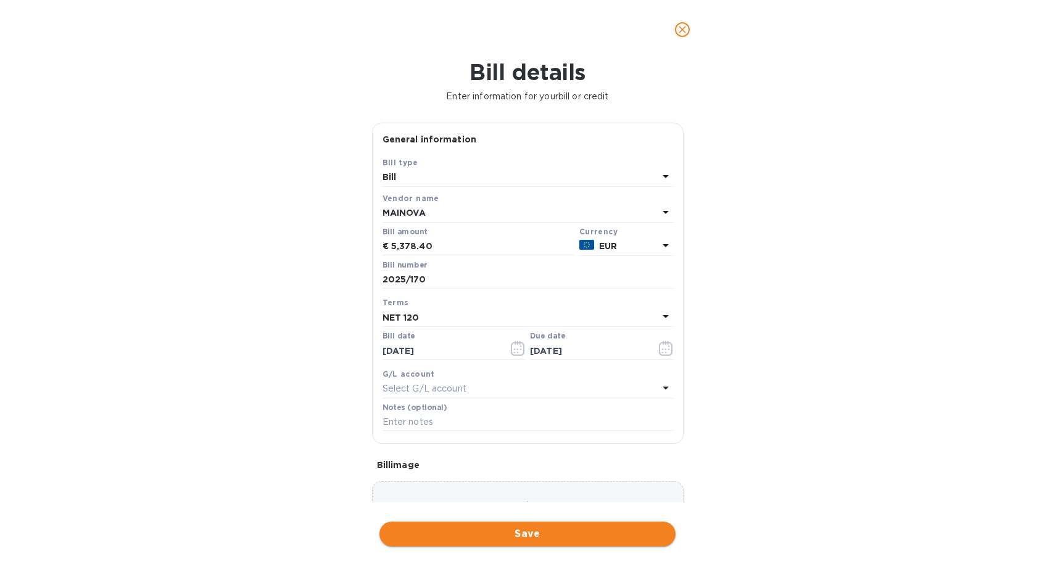
click at [510, 535] on span "Save" at bounding box center [527, 534] width 276 height 15
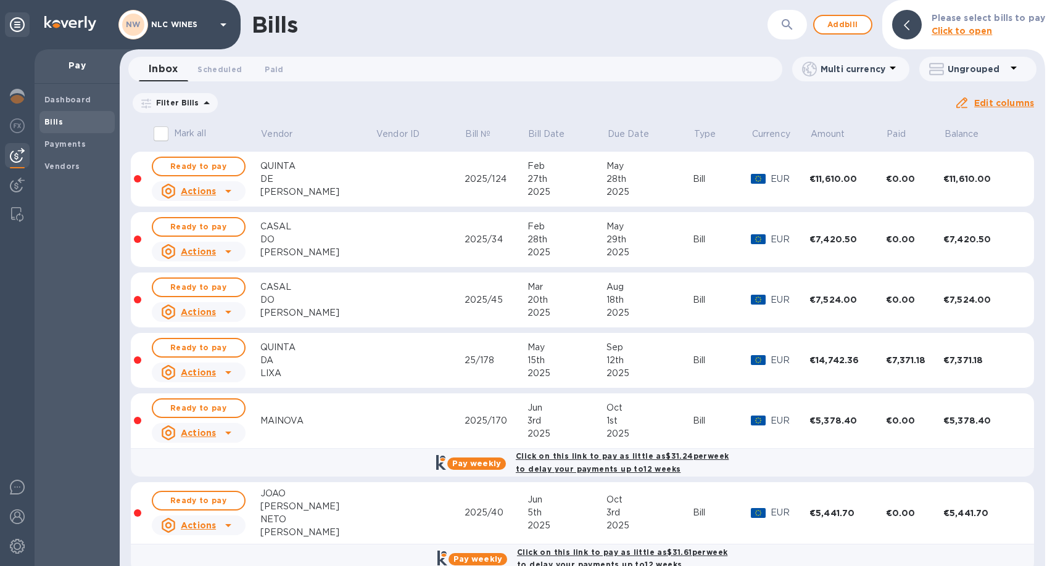
scroll to position [23, 0]
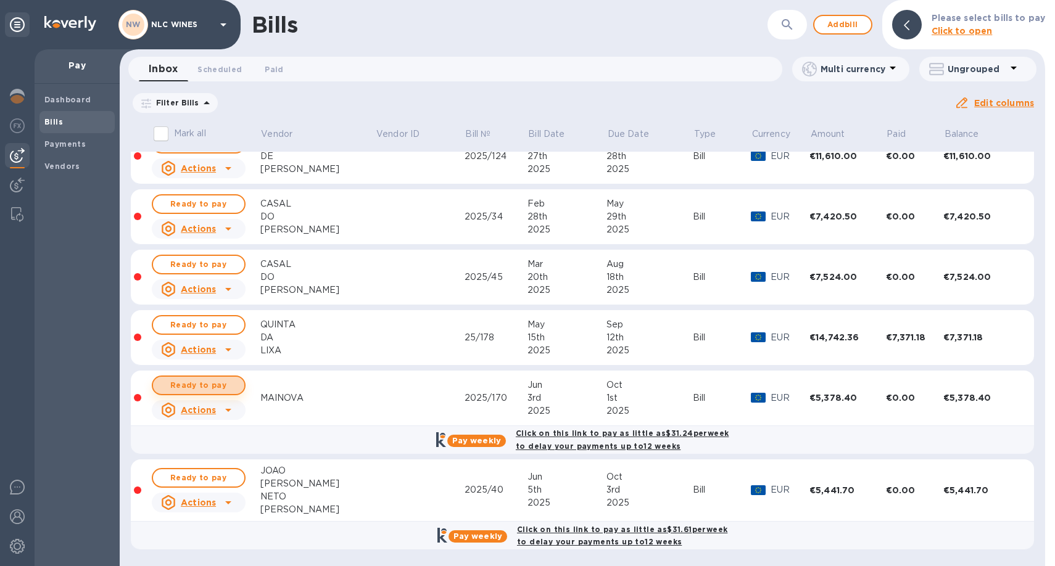
click at [212, 387] on span "Ready to pay" at bounding box center [199, 385] width 72 height 15
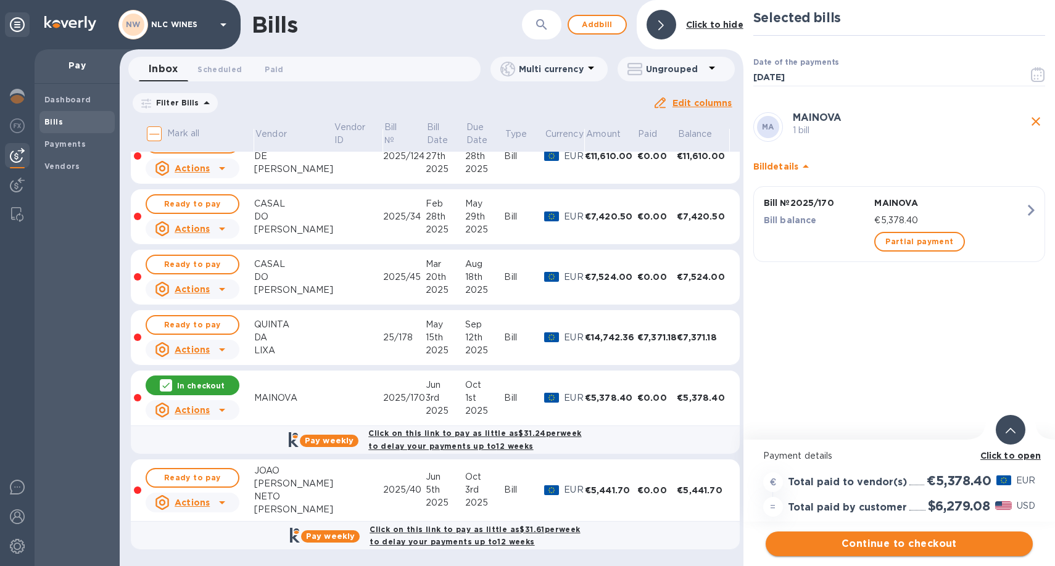
click at [917, 549] on span "Continue to checkout" at bounding box center [899, 544] width 247 height 15
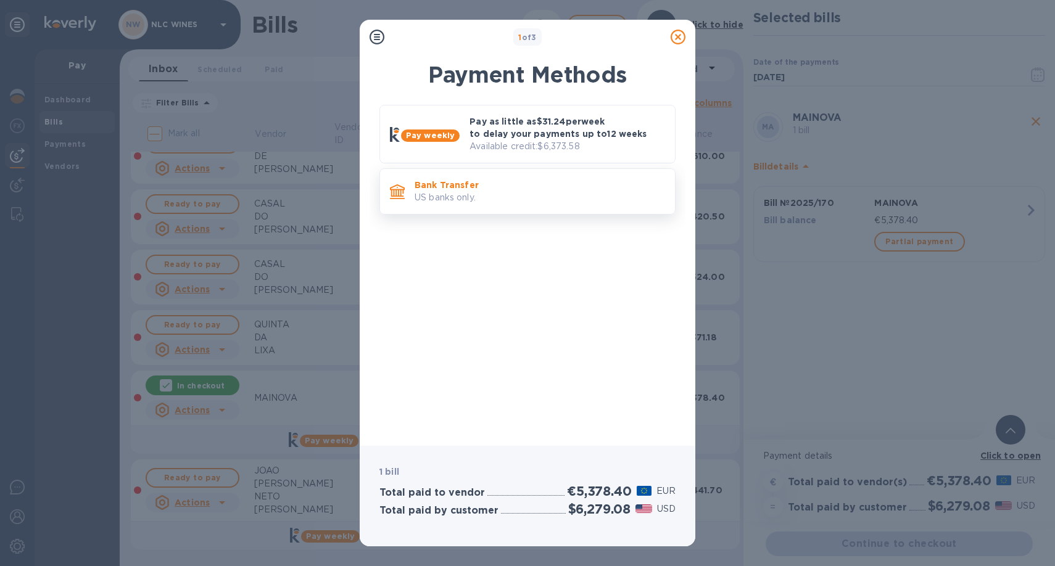
click at [520, 198] on p "US banks only." at bounding box center [540, 197] width 251 height 13
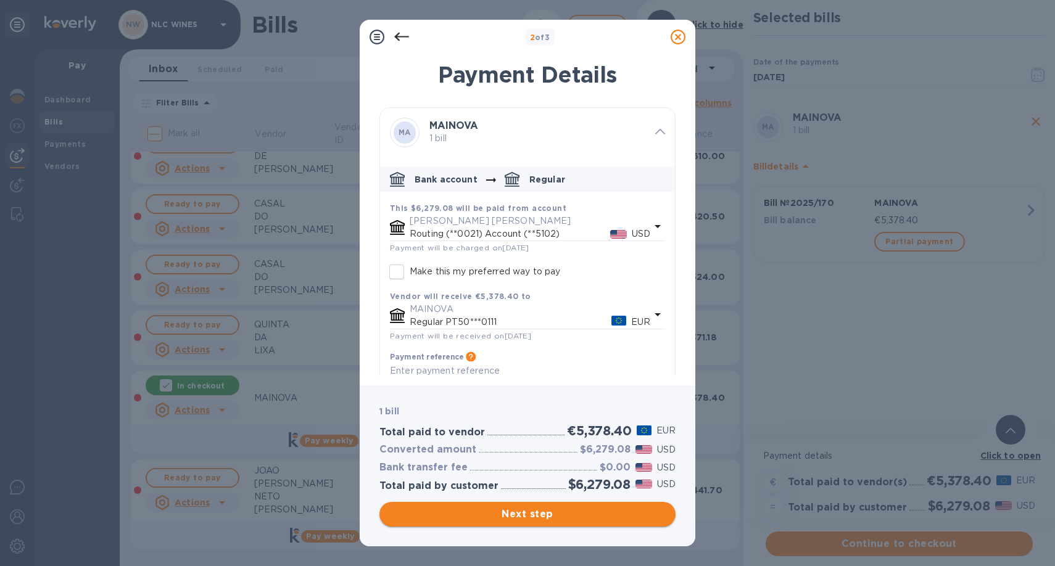
click at [545, 515] on span "Next step" at bounding box center [527, 514] width 276 height 15
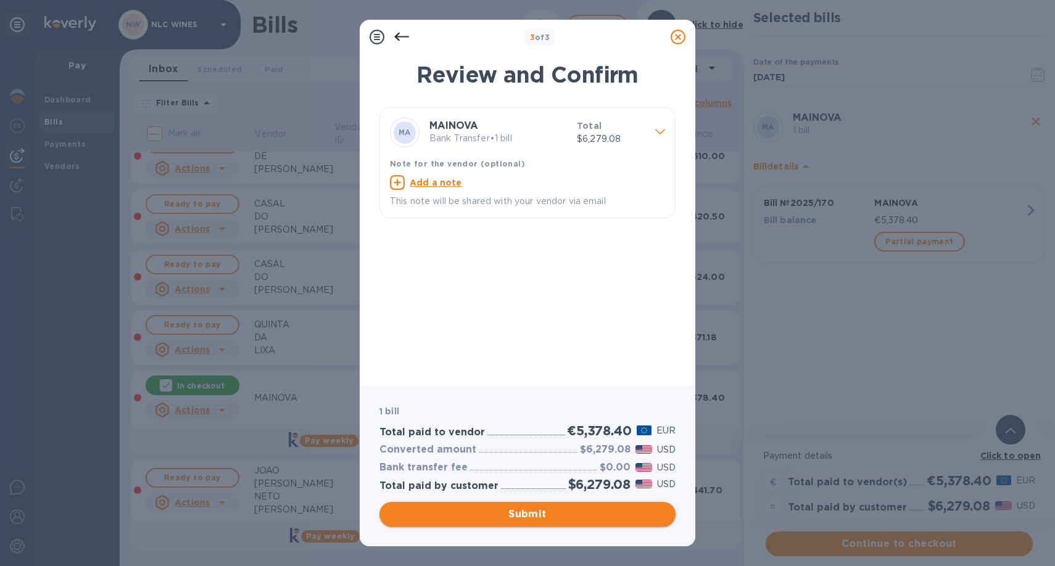
click at [538, 513] on span "Submit" at bounding box center [527, 514] width 276 height 15
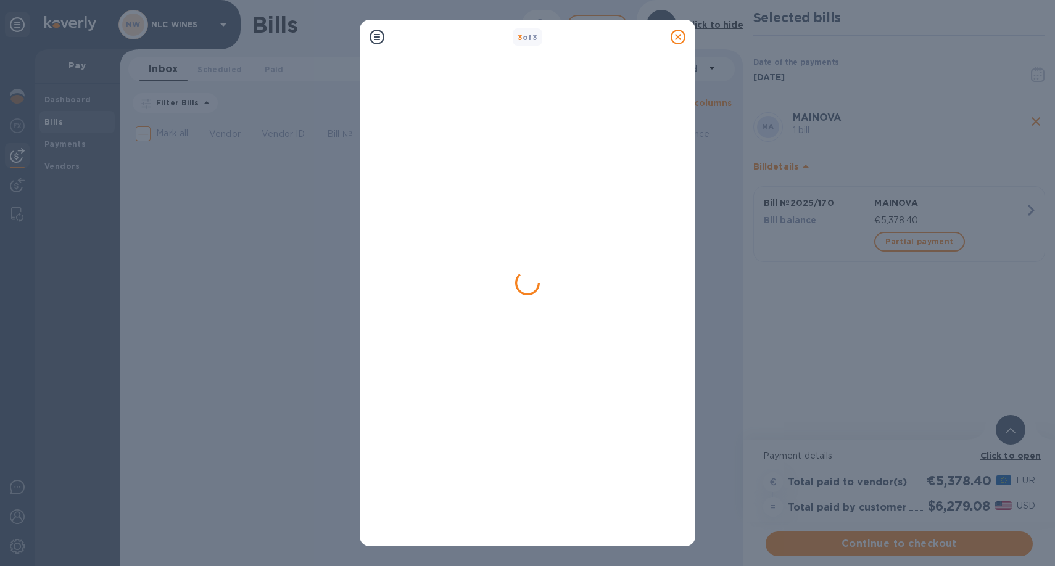
scroll to position [0, 0]
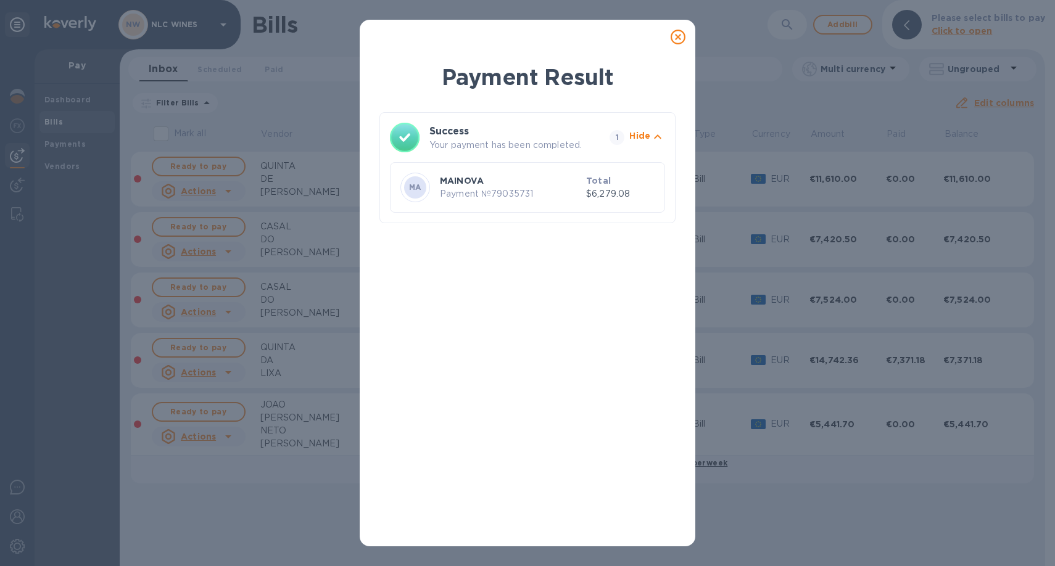
click at [677, 40] on icon at bounding box center [678, 37] width 15 height 15
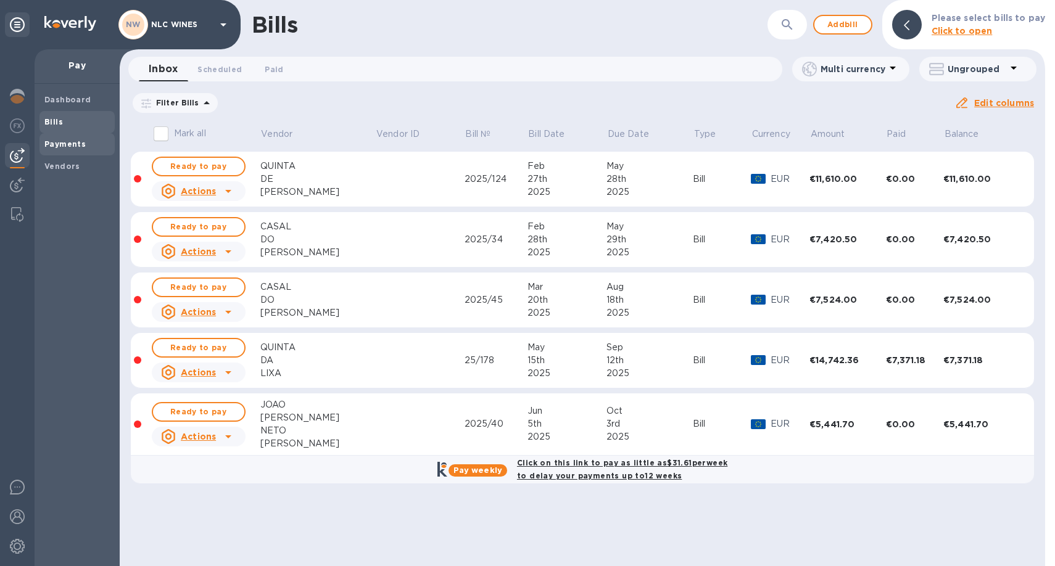
click at [61, 143] on b "Payments" at bounding box center [64, 143] width 41 height 9
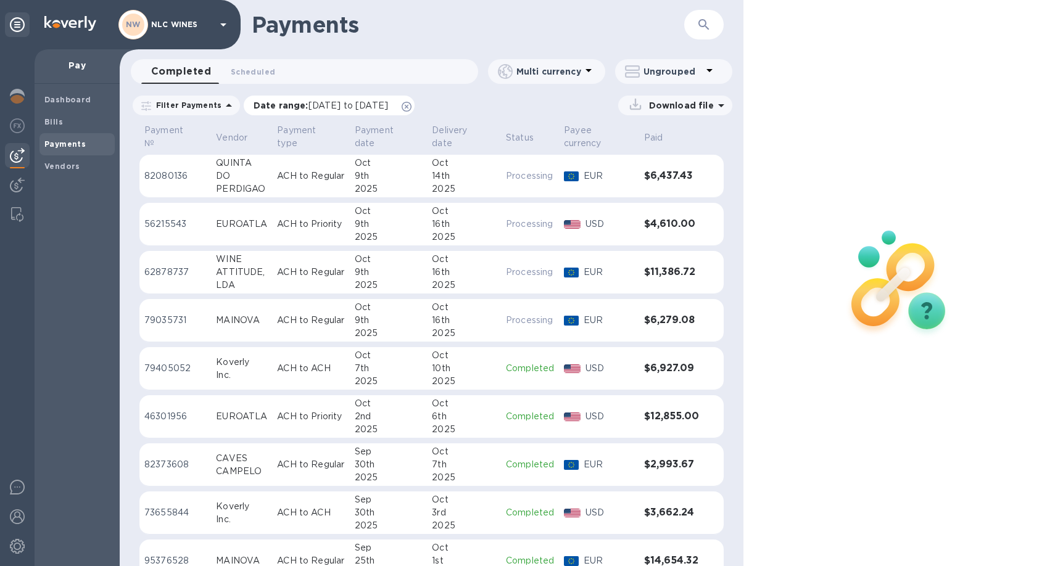
click at [412, 102] on icon at bounding box center [407, 107] width 10 height 10
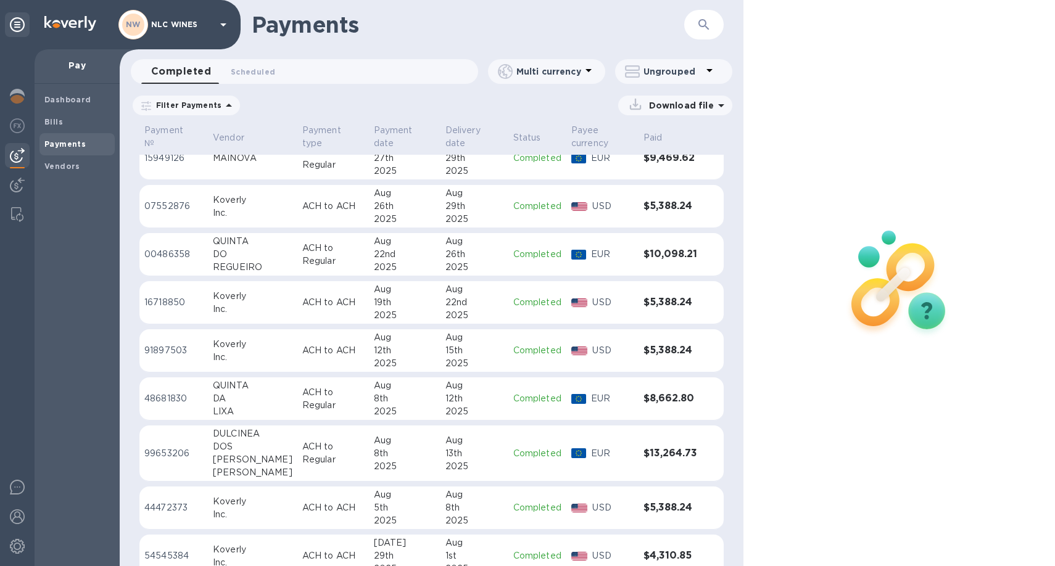
scroll to position [697, 0]
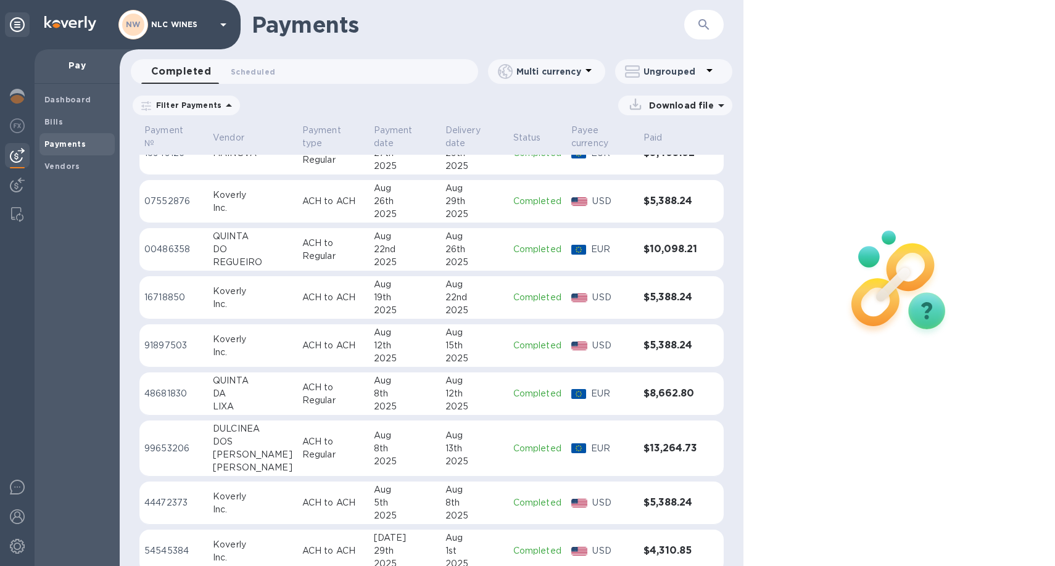
click at [302, 392] on p "ACH to Regular" at bounding box center [333, 394] width 62 height 26
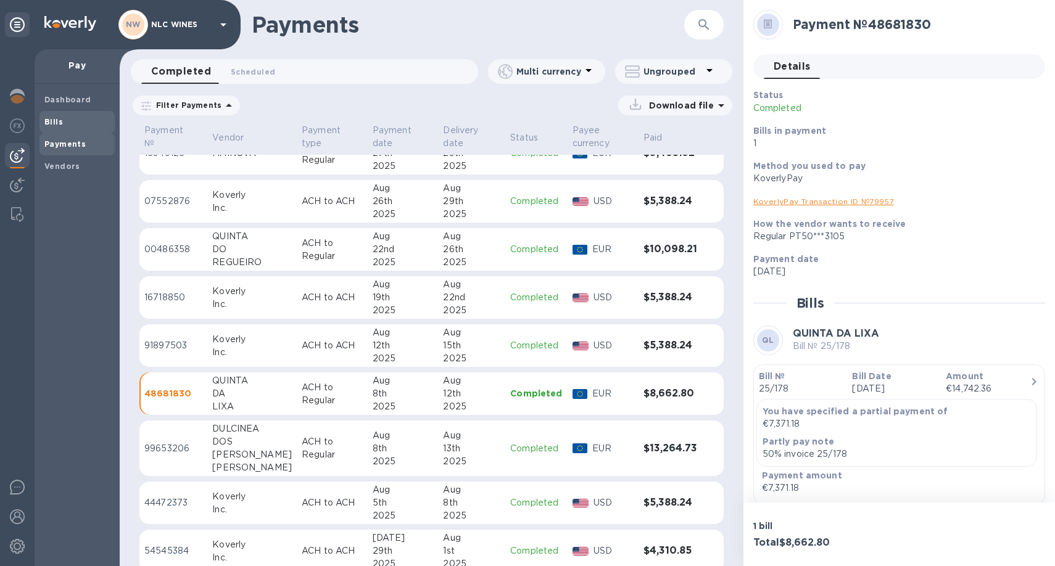
click at [57, 118] on b "Bills" at bounding box center [53, 121] width 19 height 9
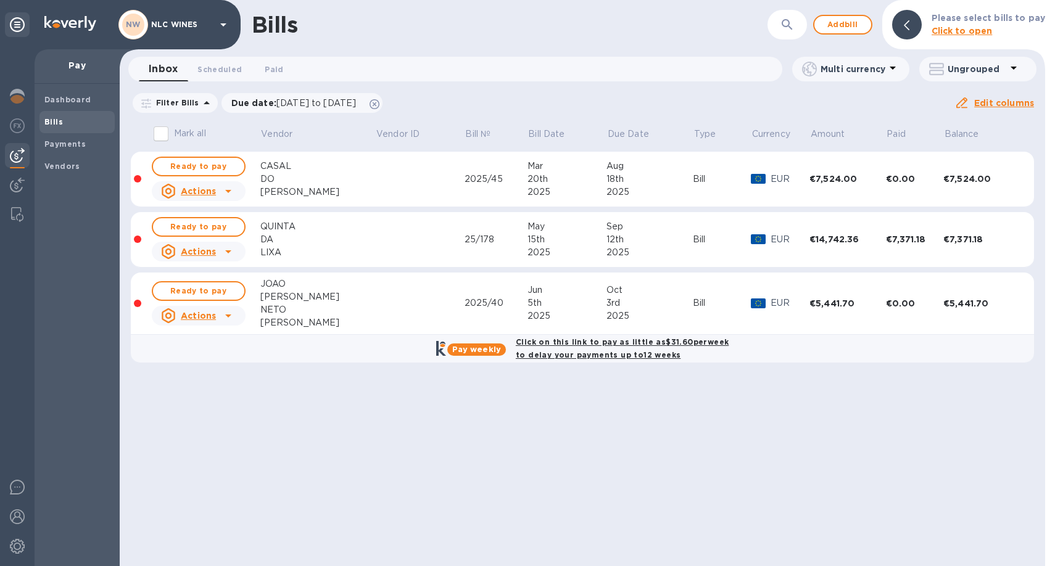
click at [291, 239] on div "DA" at bounding box center [317, 239] width 115 height 13
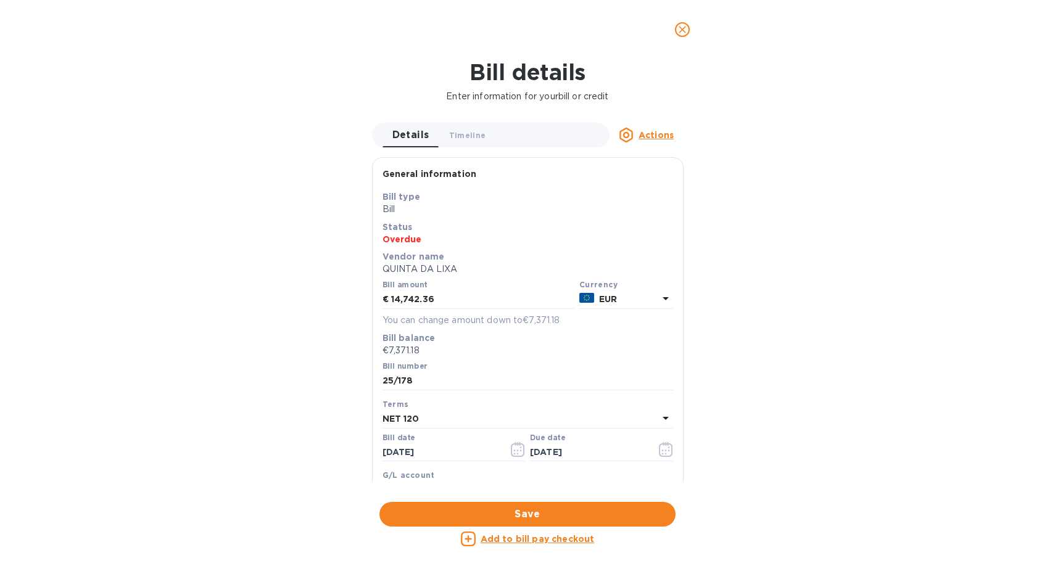
click at [685, 28] on icon "close" at bounding box center [682, 29] width 12 height 12
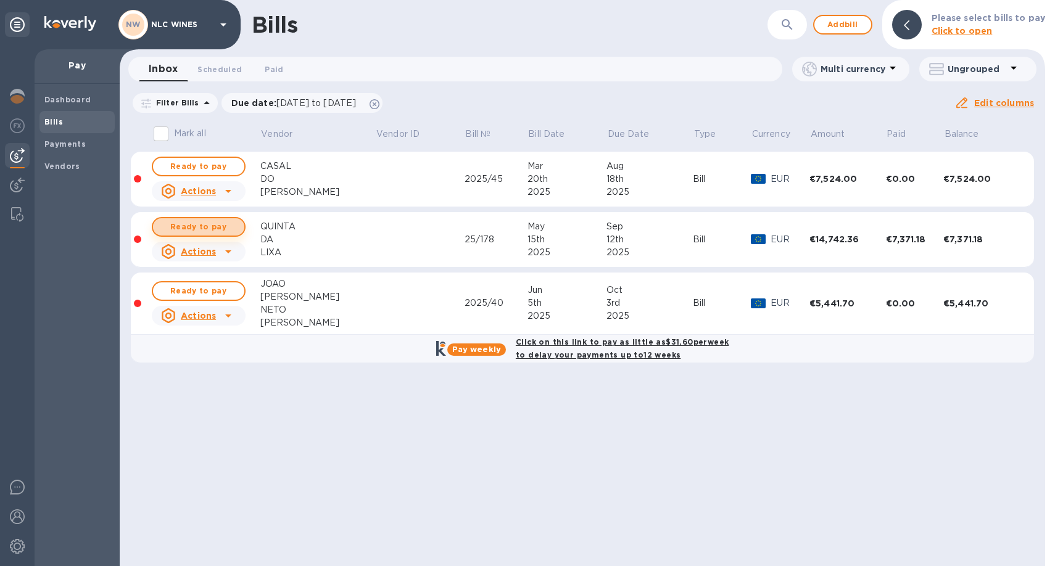
click at [210, 223] on span "Ready to pay" at bounding box center [199, 227] width 72 height 15
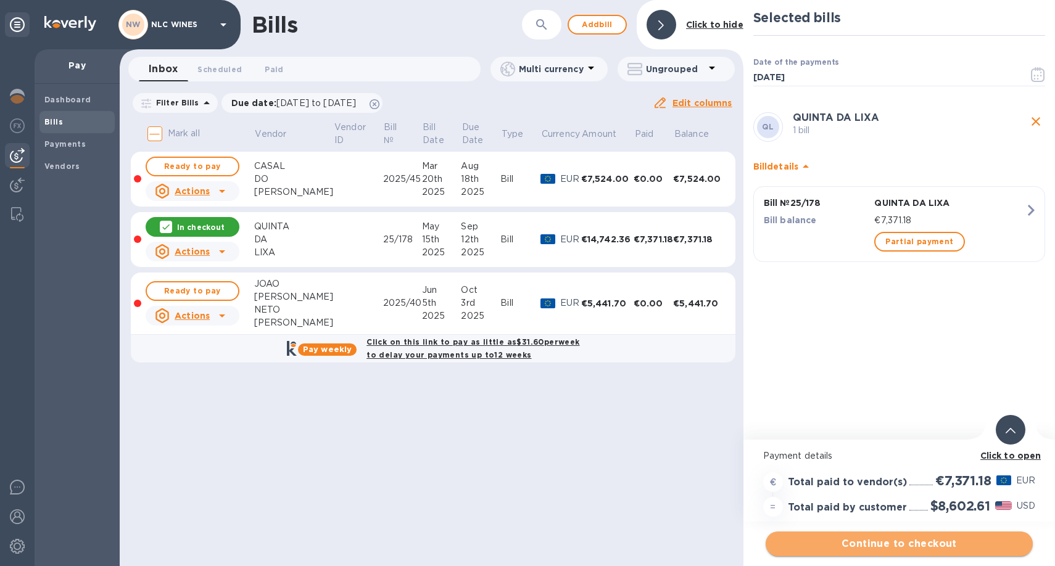
click at [904, 542] on span "Continue to checkout" at bounding box center [899, 544] width 247 height 15
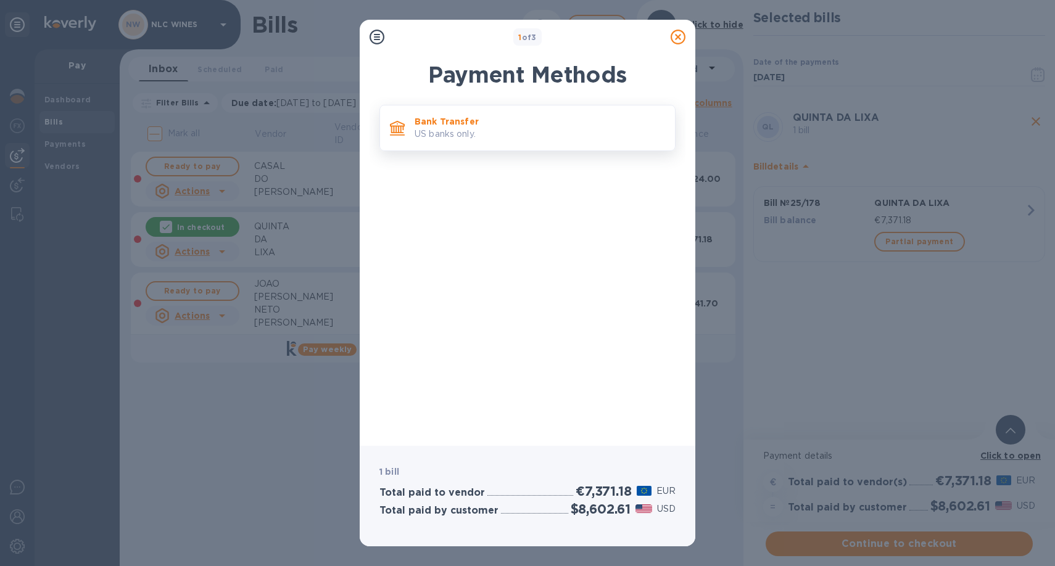
click at [535, 131] on p "US banks only." at bounding box center [540, 134] width 251 height 13
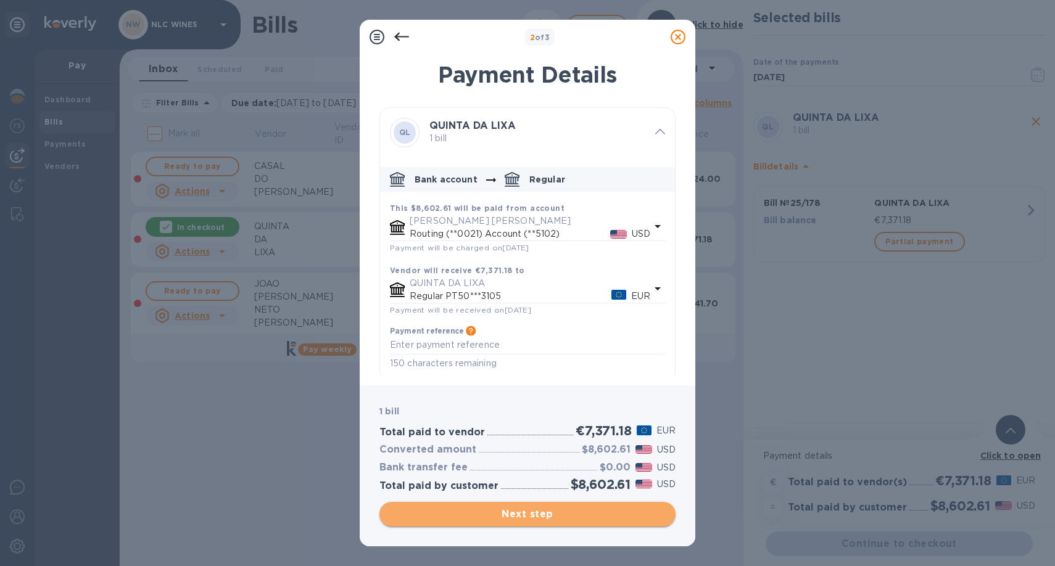
click at [539, 514] on span "Next step" at bounding box center [527, 514] width 276 height 15
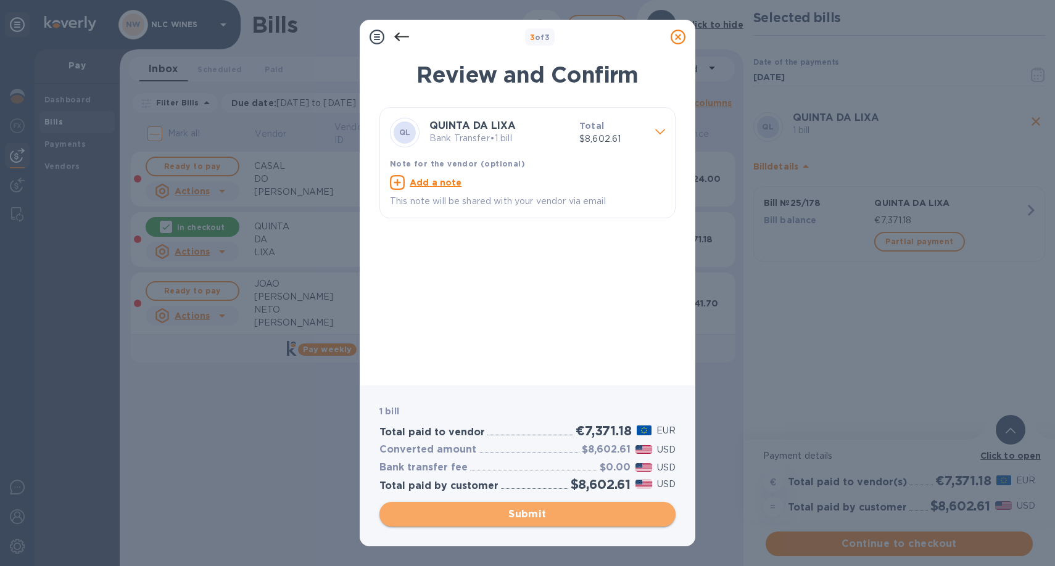
click at [539, 514] on span "Submit" at bounding box center [527, 514] width 276 height 15
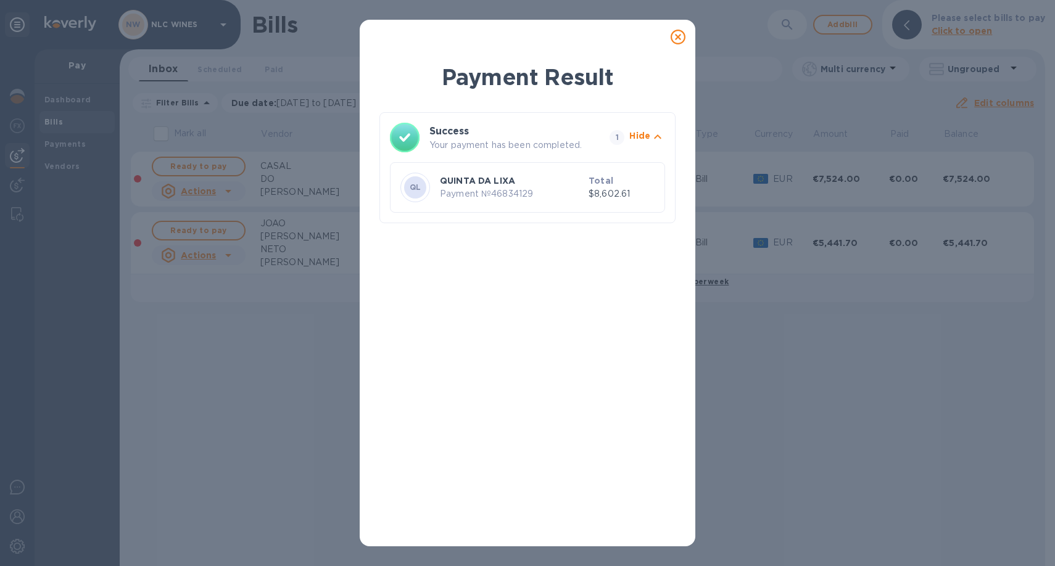
click at [679, 38] on icon at bounding box center [678, 37] width 15 height 15
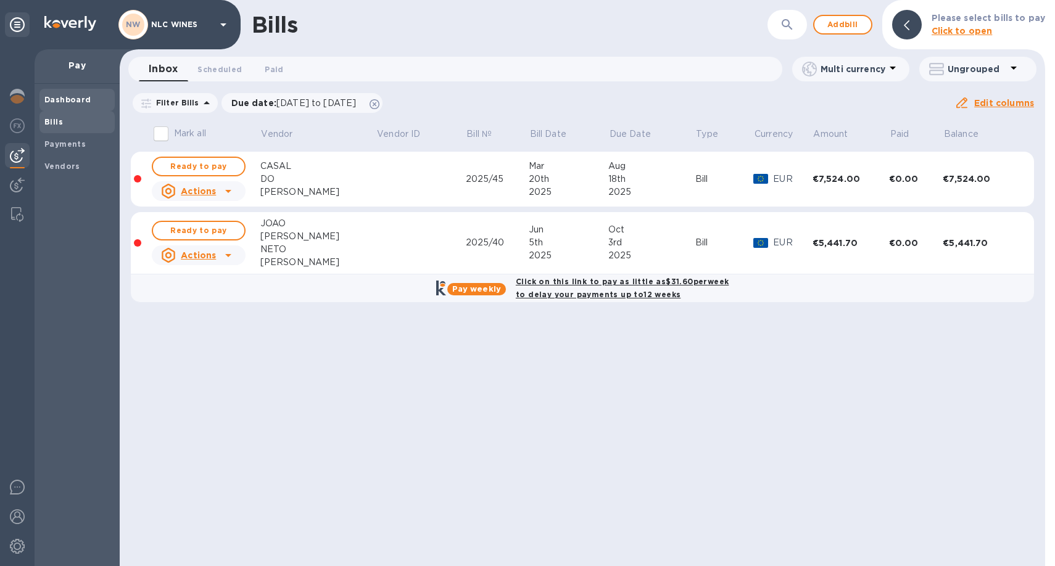
click at [78, 96] on b "Dashboard" at bounding box center [67, 99] width 47 height 9
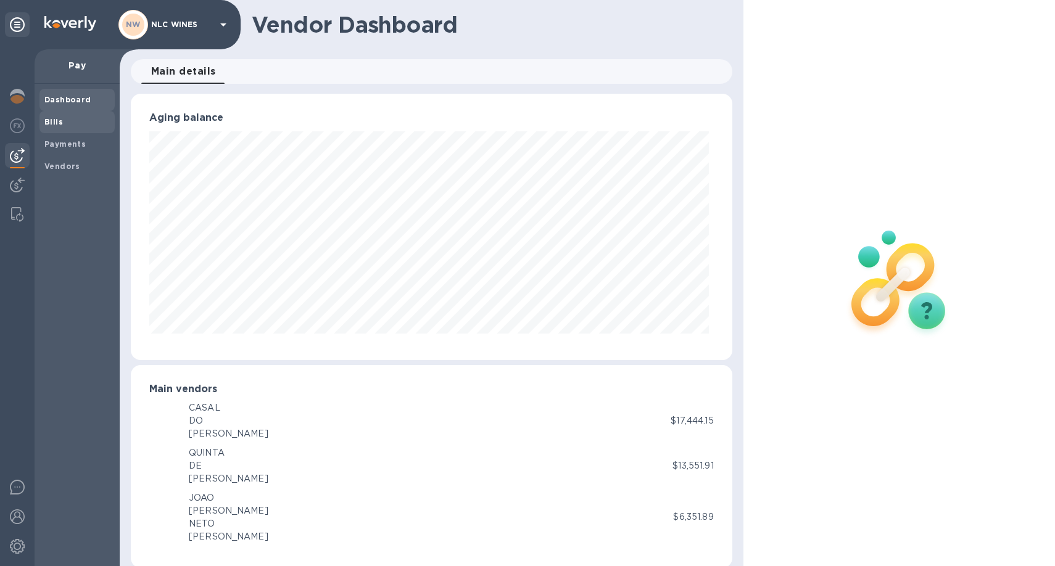
scroll to position [616824, 616494]
click at [57, 124] on b "Bills" at bounding box center [53, 121] width 19 height 9
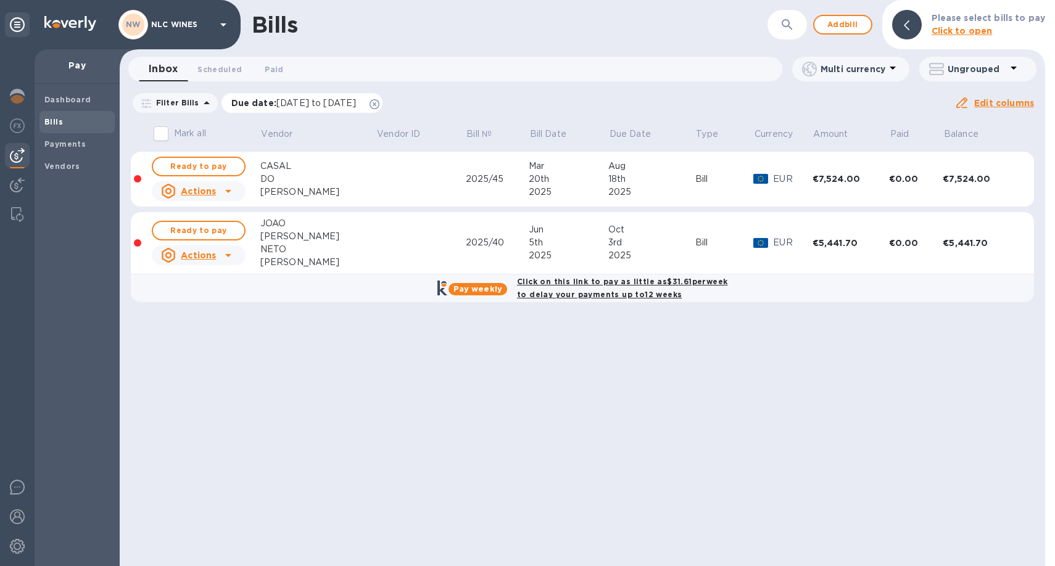
click at [380, 102] on icon at bounding box center [375, 104] width 10 height 10
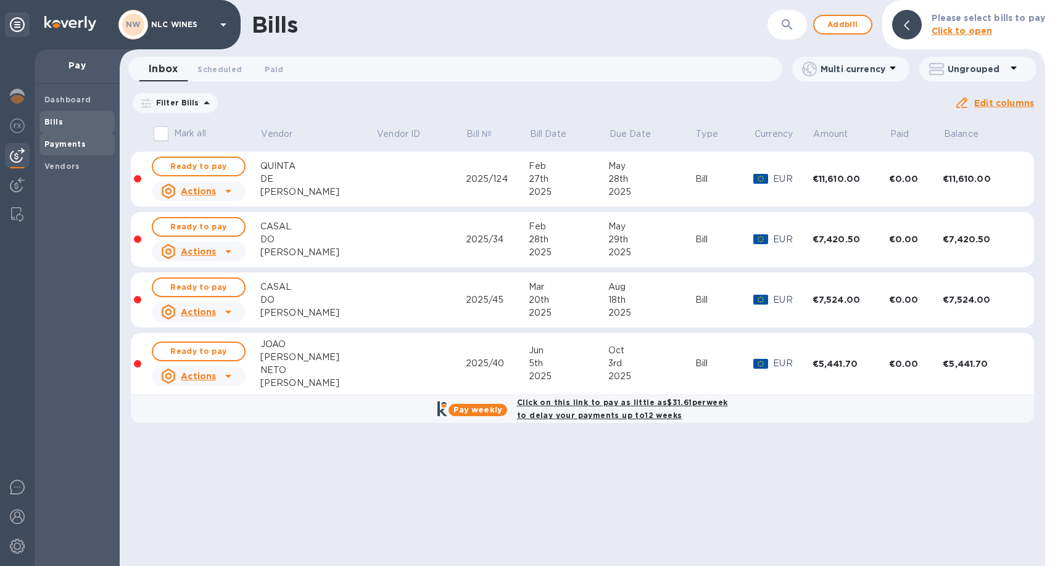
click at [70, 142] on b "Payments" at bounding box center [64, 143] width 41 height 9
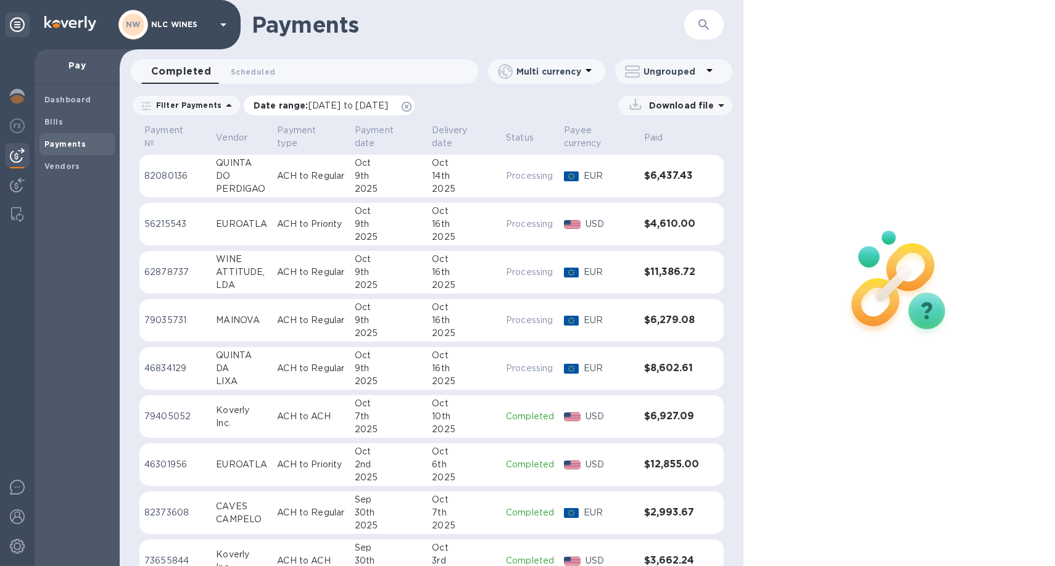
click at [412, 109] on icon at bounding box center [407, 107] width 10 height 10
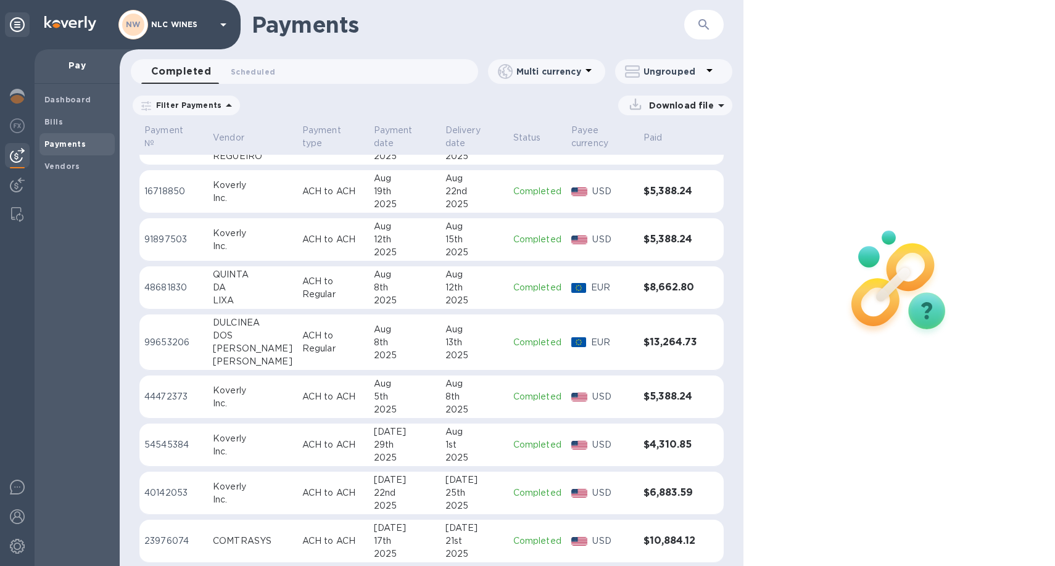
scroll to position [853, 0]
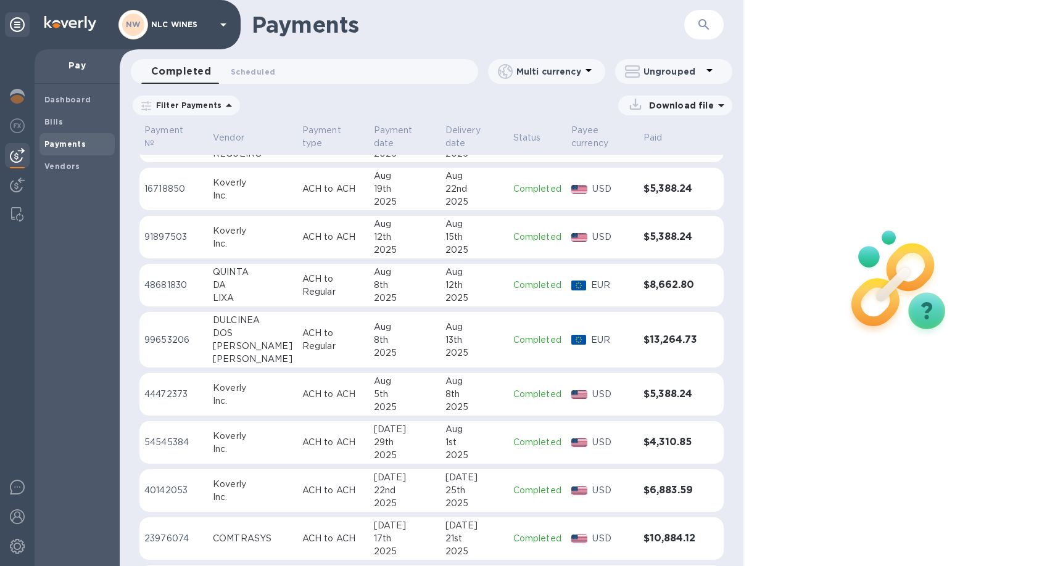
click at [244, 280] on div "DA" at bounding box center [253, 285] width 80 height 13
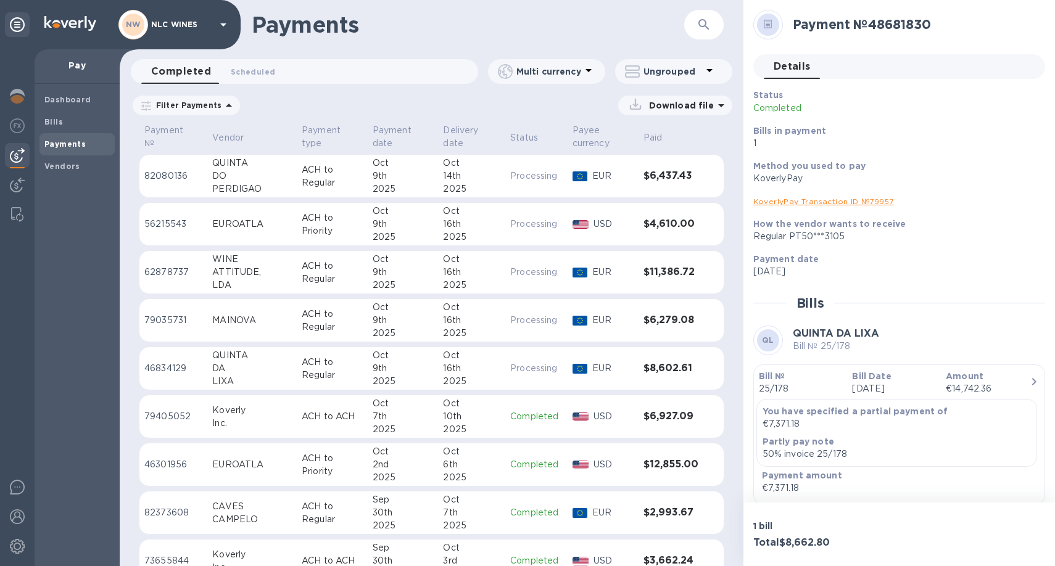
click at [225, 104] on icon at bounding box center [229, 105] width 15 height 15
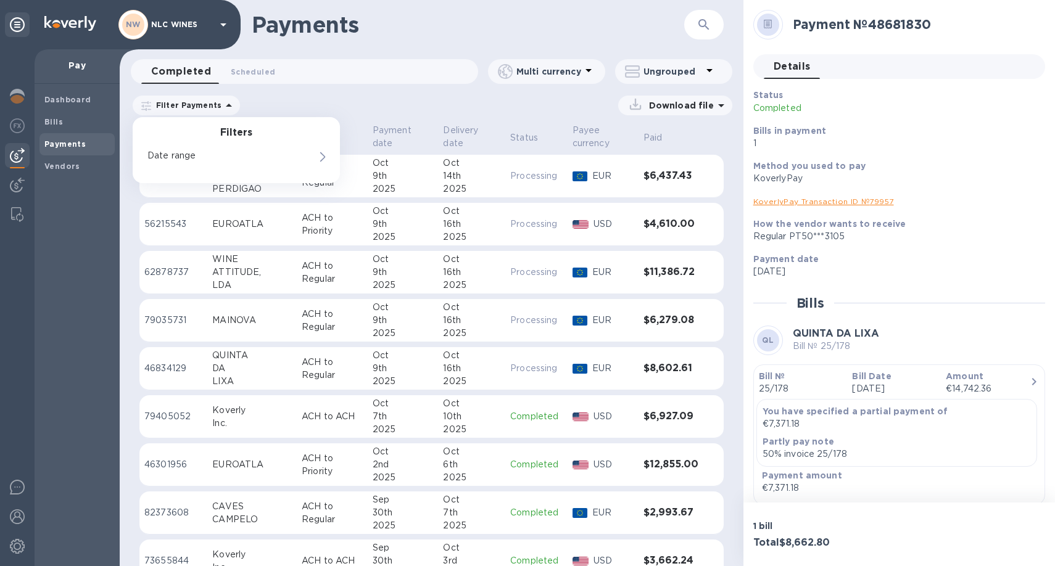
click at [225, 104] on icon at bounding box center [229, 105] width 15 height 15
click at [53, 133] on div "Payments" at bounding box center [76, 144] width 75 height 22
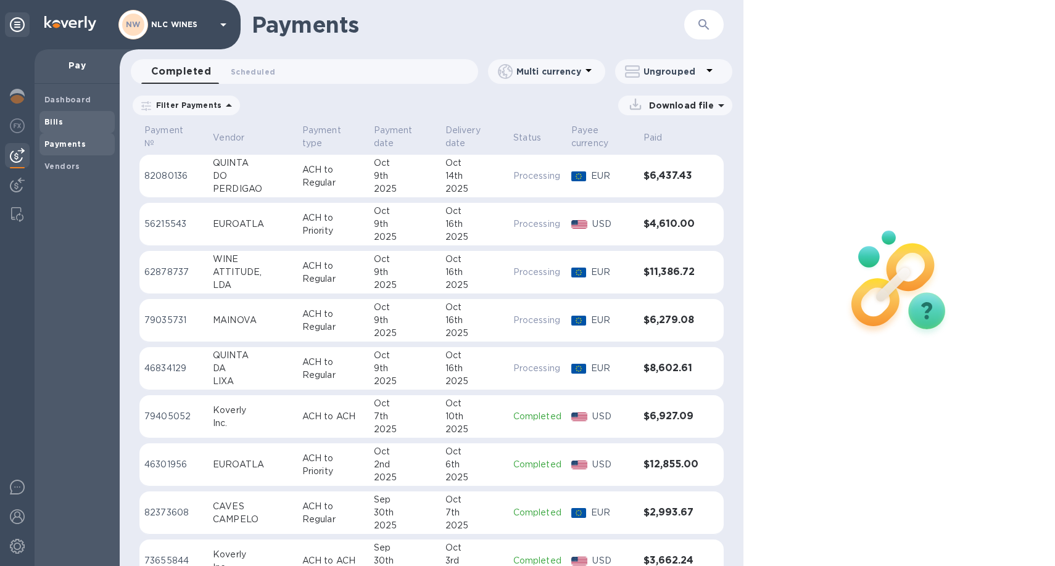
click at [53, 122] on b "Bills" at bounding box center [53, 121] width 19 height 9
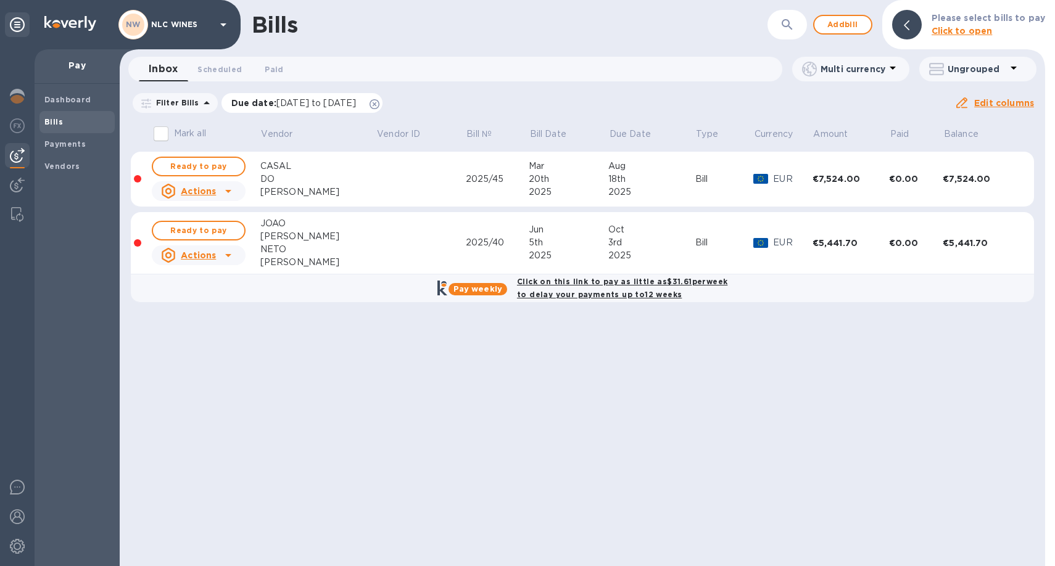
click at [380, 106] on icon at bounding box center [375, 104] width 10 height 10
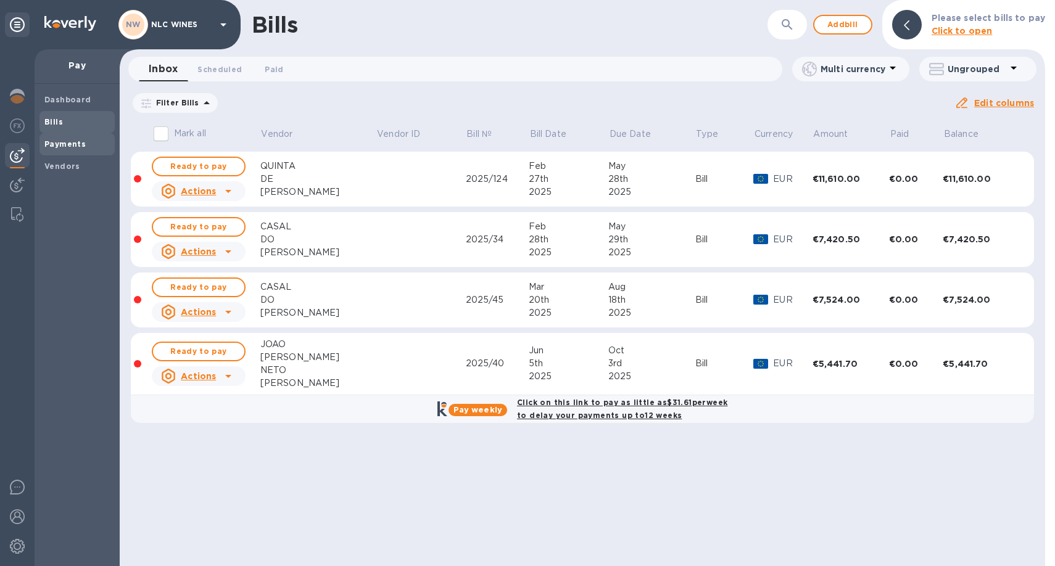
click at [77, 142] on b "Payments" at bounding box center [64, 143] width 41 height 9
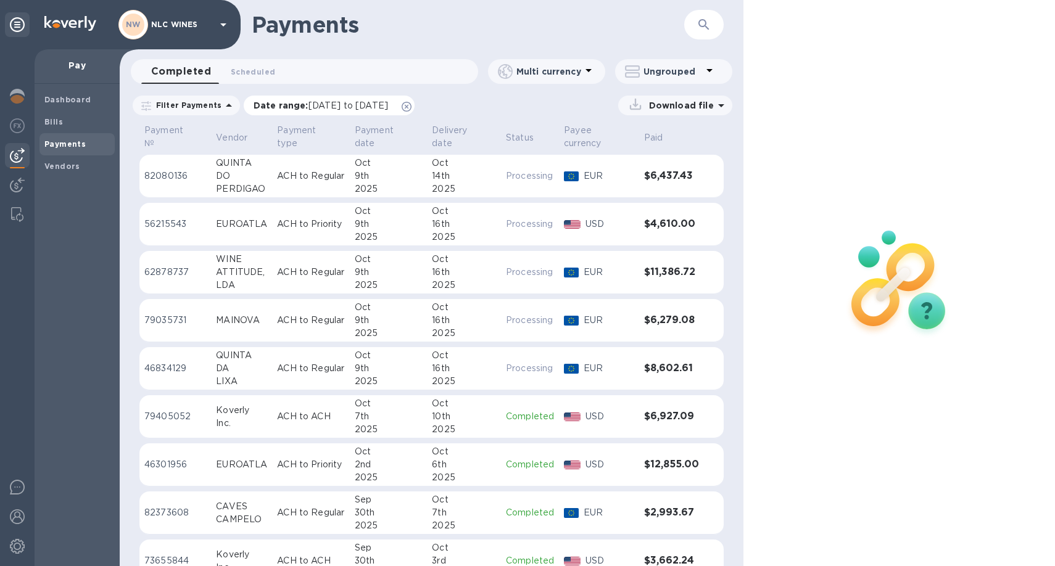
click at [412, 105] on icon at bounding box center [407, 107] width 10 height 10
click at [409, 139] on icon at bounding box center [414, 136] width 11 height 11
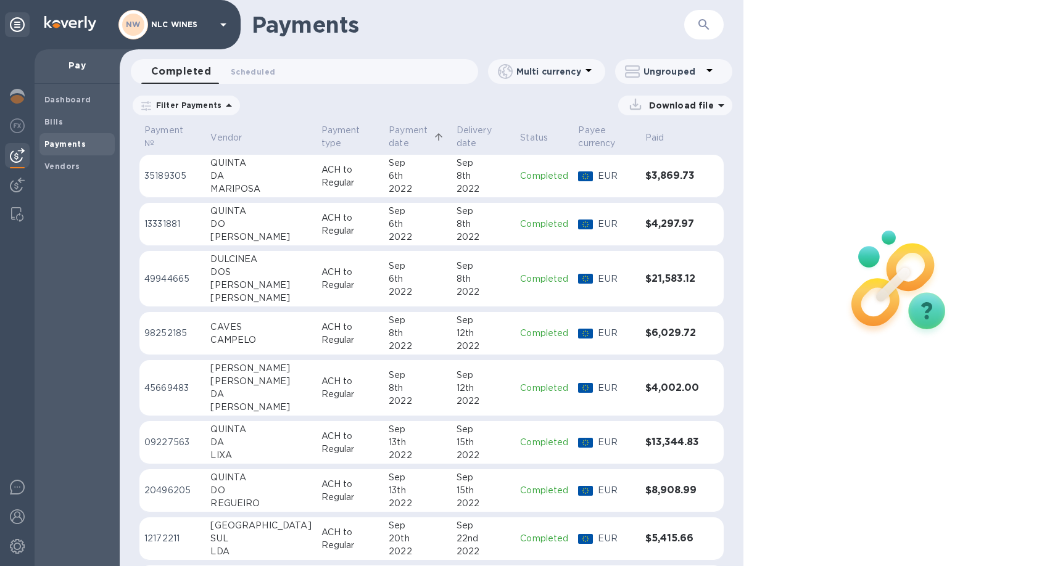
scroll to position [2, 0]
click at [433, 135] on icon at bounding box center [438, 136] width 11 height 11
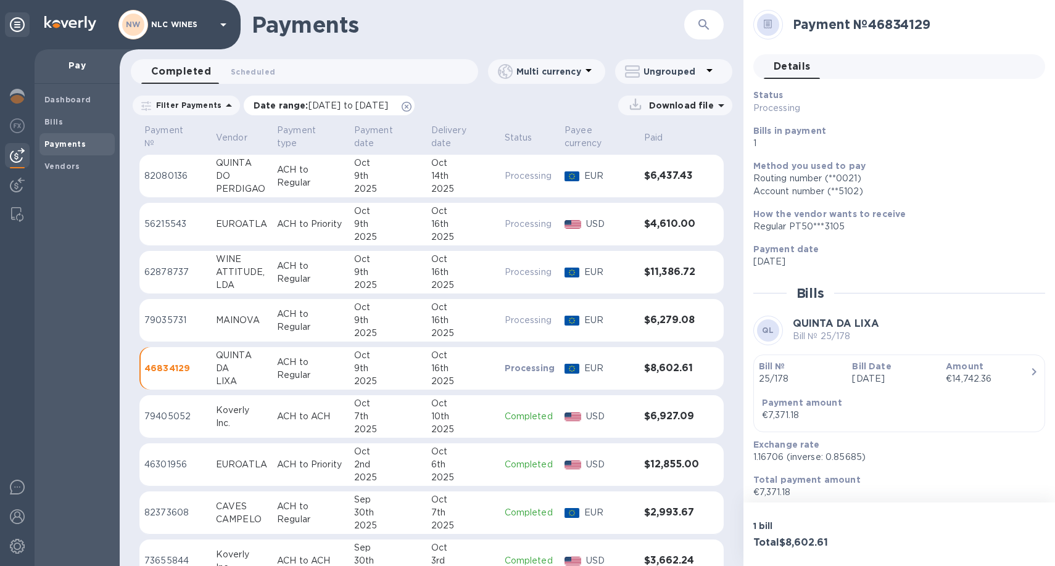
click at [412, 104] on icon at bounding box center [407, 107] width 10 height 10
